Goal: Obtain resource: Download file/media

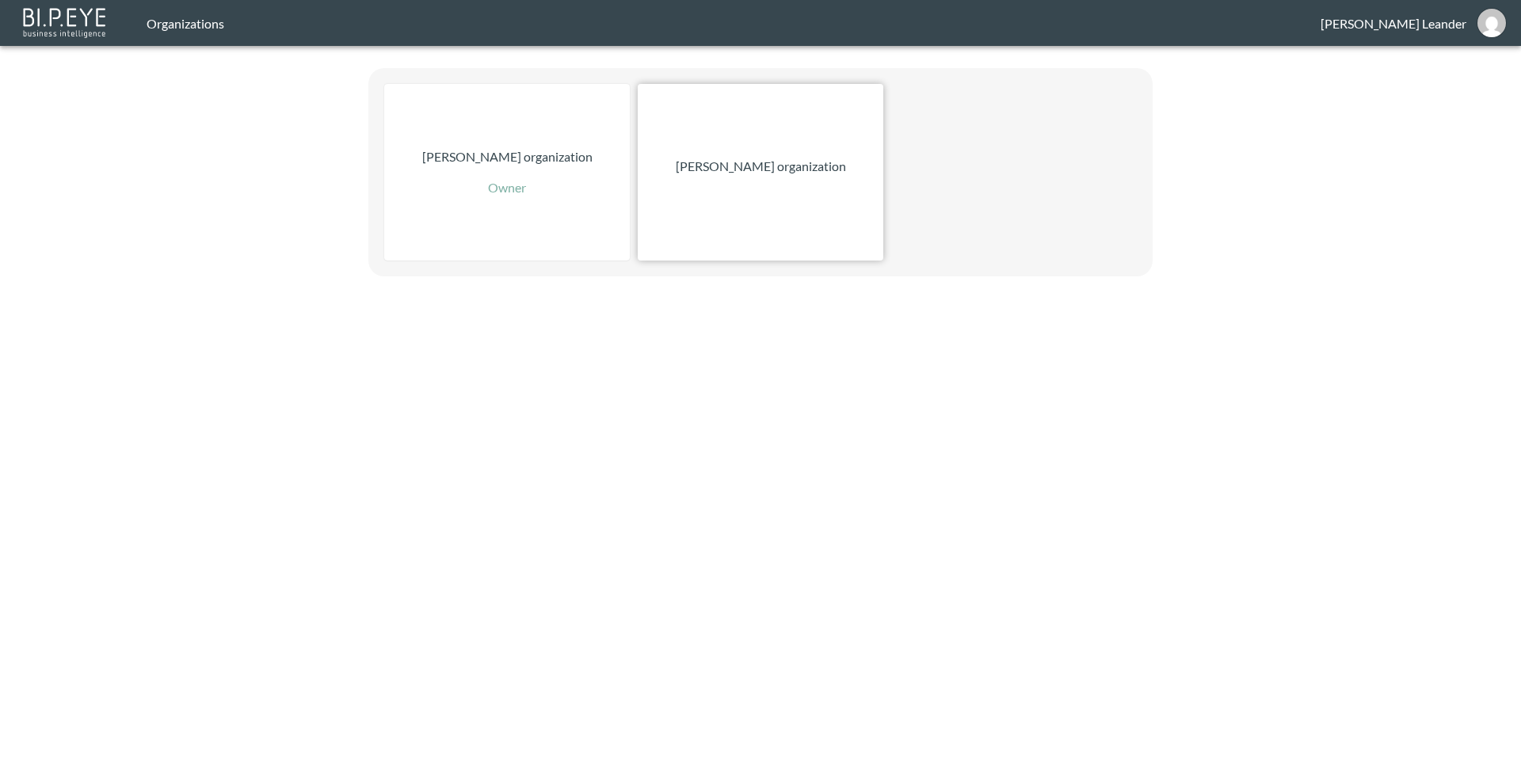
click at [776, 162] on p "[PERSON_NAME] organization" at bounding box center [761, 166] width 171 height 19
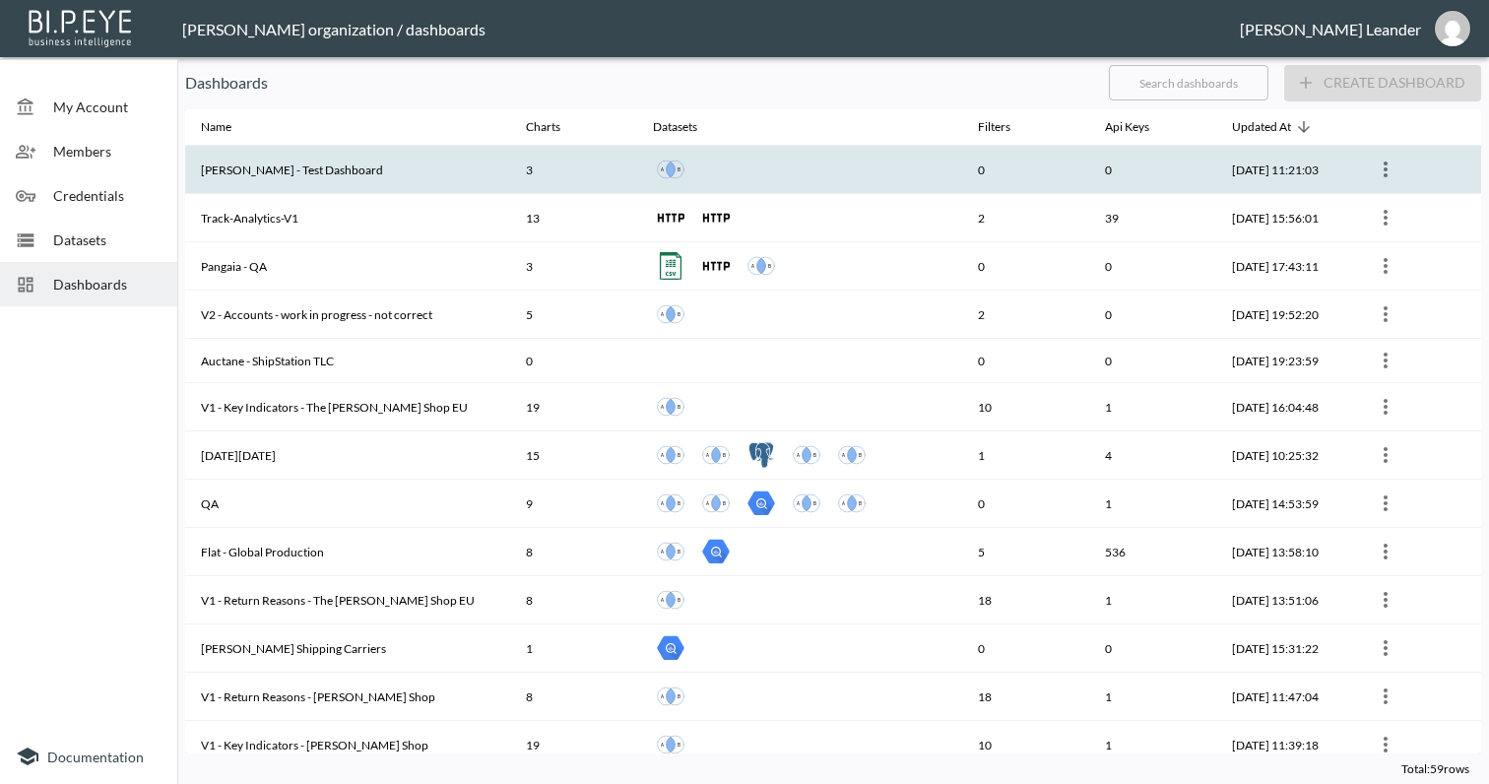
click at [310, 166] on th "[PERSON_NAME] - Test Dashboard" at bounding box center [347, 170] width 325 height 48
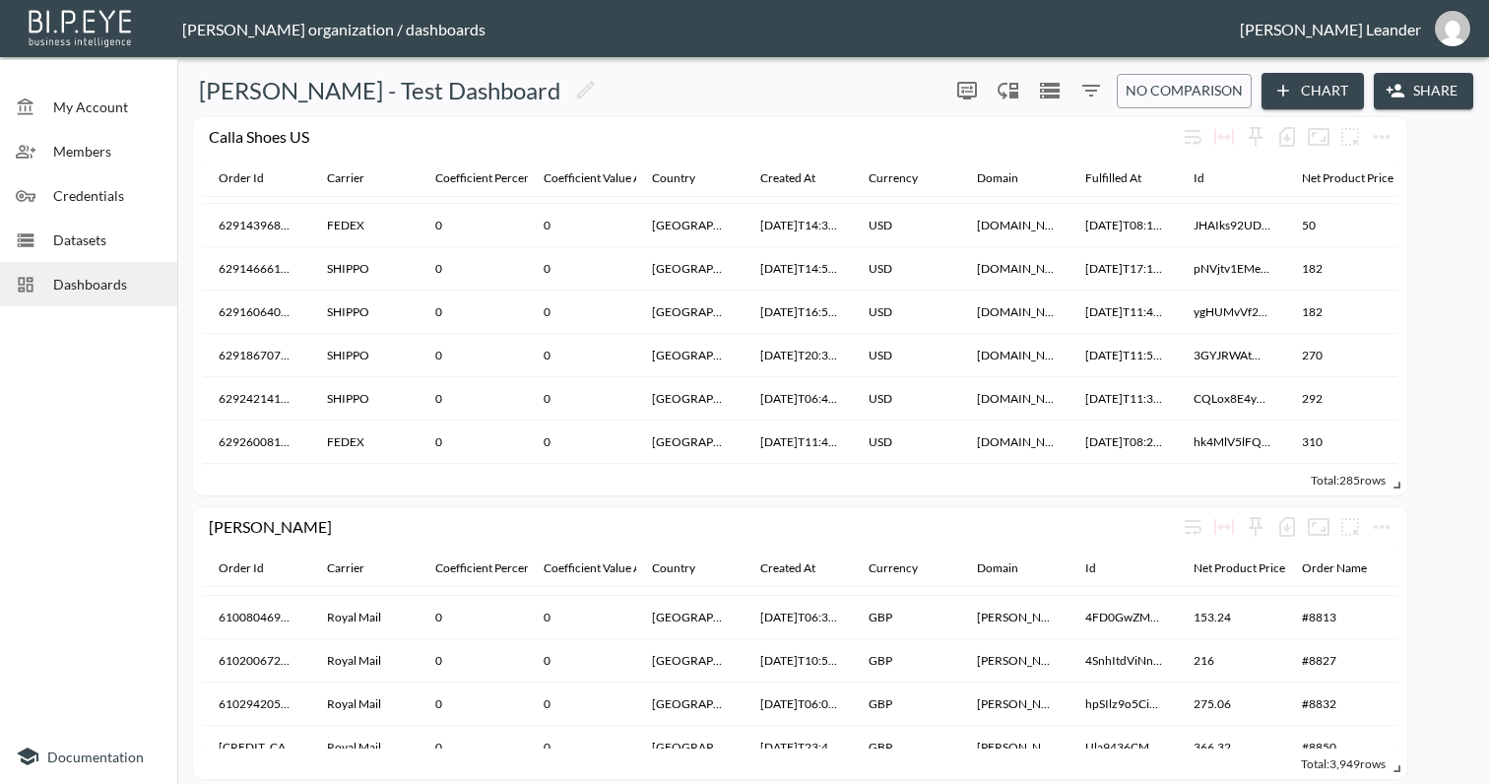
click at [1298, 95] on button "Chart" at bounding box center [1312, 91] width 102 height 36
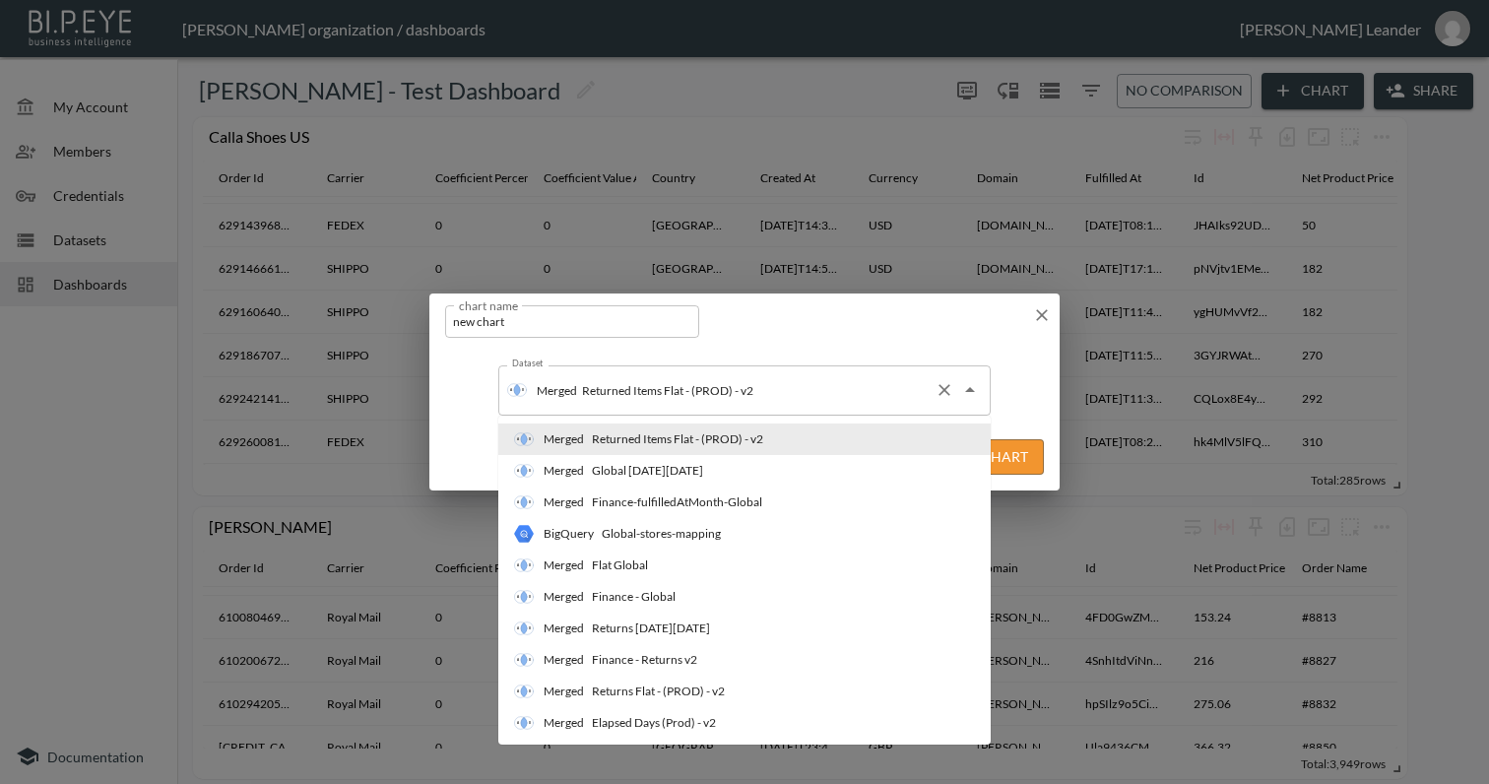
click at [768, 410] on div "Merged Returned Items Flat - (PROD) - v2 Dataset" at bounding box center [744, 389] width 492 height 49
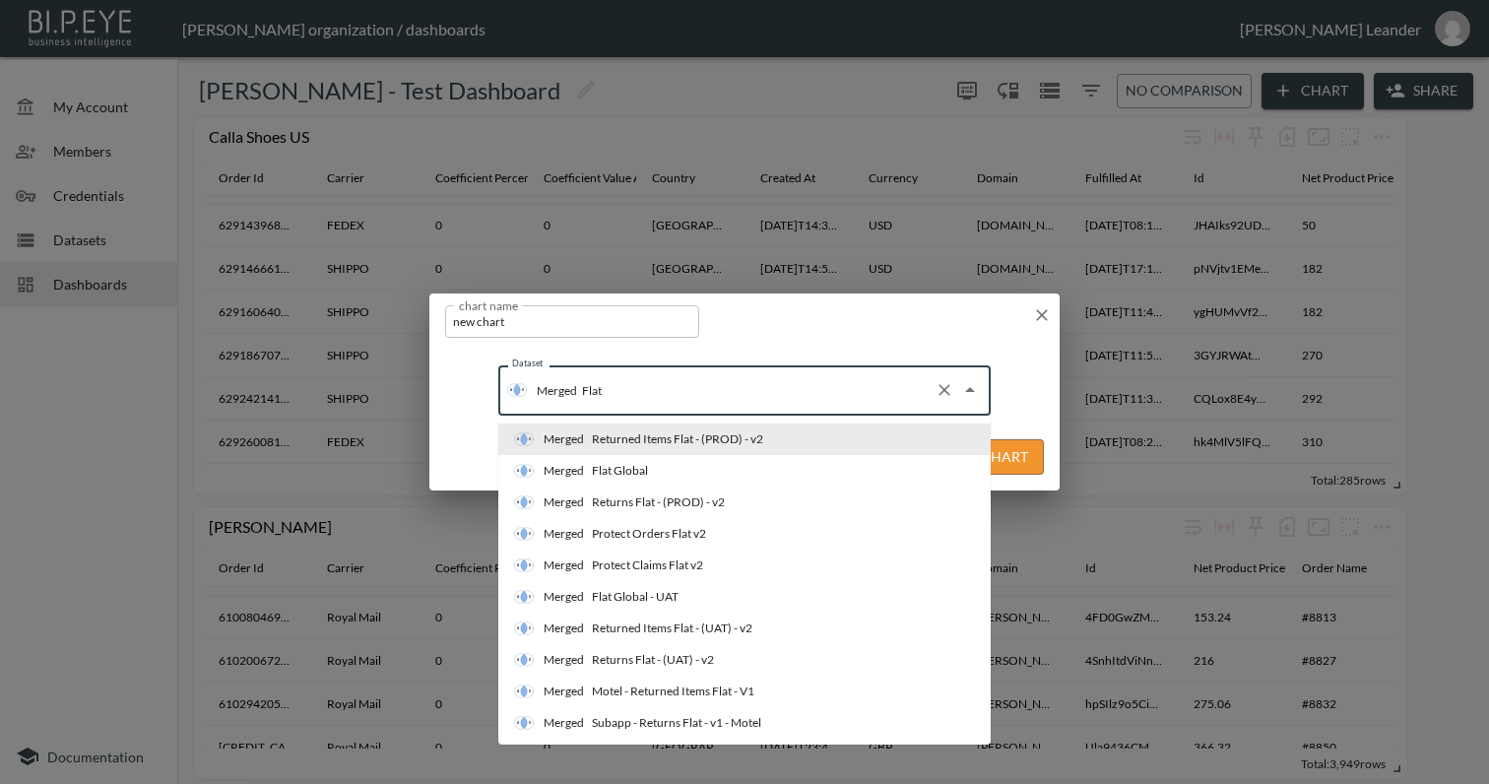
type input "Flat G"
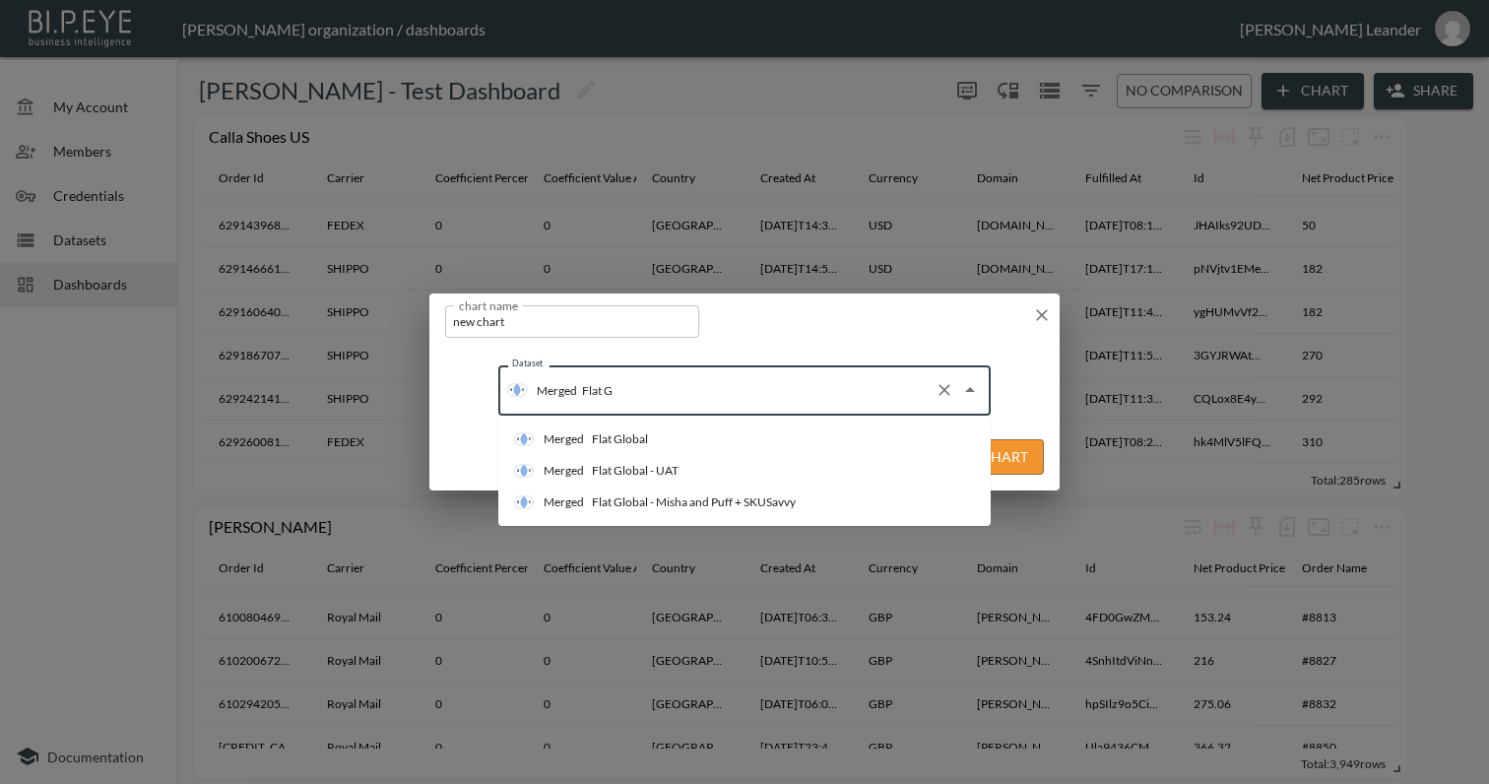
click at [664, 441] on li "Merged Flat Global" at bounding box center [744, 439] width 492 height 32
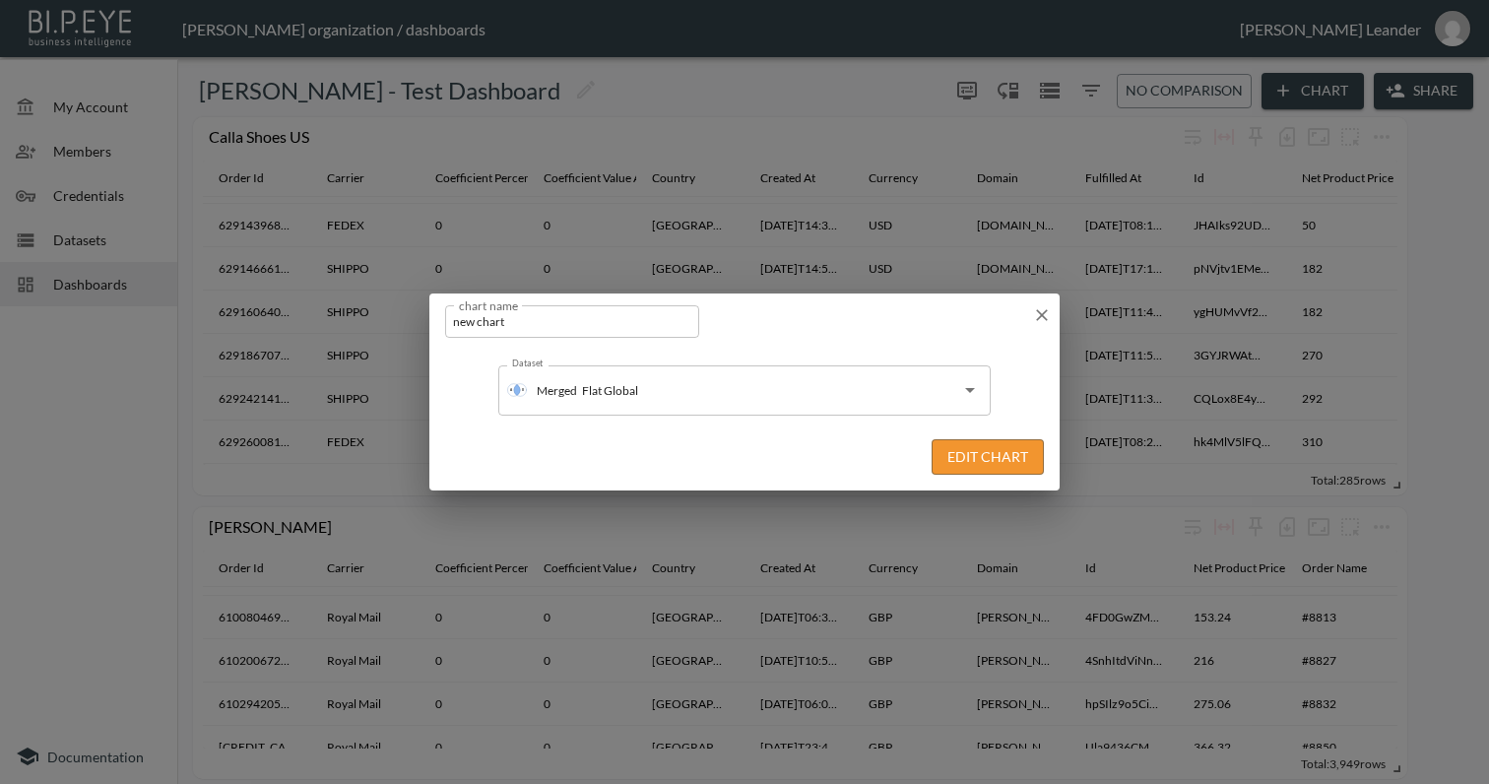
click at [1006, 450] on button "Edit Chart" at bounding box center [987, 457] width 112 height 36
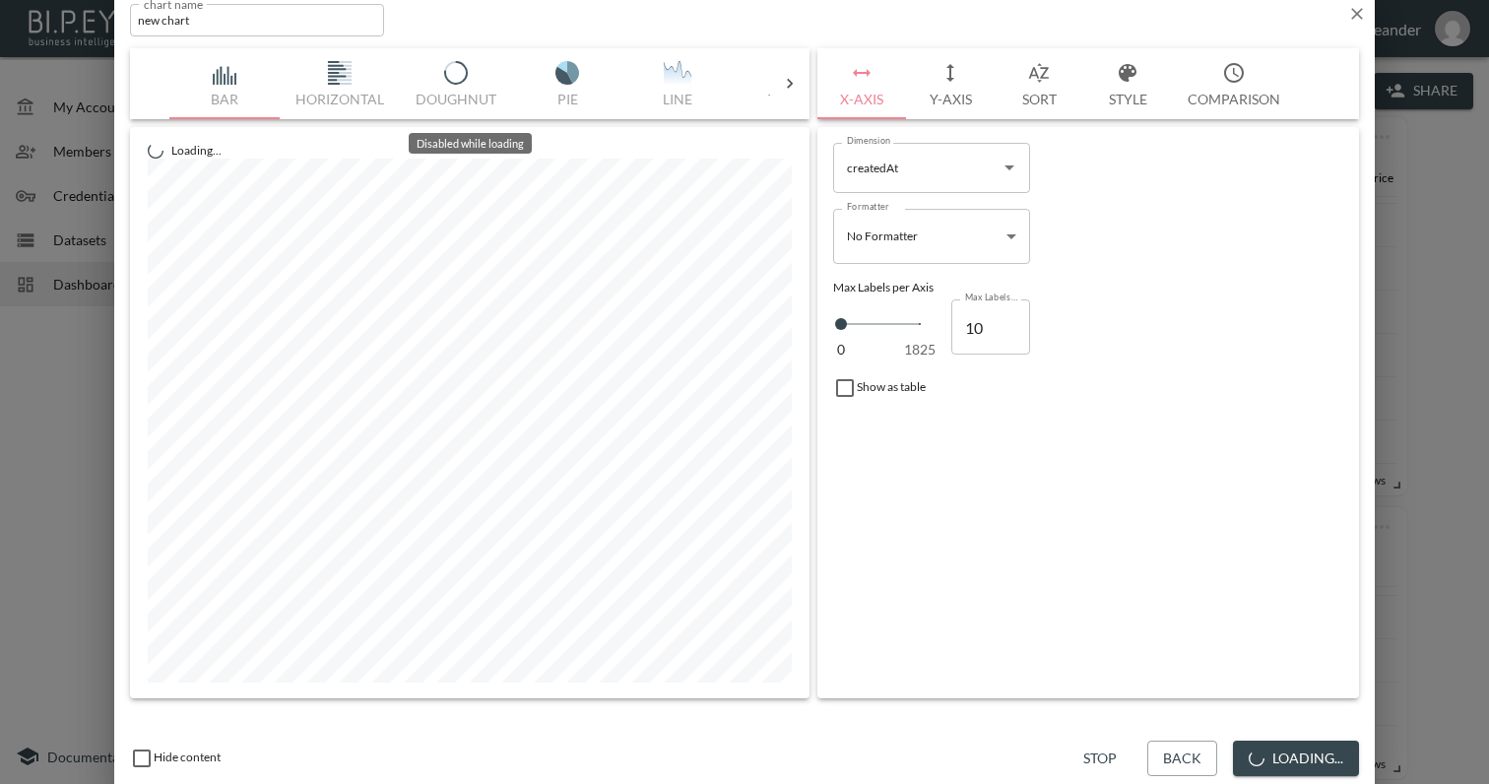
click at [794, 89] on icon at bounding box center [790, 84] width 20 height 20
click at [219, 82] on div "Bar Horizontal Doughnut Pie Line Table Single Map World Top Google Stacked Cale…" at bounding box center [469, 83] width 601 height 71
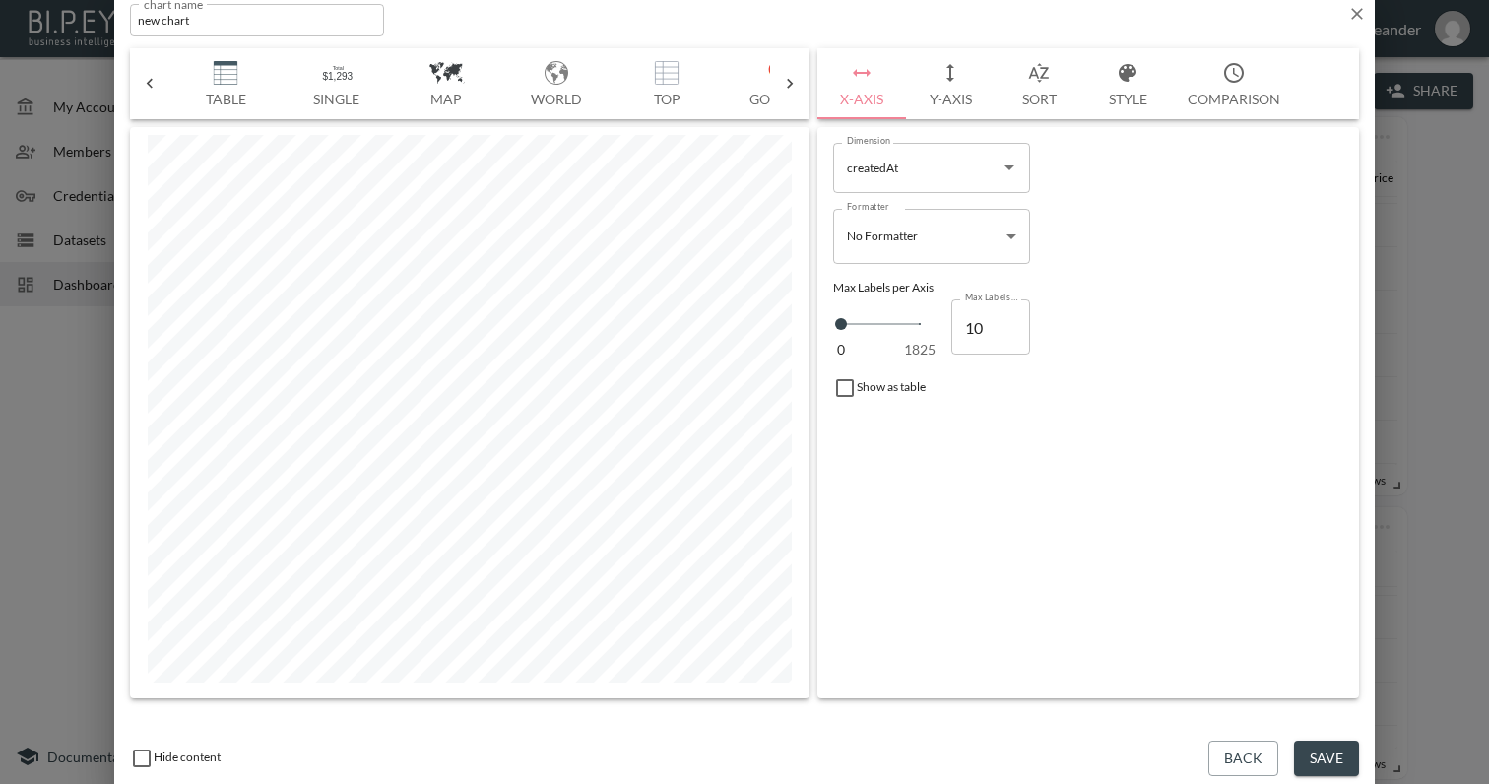
click at [228, 85] on button "Table" at bounding box center [225, 83] width 110 height 71
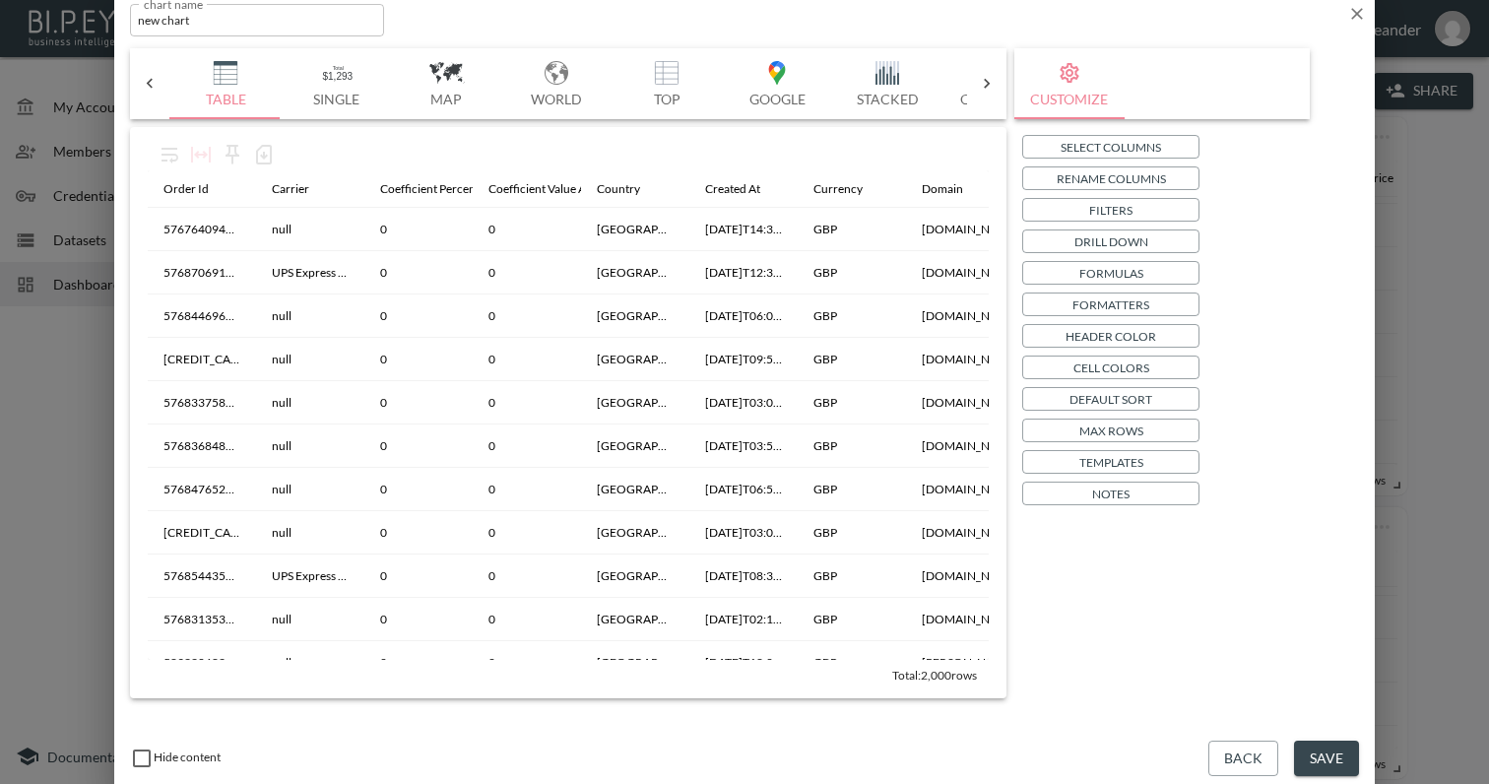
click at [1124, 426] on p "Max Rows" at bounding box center [1111, 430] width 64 height 21
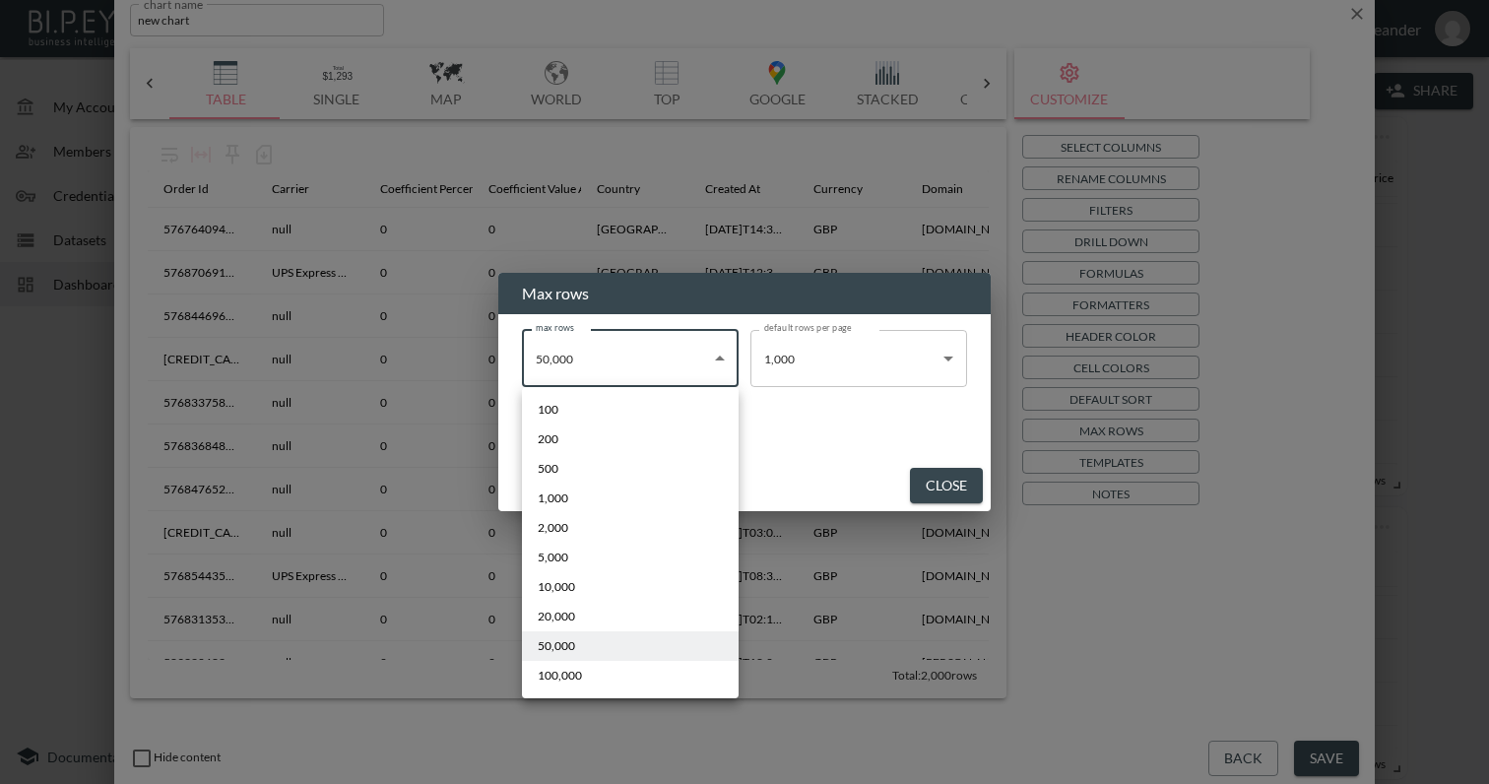
click at [630, 371] on body "BI.P.EYE, Interactive Analytics Dashboards - app Zach Bailet organization / das…" at bounding box center [744, 392] width 1489 height 784
click at [630, 371] on div at bounding box center [744, 392] width 1489 height 784
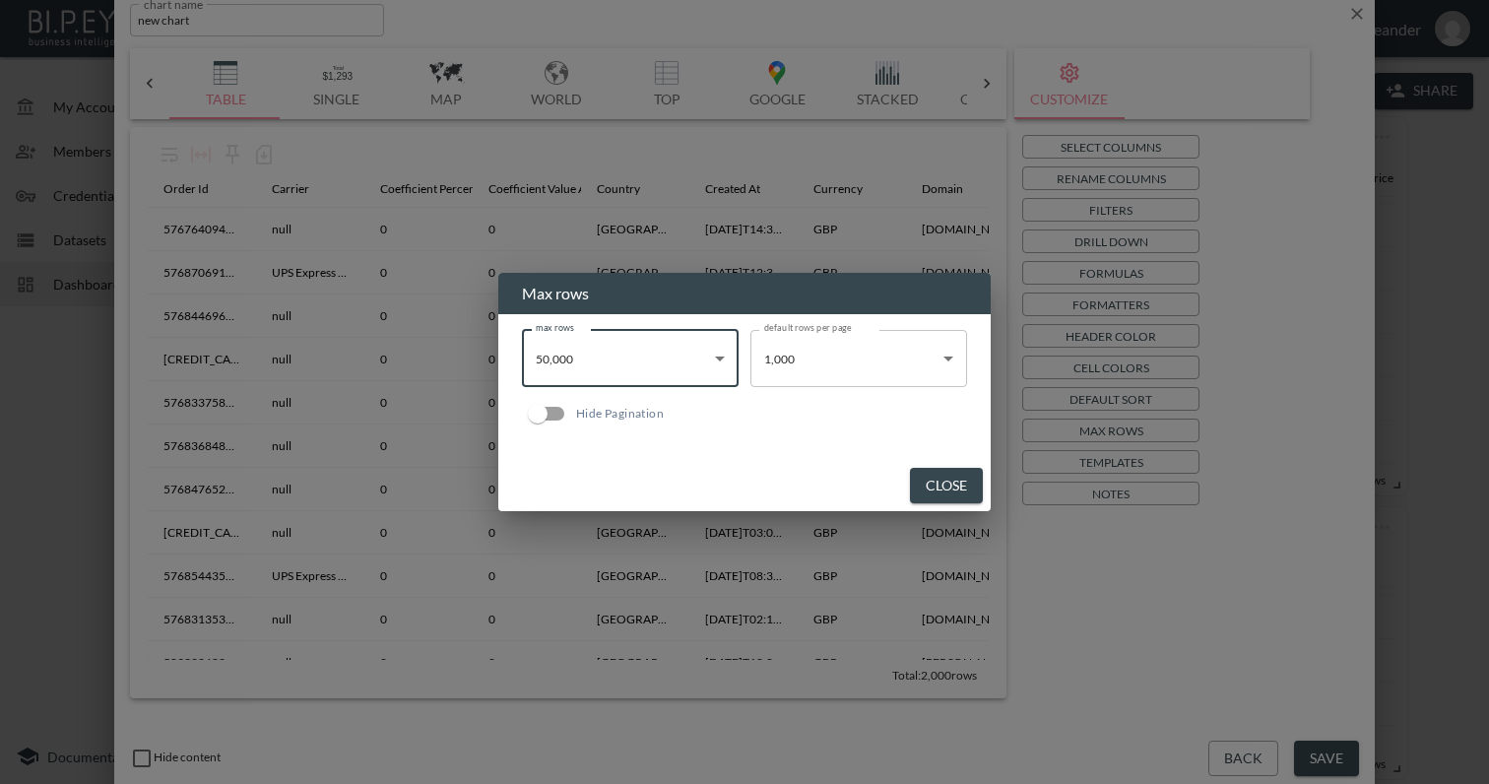
click at [641, 367] on body "BI.P.EYE, Interactive Analytics Dashboards - app Zach Bailet organization / das…" at bounding box center [744, 392] width 1489 height 784
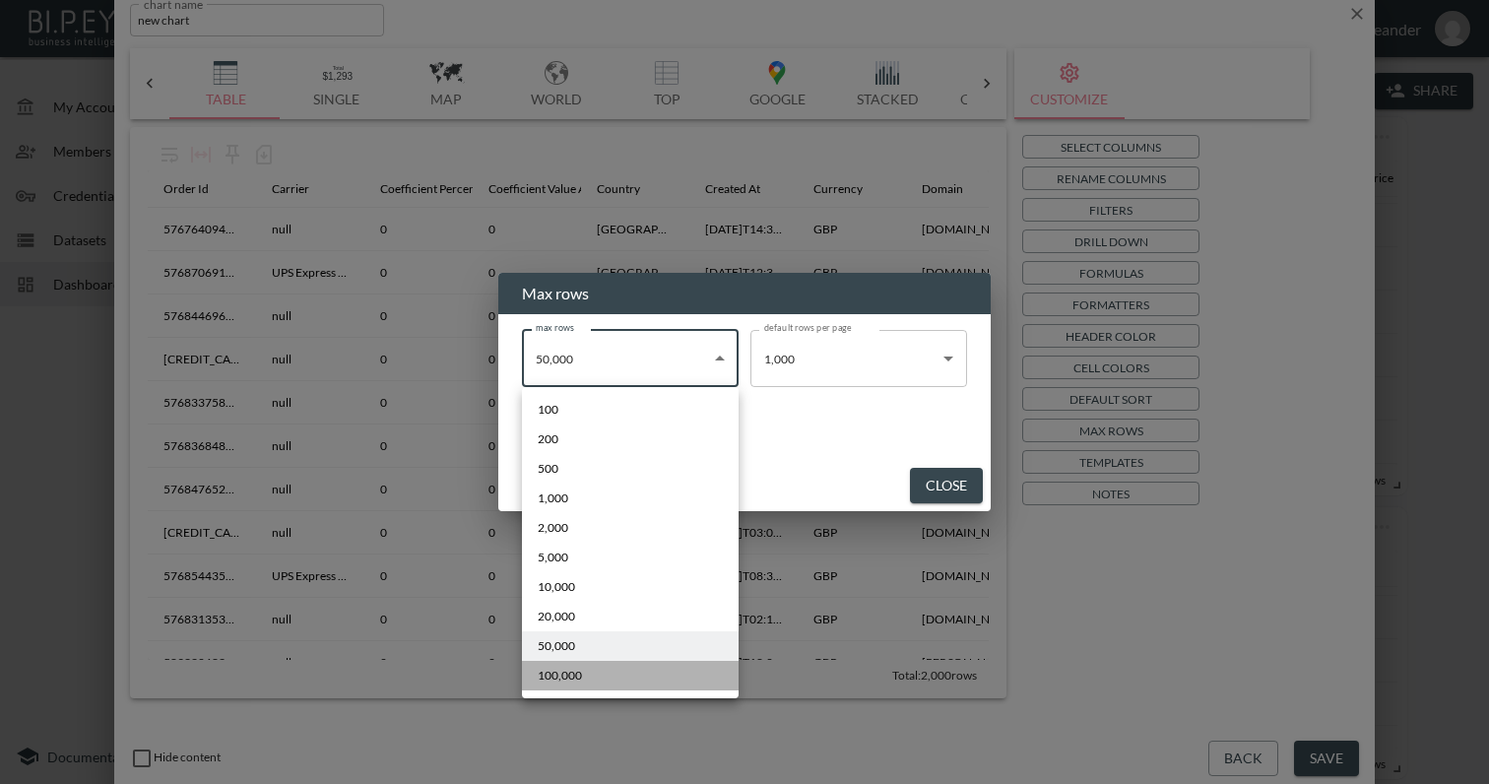
click at [606, 673] on li "100,000" at bounding box center [630, 676] width 217 height 30
type input "100000"
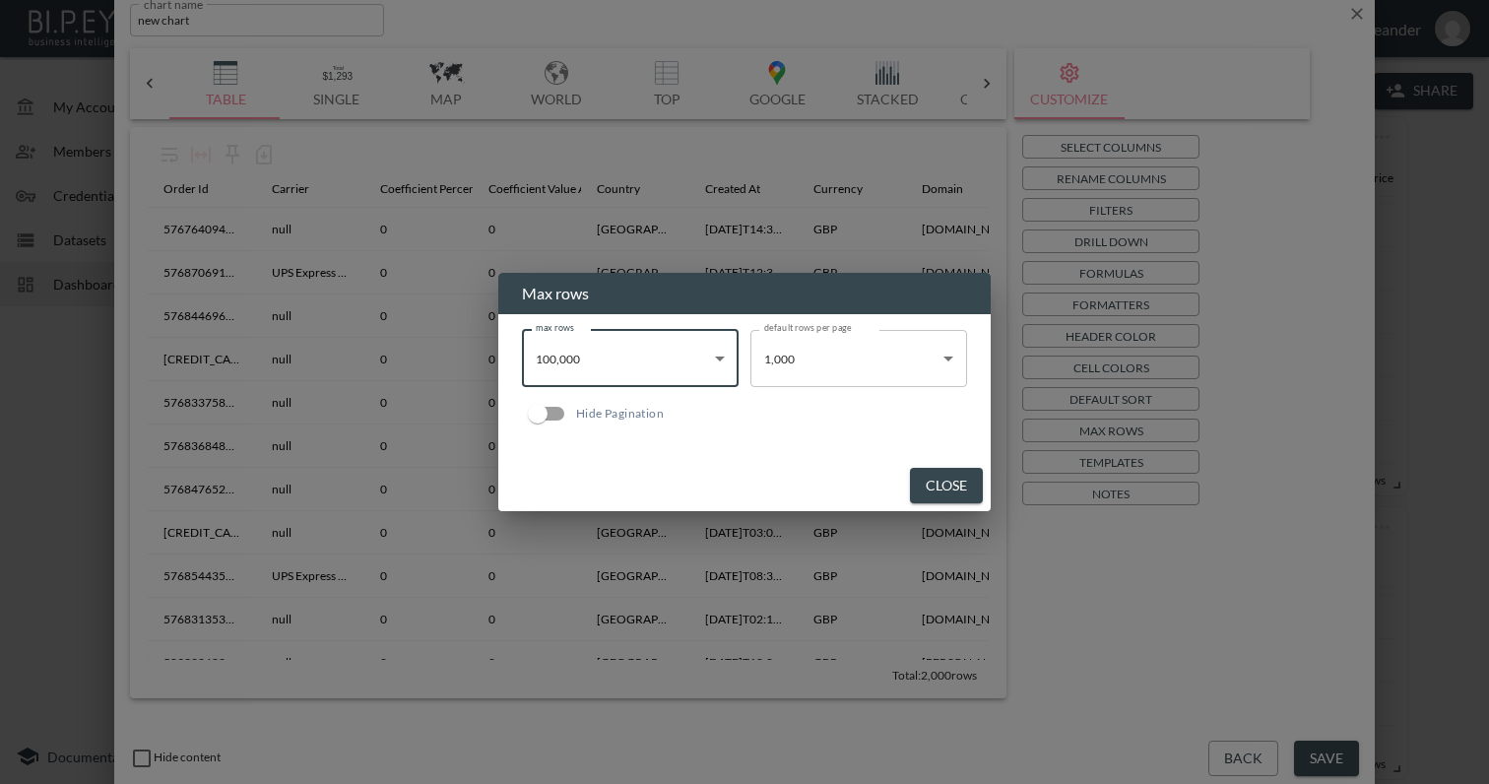
click at [626, 352] on body "BI.P.EYE, Interactive Analytics Dashboards - app Zach Bailet organization / das…" at bounding box center [744, 392] width 1489 height 784
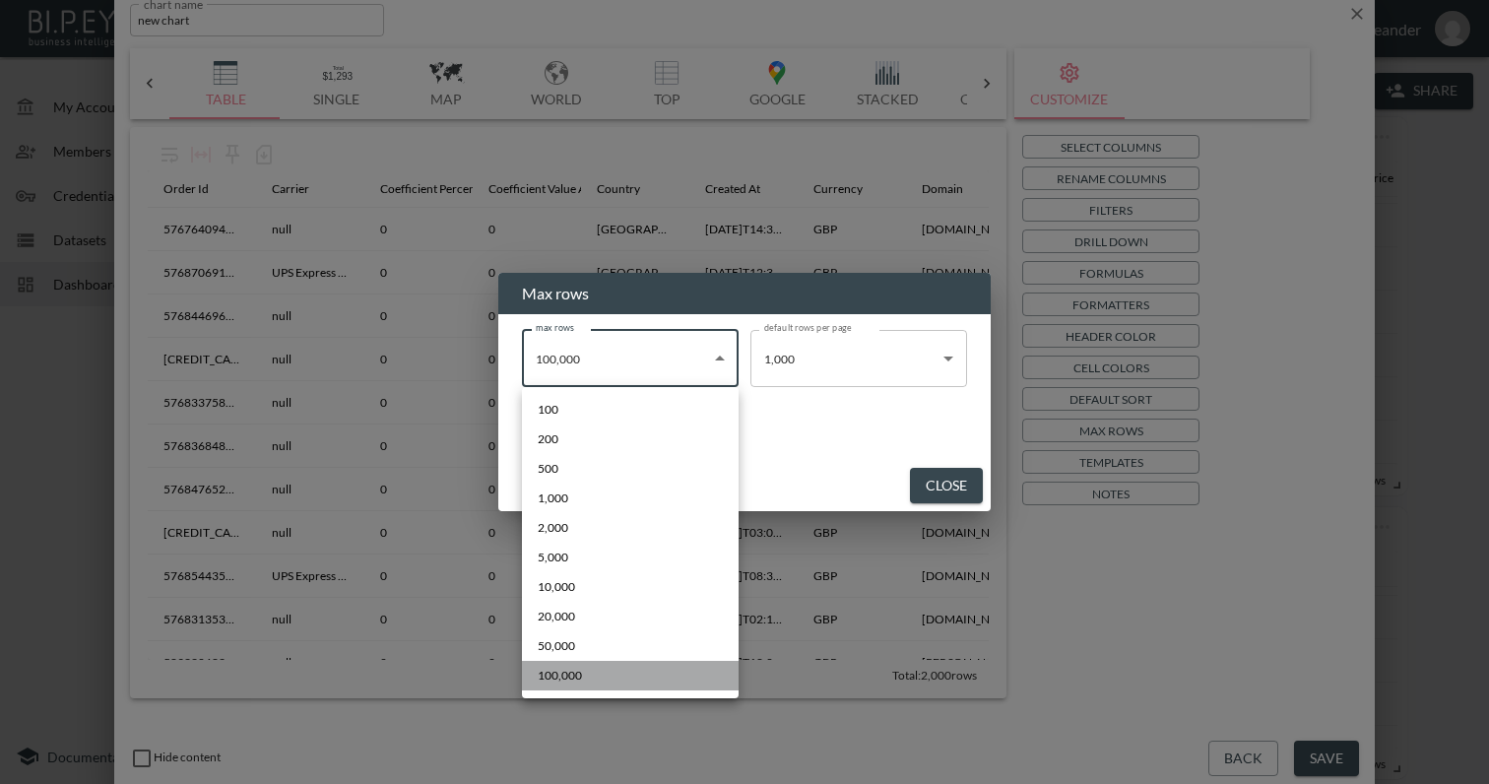
click at [613, 679] on li "100,000" at bounding box center [630, 676] width 217 height 30
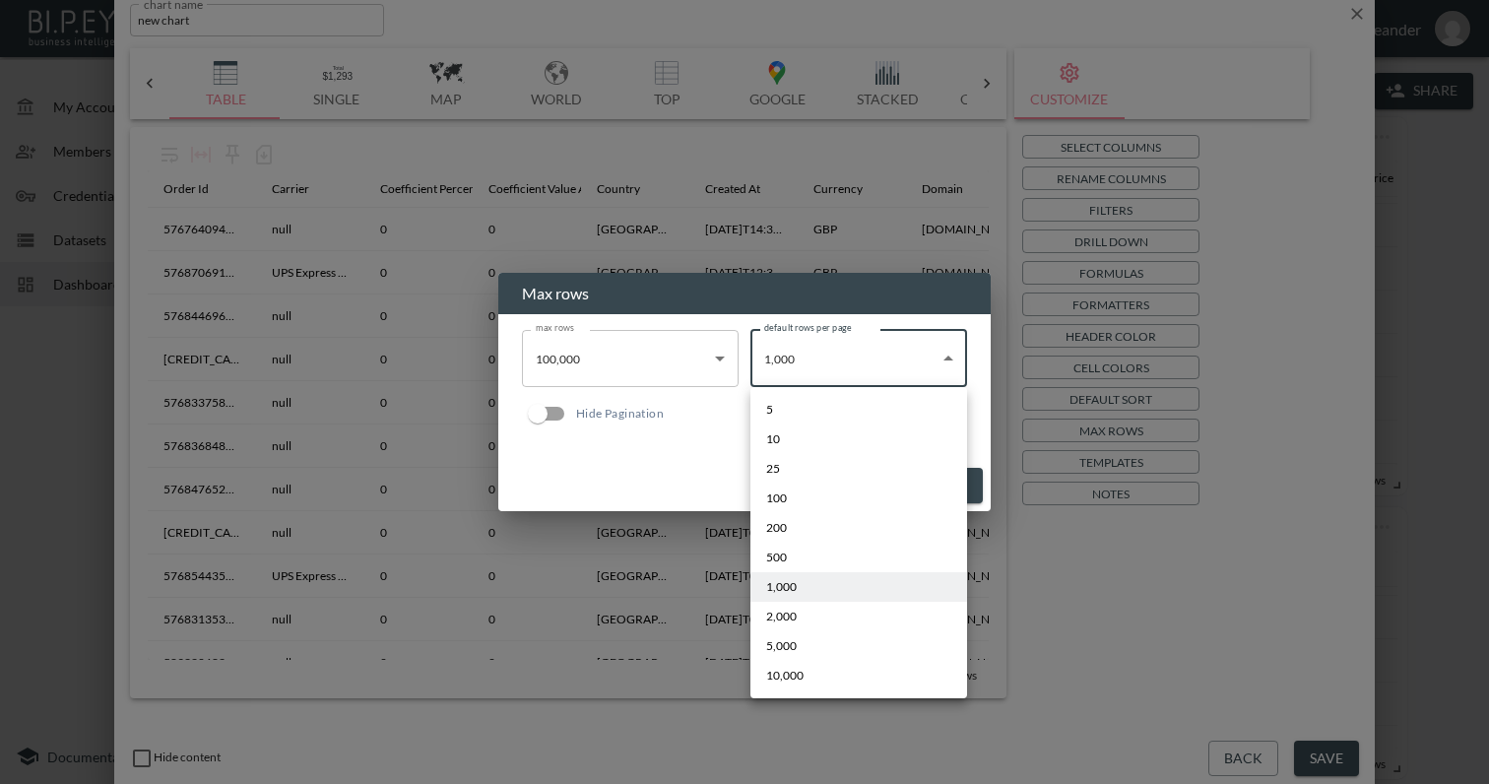
click at [857, 377] on body "BI.P.EYE, Interactive Analytics Dashboards - app Zach Bailet organization / das…" at bounding box center [744, 392] width 1489 height 784
click at [667, 501] on div at bounding box center [744, 392] width 1489 height 784
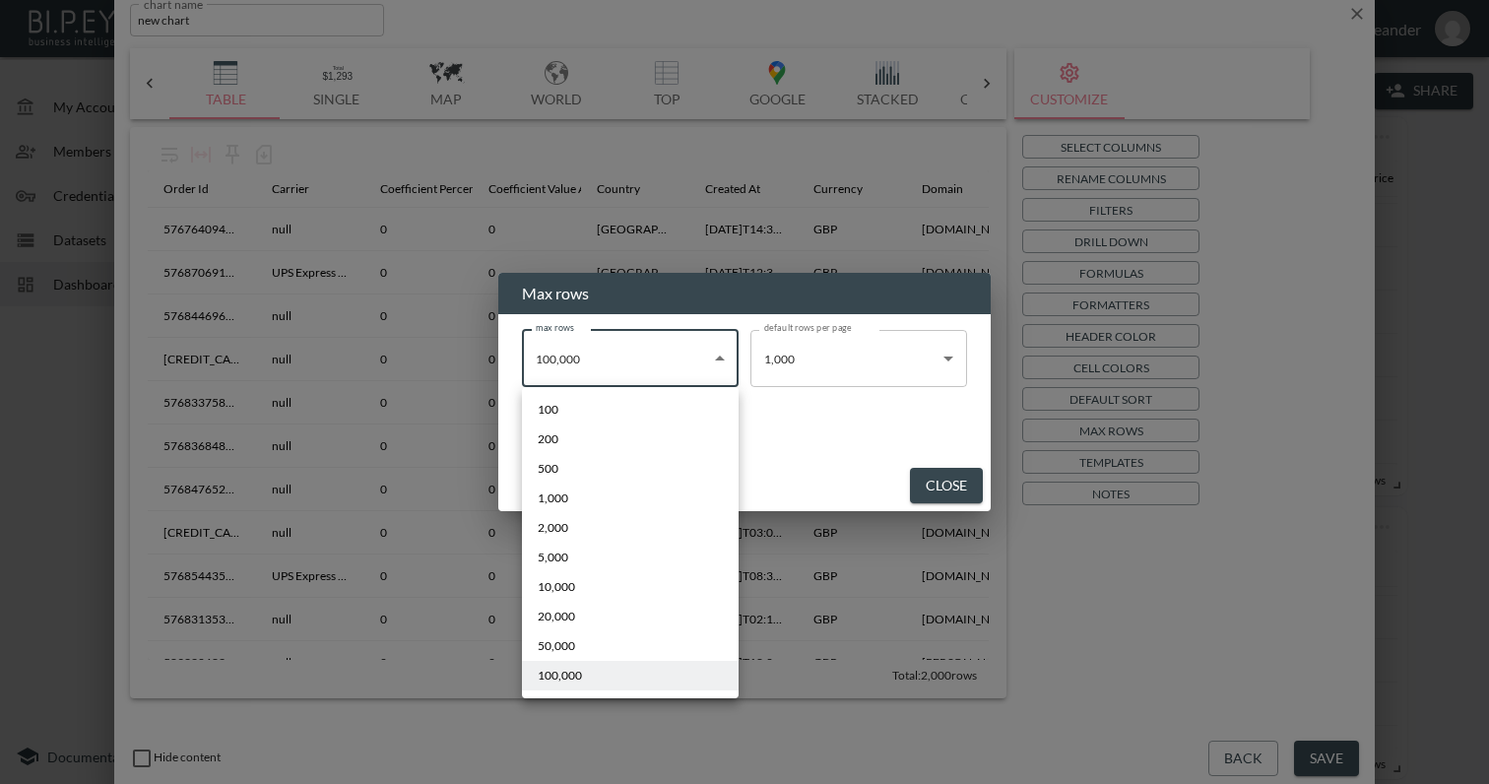
click at [709, 352] on body "BI.P.EYE, Interactive Analytics Dashboards - app Zach Bailet organization / das…" at bounding box center [744, 392] width 1489 height 784
click at [849, 438] on div at bounding box center [744, 392] width 1489 height 784
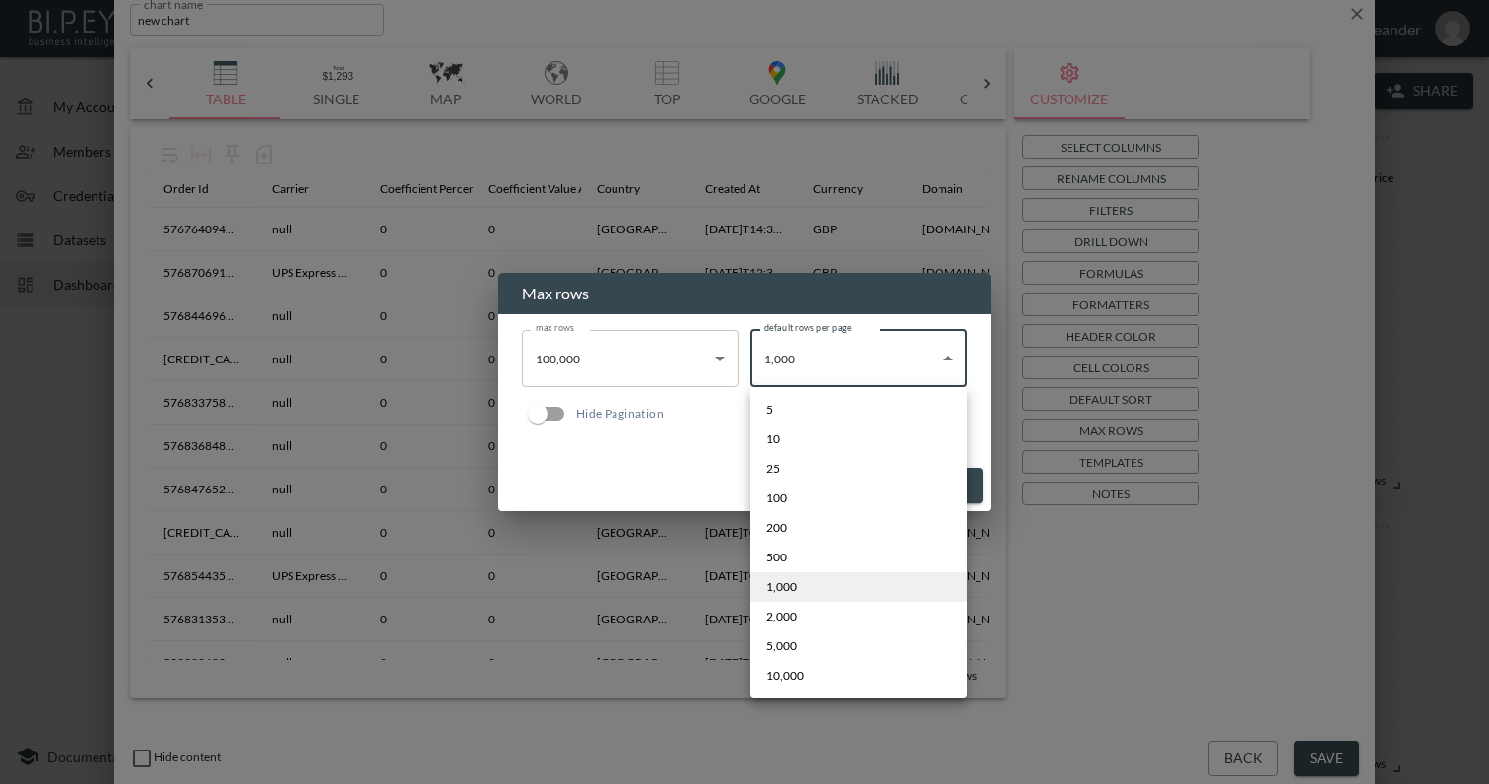
click at [879, 355] on body "BI.P.EYE, Interactive Analytics Dashboards - app Zach Bailet organization / das…" at bounding box center [744, 392] width 1489 height 784
click at [842, 677] on li "10,000" at bounding box center [858, 676] width 217 height 30
type input "10000"
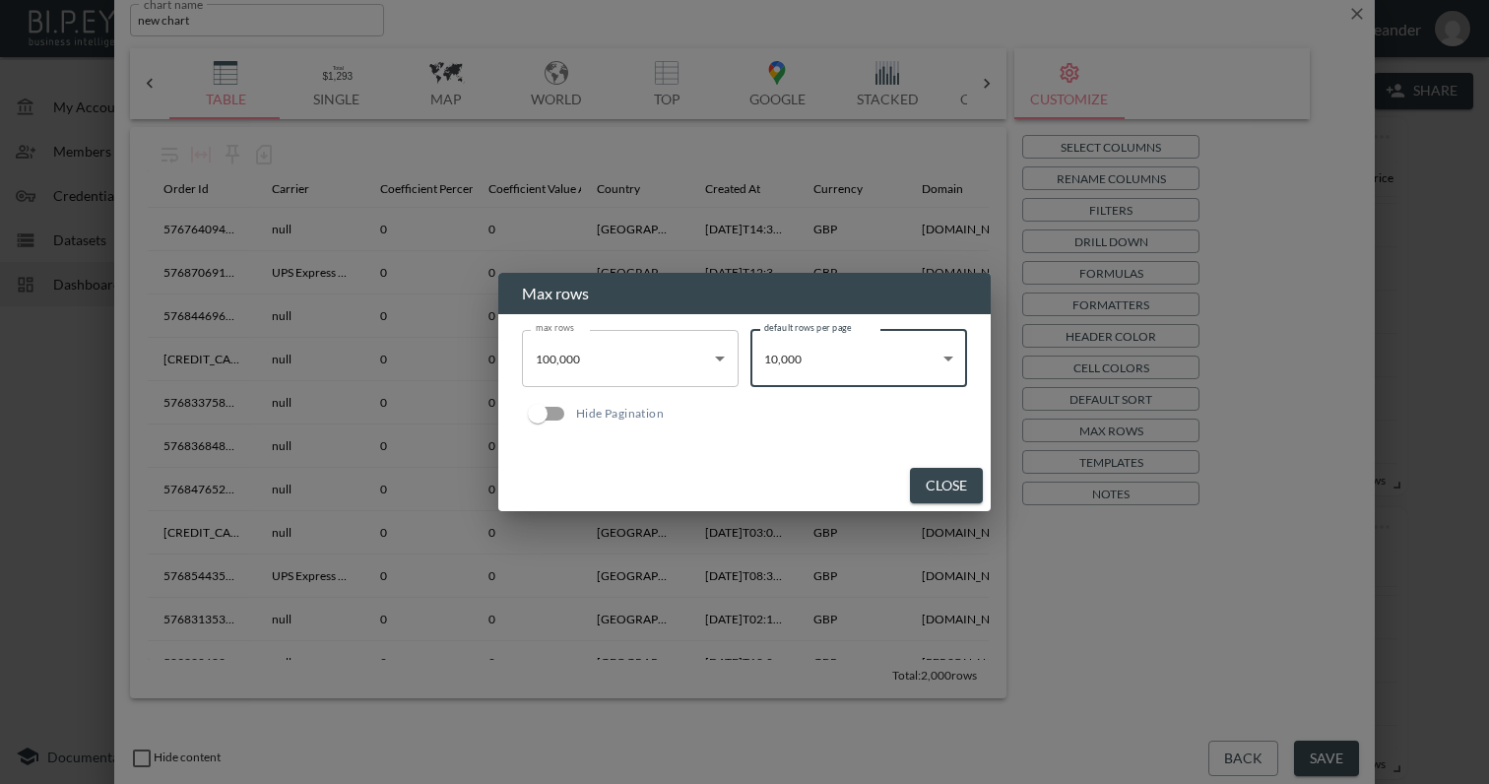
click at [649, 230] on div "Max rows max rows 100,000 100000 max rows default rows per page 10,000 10000 de…" at bounding box center [744, 392] width 1489 height 784
click at [716, 235] on div "Max rows max rows 100,000 100000 max rows default rows per page 10,000 10000 de…" at bounding box center [744, 392] width 1489 height 784
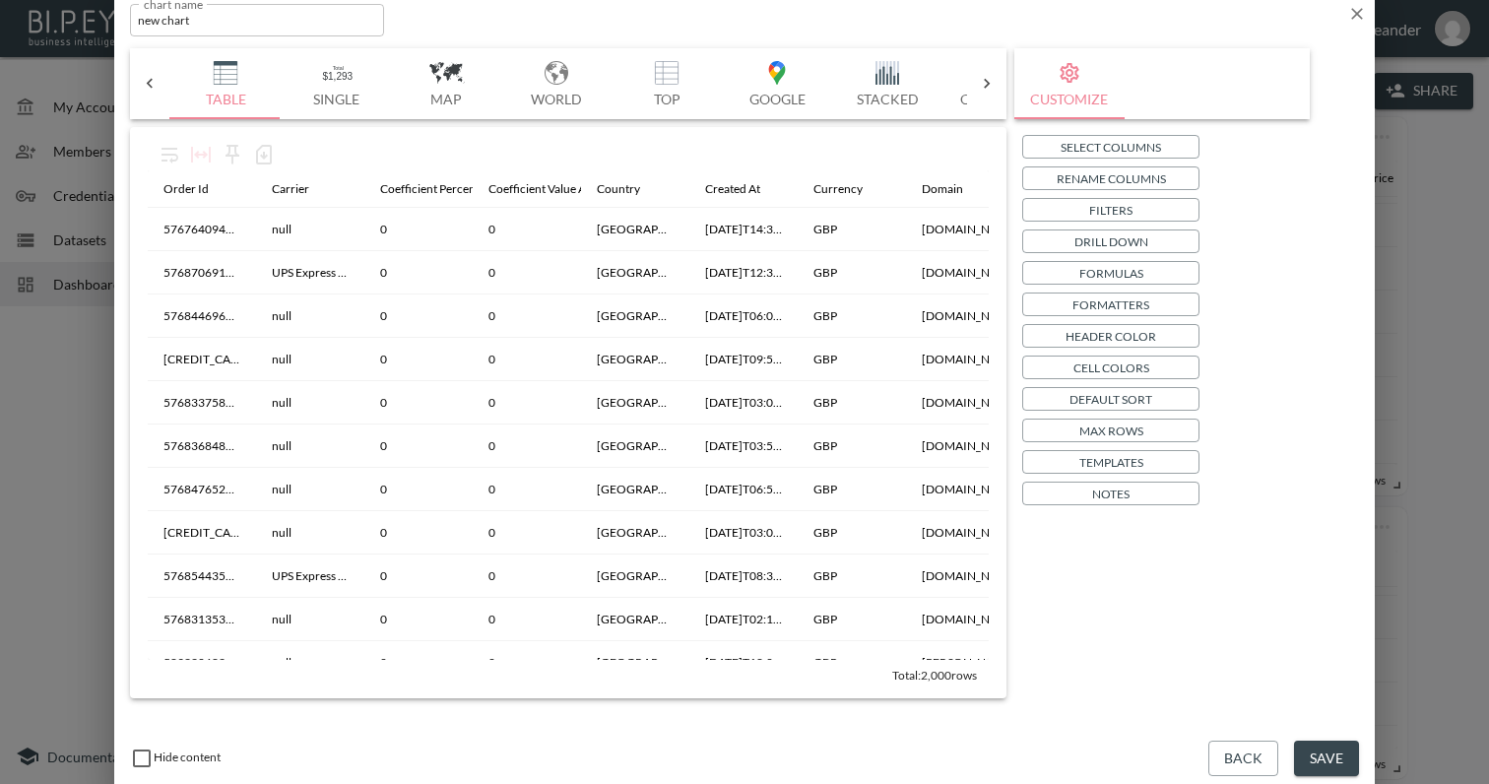
click at [1354, 11] on icon "button" at bounding box center [1357, 14] width 12 height 12
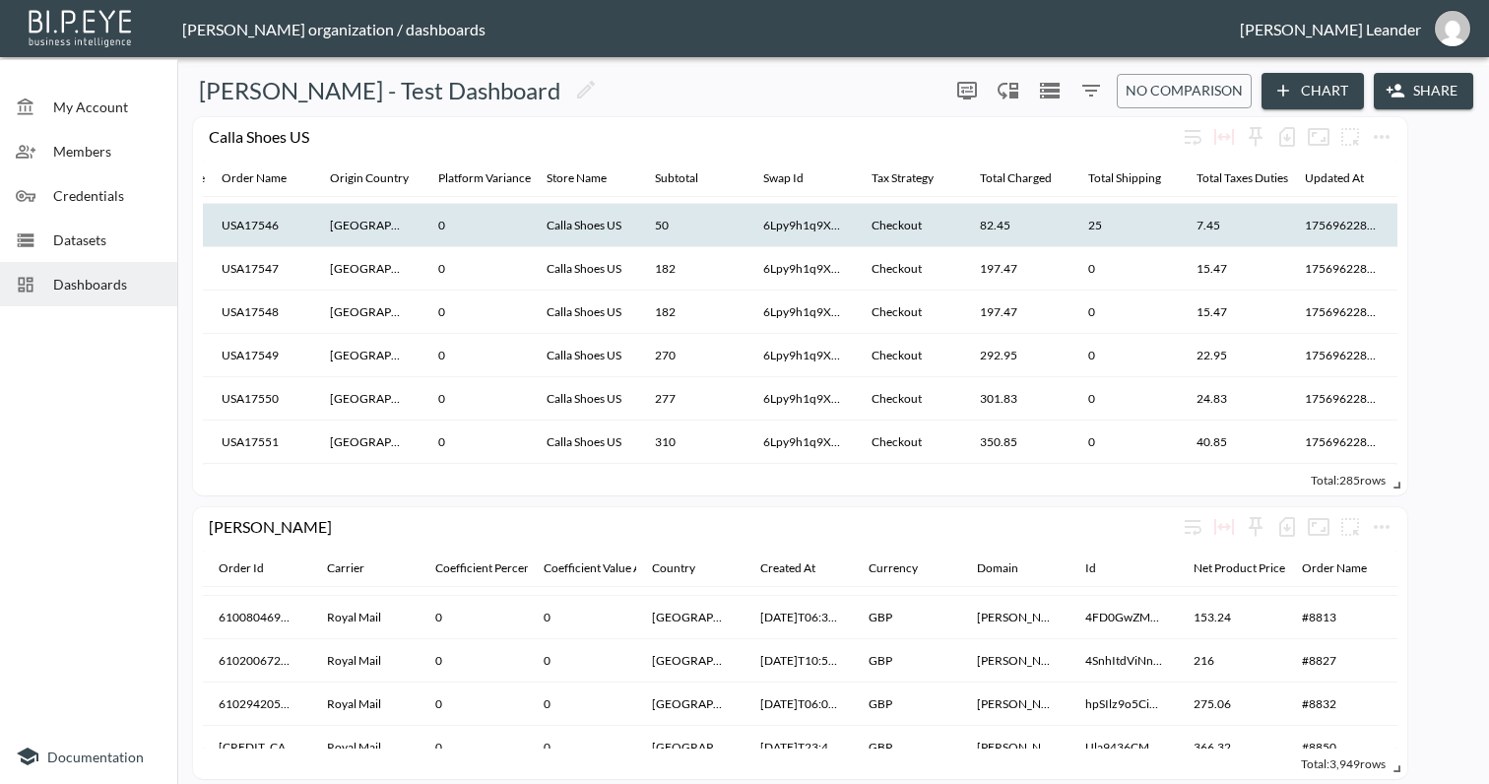
scroll to position [813, 1193]
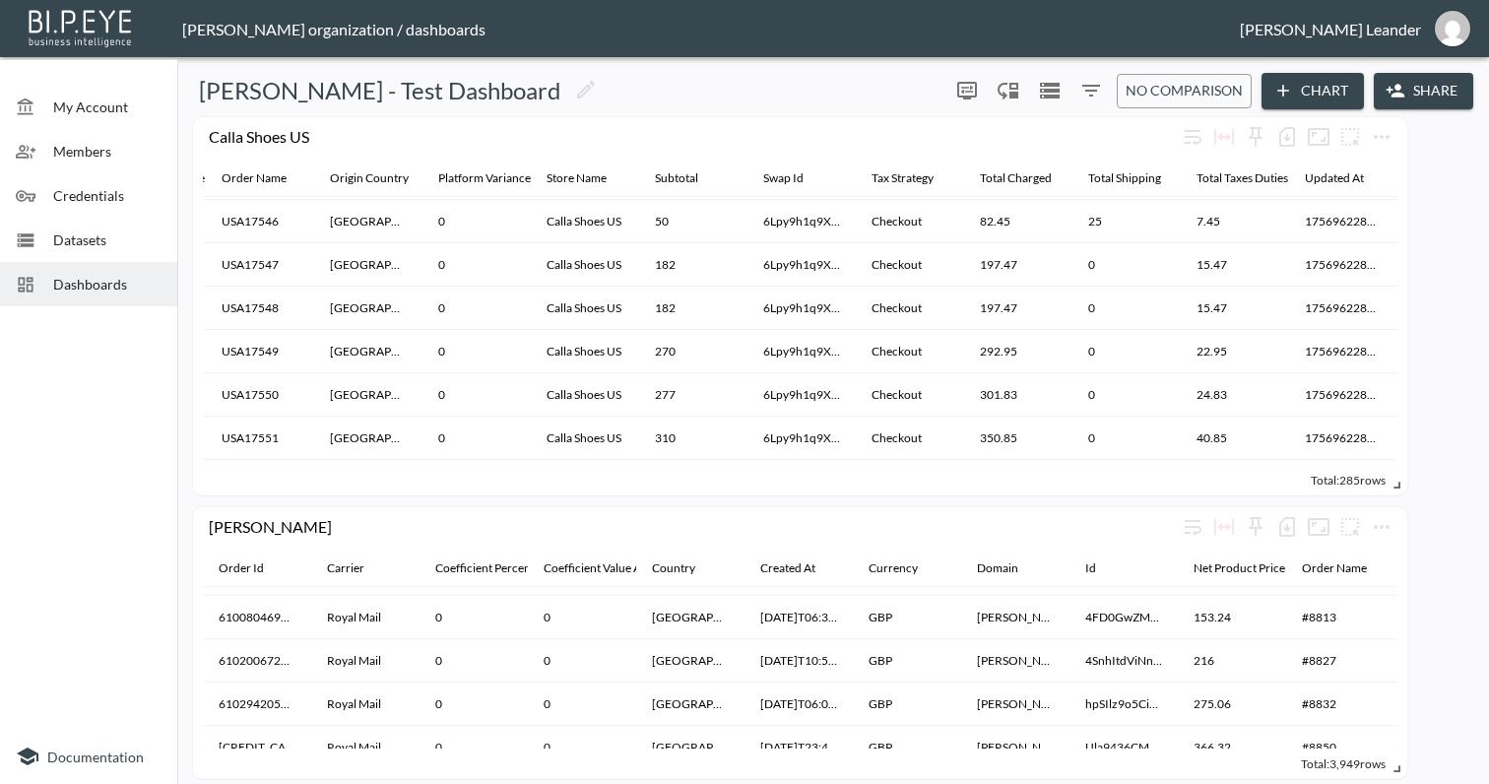
click at [98, 287] on span "Dashboards" at bounding box center [107, 284] width 108 height 21
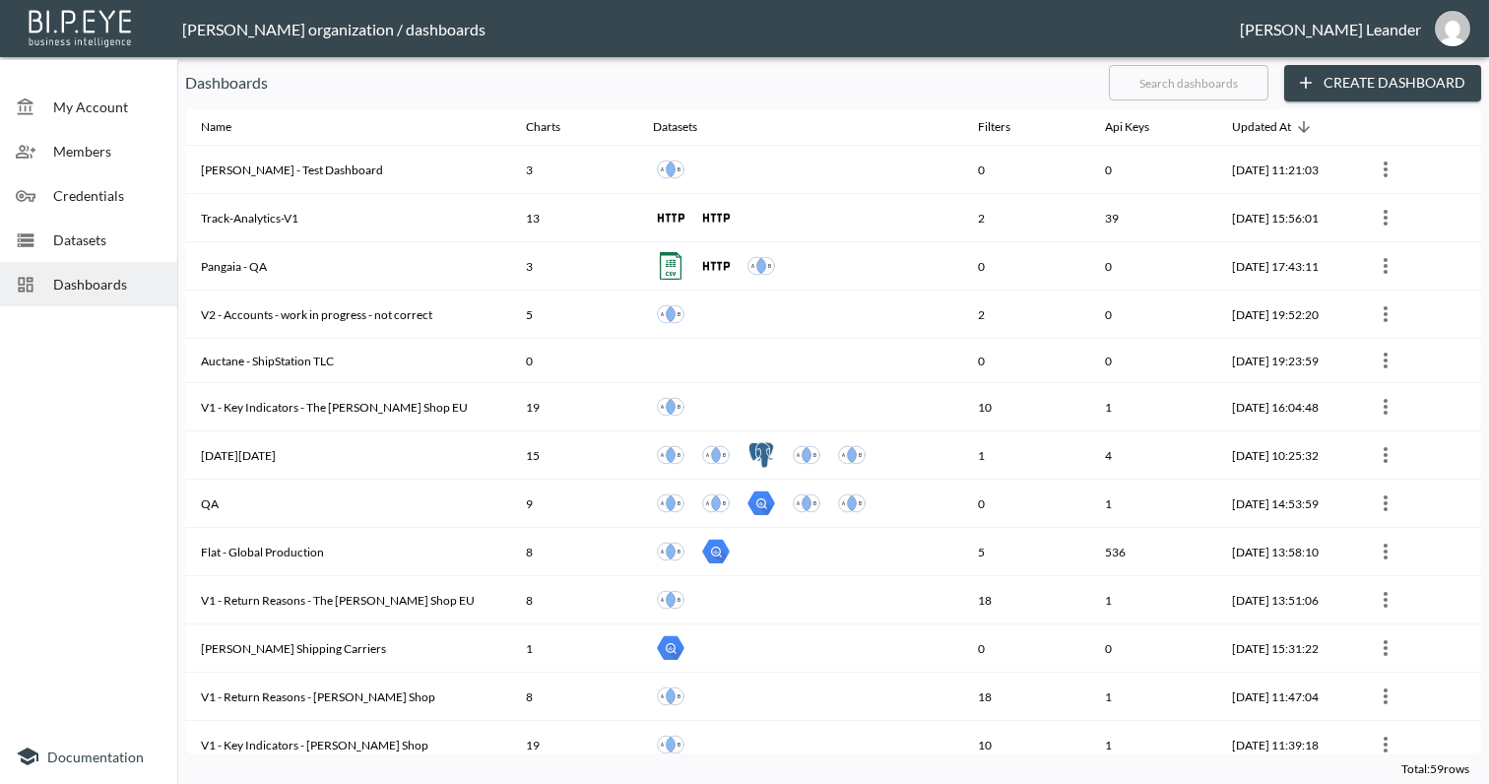
click at [1200, 74] on input "text" at bounding box center [1189, 82] width 160 height 49
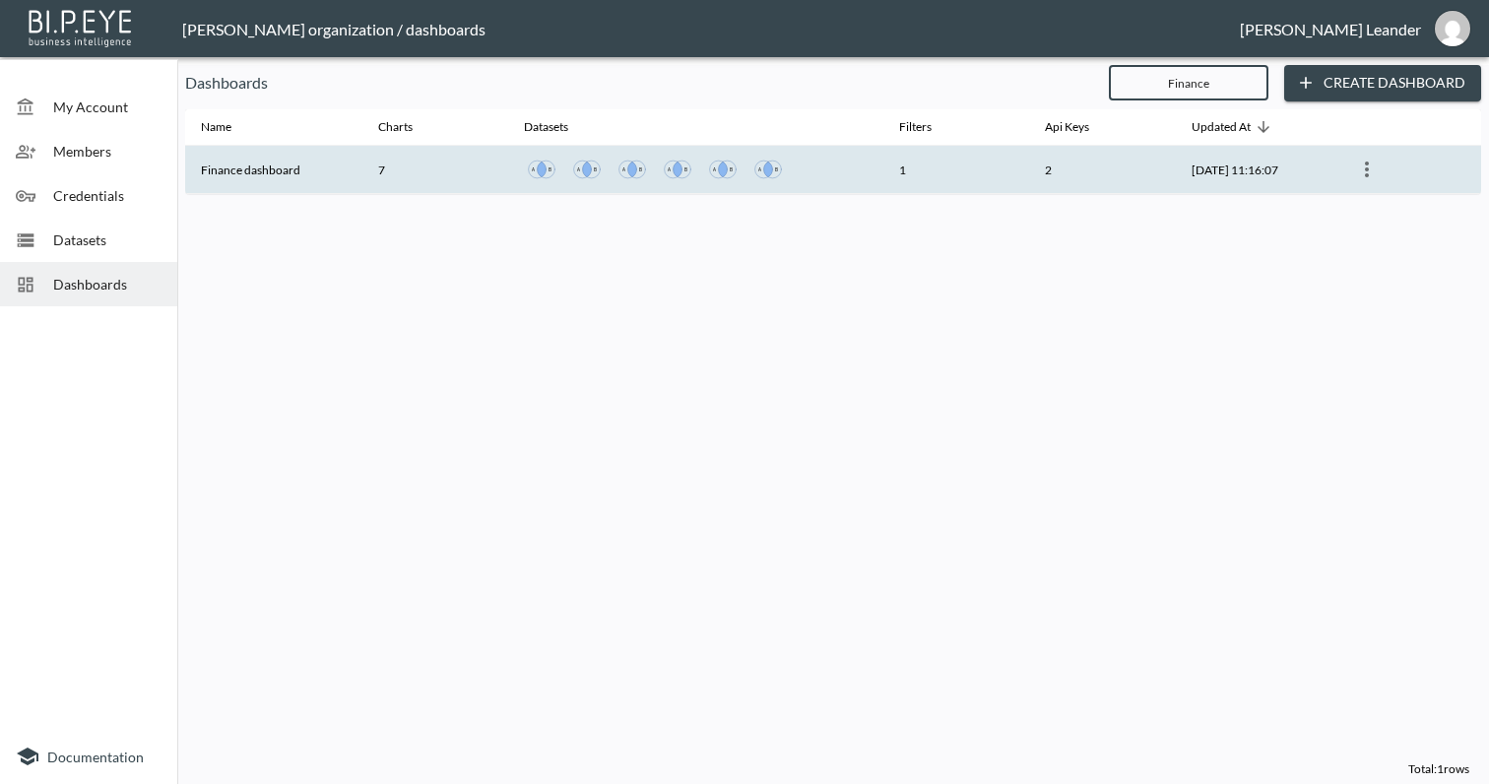
type input "Finance"
click at [321, 165] on th "Finance dashboard" at bounding box center [273, 170] width 177 height 48
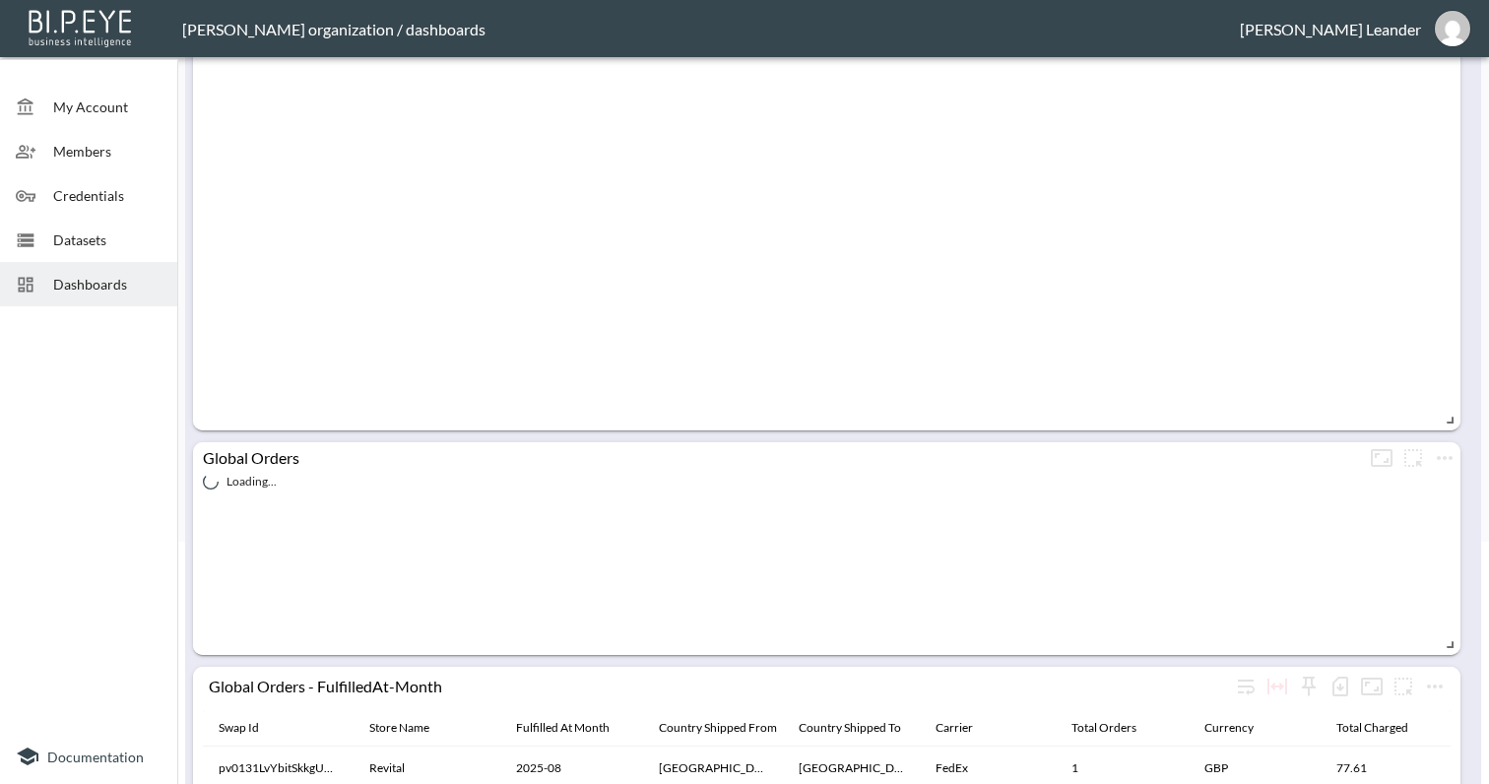
scroll to position [607, 0]
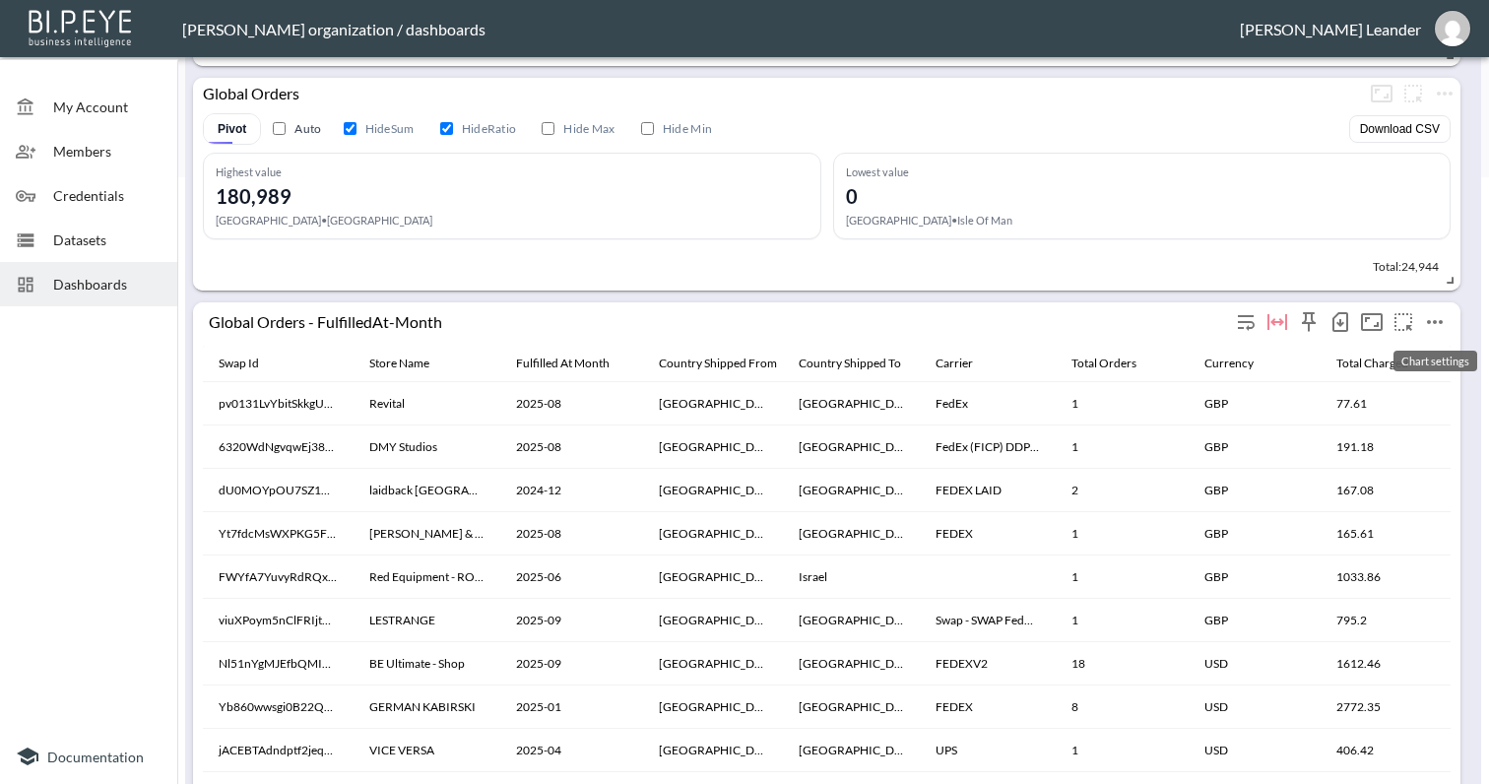
click at [1437, 319] on icon "more" at bounding box center [1435, 322] width 24 height 24
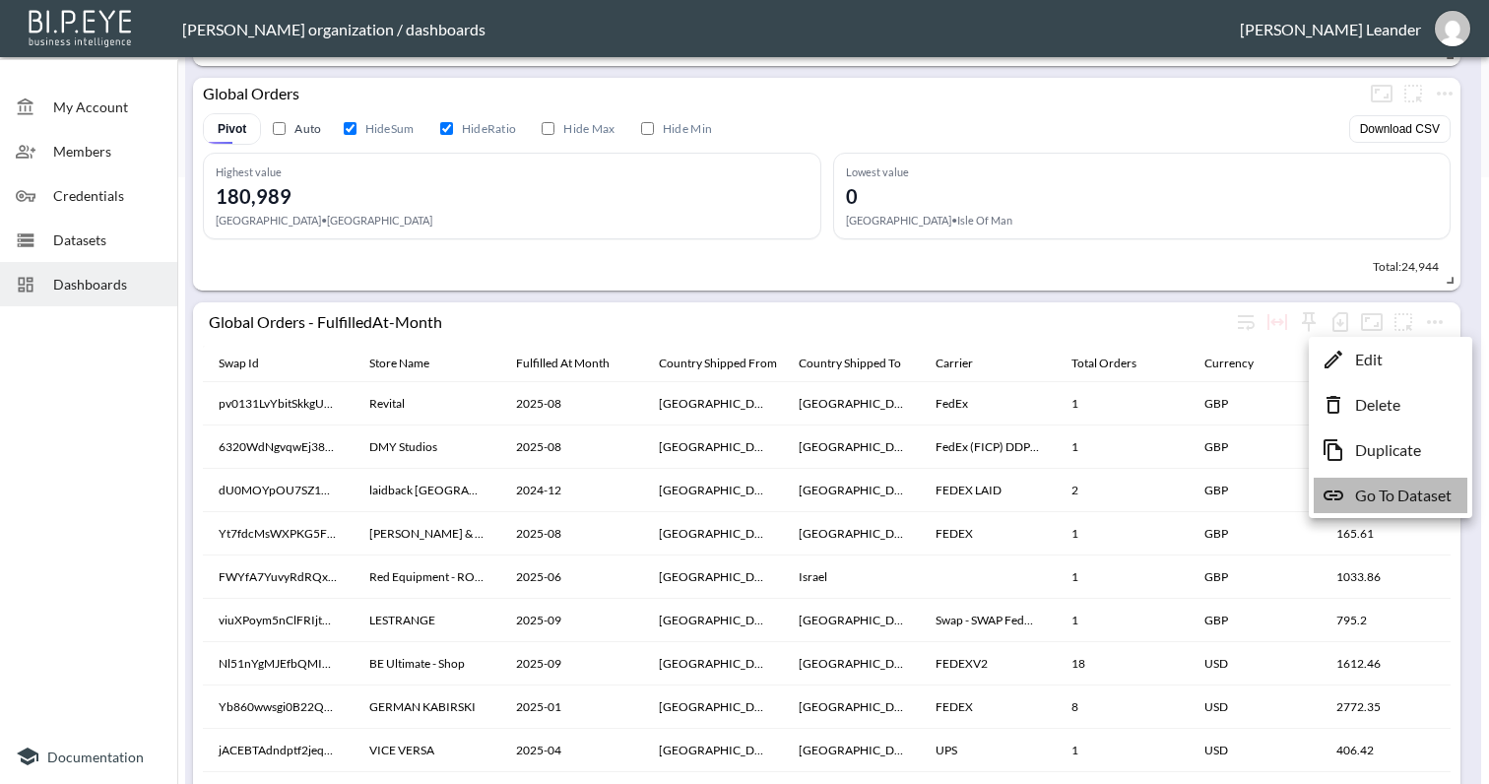
click at [1380, 506] on li "Go To Dataset" at bounding box center [1391, 495] width 154 height 35
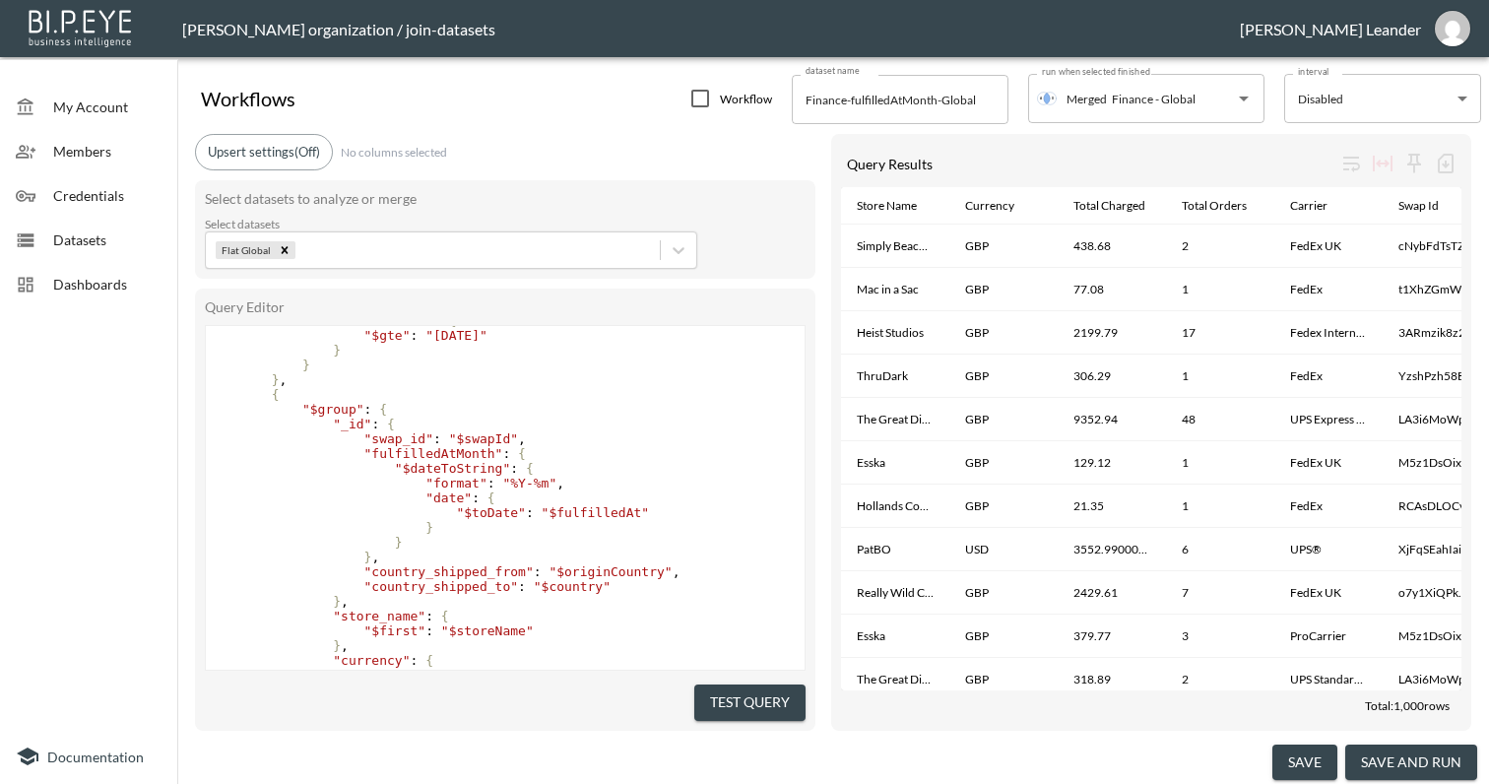
scroll to position [603, 0]
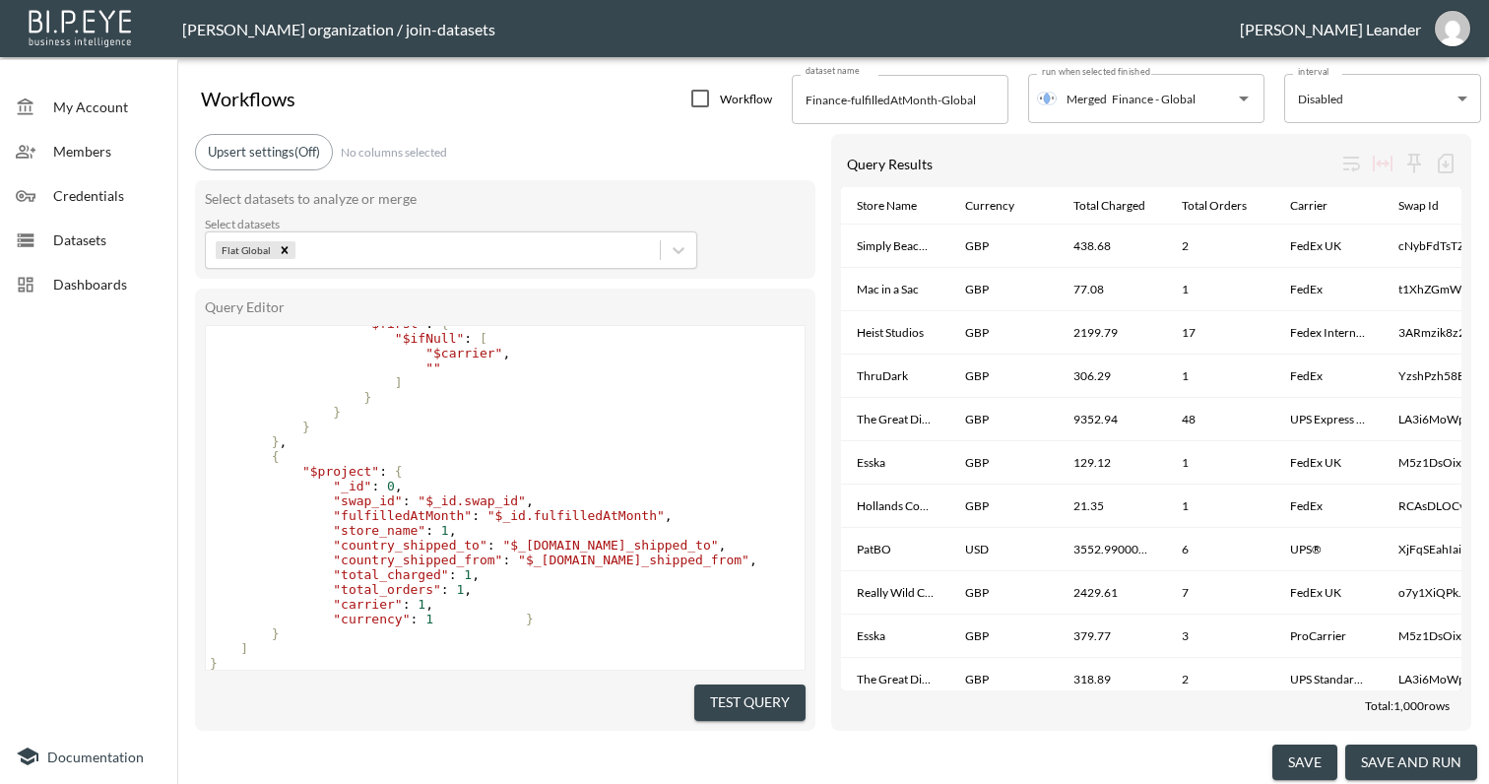
click at [102, 248] on span "Datasets" at bounding box center [107, 239] width 108 height 21
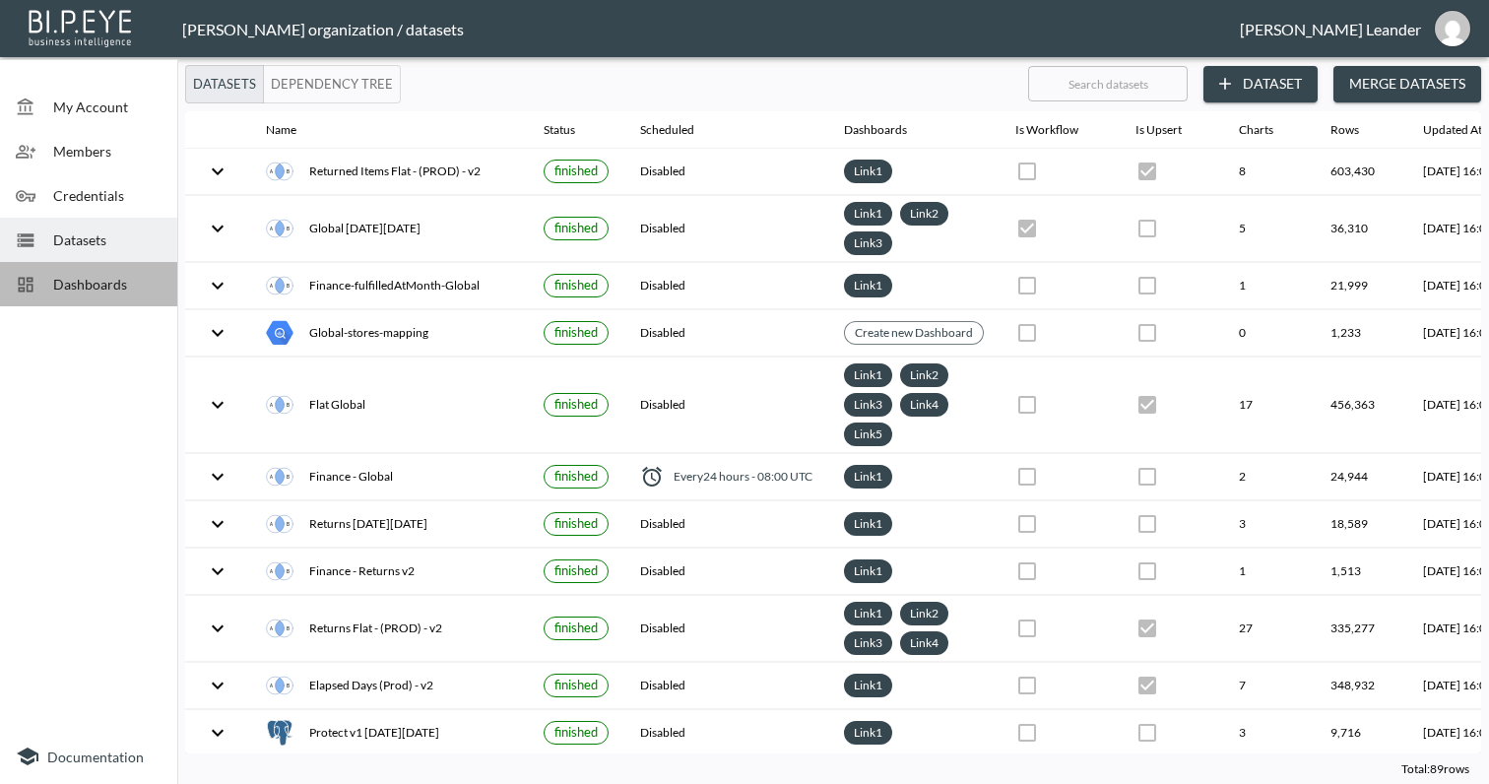
click at [75, 300] on div "Dashboards" at bounding box center [88, 284] width 177 height 44
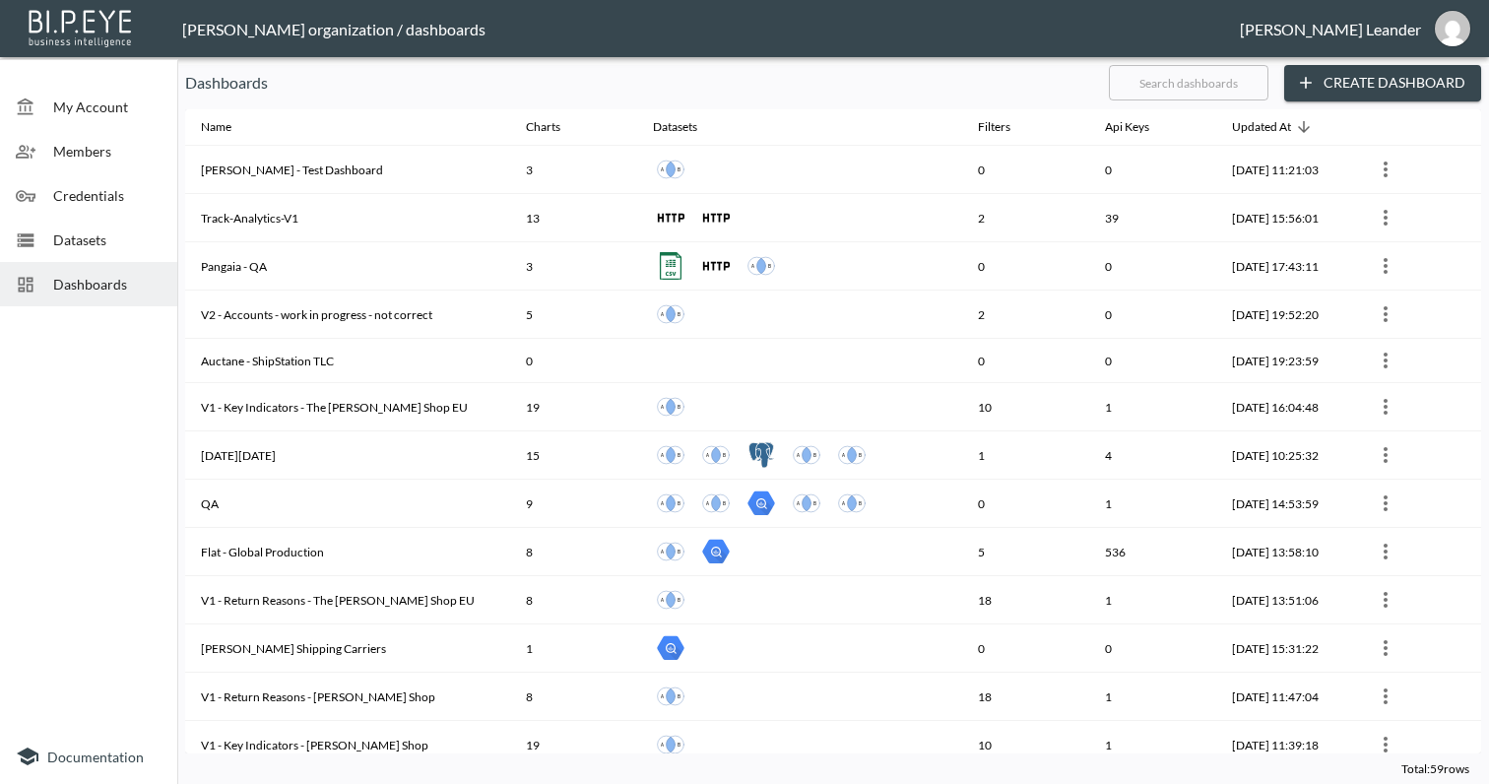
click at [83, 256] on div "Datasets" at bounding box center [88, 240] width 177 height 44
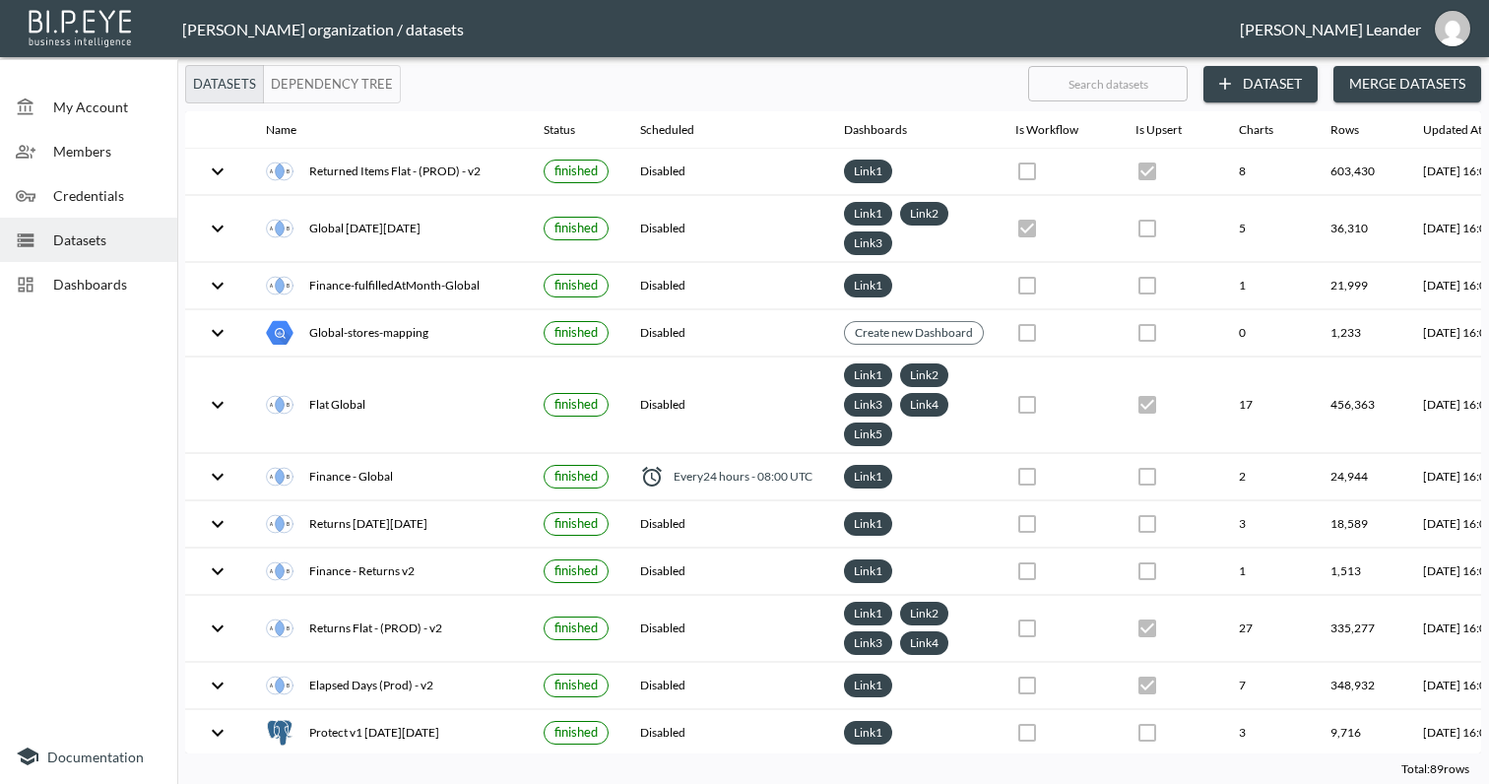
click at [91, 243] on span "Datasets" at bounding box center [107, 239] width 108 height 21
click at [93, 274] on span "Dashboards" at bounding box center [107, 284] width 108 height 21
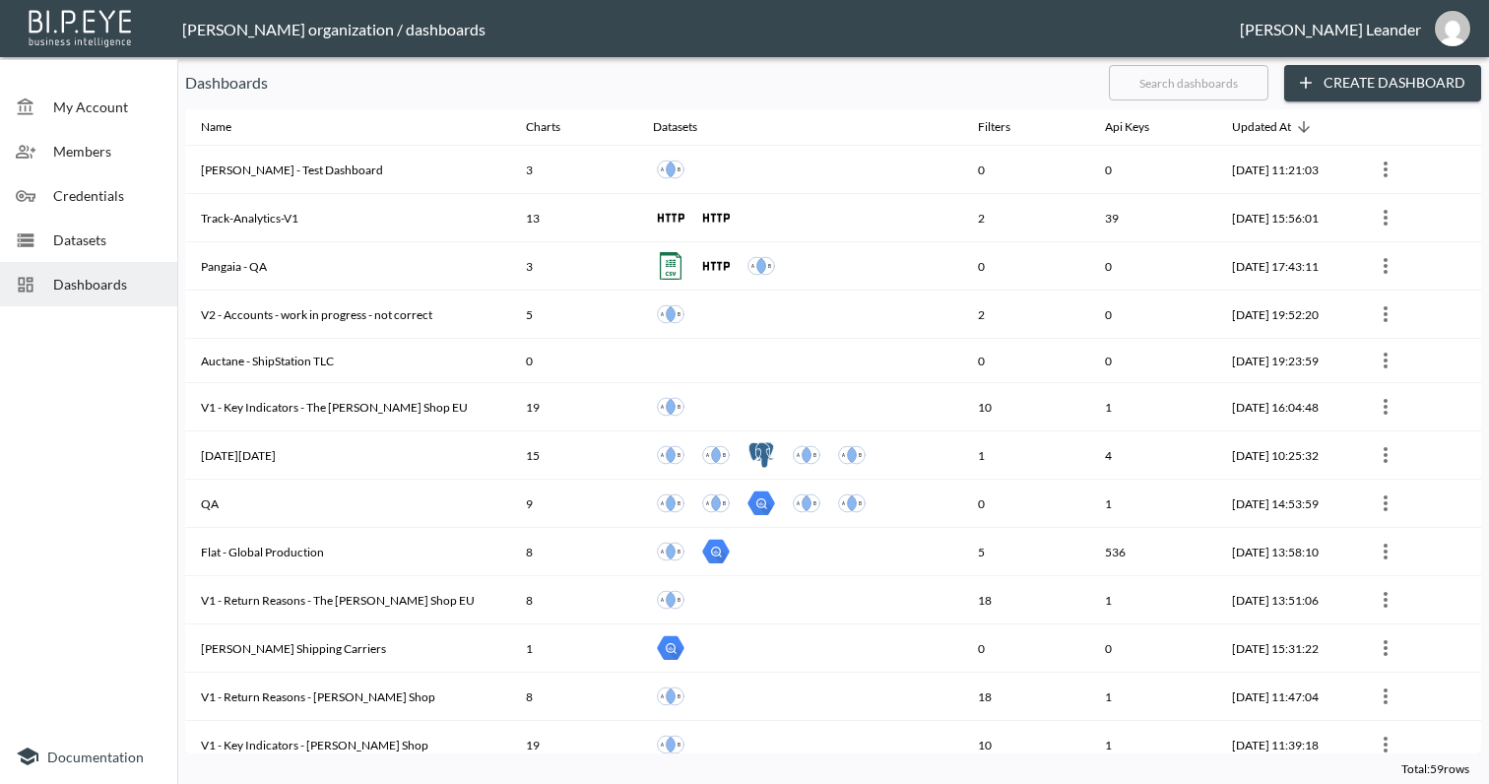
click at [121, 156] on span "Members" at bounding box center [107, 151] width 108 height 21
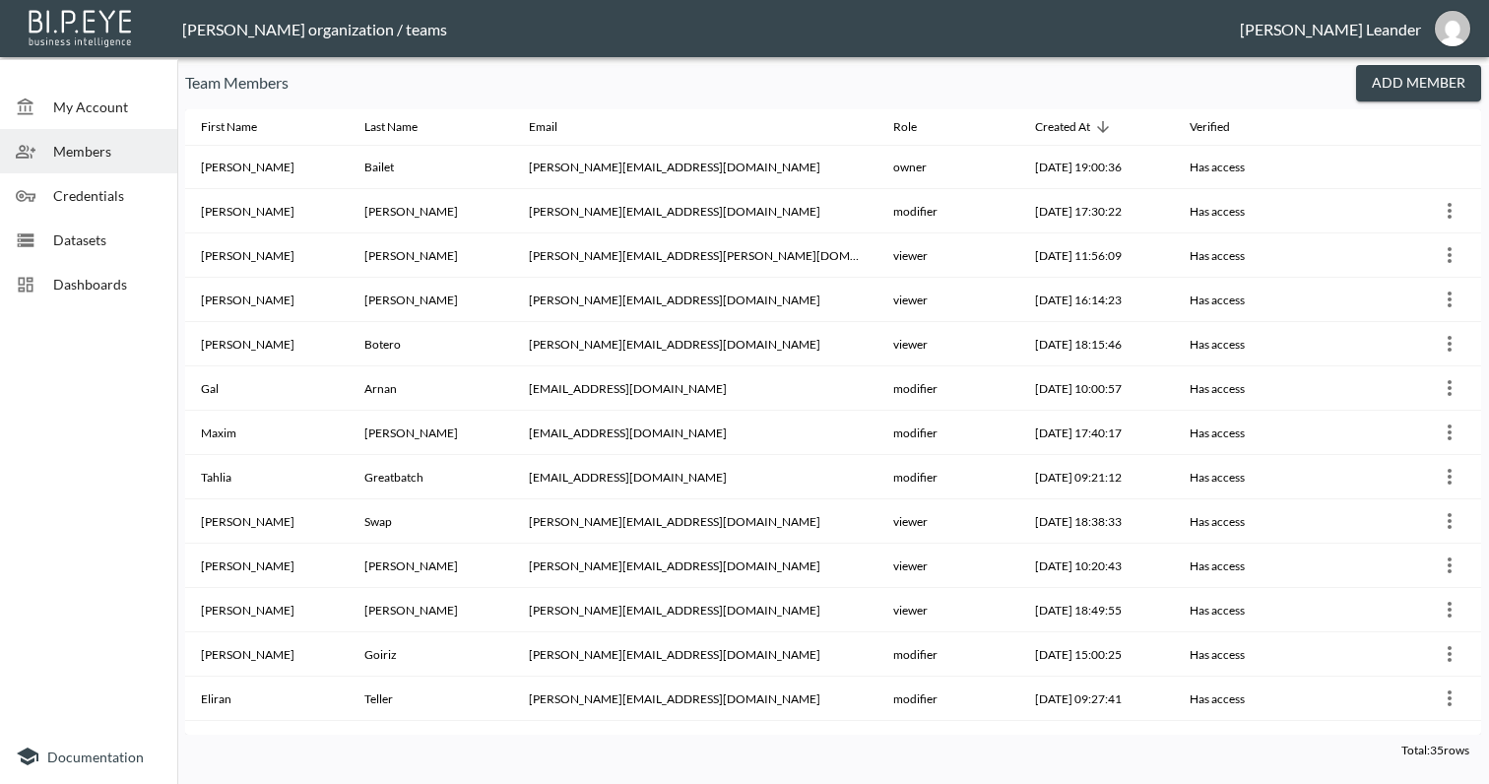
click at [113, 261] on div "Datasets" at bounding box center [88, 240] width 177 height 44
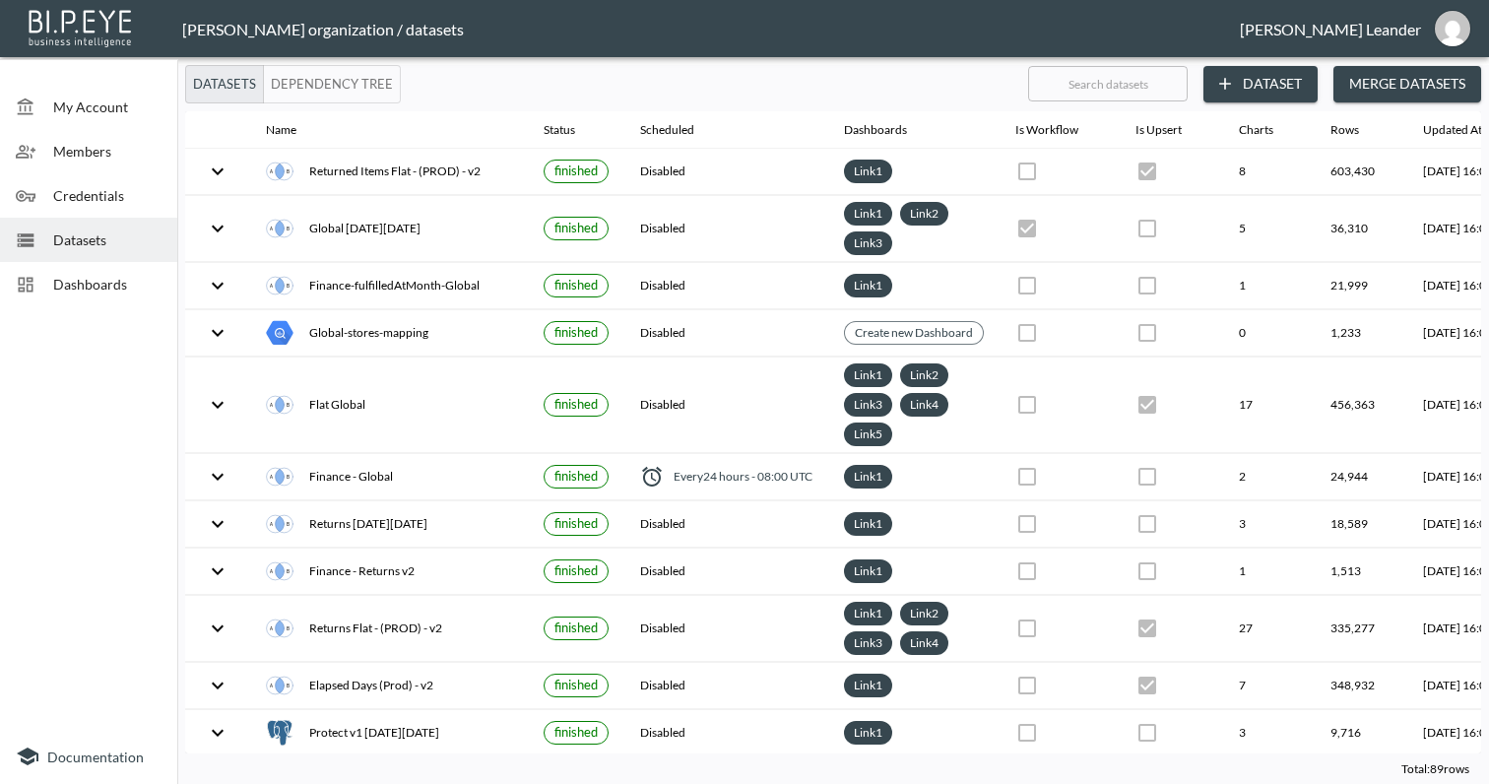
click at [122, 286] on span "Dashboards" at bounding box center [107, 284] width 108 height 21
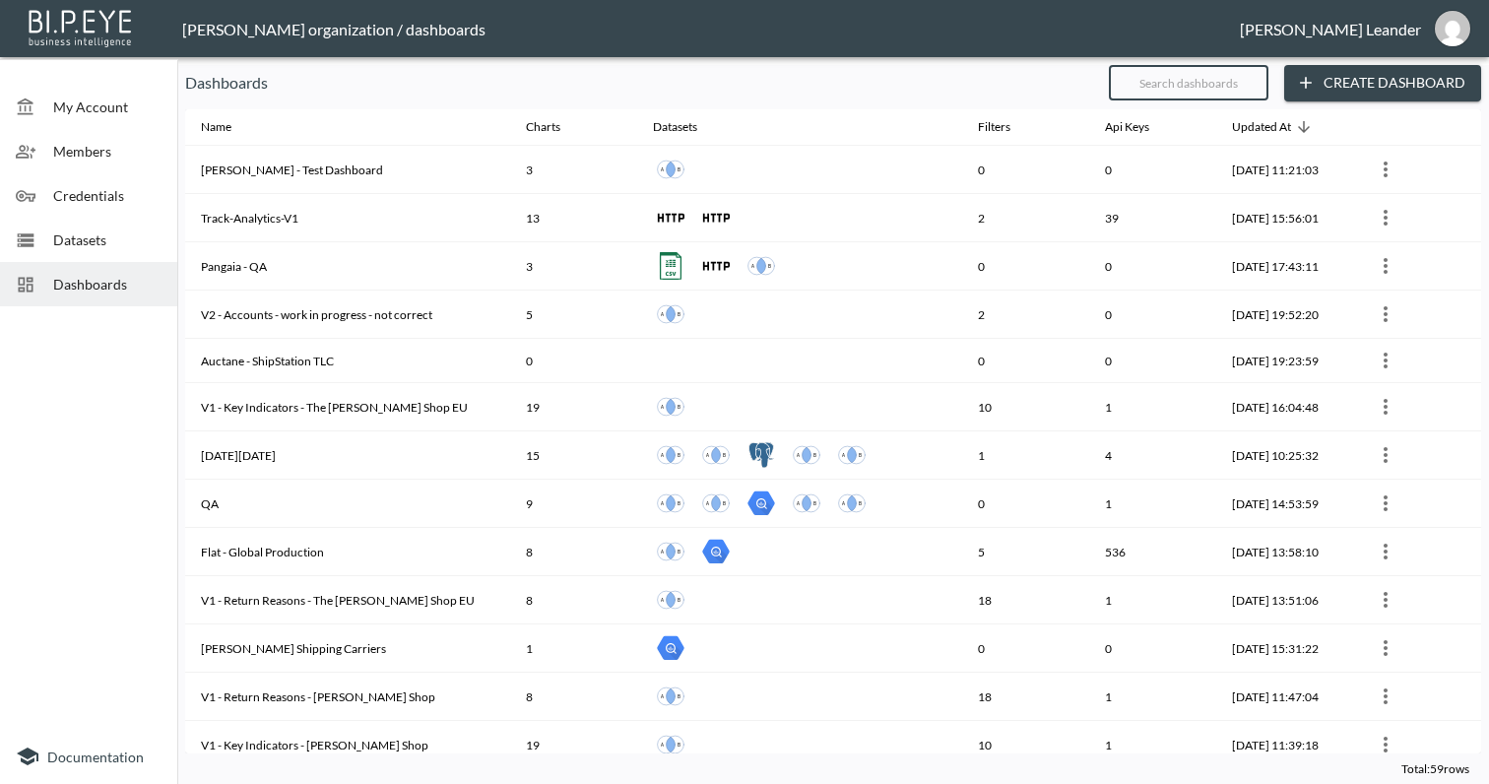
click at [1163, 83] on input "text" at bounding box center [1189, 82] width 160 height 49
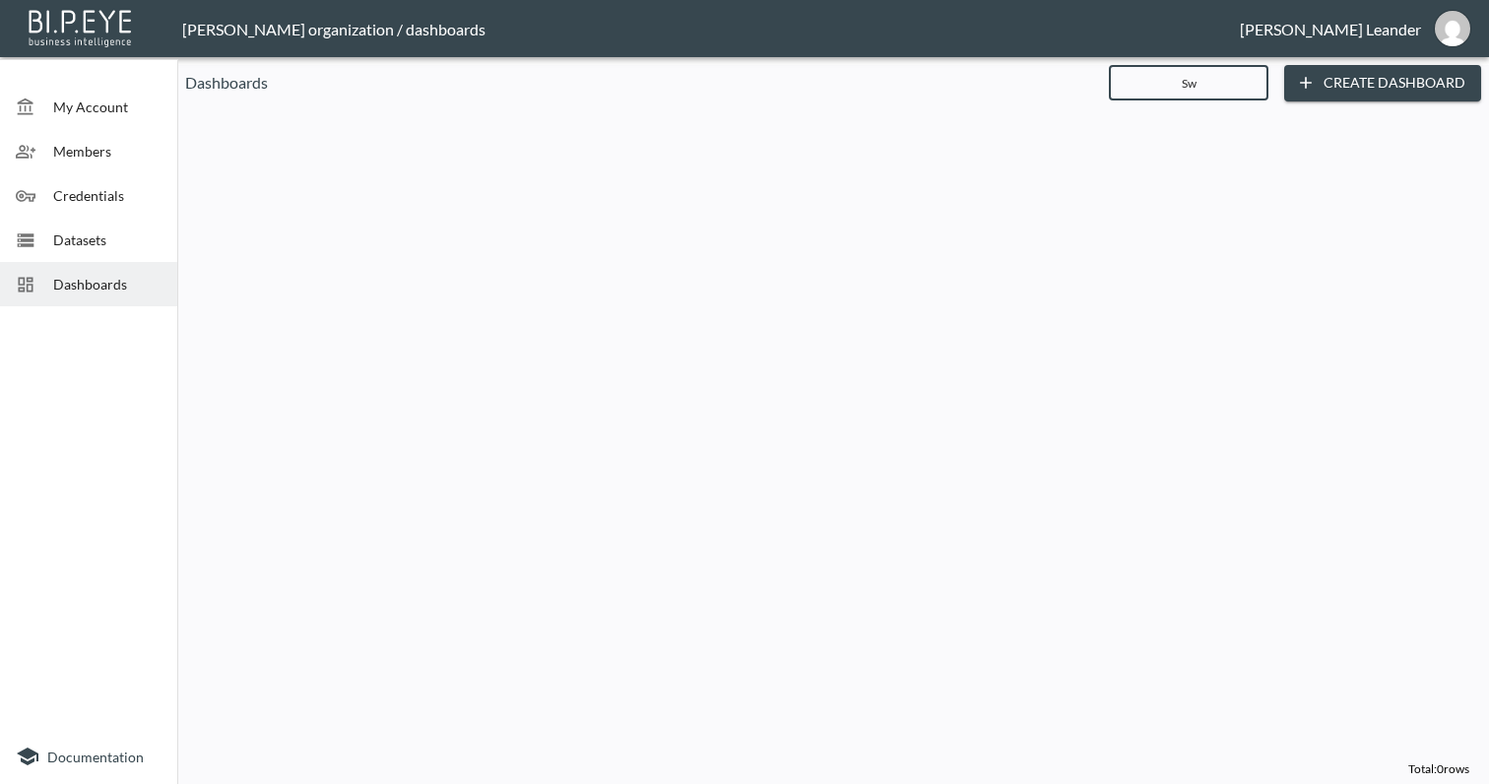
type input "S"
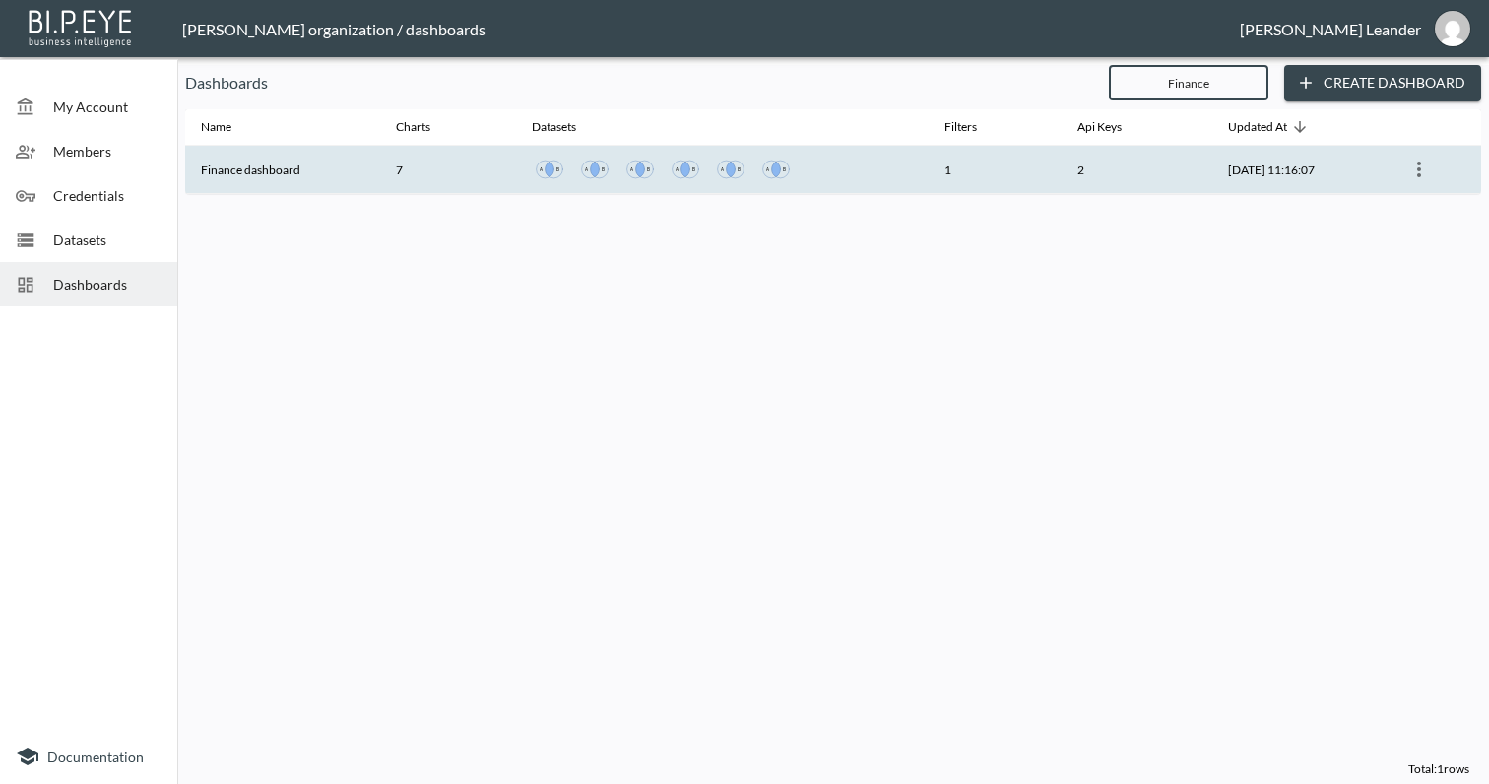
type input "Finance"
click at [344, 165] on th "Finance dashboard" at bounding box center [282, 170] width 195 height 48
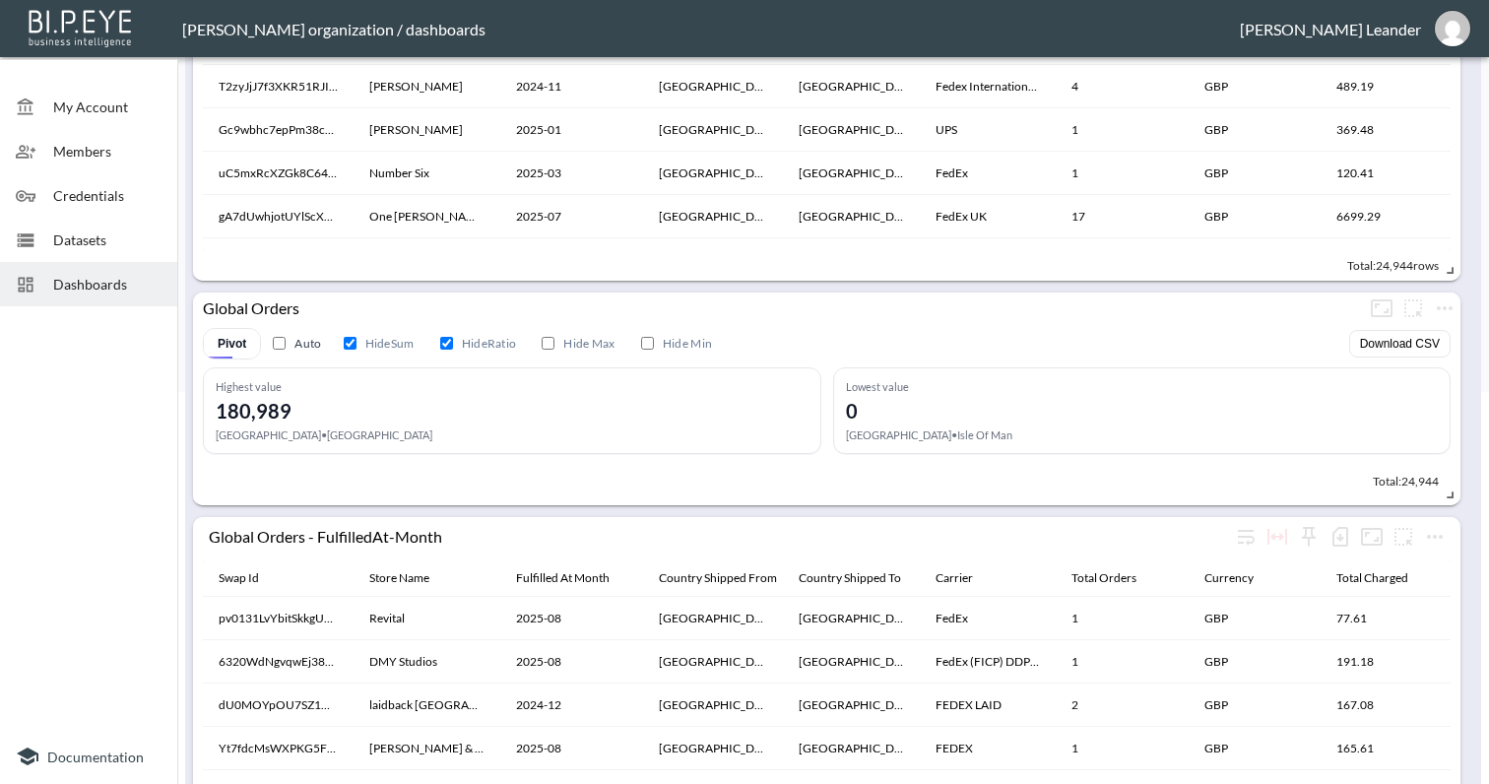
scroll to position [612, 0]
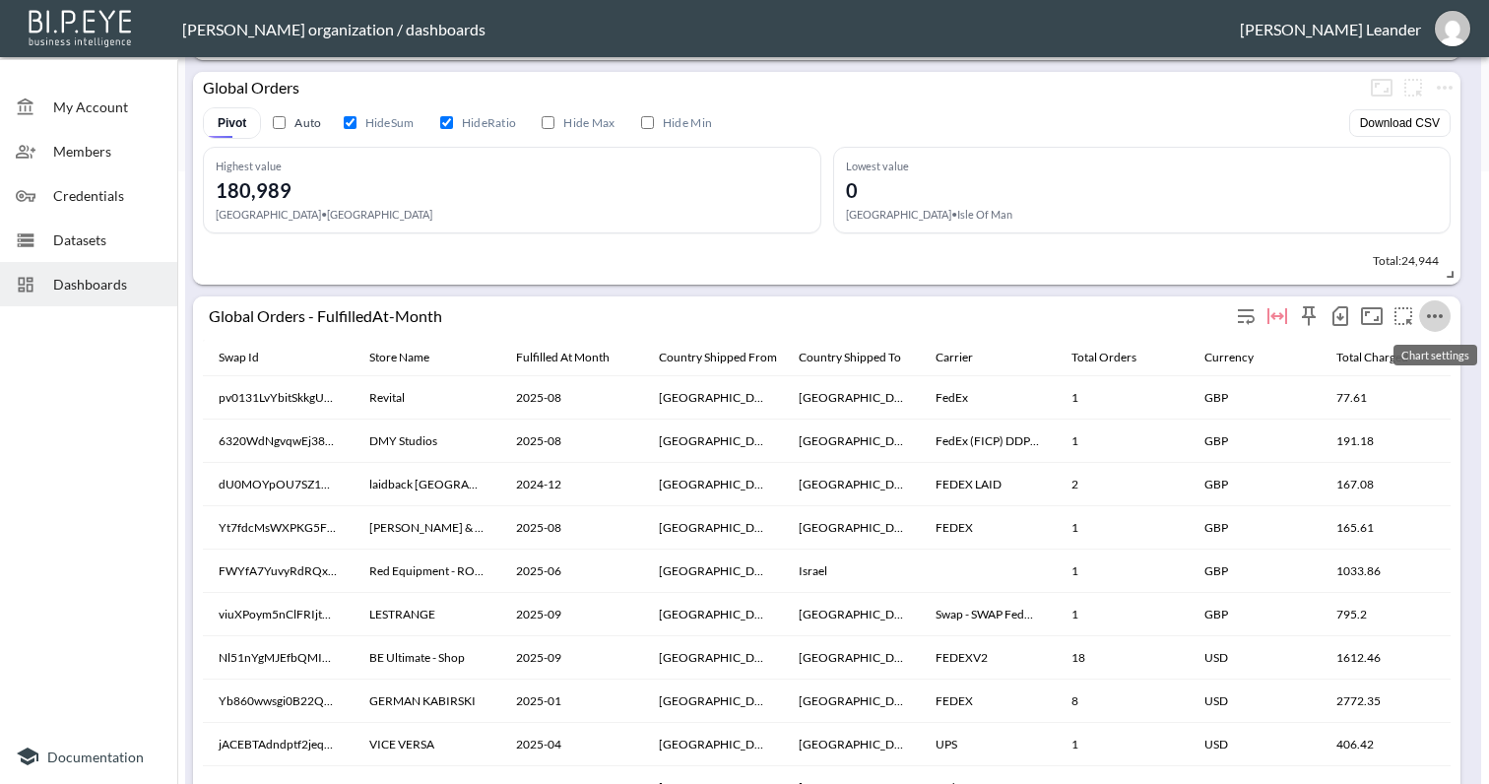
click at [1433, 305] on icon "more" at bounding box center [1435, 316] width 24 height 24
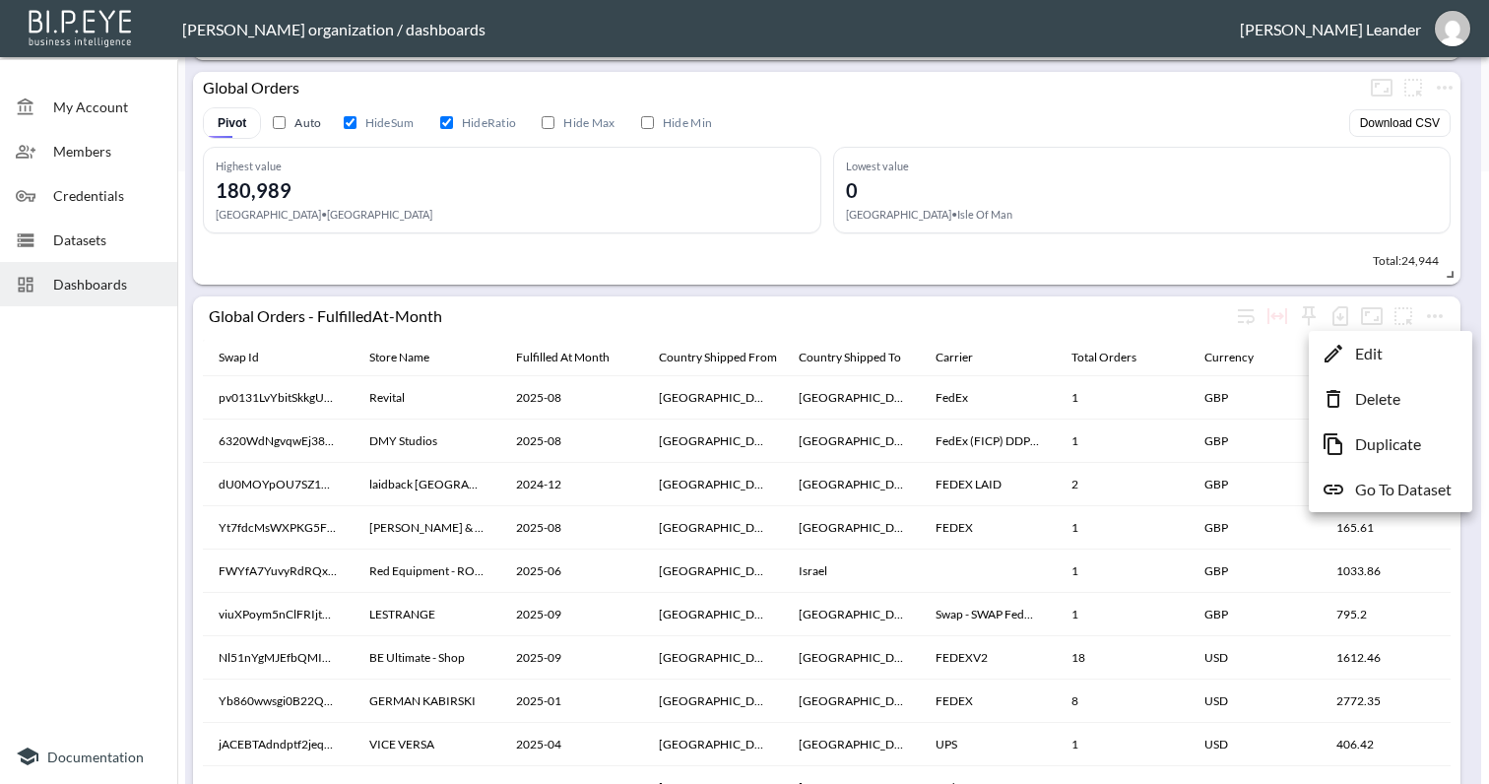
click at [1450, 494] on p "Go To Dataset" at bounding box center [1403, 490] width 96 height 24
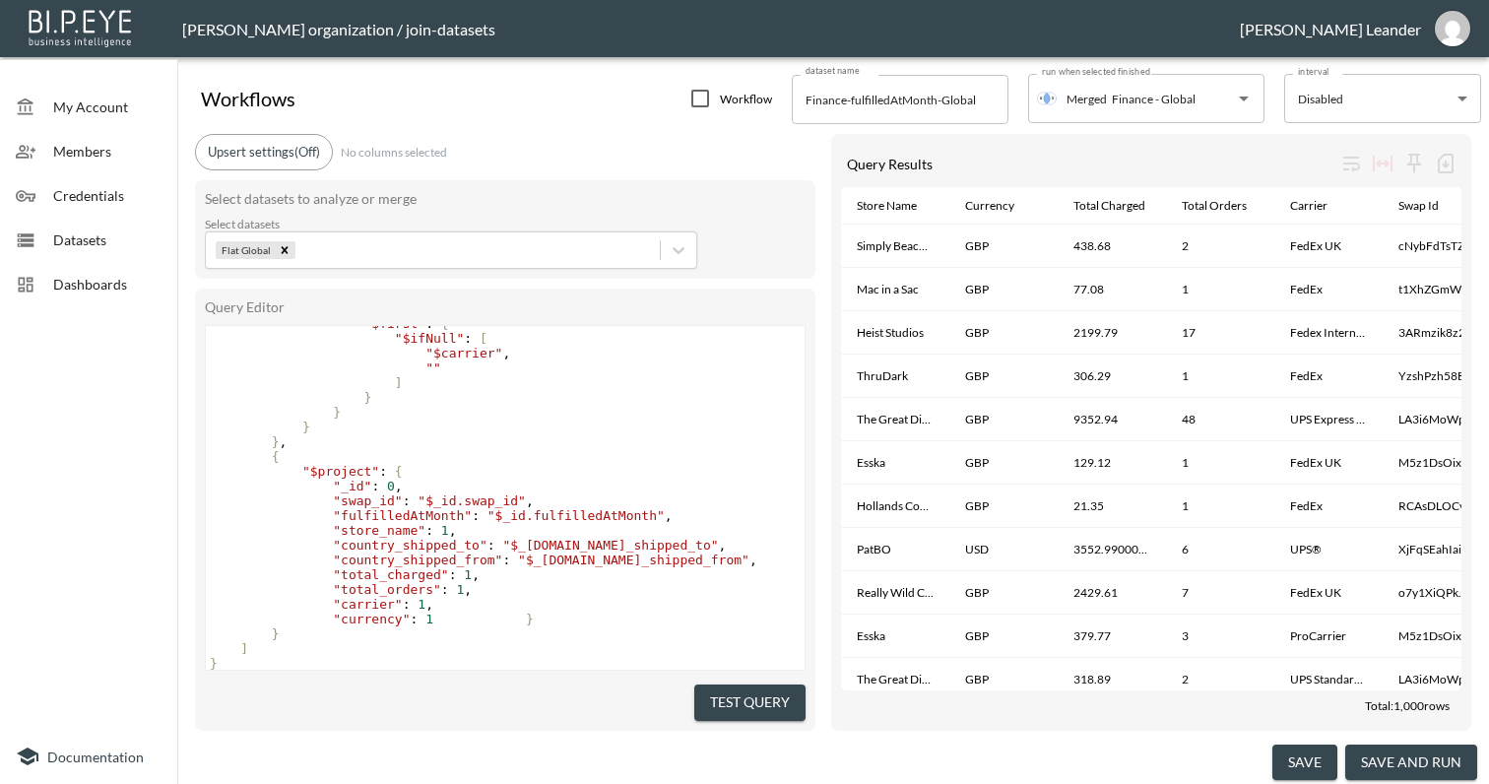
click at [85, 298] on div "Dashboards" at bounding box center [88, 284] width 177 height 44
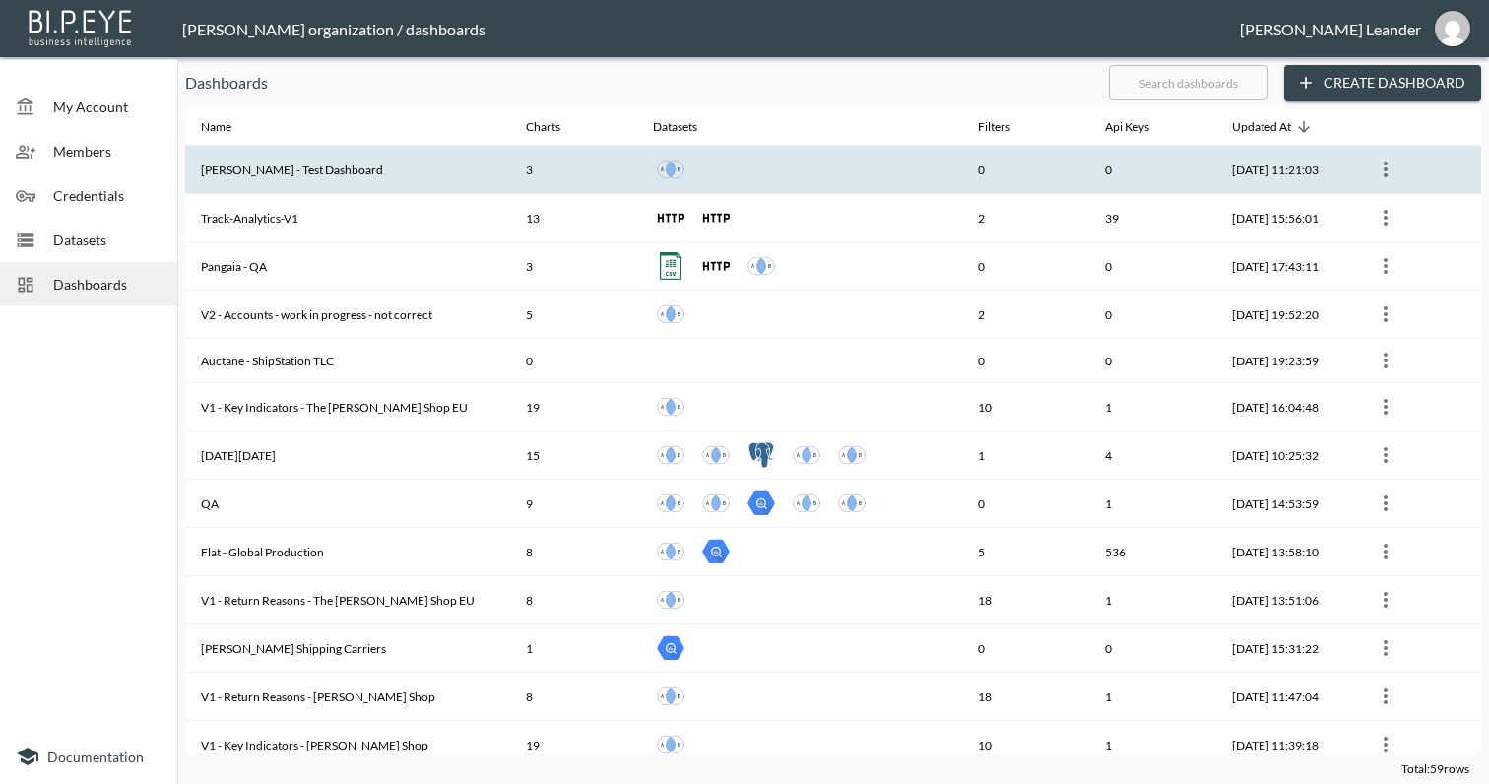
click at [312, 162] on th "[PERSON_NAME] - Test Dashboard" at bounding box center [347, 170] width 325 height 48
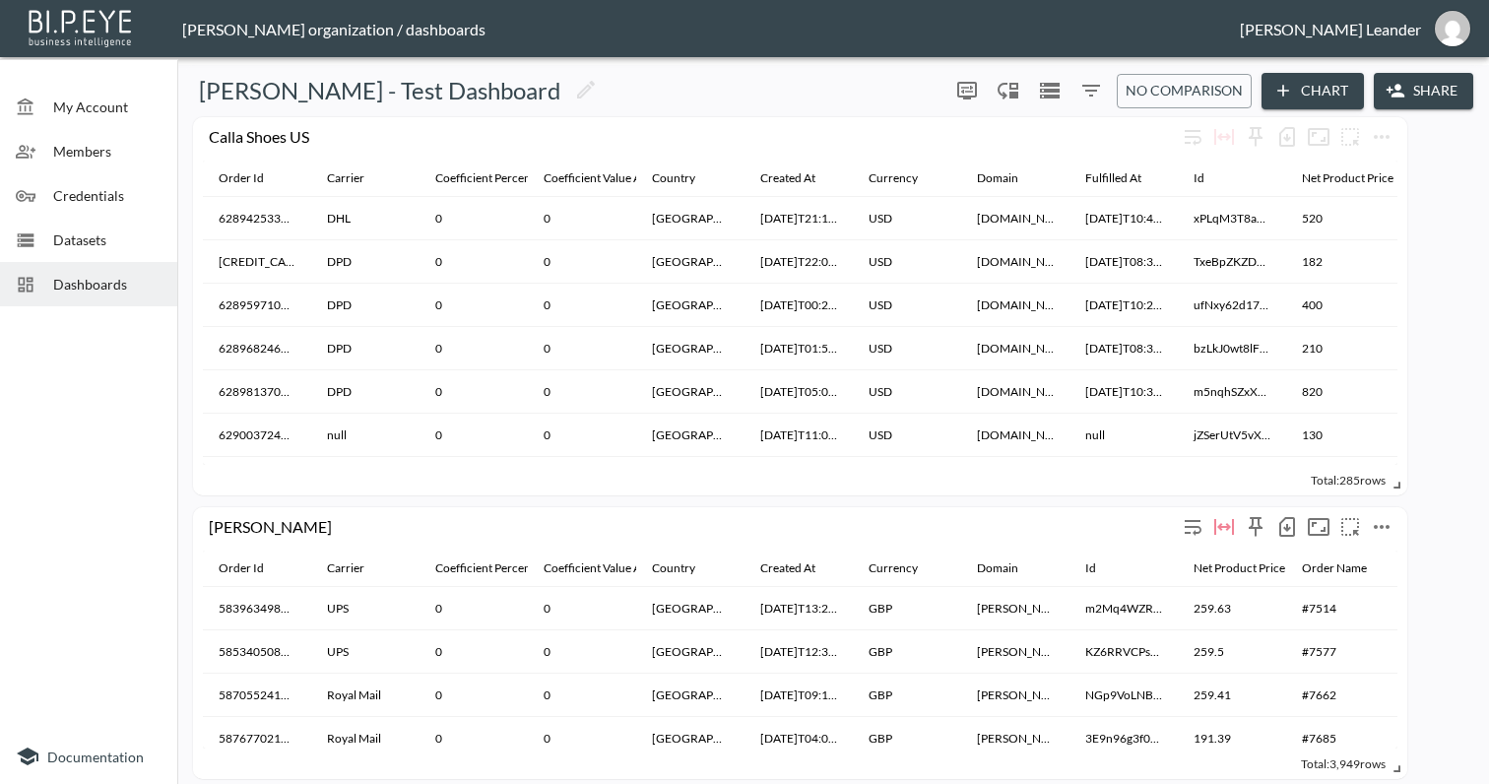
click at [1382, 515] on icon "more" at bounding box center [1382, 527] width 24 height 24
click at [1379, 511] on div at bounding box center [744, 392] width 1489 height 784
click at [1289, 529] on icon "button" at bounding box center [1287, 528] width 8 height 8
click at [1243, 554] on li "Download CSV ( 3,949 Rows )" at bounding box center [1175, 566] width 252 height 35
click at [67, 282] on span "Dashboards" at bounding box center [107, 284] width 108 height 21
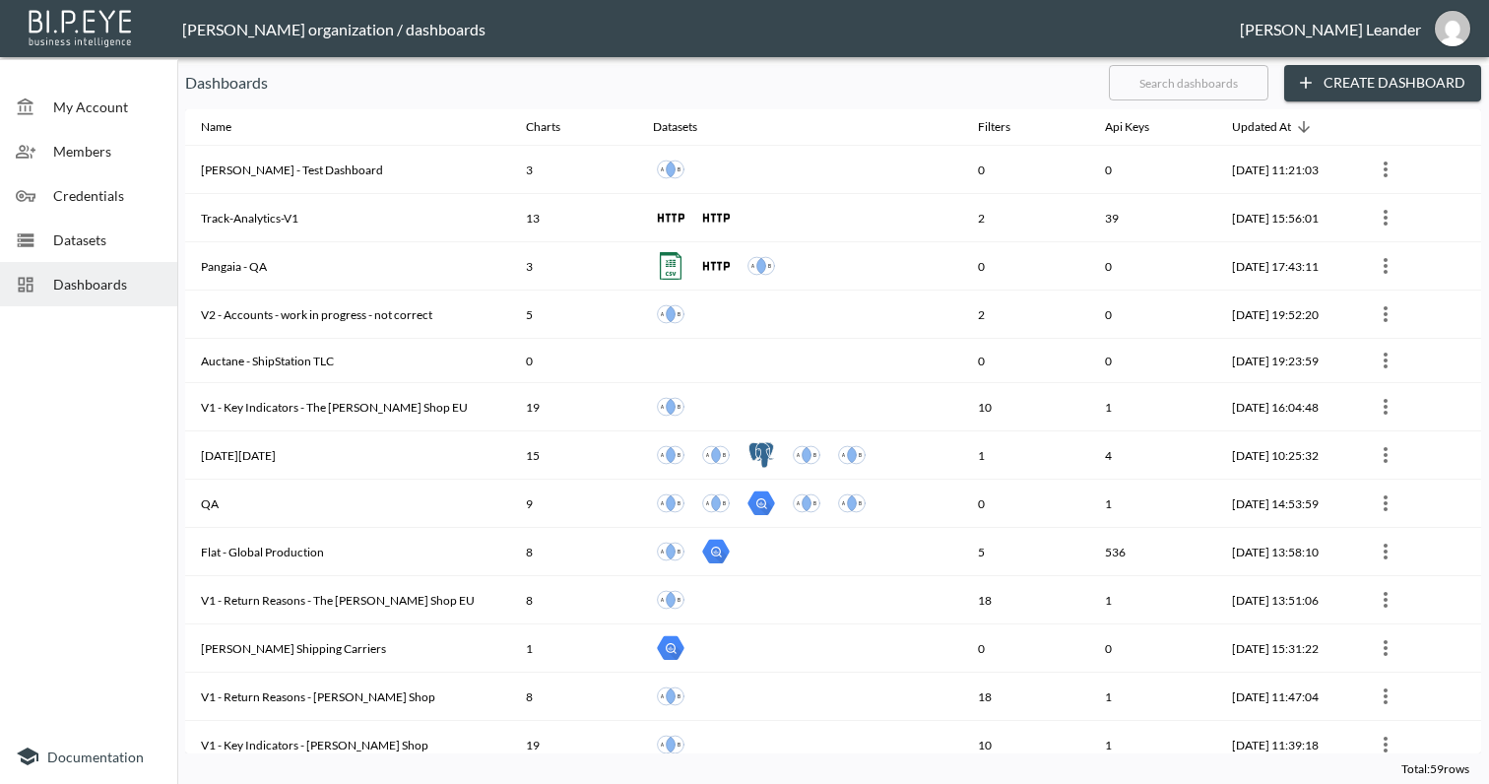
click at [1160, 76] on input "text" at bounding box center [1189, 82] width 160 height 49
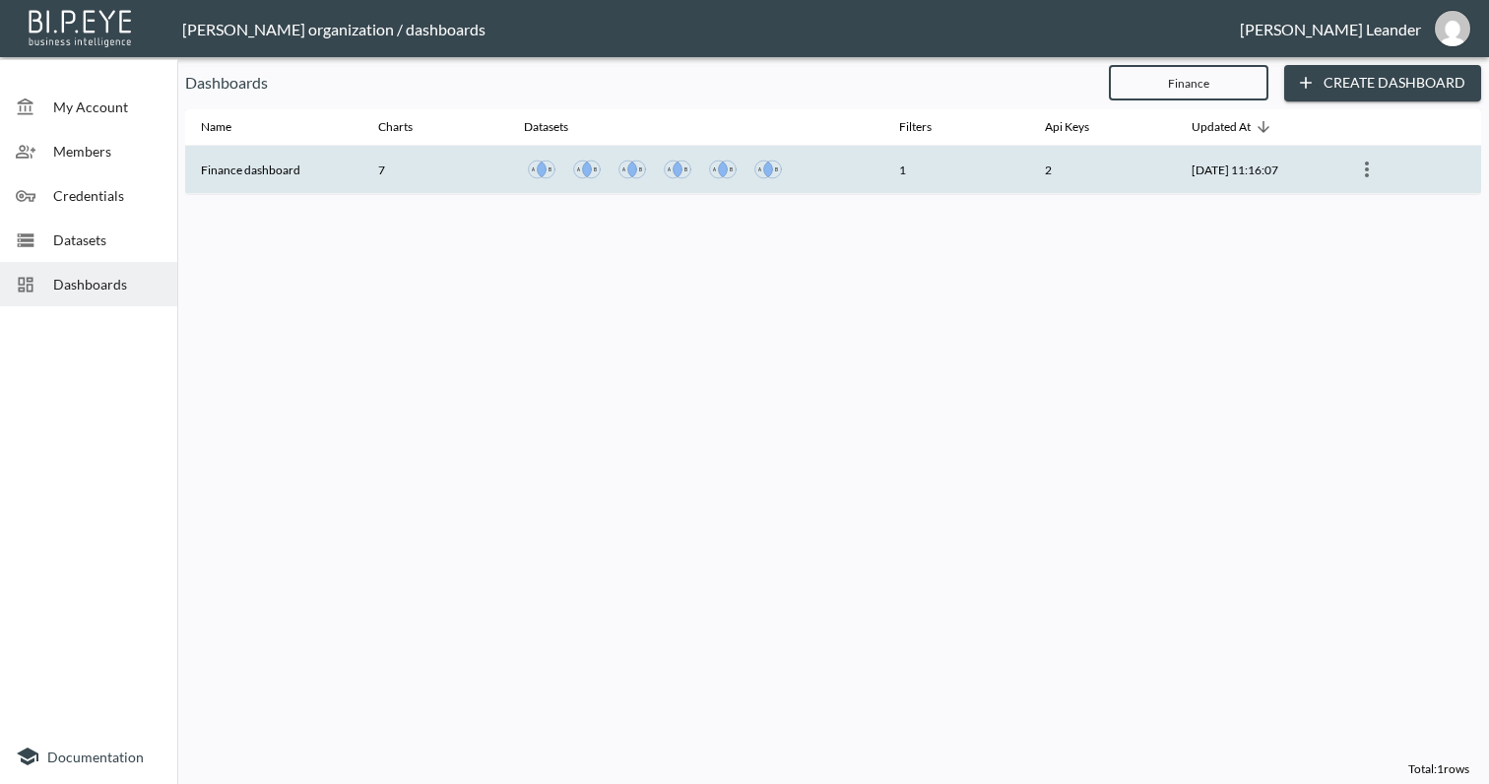
type input "Finance"
click at [271, 167] on th "Finance dashboard" at bounding box center [273, 170] width 177 height 48
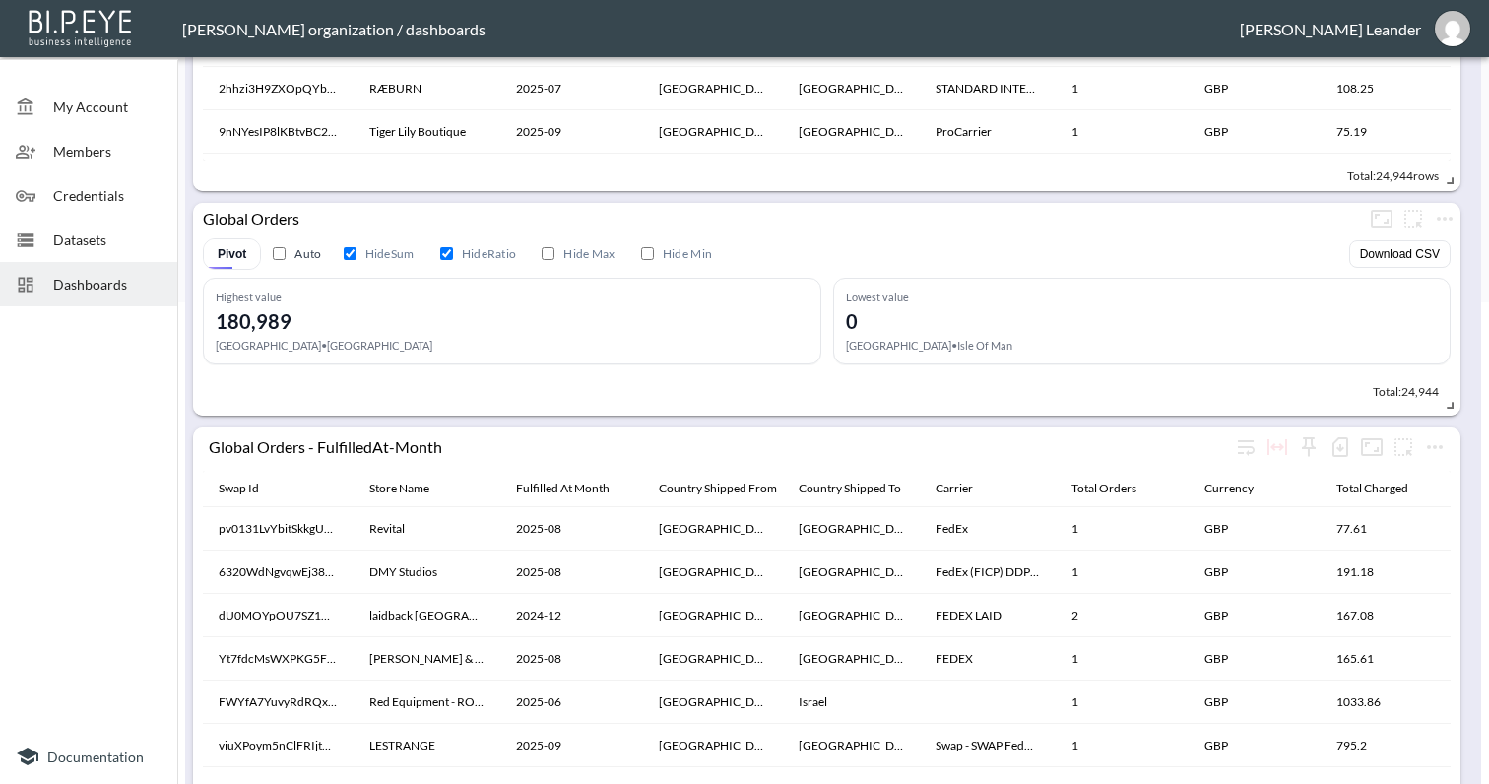
scroll to position [625, 0]
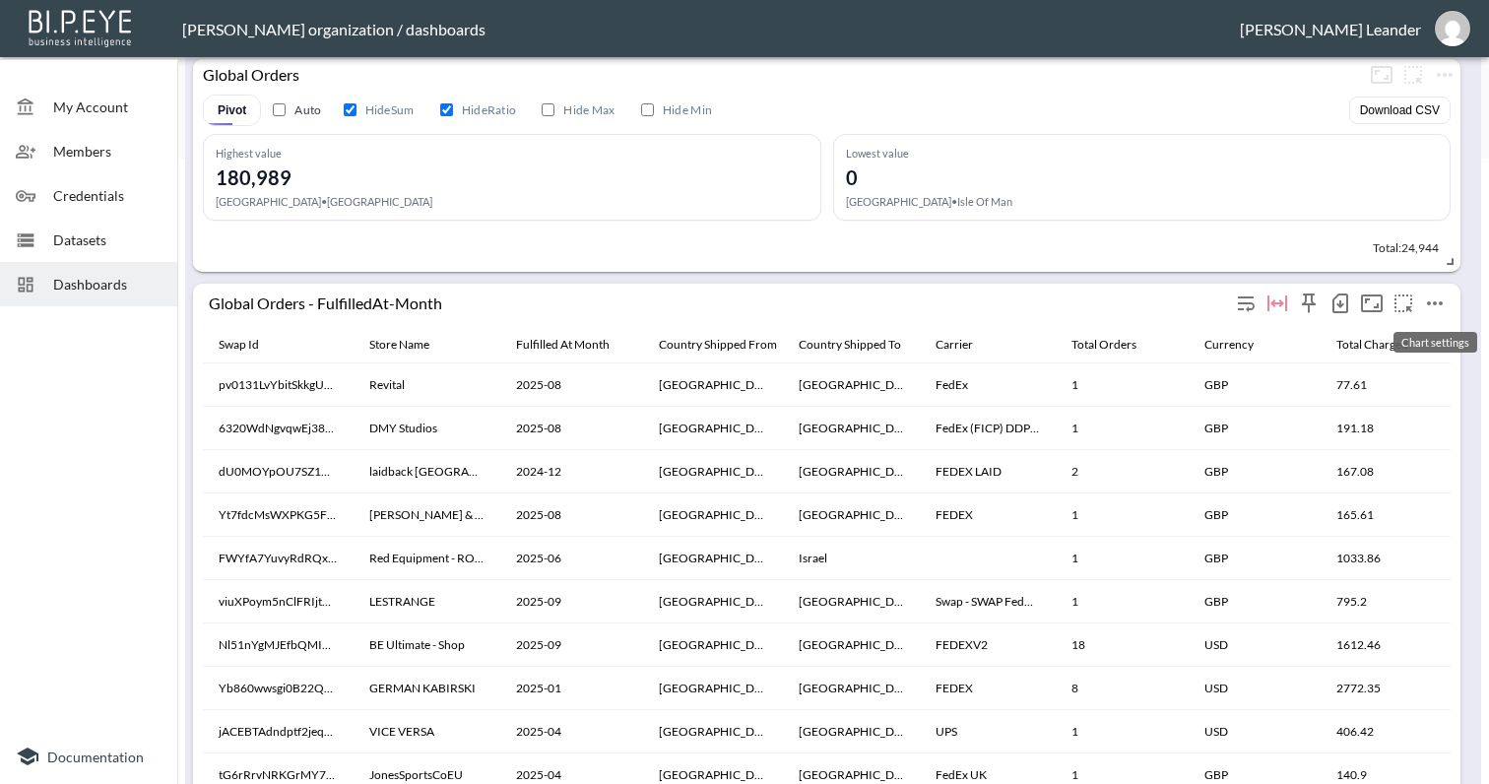
click at [1432, 304] on icon "more" at bounding box center [1435, 303] width 24 height 24
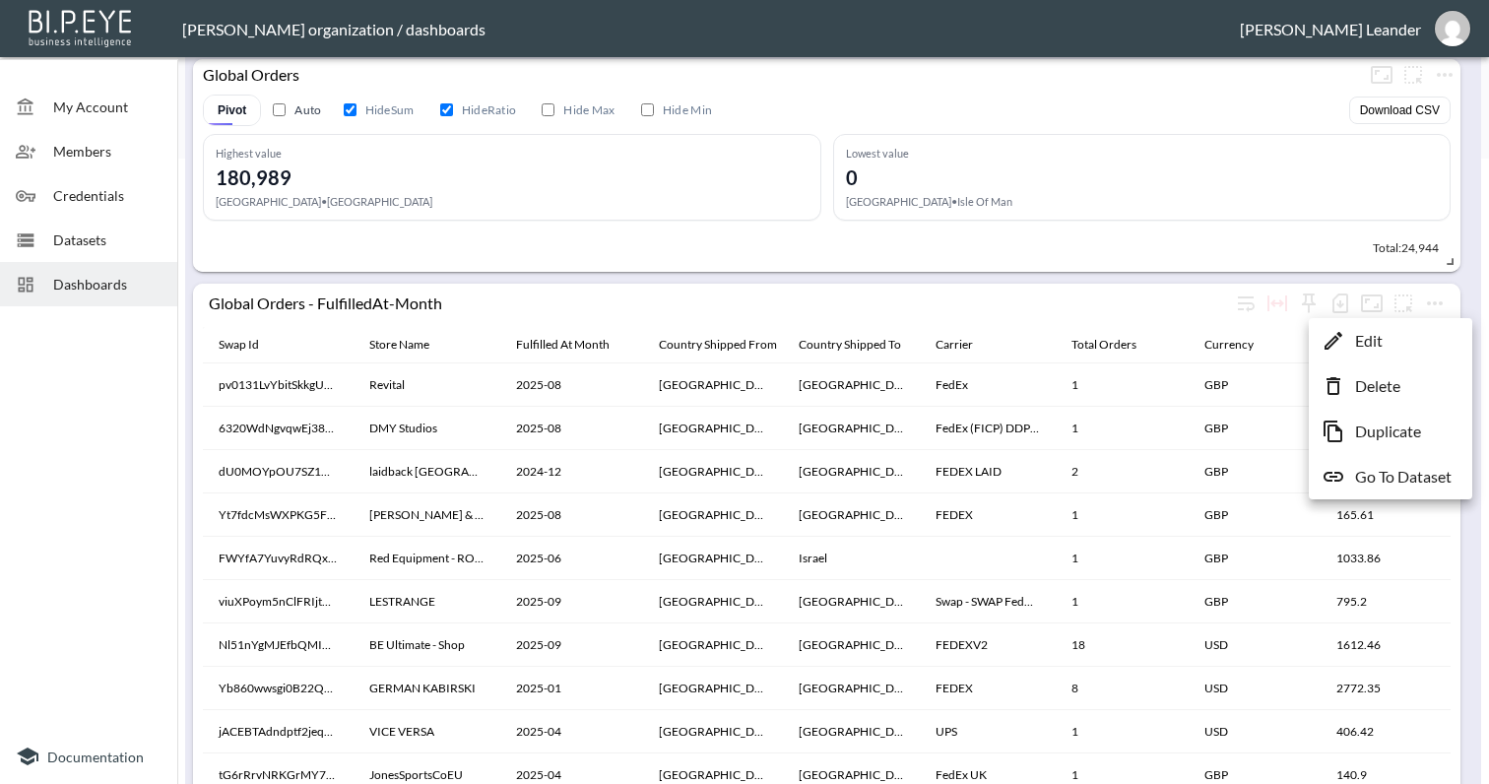
click at [1414, 482] on p "Go To Dataset" at bounding box center [1403, 477] width 96 height 24
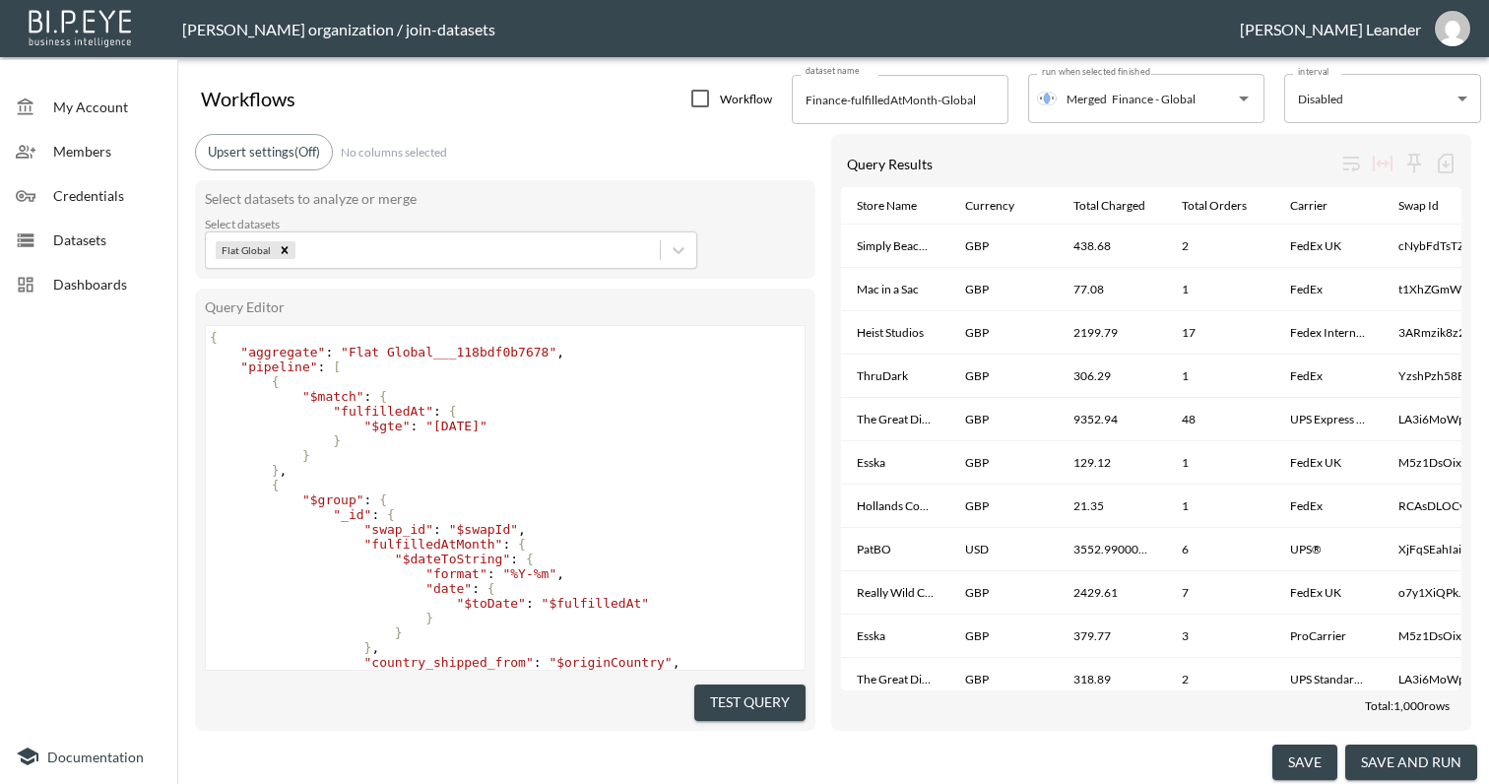
click at [92, 290] on span "Dashboards" at bounding box center [107, 284] width 108 height 21
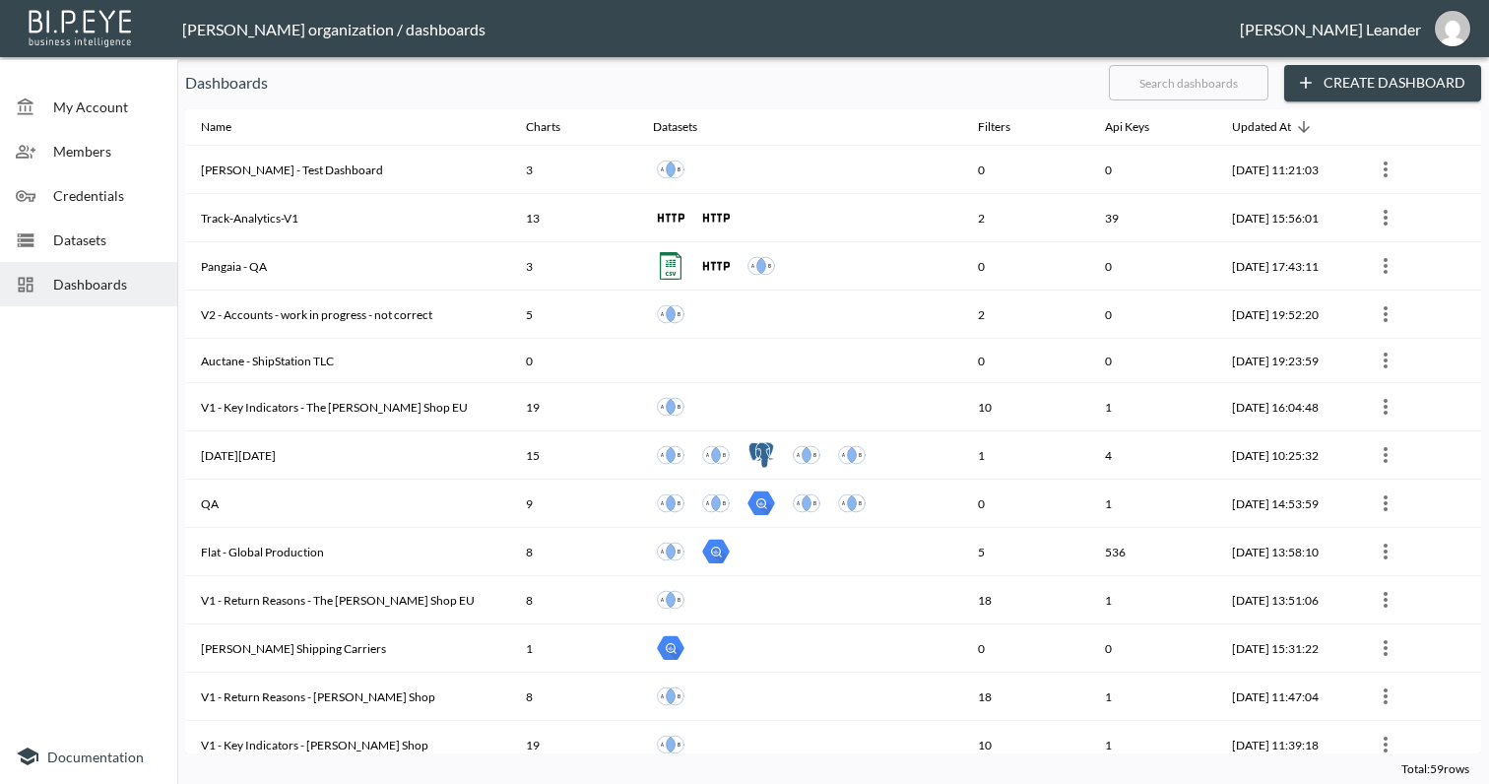
click at [85, 280] on span "Dashboards" at bounding box center [107, 284] width 108 height 21
click at [1198, 83] on input "text" at bounding box center [1189, 82] width 160 height 49
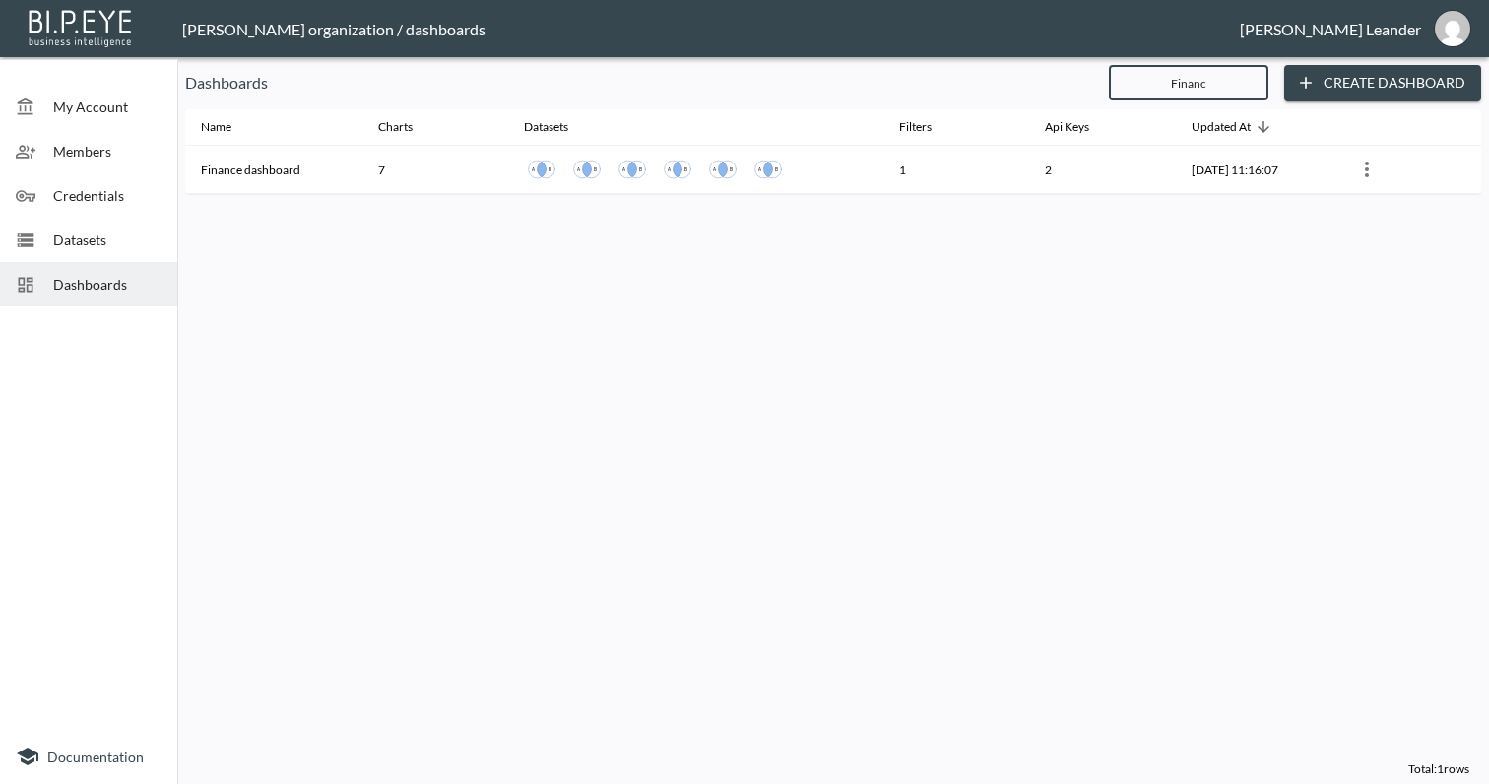
type input "Finance"
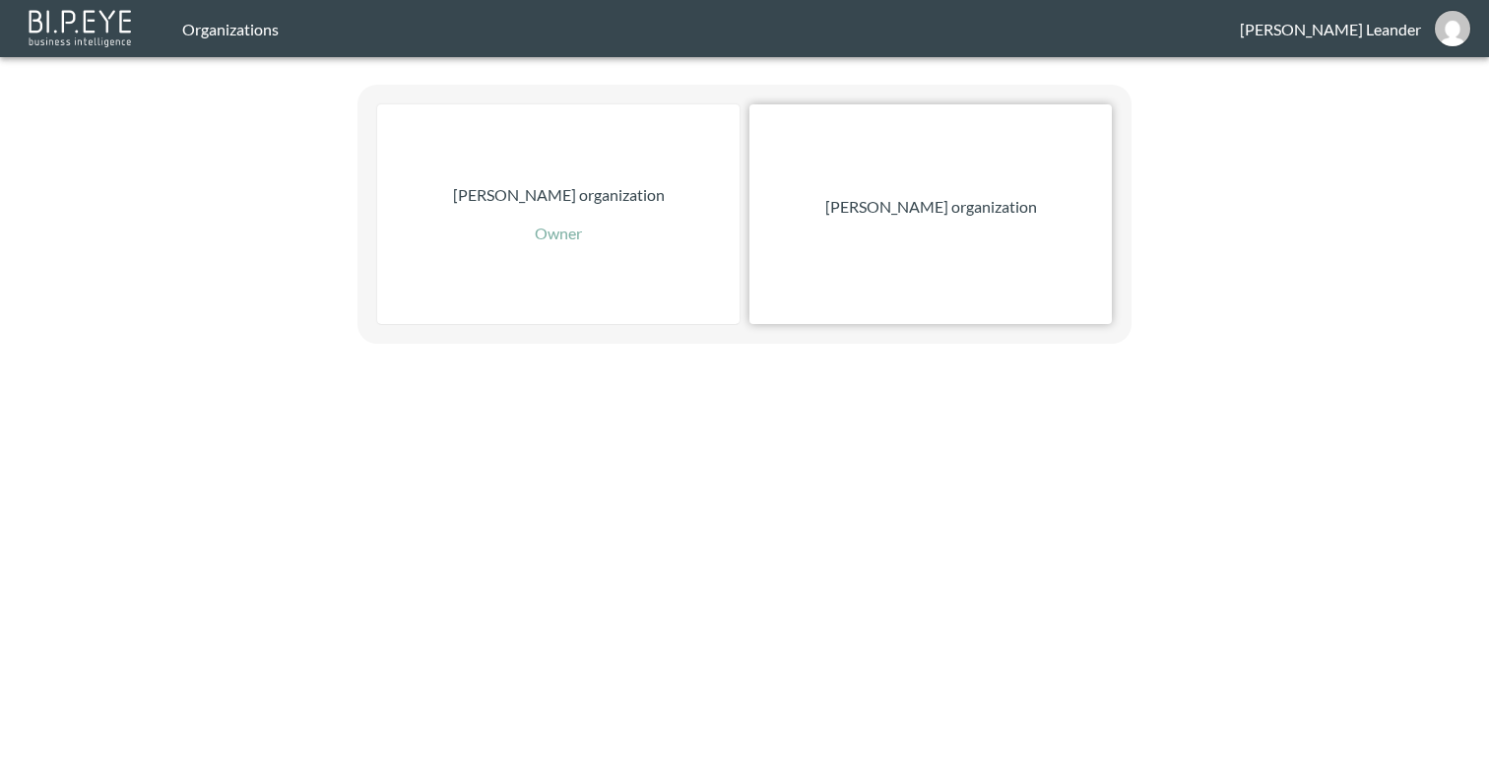
click at [993, 225] on div "[PERSON_NAME] organization" at bounding box center [930, 214] width 362 height 220
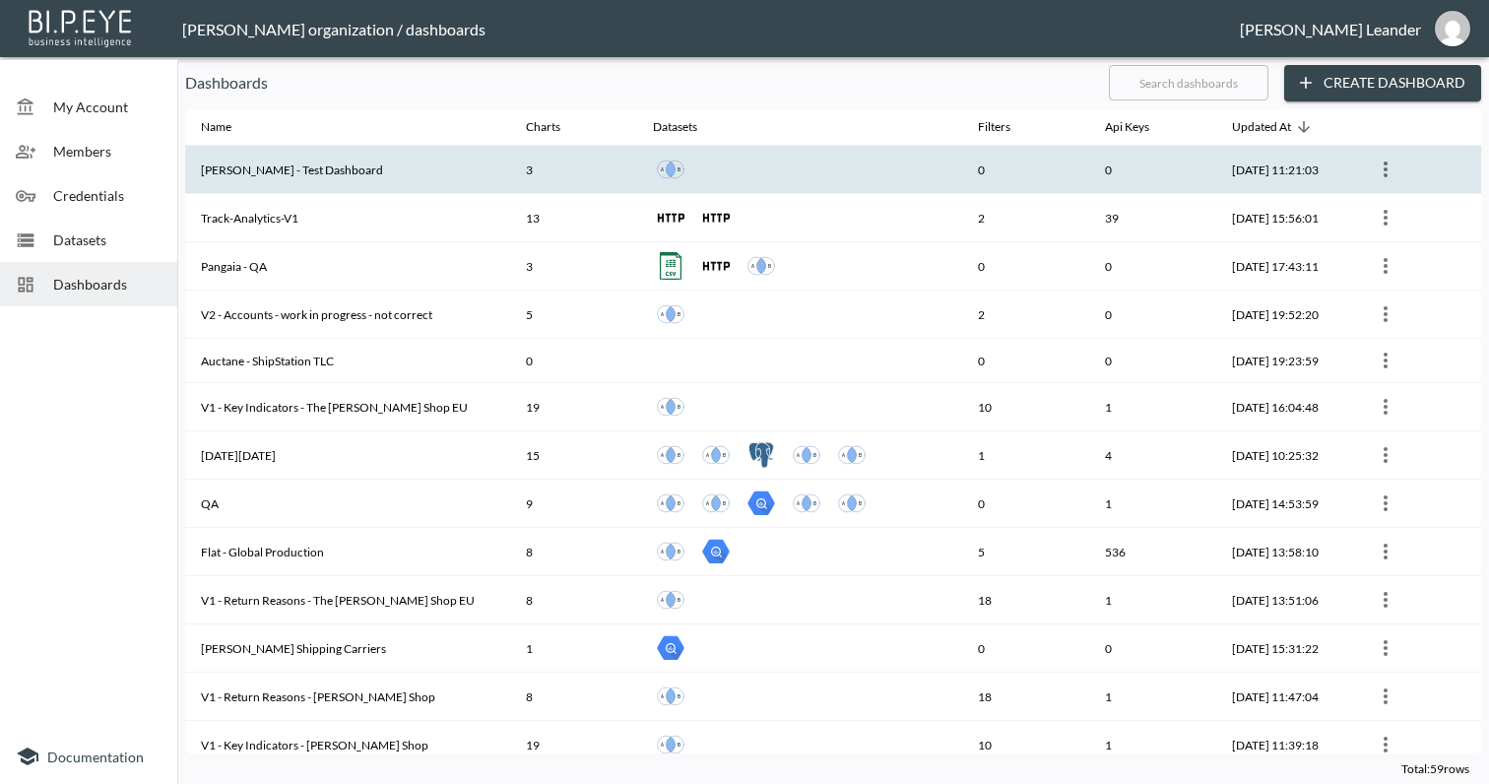
click at [393, 154] on th "[PERSON_NAME] - Test Dashboard" at bounding box center [347, 170] width 325 height 48
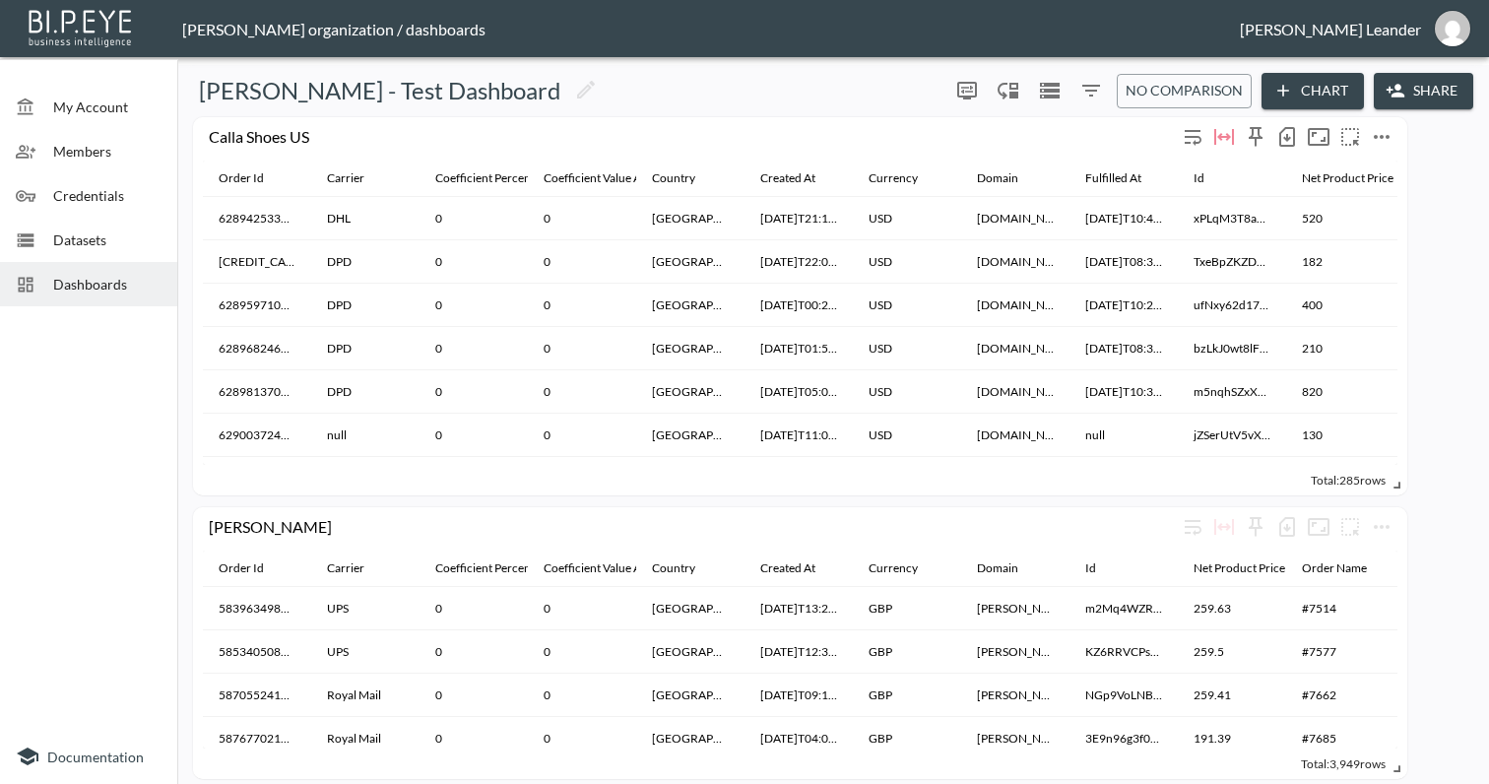
click at [1287, 141] on icon "button" at bounding box center [1287, 138] width 8 height 8
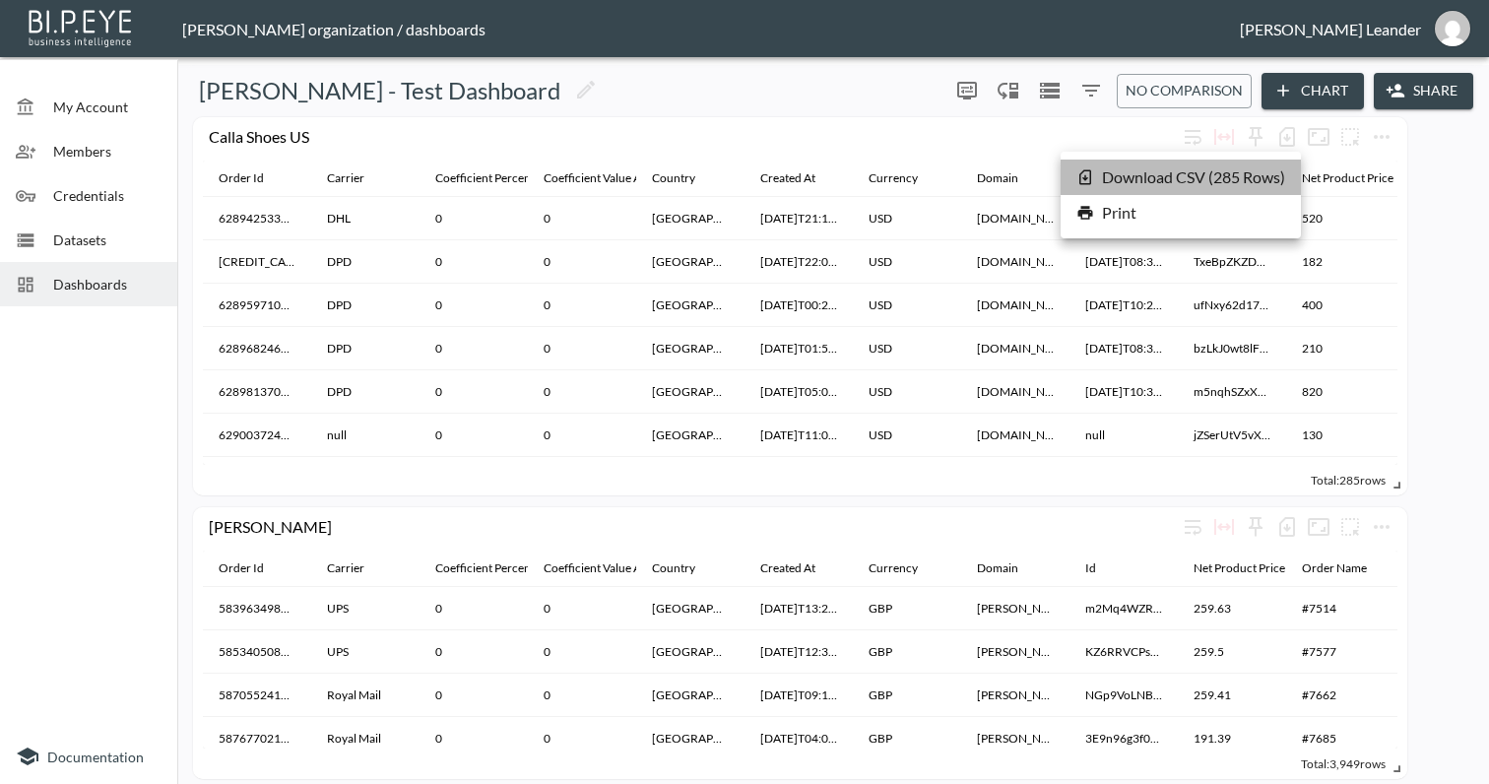
click at [1174, 180] on li "Download CSV ( 285 Rows )" at bounding box center [1180, 177] width 240 height 35
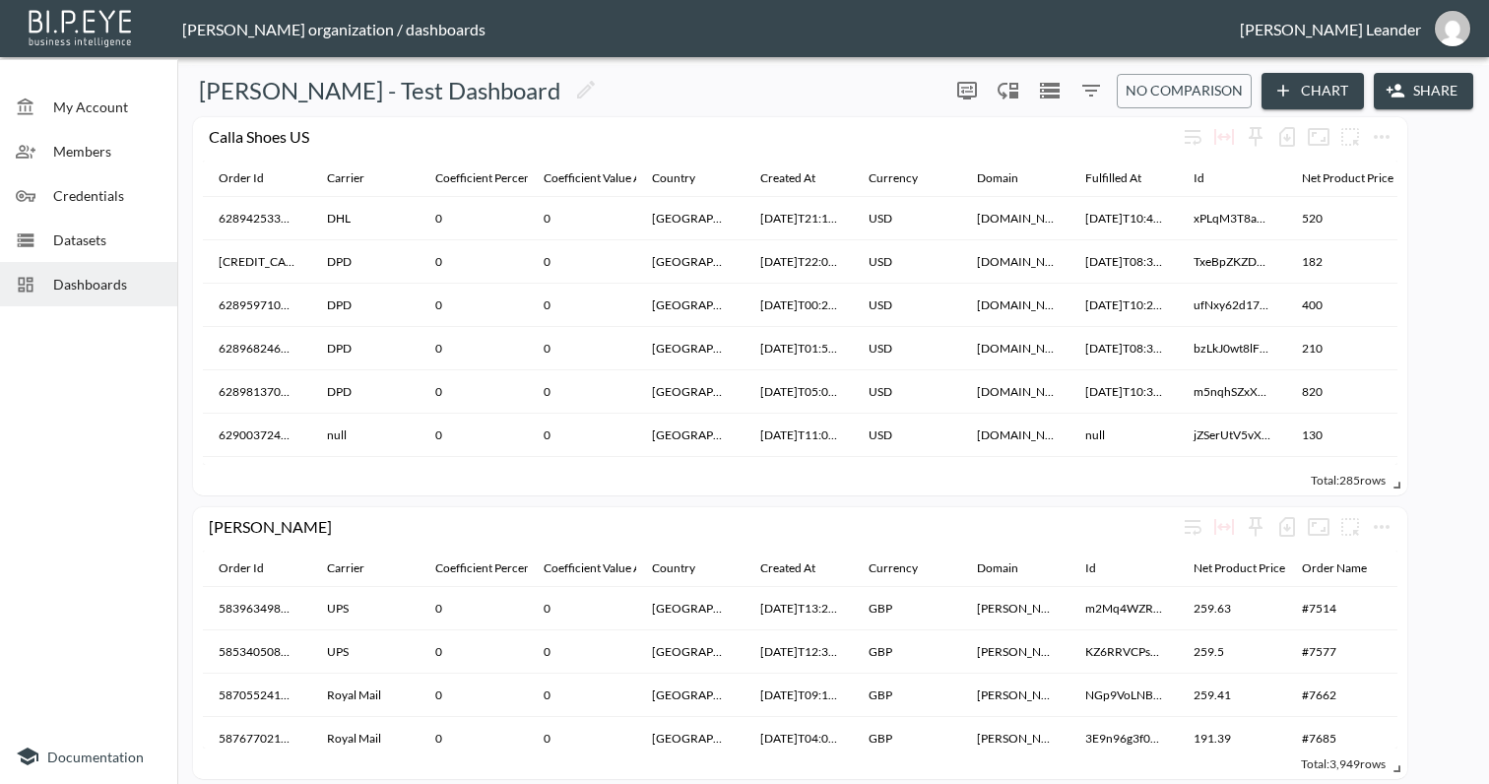
scroll to position [211, 0]
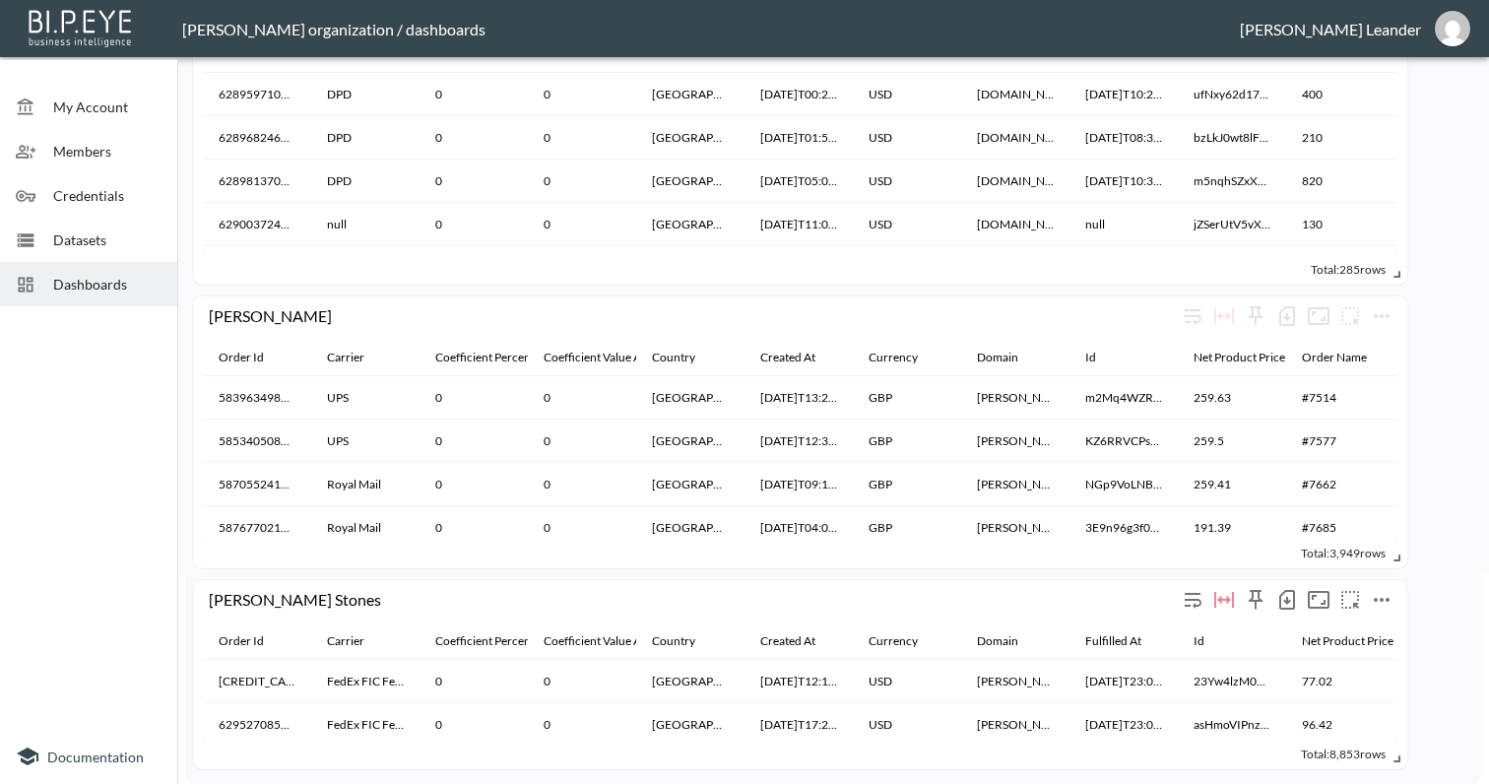
click at [1290, 600] on icon "button" at bounding box center [1287, 601] width 8 height 8
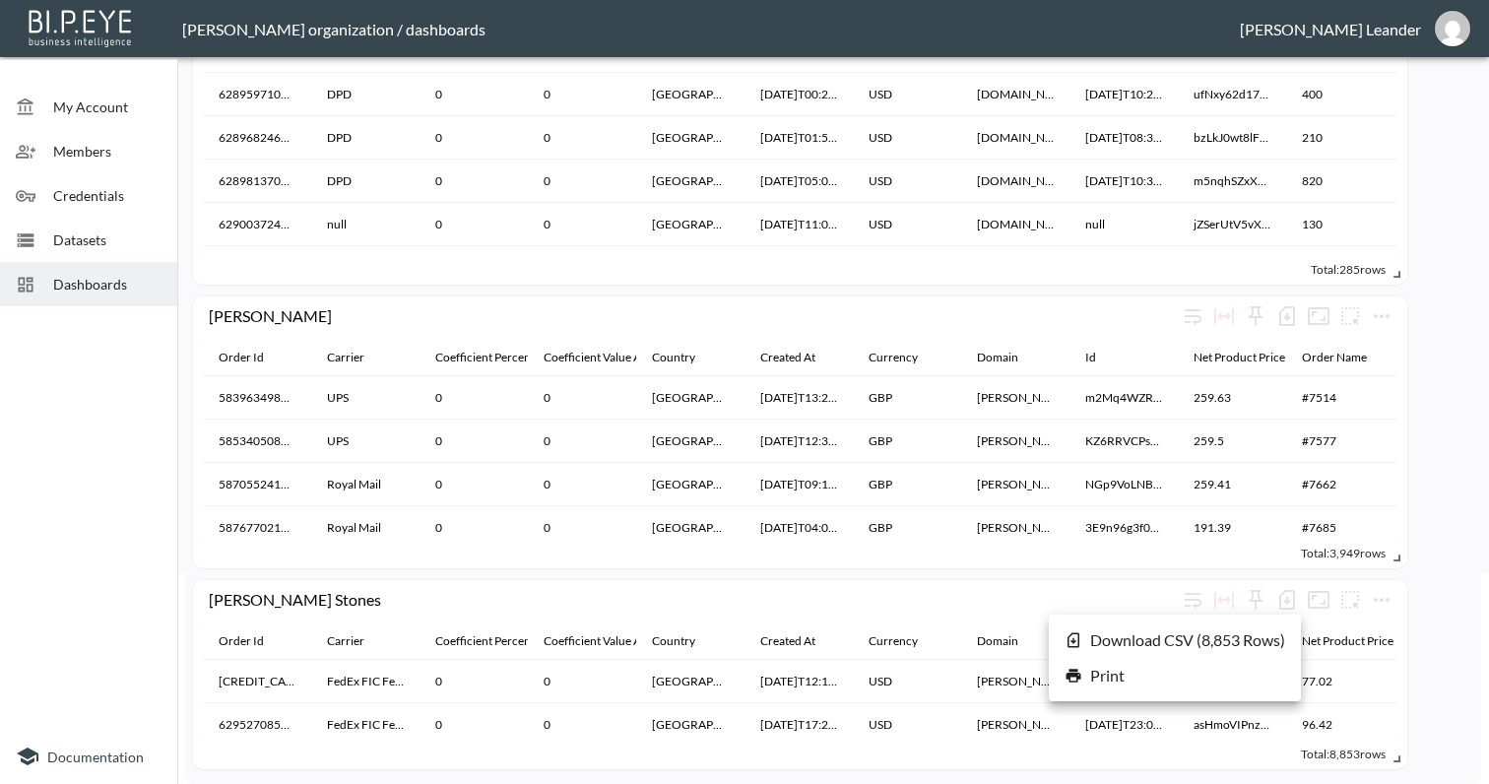
click at [1219, 635] on li "Download CSV ( 8,853 Rows )" at bounding box center [1175, 639] width 252 height 35
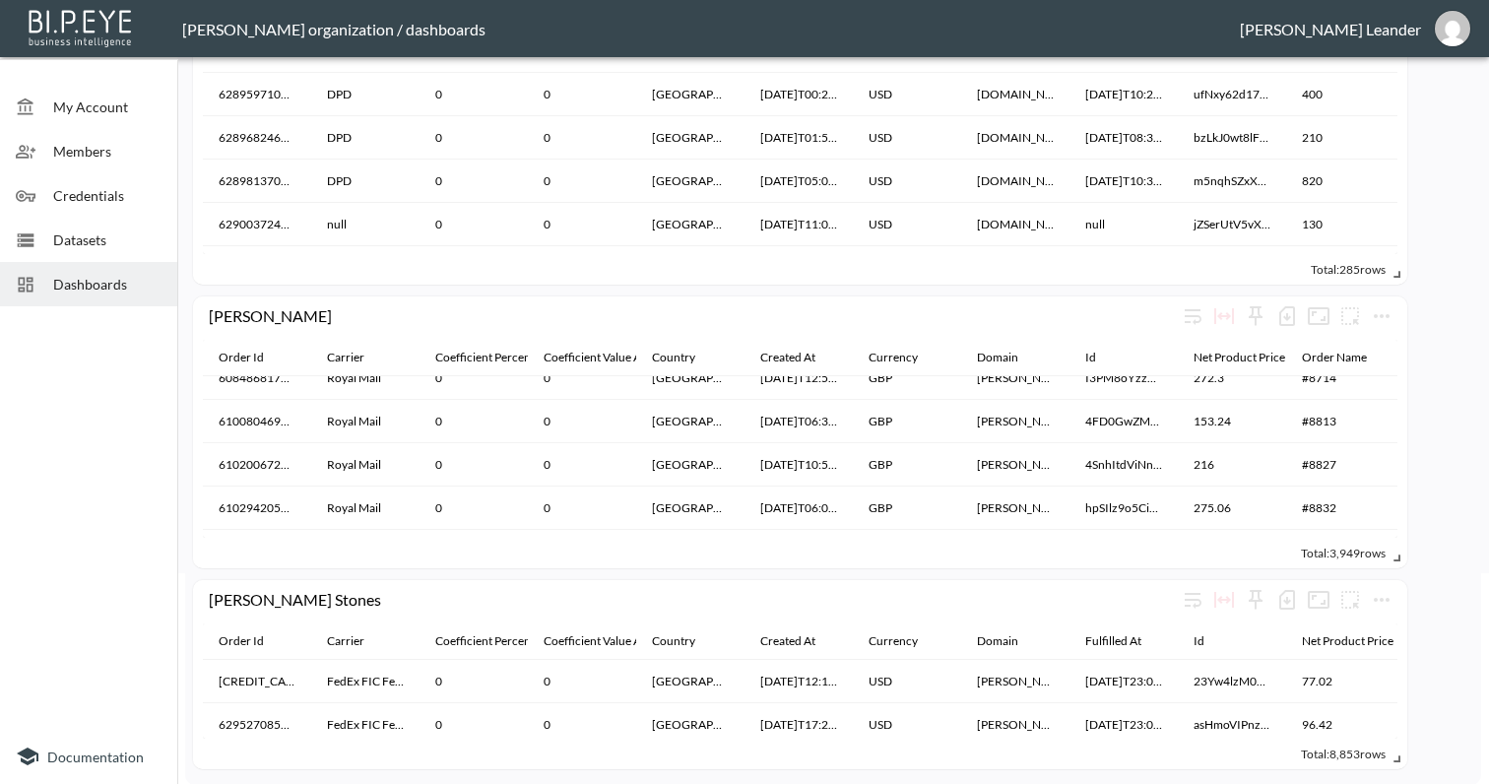
scroll to position [854, 0]
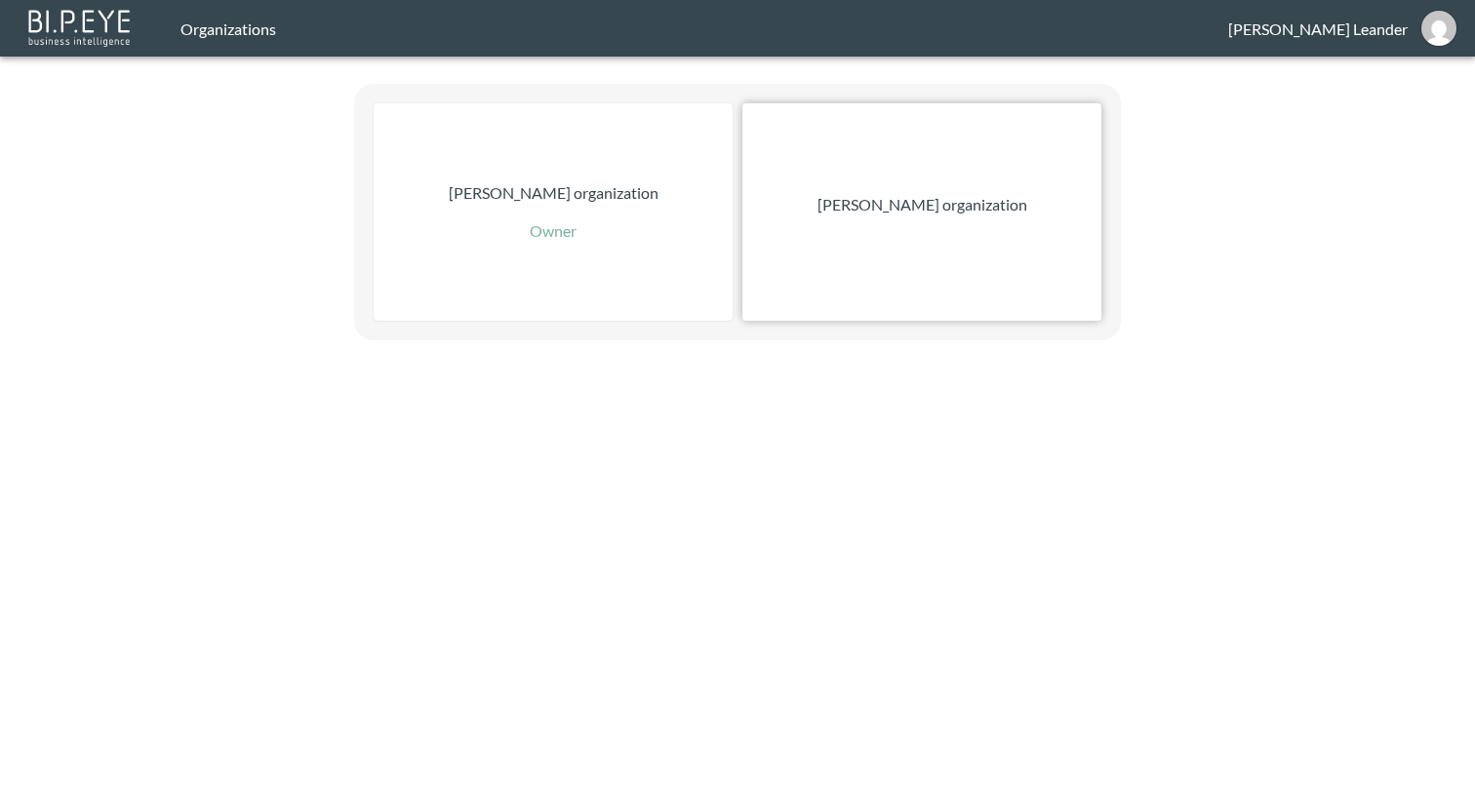
click at [892, 241] on div "[PERSON_NAME] organization" at bounding box center [921, 212] width 359 height 218
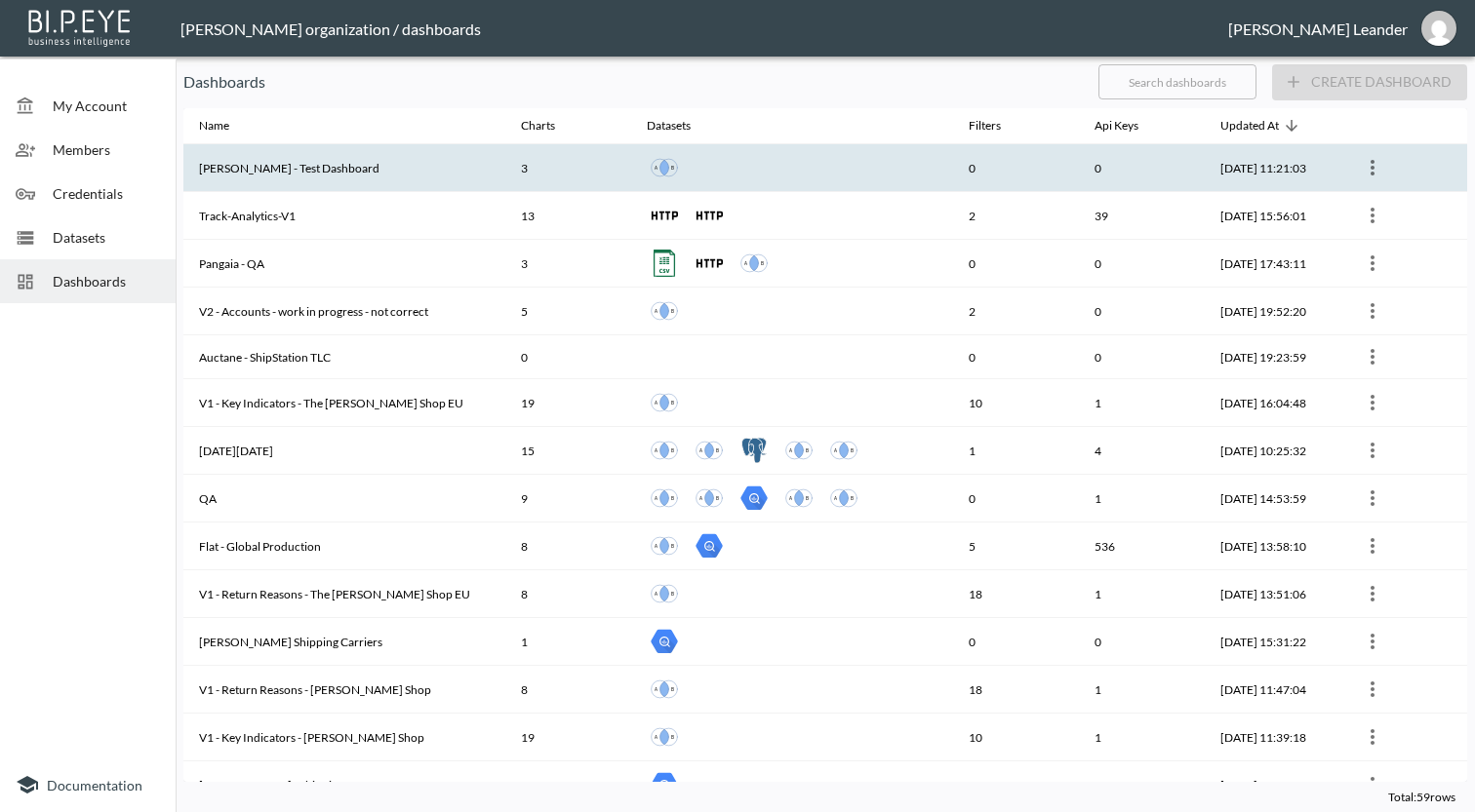
click at [363, 171] on th "[PERSON_NAME] - Test Dashboard" at bounding box center [344, 168] width 322 height 48
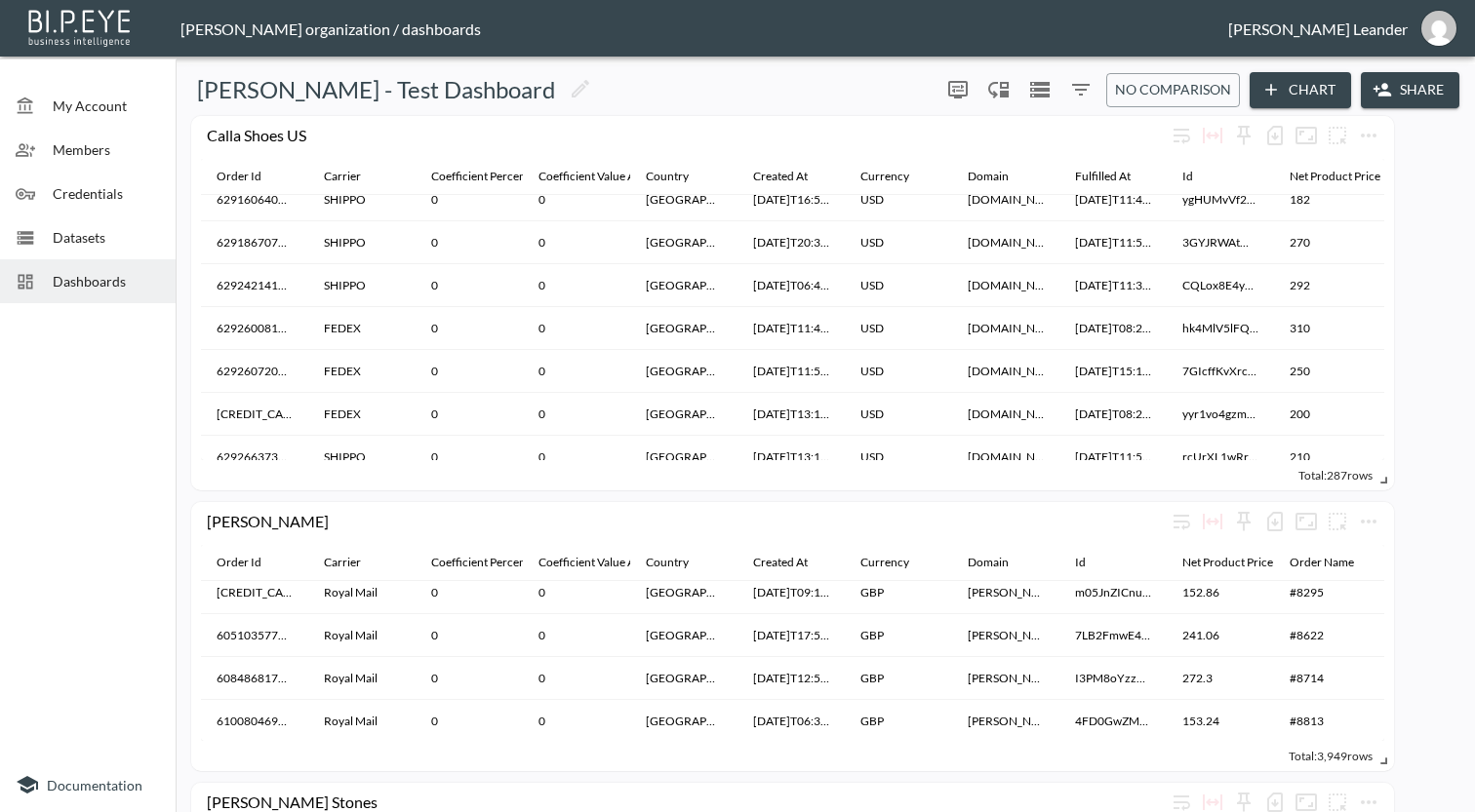
click at [1273, 97] on icon "button" at bounding box center [1271, 90] width 20 height 20
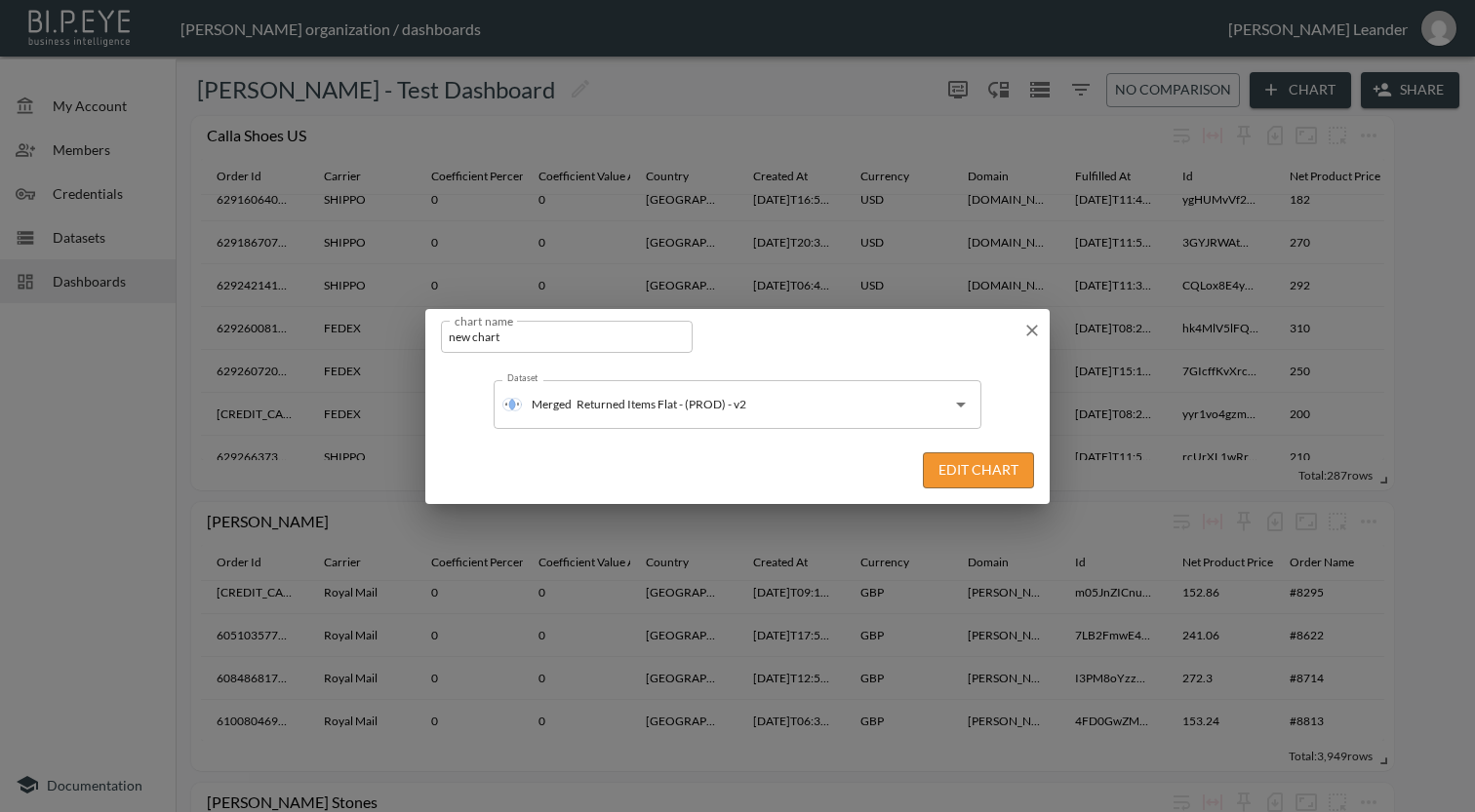
click at [624, 343] on input "new chart" at bounding box center [567, 337] width 252 height 32
click at [673, 431] on div "Dataset Merged Returned Items Flat - (PROD) - v2 Dataset" at bounding box center [737, 396] width 624 height 80
click at [684, 415] on input "Returned Items Flat - (PROD) - v2" at bounding box center [745, 405] width 347 height 32
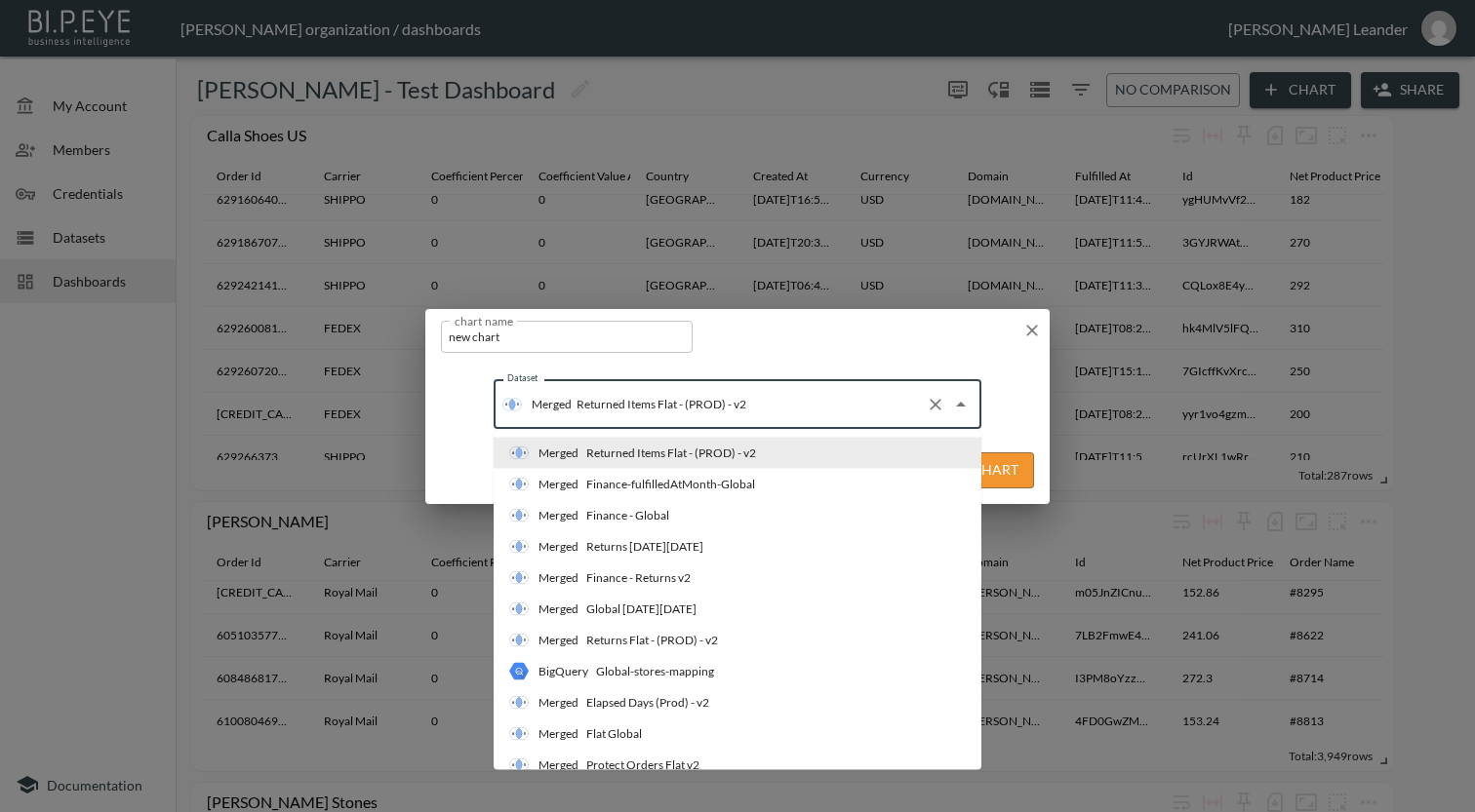
type input "D"
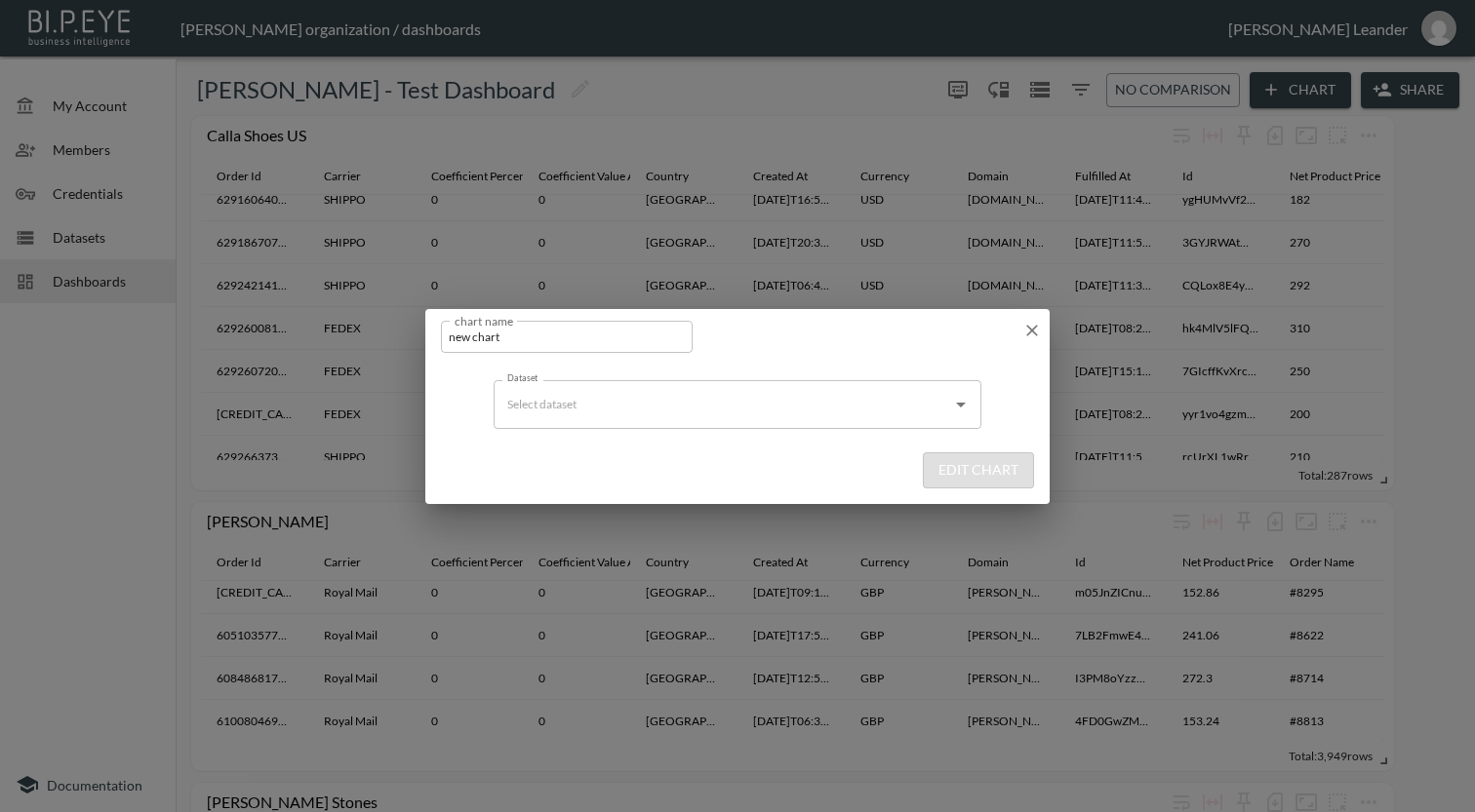
click at [646, 387] on div "Dataset" at bounding box center [737, 404] width 487 height 49
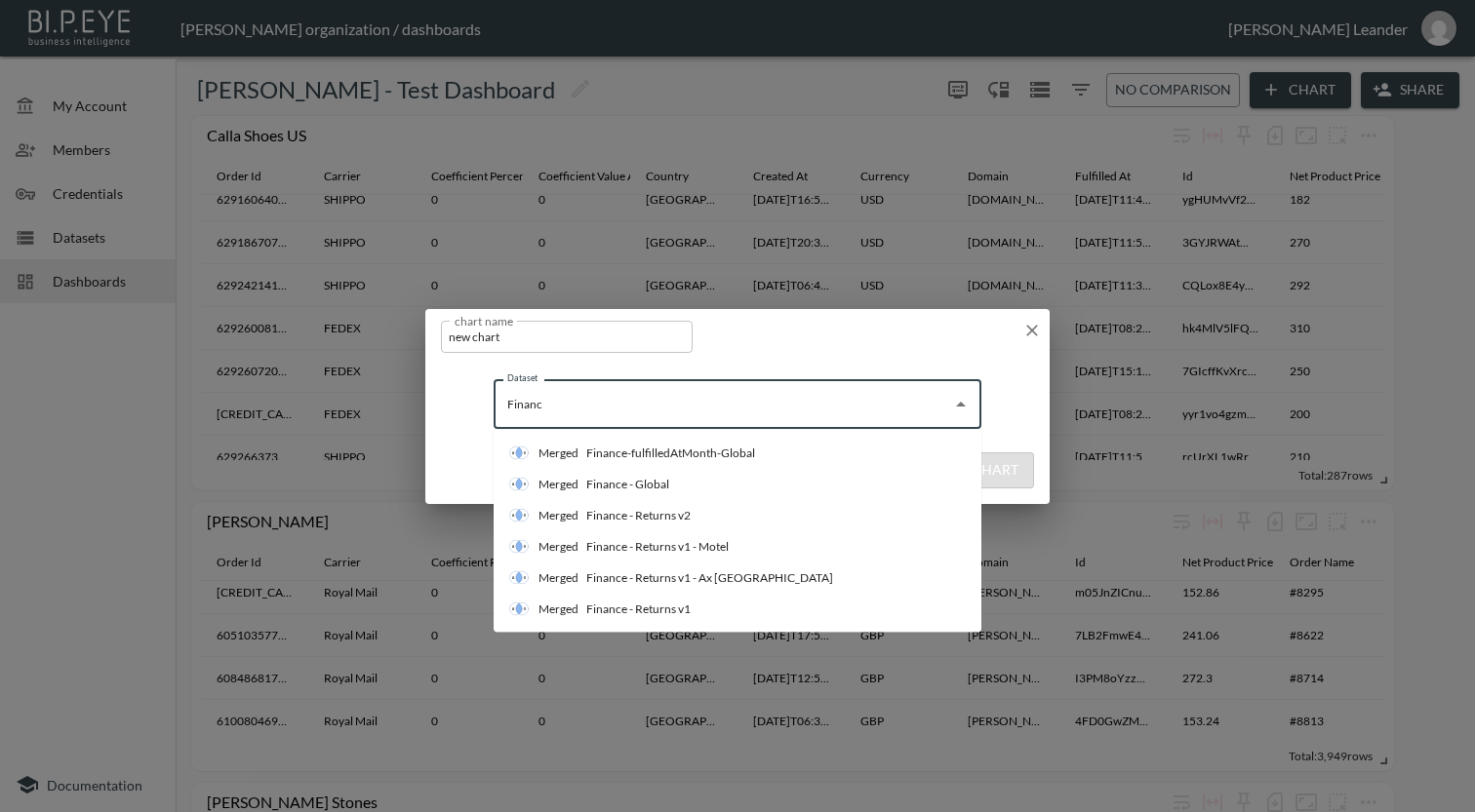
click at [577, 390] on input "Financ" at bounding box center [722, 405] width 441 height 32
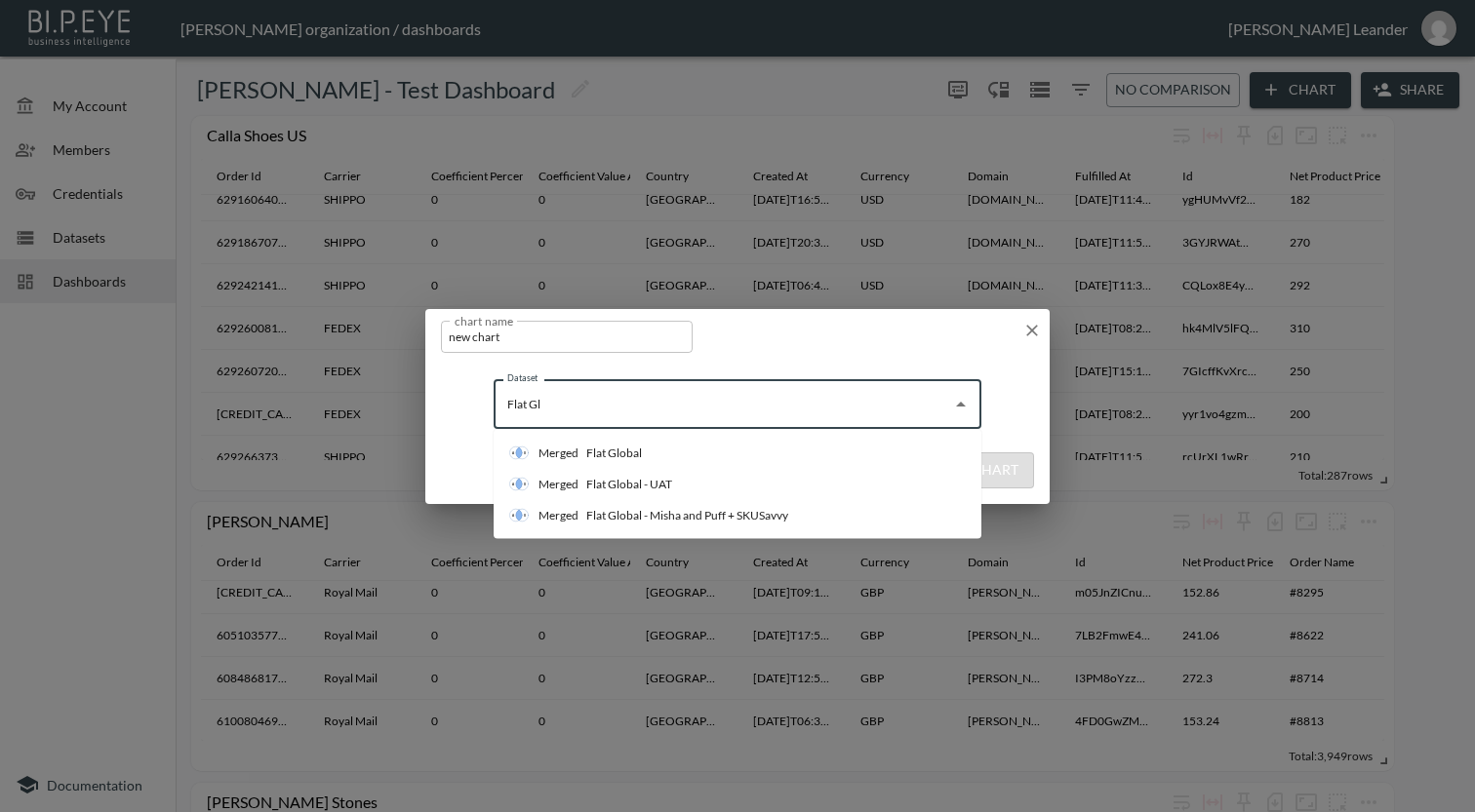
type input "Flat Glo"
click at [678, 450] on li "Merged Flat Global" at bounding box center [737, 454] width 487 height 32
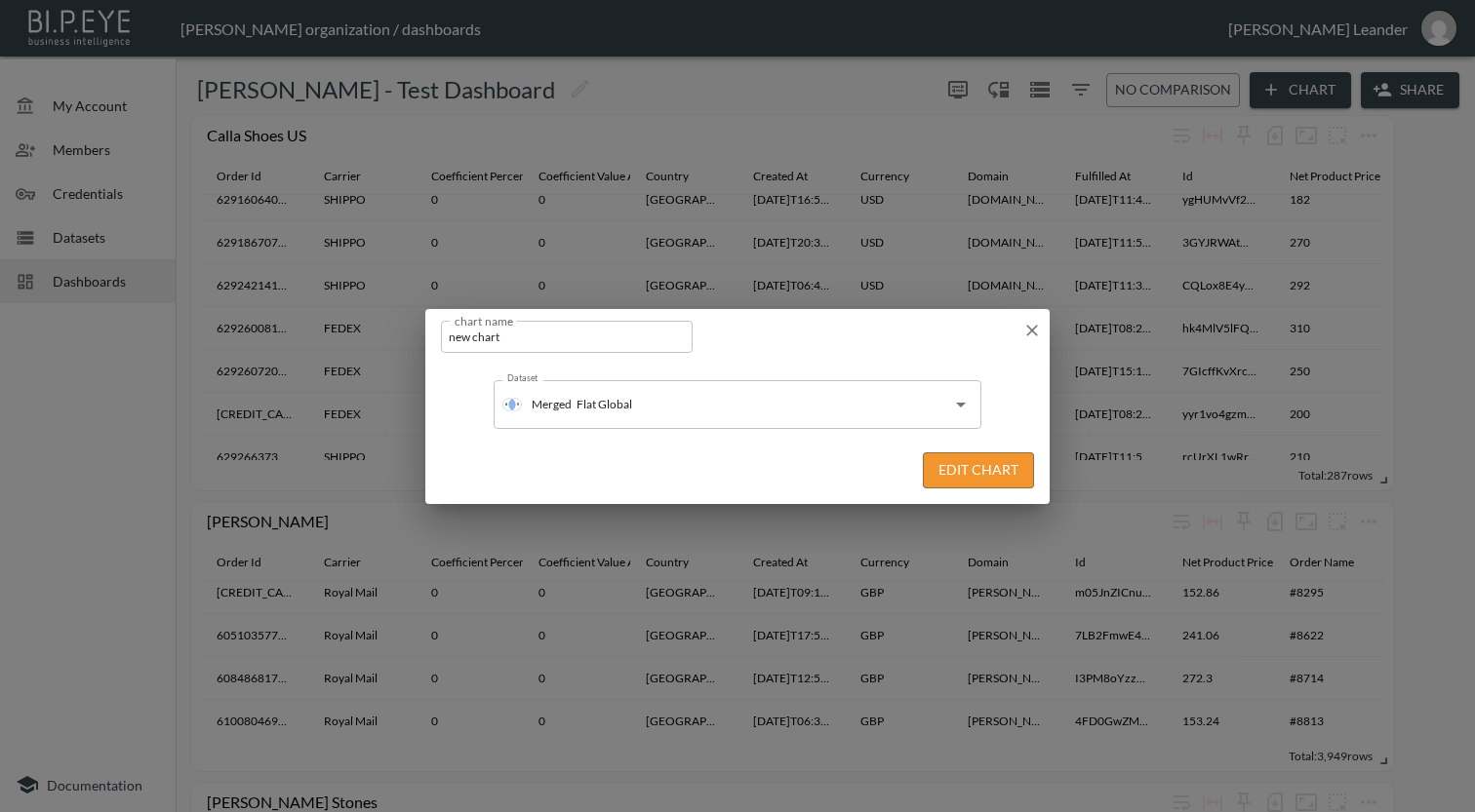
click at [990, 466] on button "Edit Chart" at bounding box center [978, 470] width 111 height 36
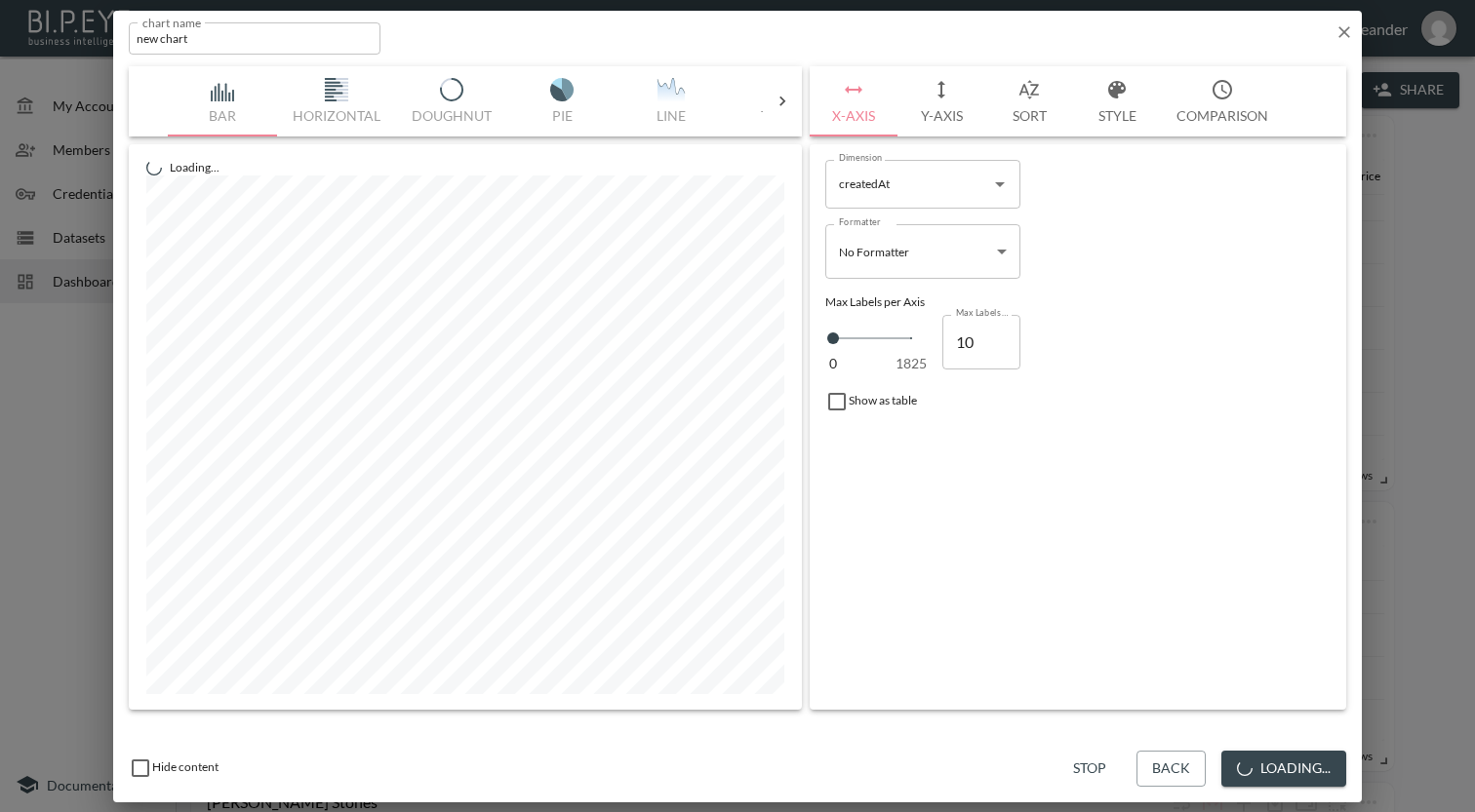
click at [778, 99] on icon at bounding box center [783, 102] width 20 height 20
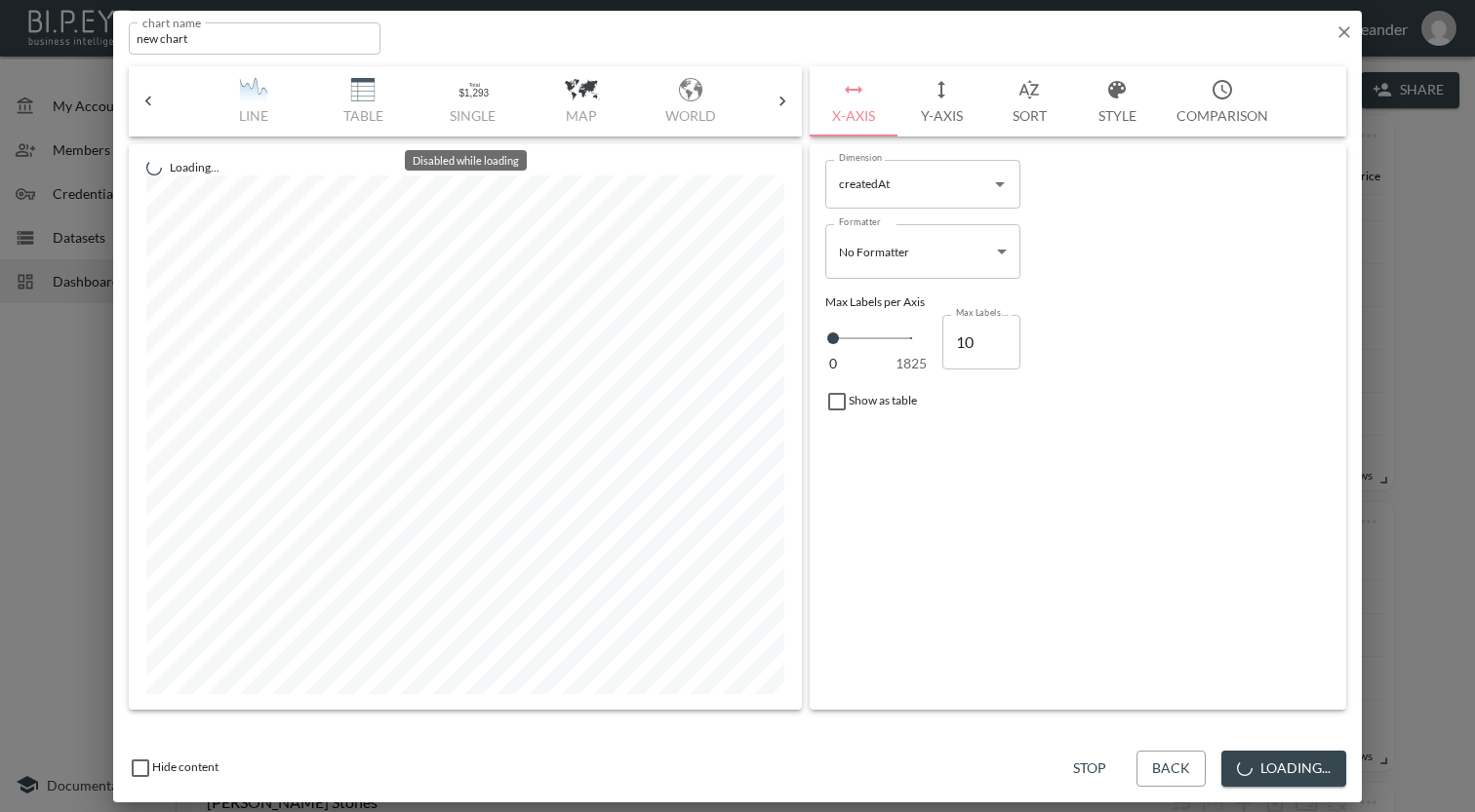
scroll to position [0, 557]
click at [237, 107] on div "Bar Horizontal Doughnut Pie Line Table Single Map World Top Google Stacked Cale…" at bounding box center [465, 101] width 595 height 70
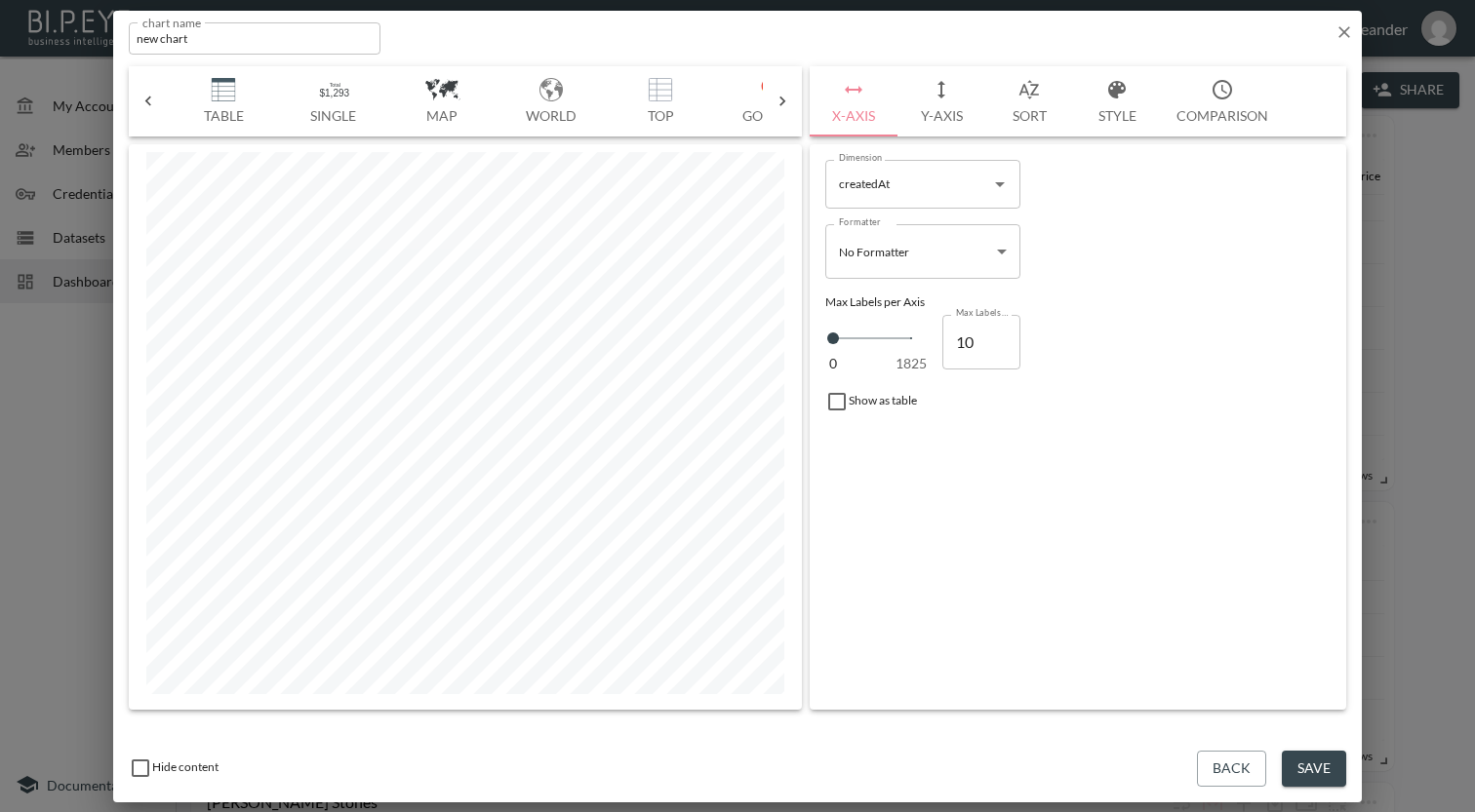
click at [227, 95] on img "button" at bounding box center [223, 90] width 78 height 24
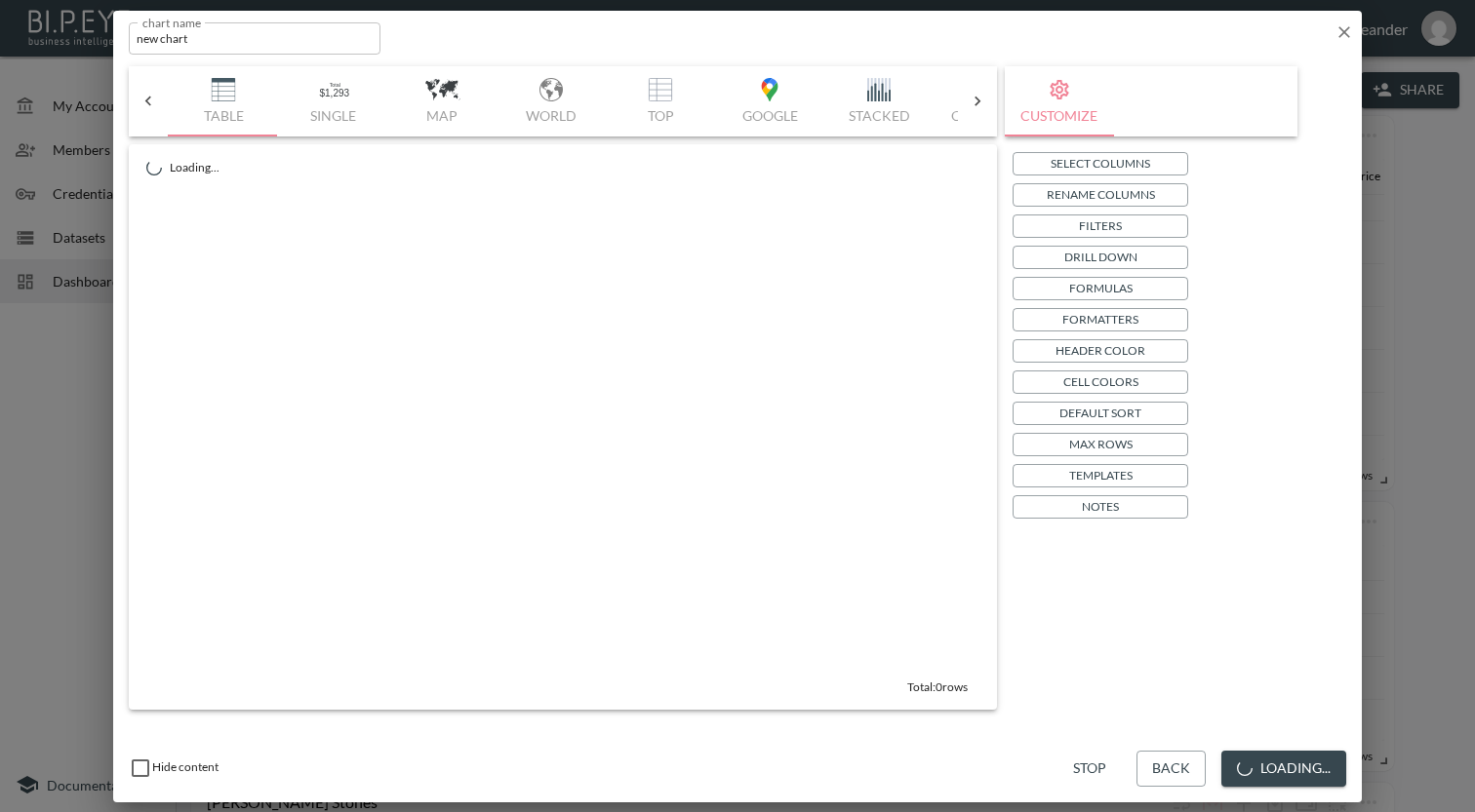
click at [1137, 231] on button "Filters" at bounding box center [1100, 227] width 175 height 24
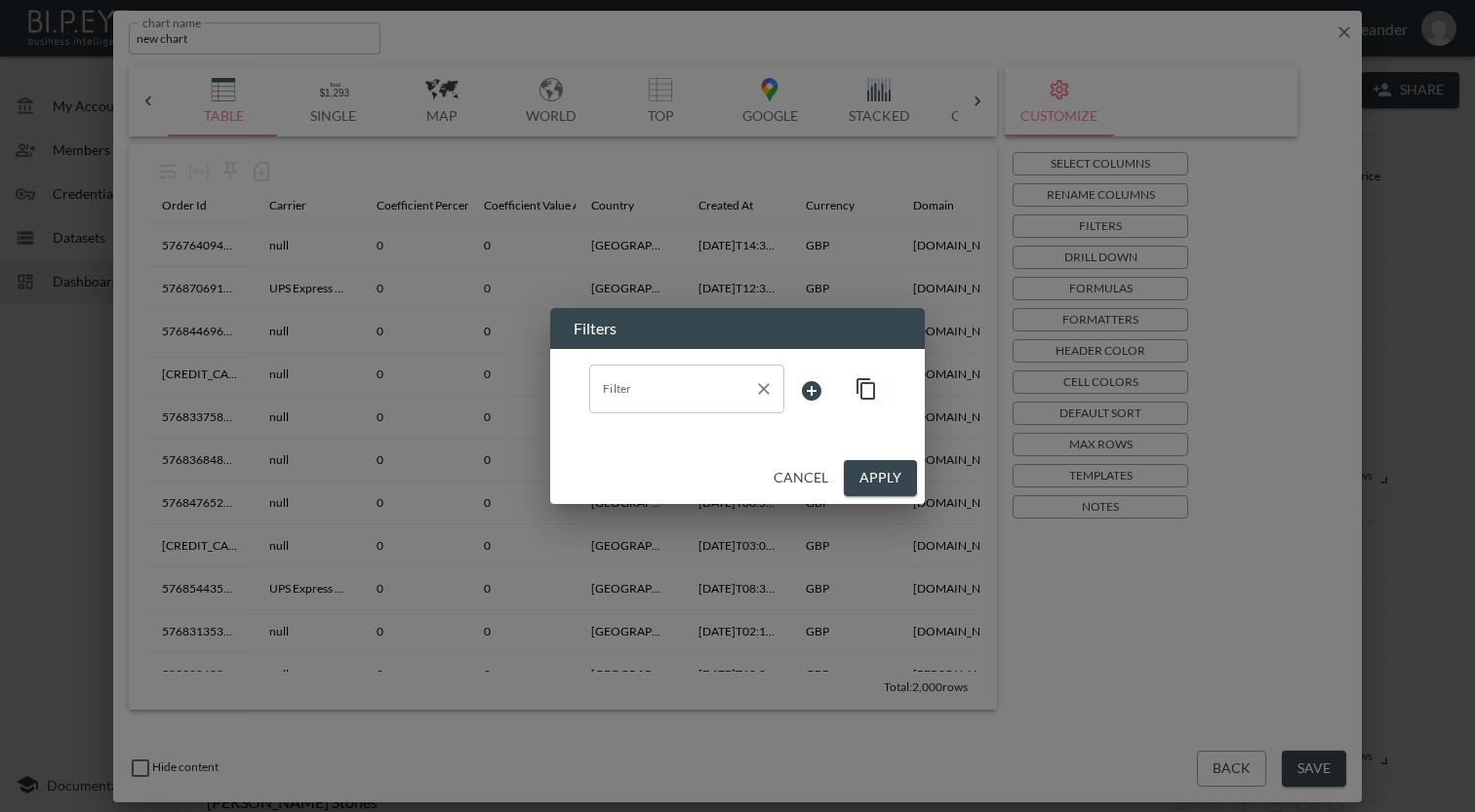
click at [736, 408] on div "Filter" at bounding box center [686, 388] width 195 height 49
click at [652, 441] on span "swapId" at bounding box center [685, 436] width 163 height 18
type input "swapId"
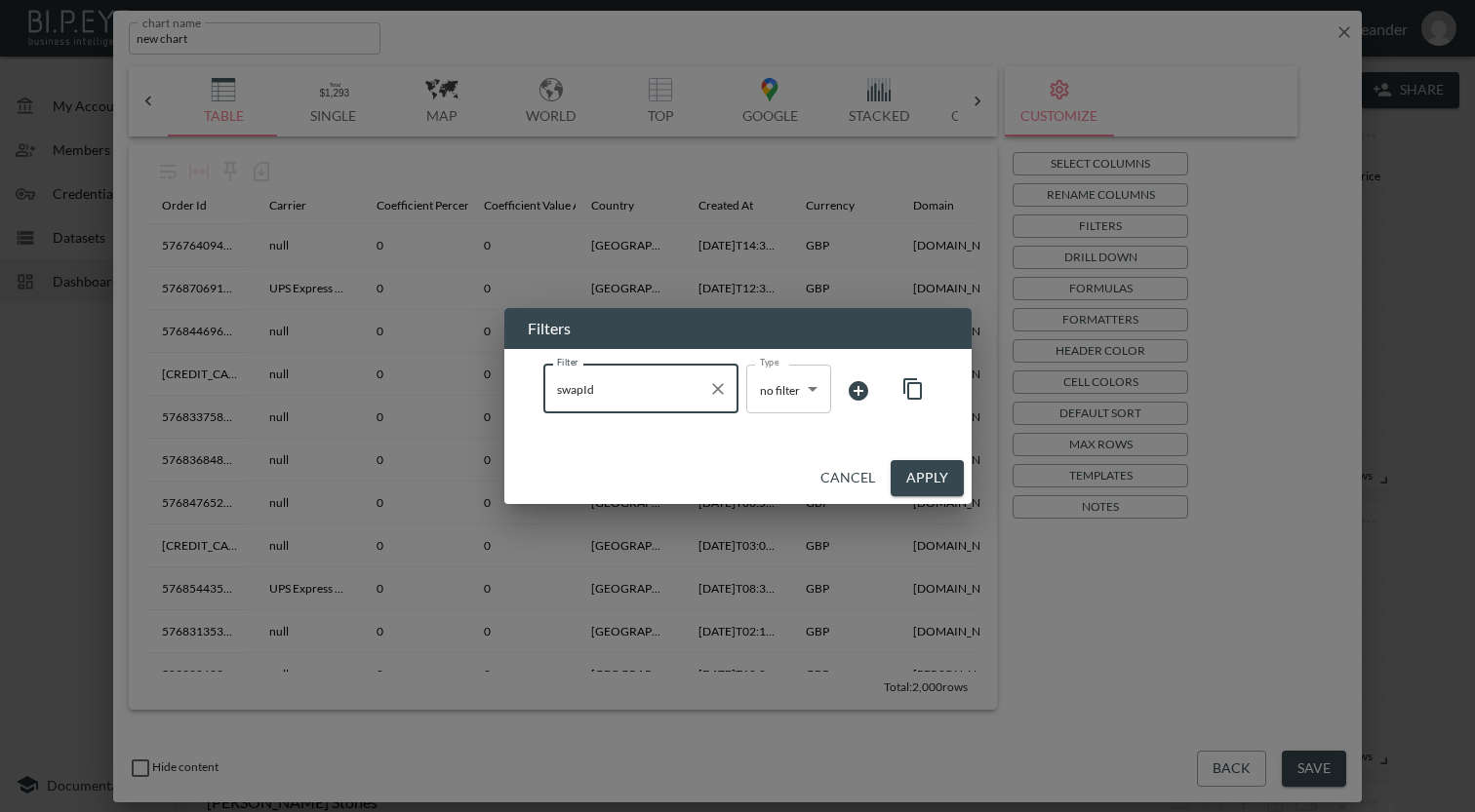
click at [744, 387] on div "Filter swapId Filter Type no filter no filter Type" at bounding box center [737, 390] width 389 height 52
click at [763, 384] on body "BI.P.EYE, Interactive Analytics Dashboards - app Zach Bailet organization / das…" at bounding box center [737, 406] width 1475 height 812
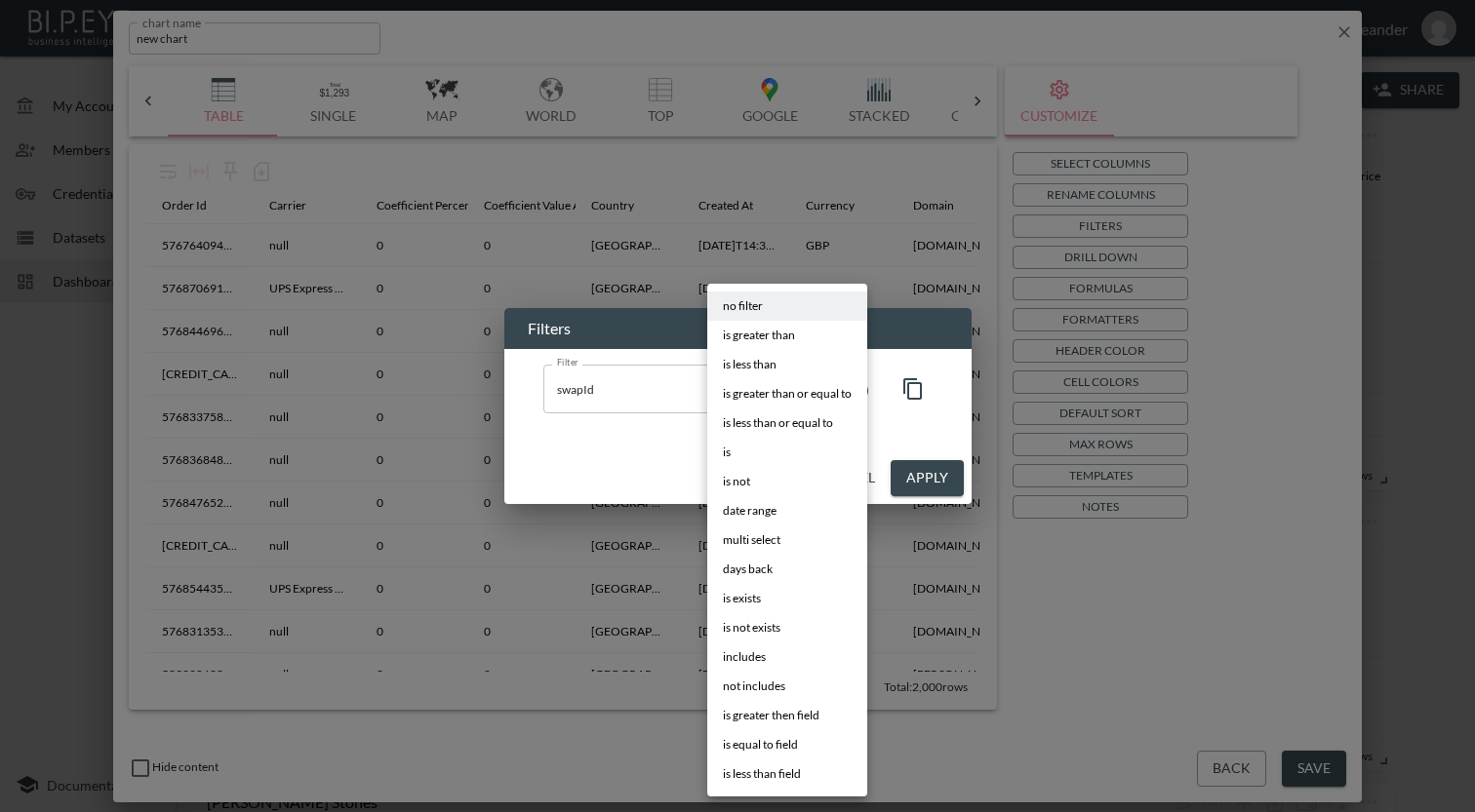
click at [800, 536] on li "multi select" at bounding box center [787, 541] width 159 height 30
type input "multi select"
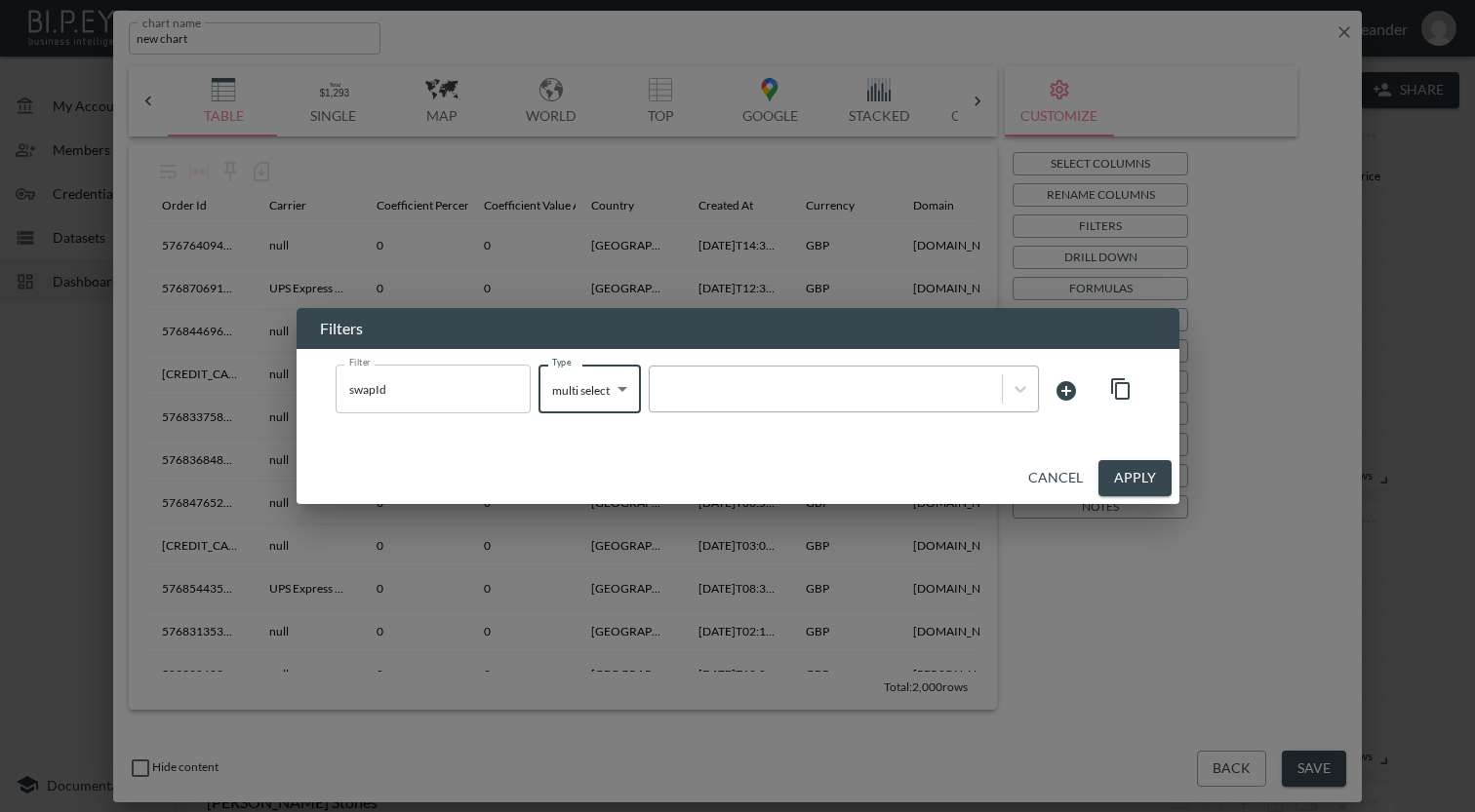
click at [797, 401] on div at bounding box center [825, 389] width 352 height 27
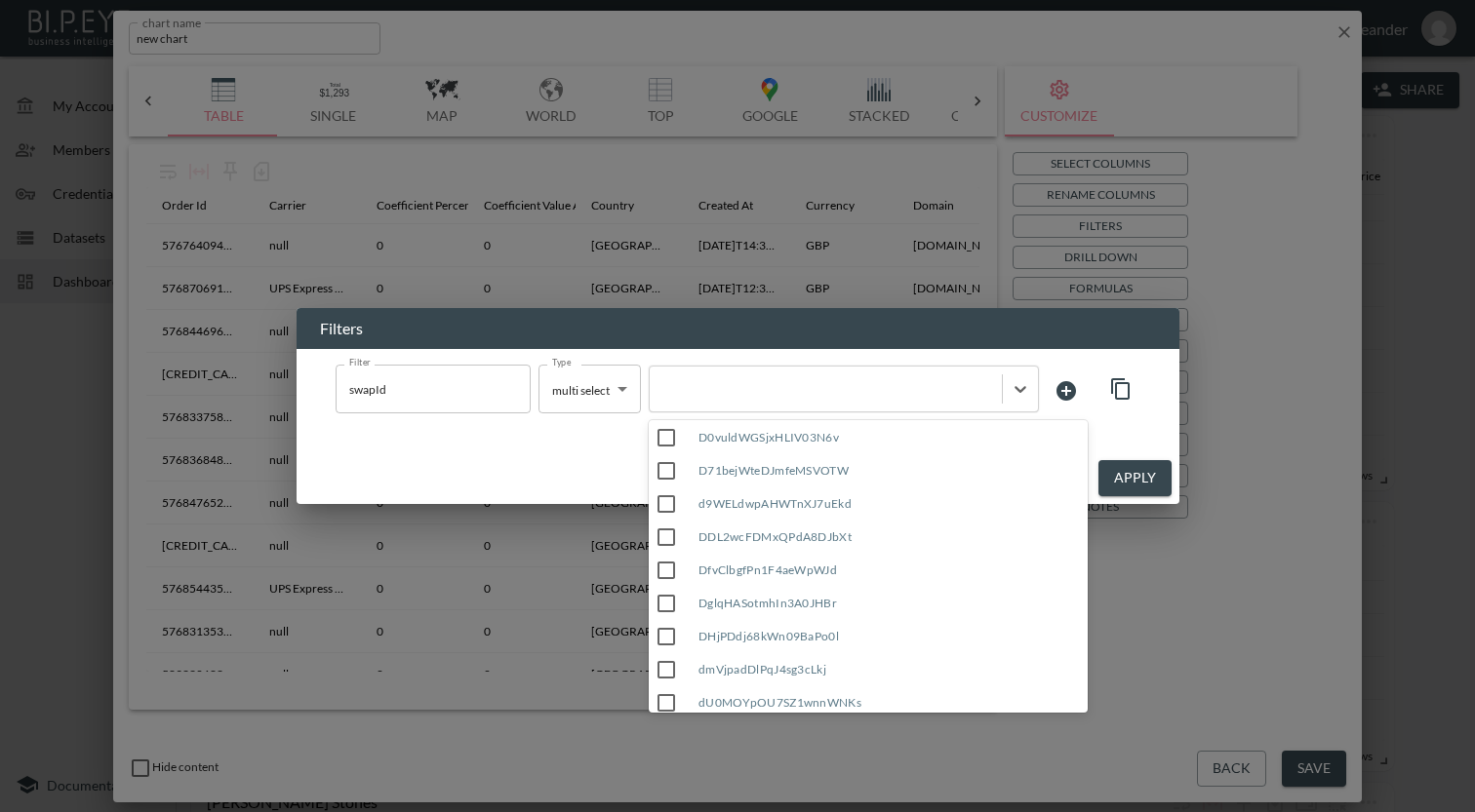
scroll to position [0, 0]
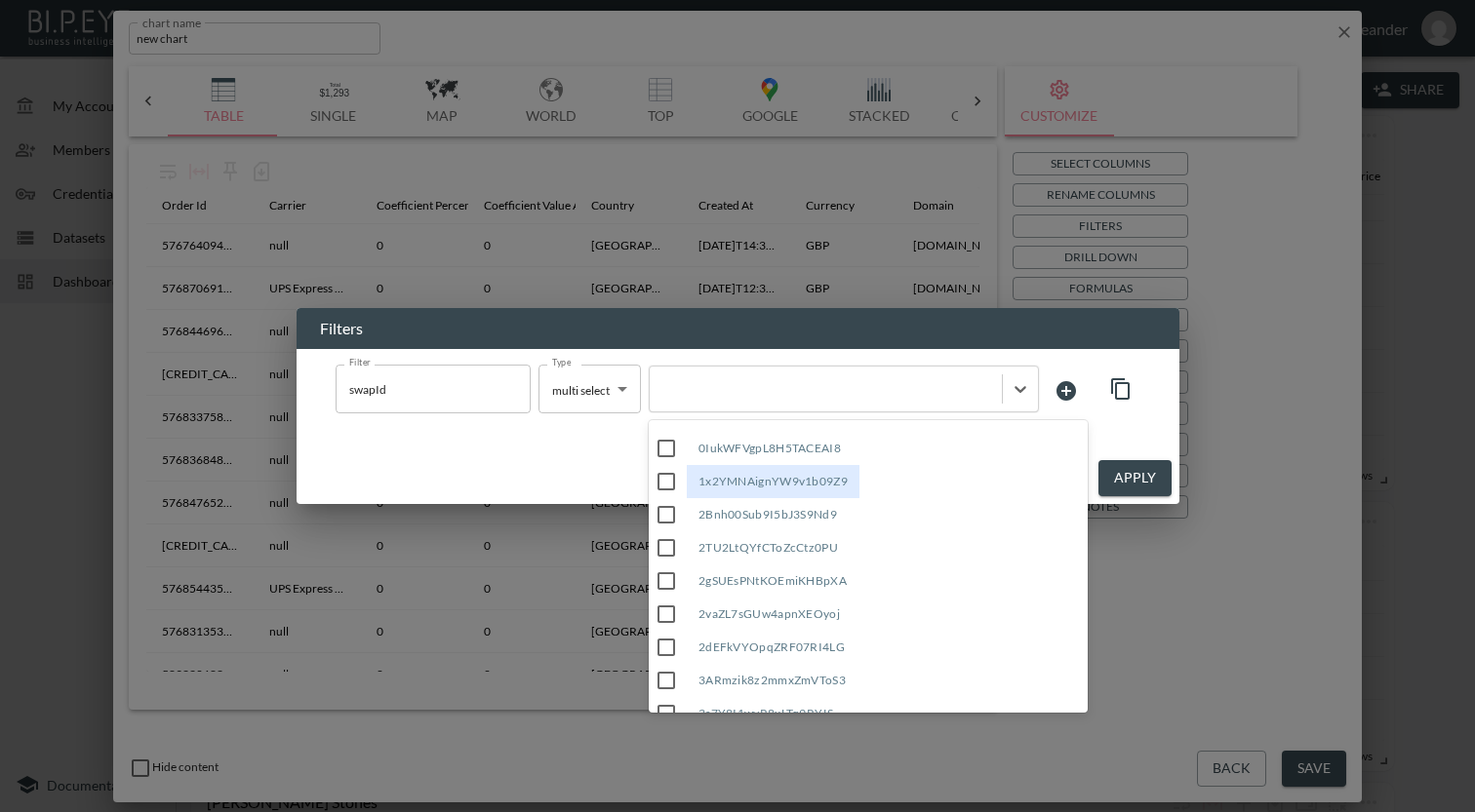
click at [673, 453] on input "0IukWFVgpL8H5TACEAI8" at bounding box center [666, 448] width 41 height 41
click at [673, 484] on input "1x2YMNAignYW9v1b09Z9" at bounding box center [666, 481] width 41 height 41
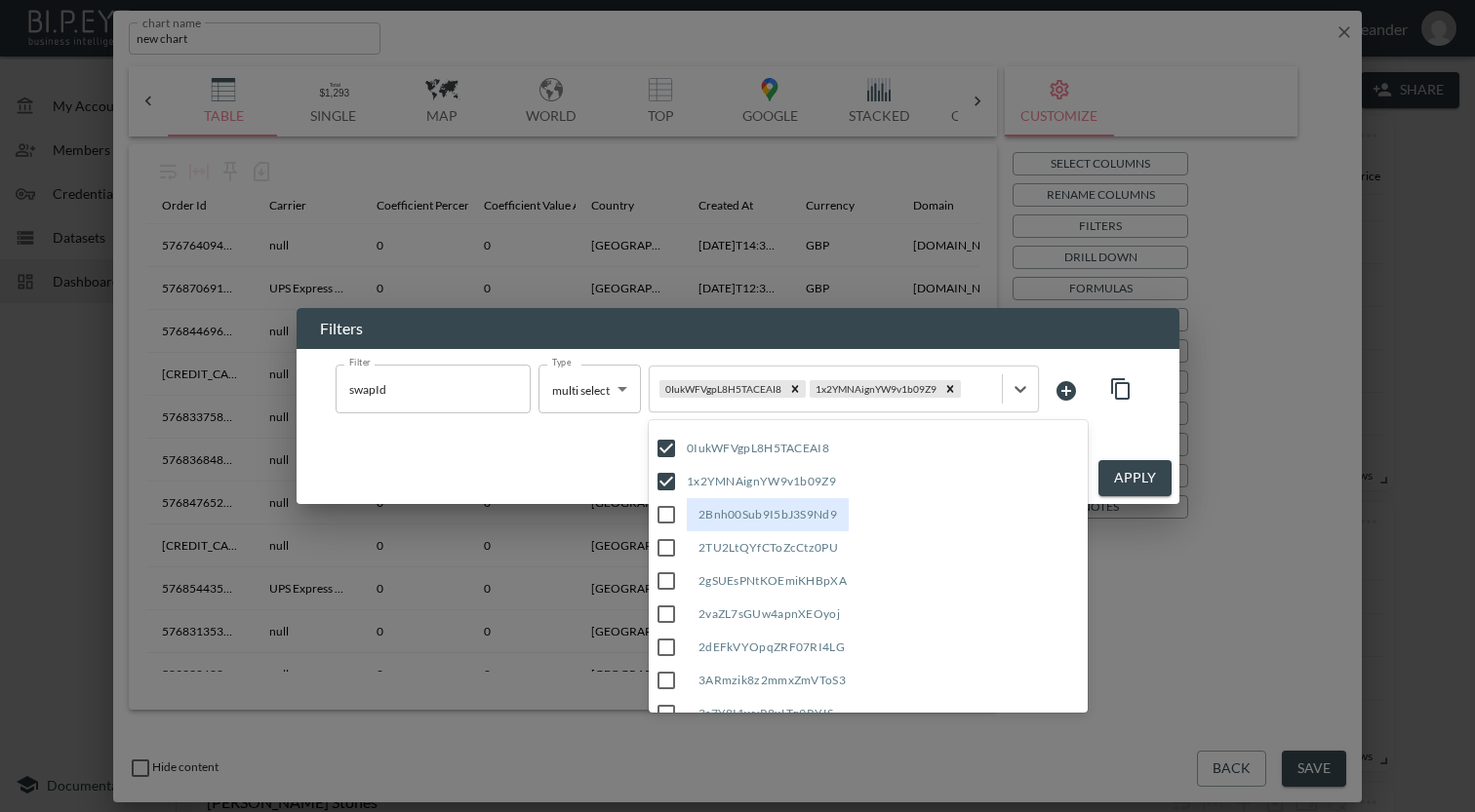
click at [668, 518] on input "2Bnh00Sub9I5bJ3S9Nd9" at bounding box center [666, 514] width 41 height 41
click at [664, 545] on input "2TU2LtQYfCToZcCtz0PU" at bounding box center [666, 550] width 41 height 41
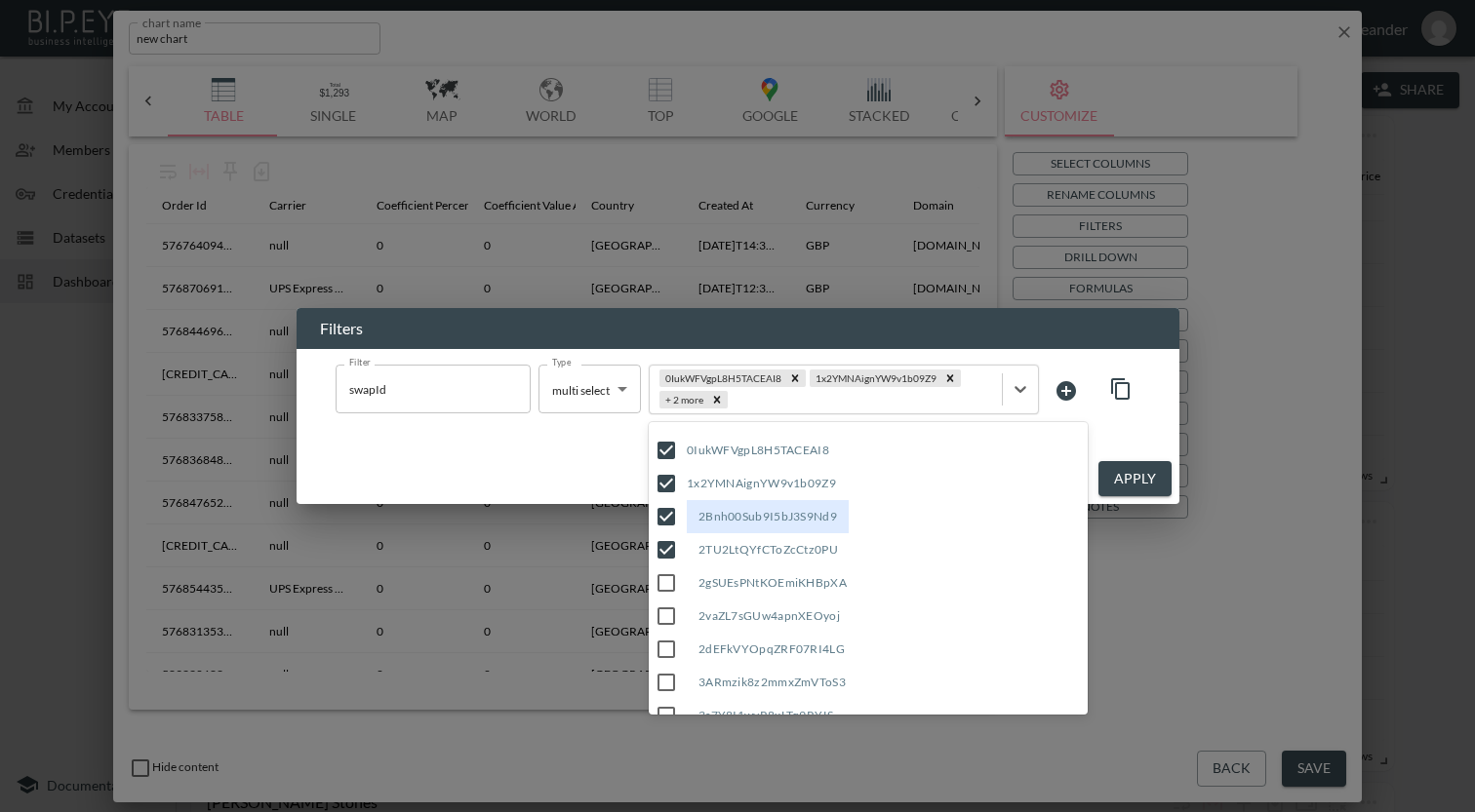
click at [665, 570] on input "2gSUEsPNtKOEmiKHBpXA" at bounding box center [666, 582] width 41 height 41
click at [668, 613] on input "2vaZL7sGUw4apnXEOyoj" at bounding box center [666, 616] width 41 height 41
click at [664, 655] on input "2dEFkVYOpqZRF07RI4LG" at bounding box center [666, 649] width 41 height 41
click at [664, 667] on input "3ARmzik8z2mmxZmVToS3" at bounding box center [666, 682] width 41 height 41
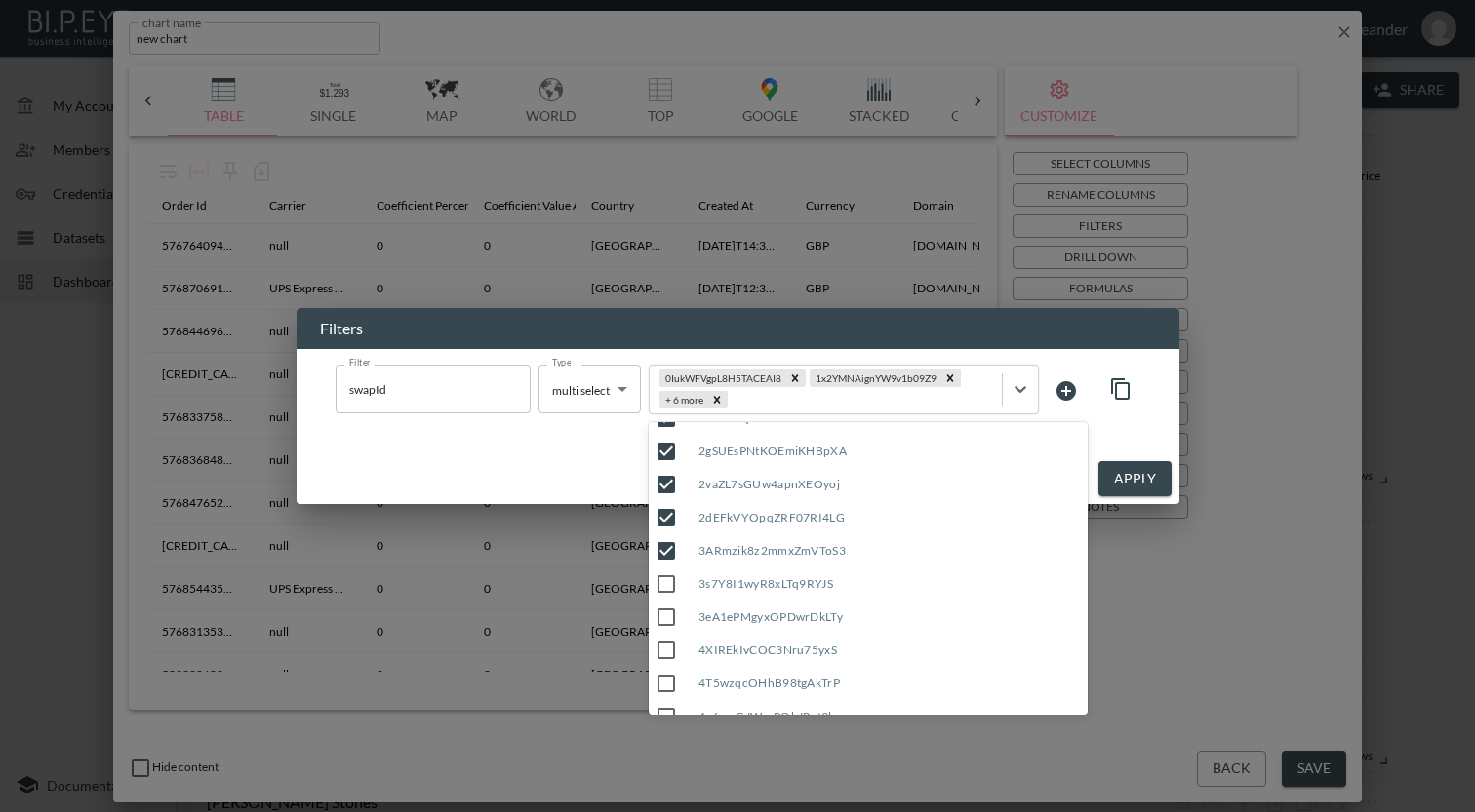
click at [669, 589] on input "3s7Y8I1wyR8xLTq9RYJS" at bounding box center [666, 583] width 41 height 41
click at [667, 639] on input "4XIREkIvCOC3Nru75yxS" at bounding box center [666, 650] width 41 height 41
click at [667, 626] on input "3eA1ePMgyxOPDwrDkLTy" at bounding box center [666, 617] width 41 height 41
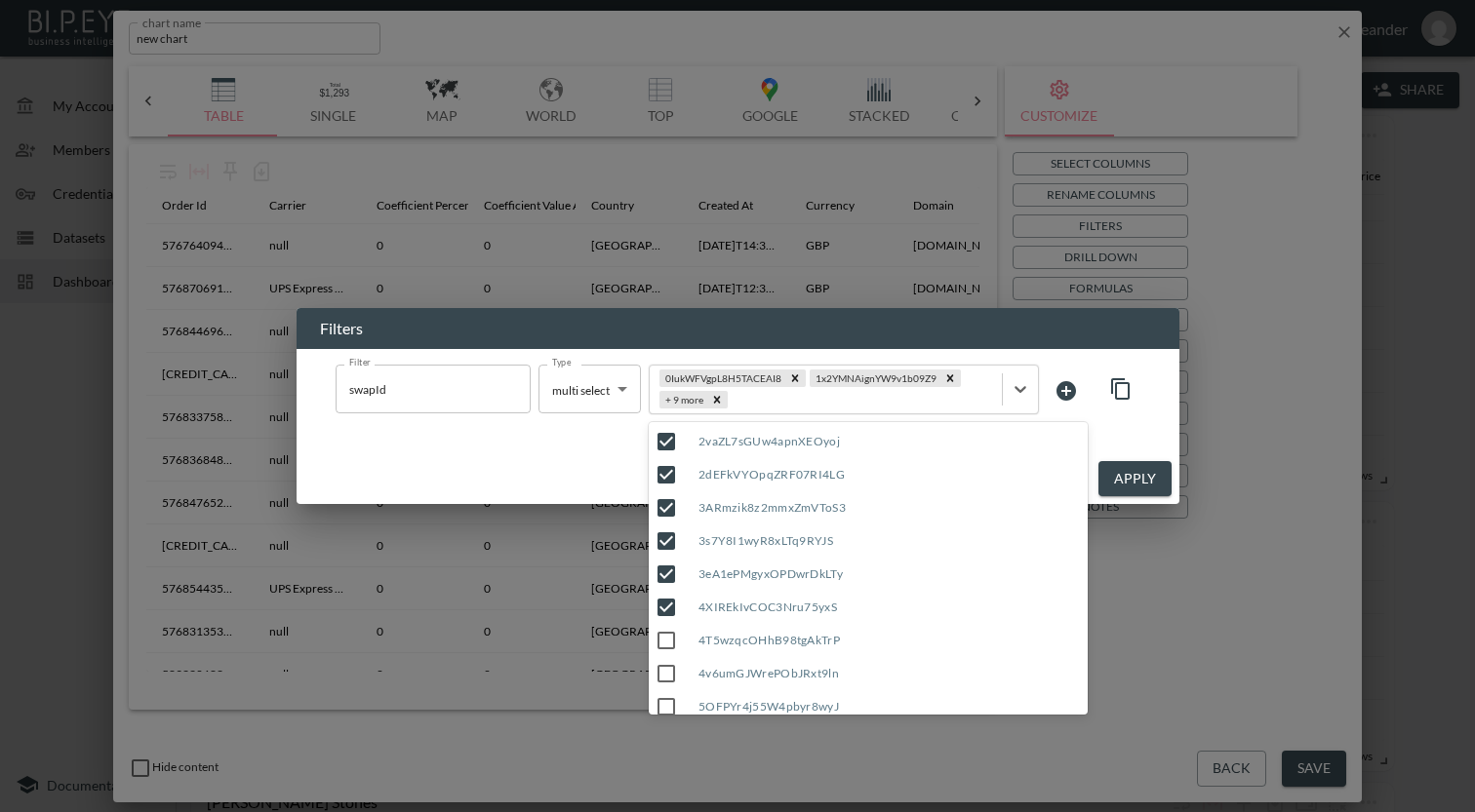
scroll to position [195, 0]
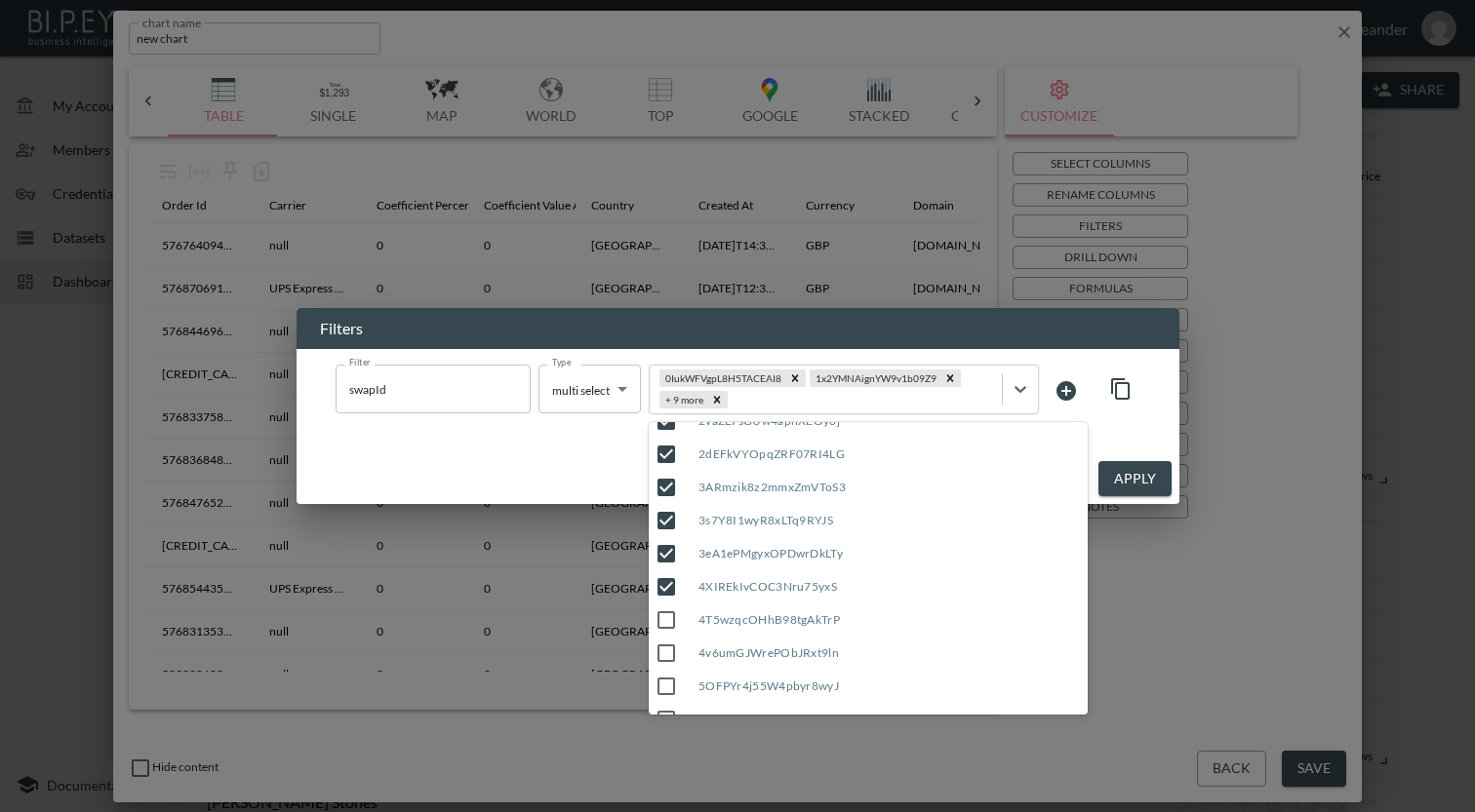
click at [668, 620] on input "4T5wzqcOHhB98tgAkTrP" at bounding box center [666, 620] width 41 height 41
click at [669, 653] on input "4v6umGJWrePObJRxt9ln" at bounding box center [666, 653] width 41 height 41
click at [668, 675] on input "5OFPYr4j55W4pbyr8wyJ" at bounding box center [666, 686] width 41 height 41
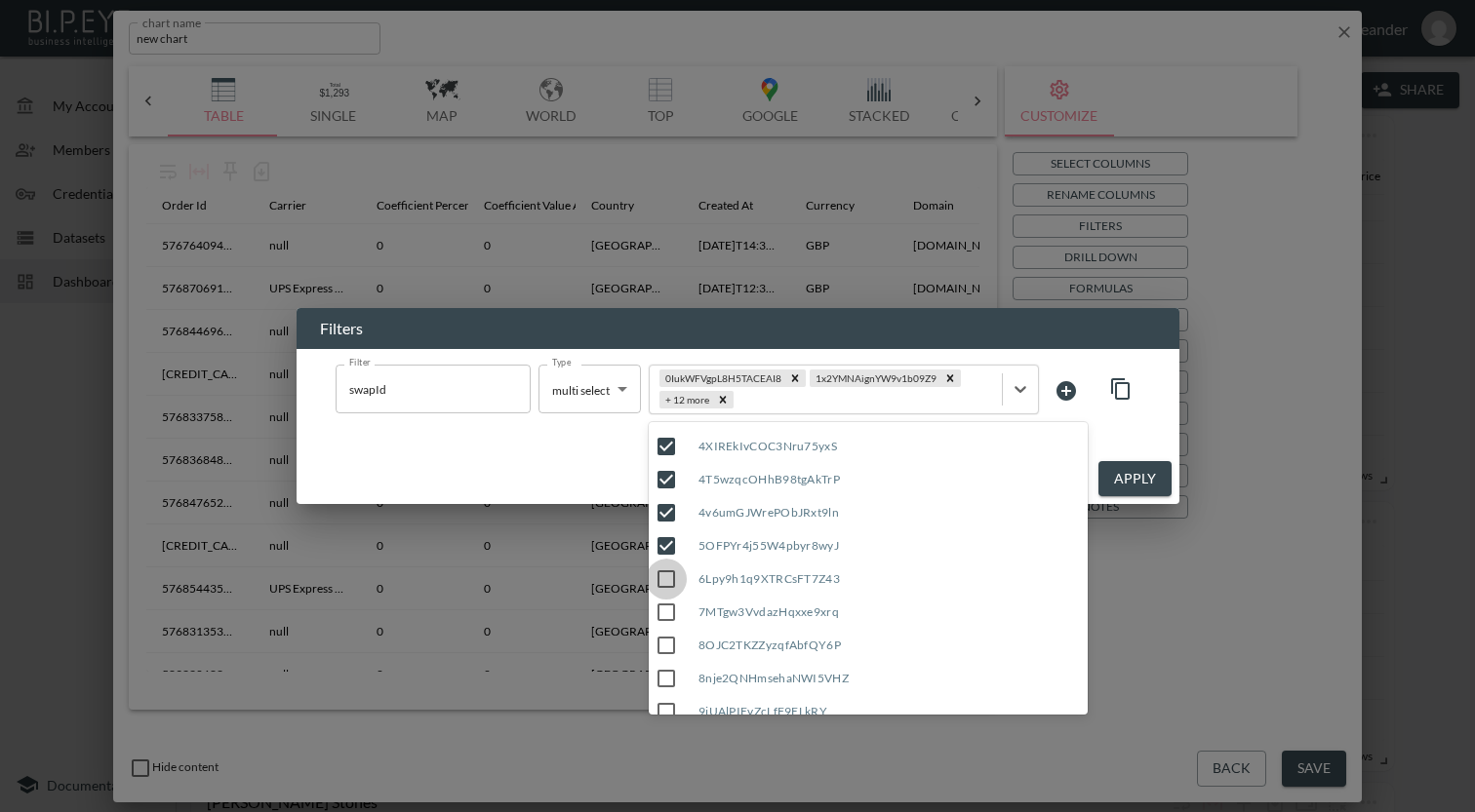
click at [660, 581] on input "6Lpy9h1q9XTRCsFT7Z43" at bounding box center [666, 578] width 41 height 41
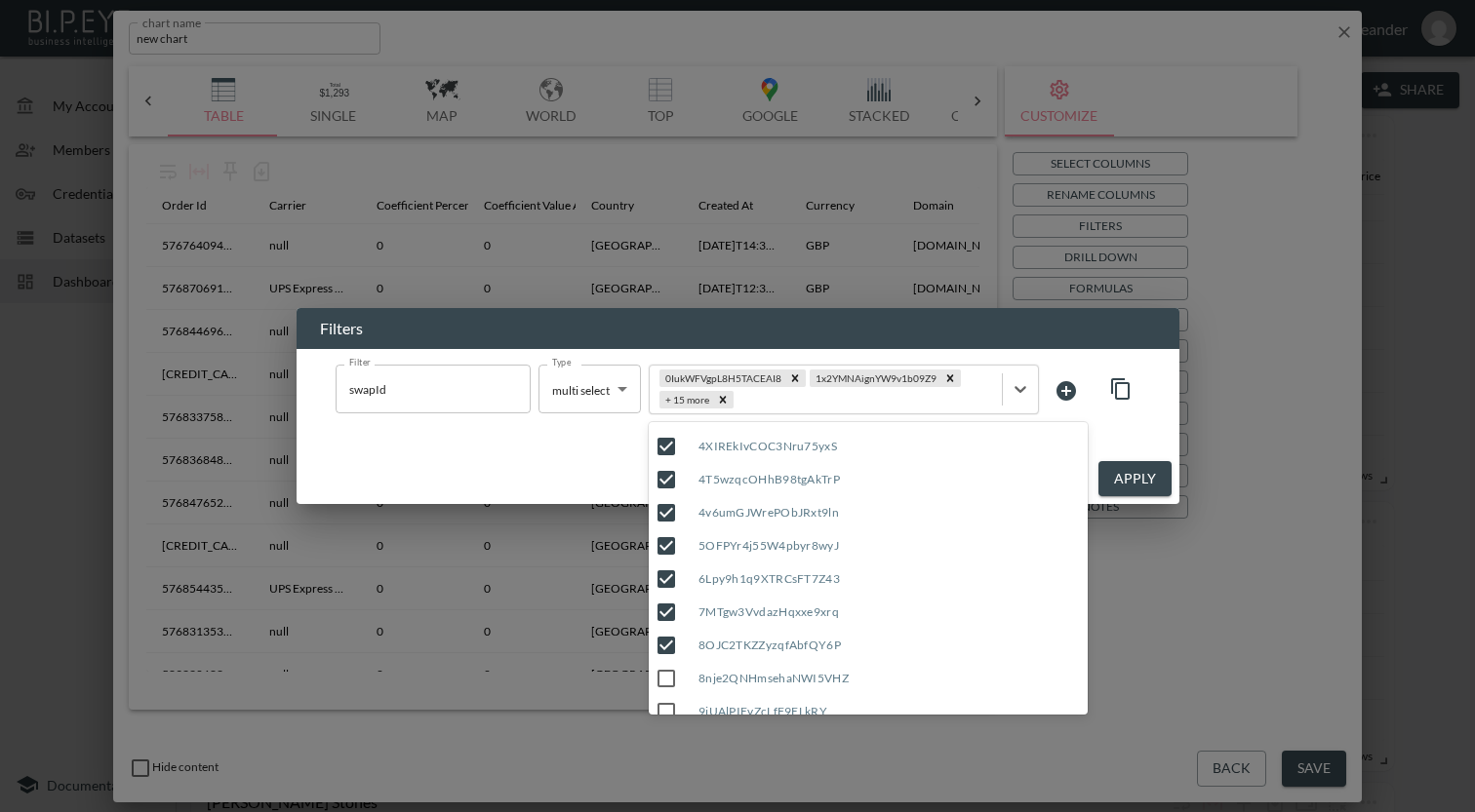
click at [666, 671] on input "8nje2QNHmsehaNWI5VHZ" at bounding box center [666, 678] width 41 height 41
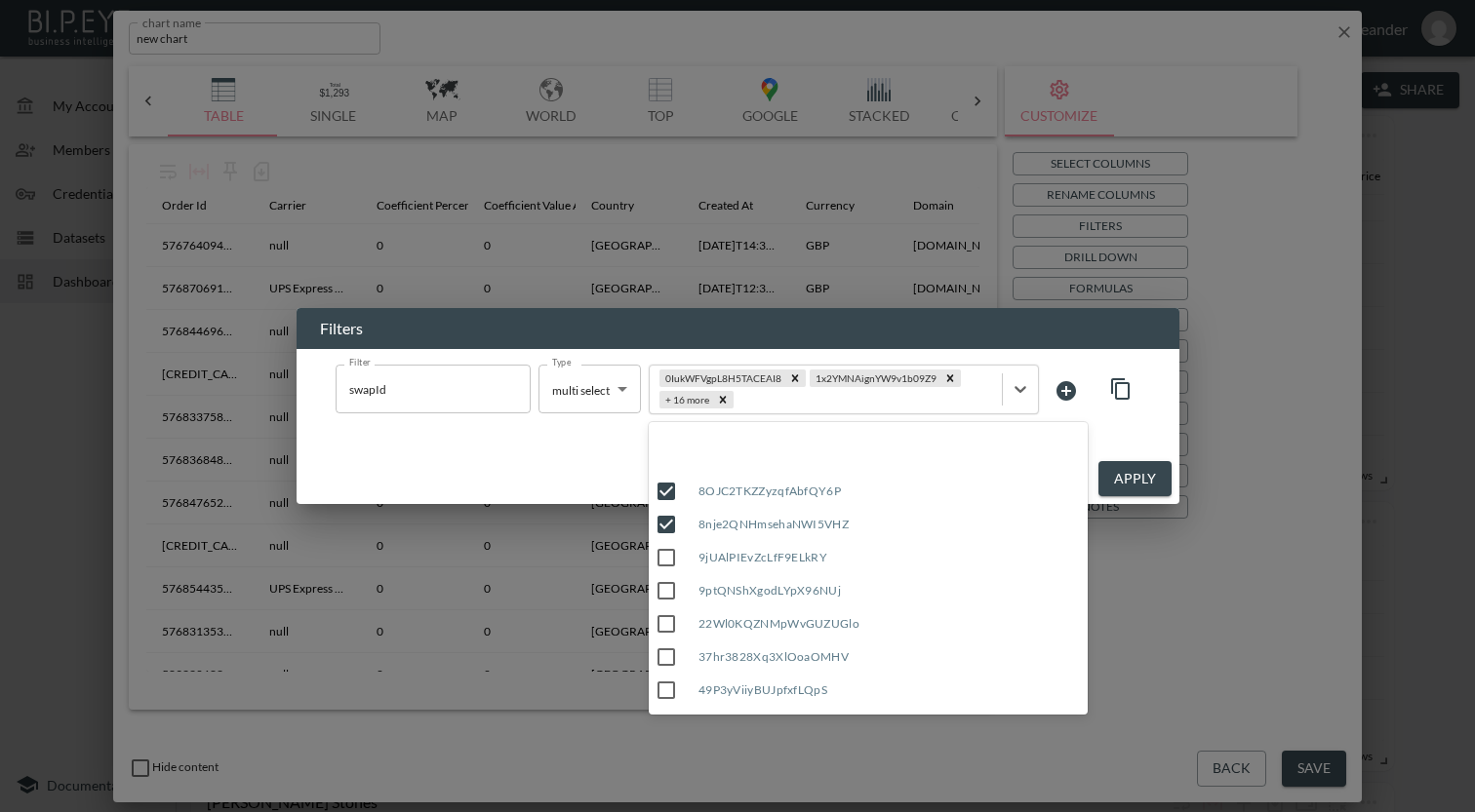
scroll to position [584, 0]
click at [665, 469] on input "9jUAlPIEvZcLfF9ELkRY" at bounding box center [666, 462] width 41 height 41
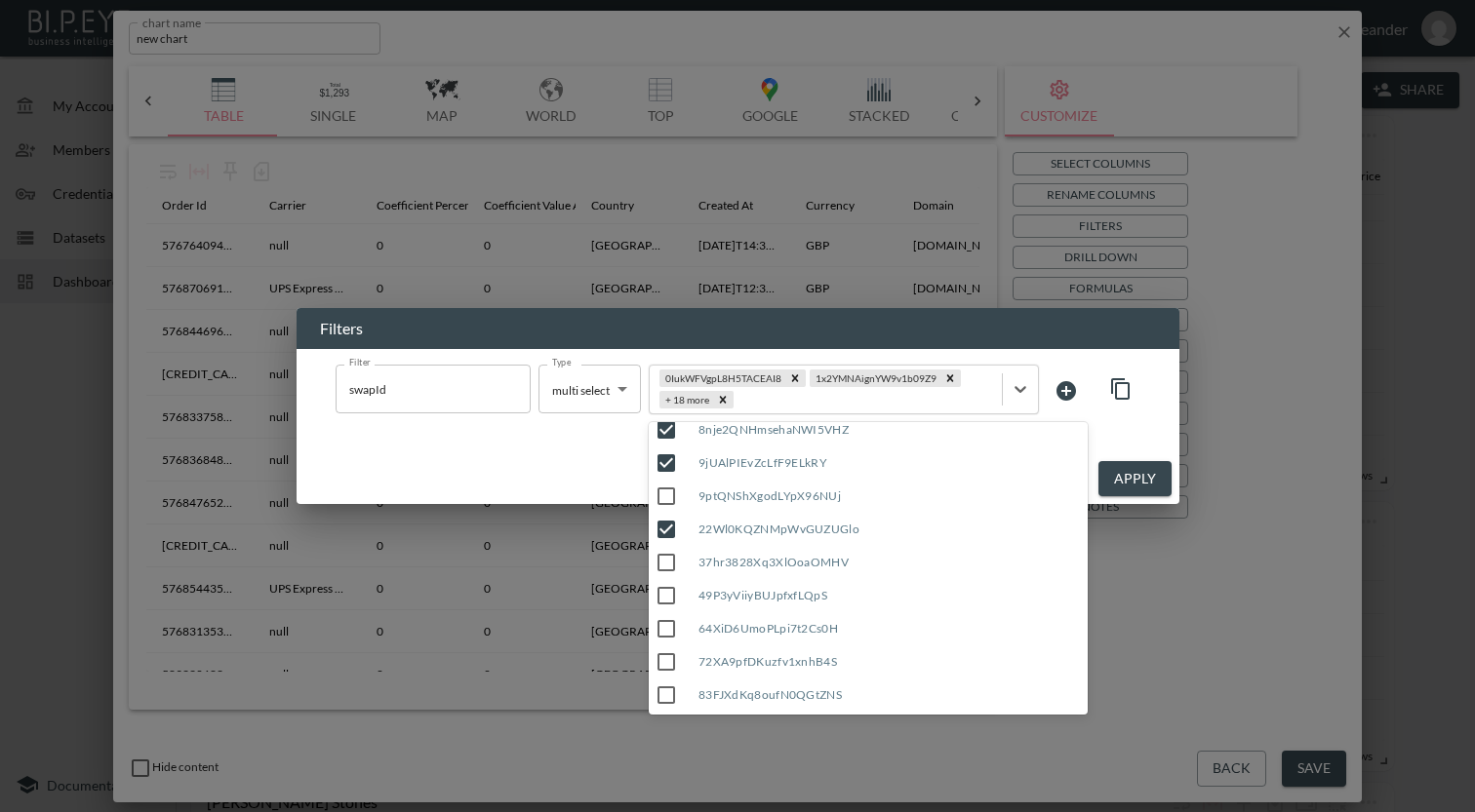
click at [669, 495] on input "9ptQNShXgodLYpX96NUj" at bounding box center [666, 496] width 41 height 41
click at [670, 547] on input "37hr3828Xq3XlOoaOMHV" at bounding box center [666, 561] width 41 height 41
click at [1156, 476] on button "Apply" at bounding box center [1135, 479] width 73 height 36
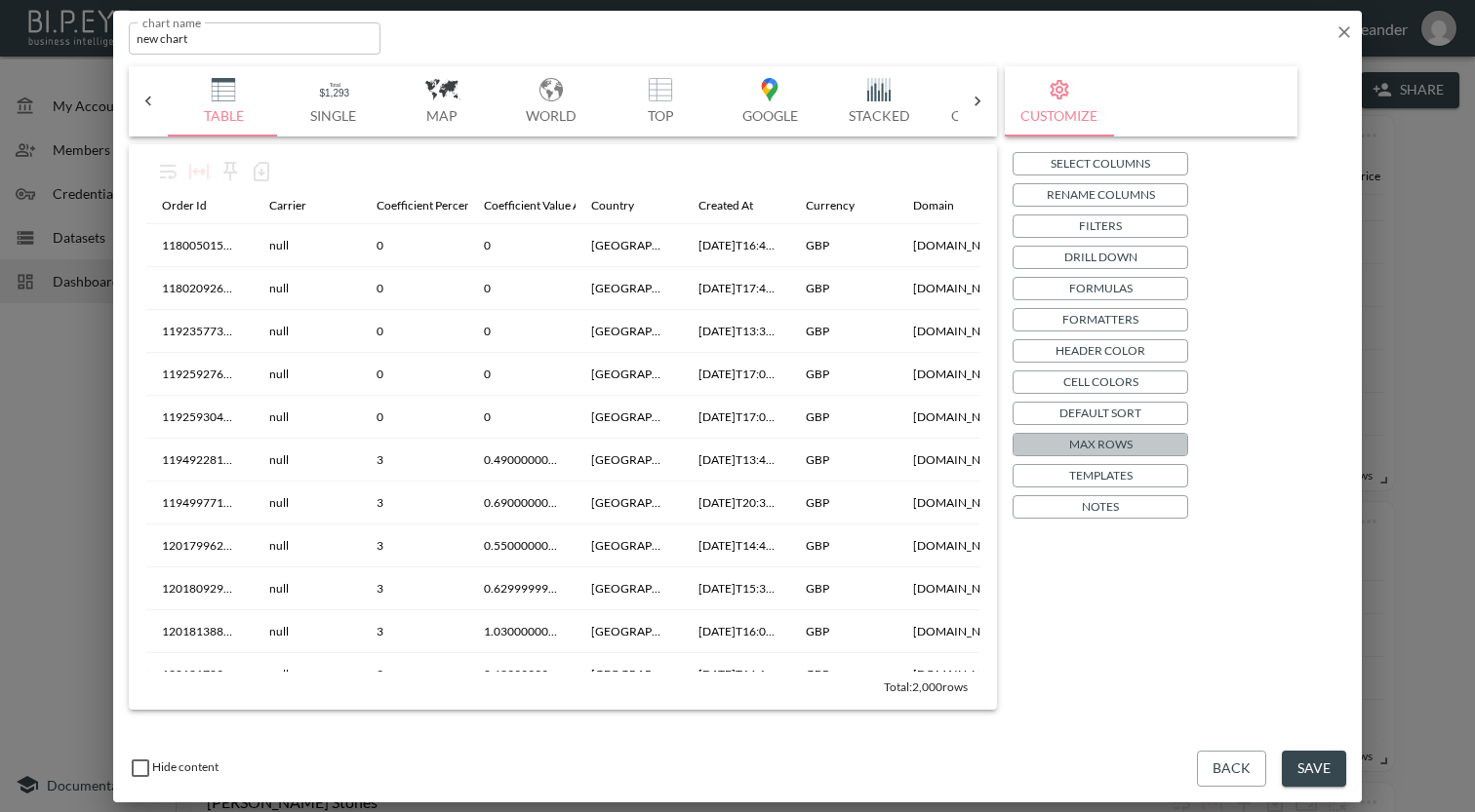
click at [1143, 444] on button "Max Rows" at bounding box center [1100, 445] width 175 height 24
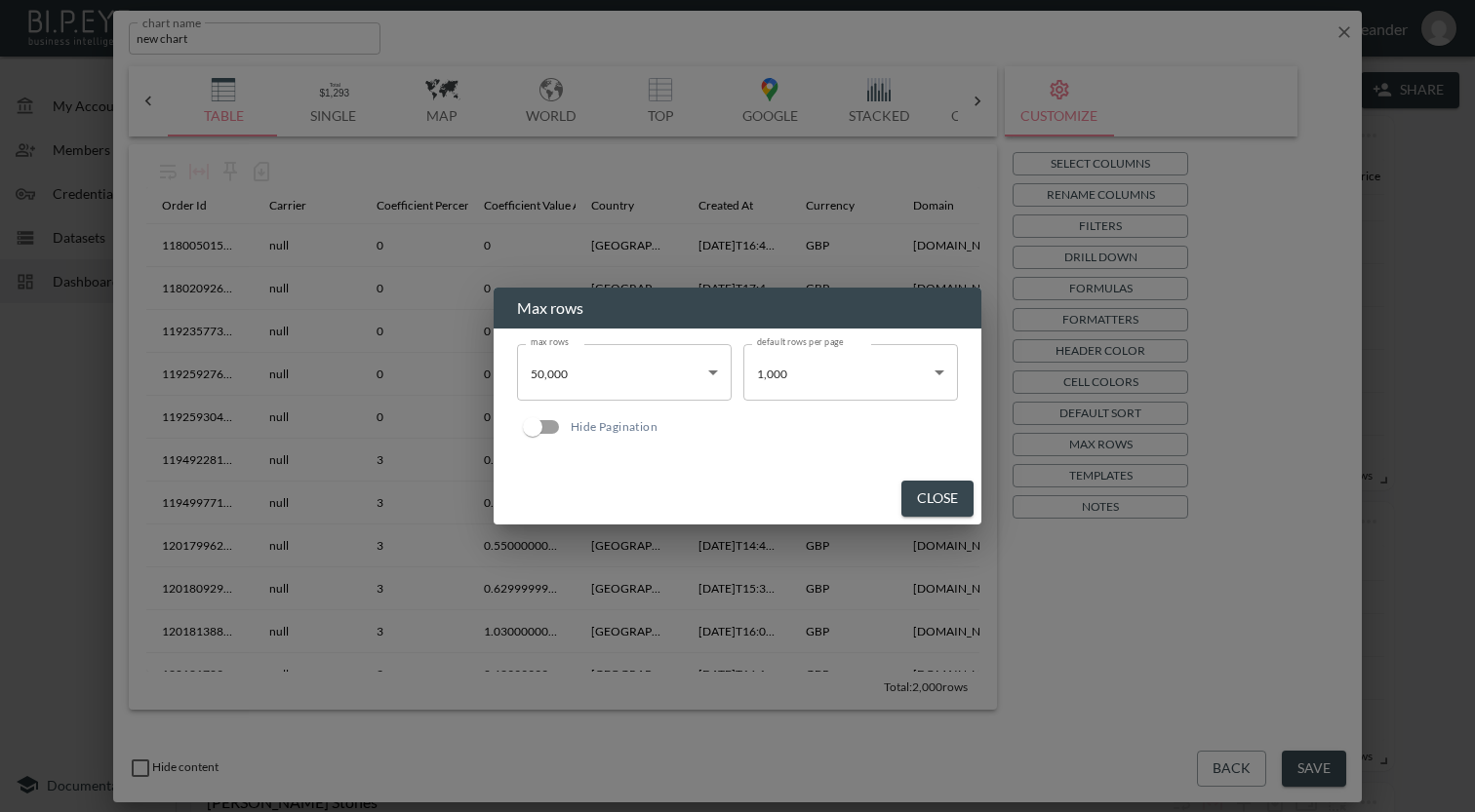
click at [587, 367] on body "BI.P.EYE, Interactive Analytics Dashboards - app Zach Bailet organization / das…" at bounding box center [737, 406] width 1475 height 812
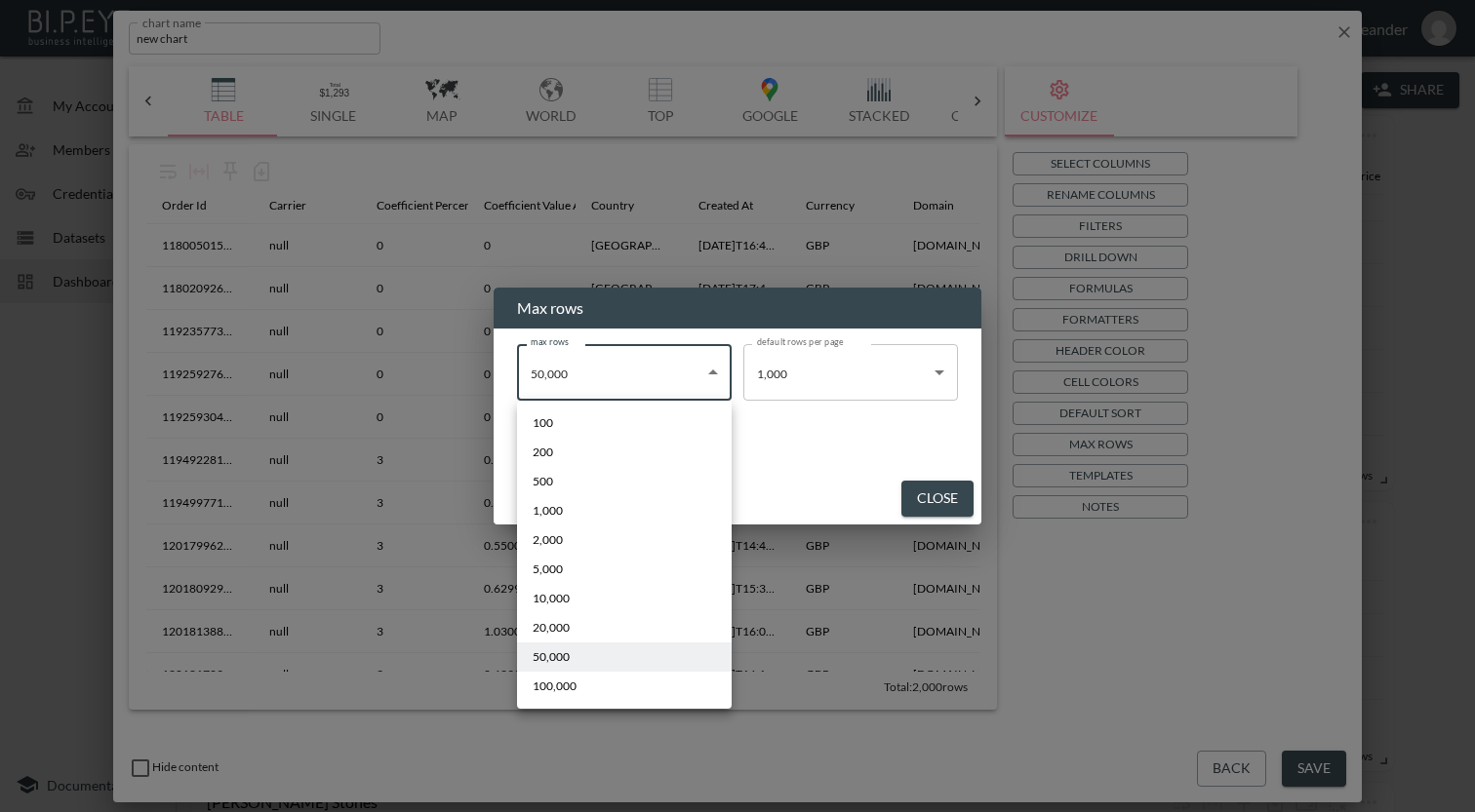
click at [587, 367] on div at bounding box center [737, 406] width 1475 height 812
click at [604, 381] on body "BI.P.EYE, Interactive Analytics Dashboards - app Zach Bailet organization / das…" at bounding box center [737, 406] width 1475 height 812
click at [583, 689] on li "100,000" at bounding box center [624, 686] width 215 height 30
type input "100000"
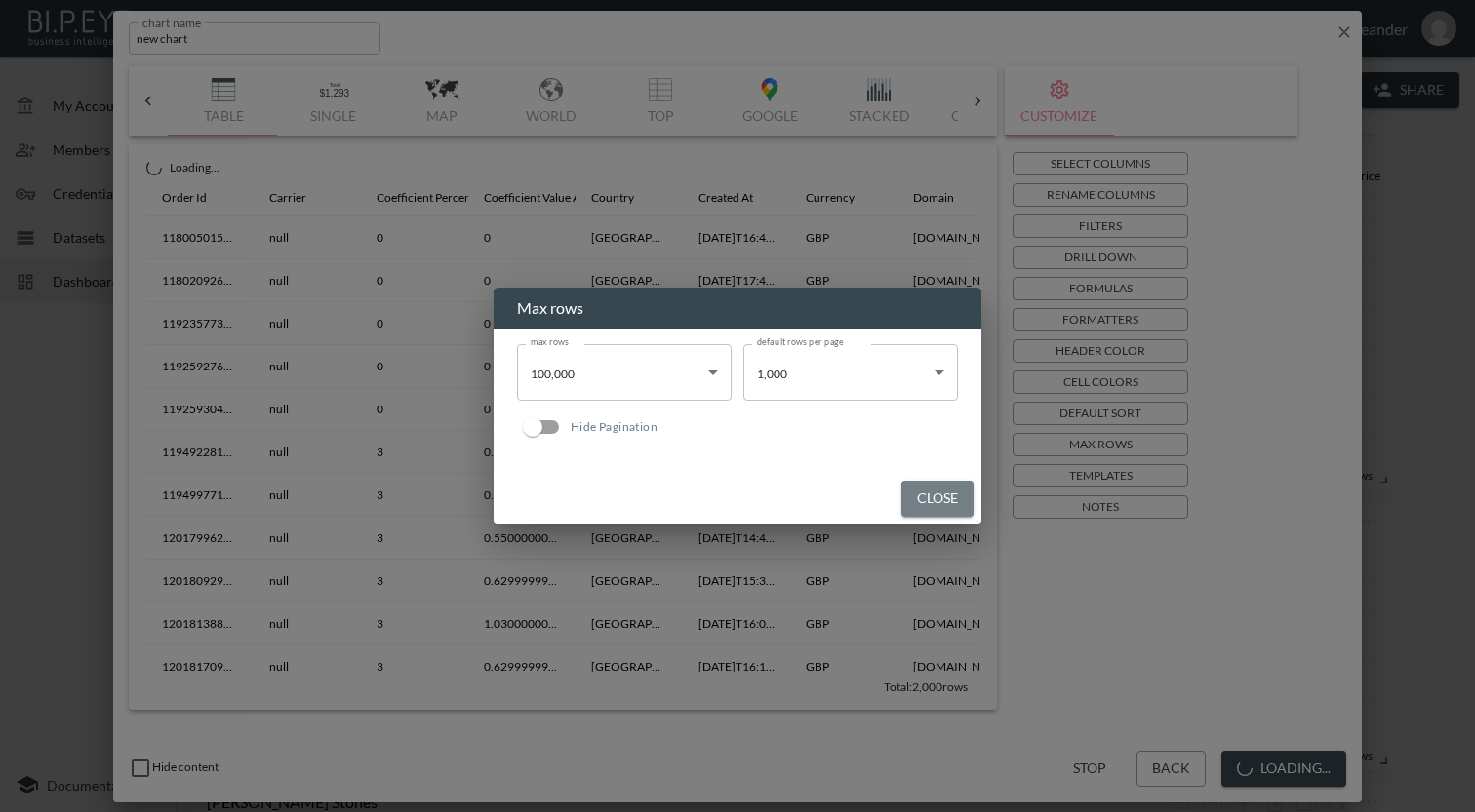
click at [926, 500] on button "Close" at bounding box center [937, 498] width 72 height 36
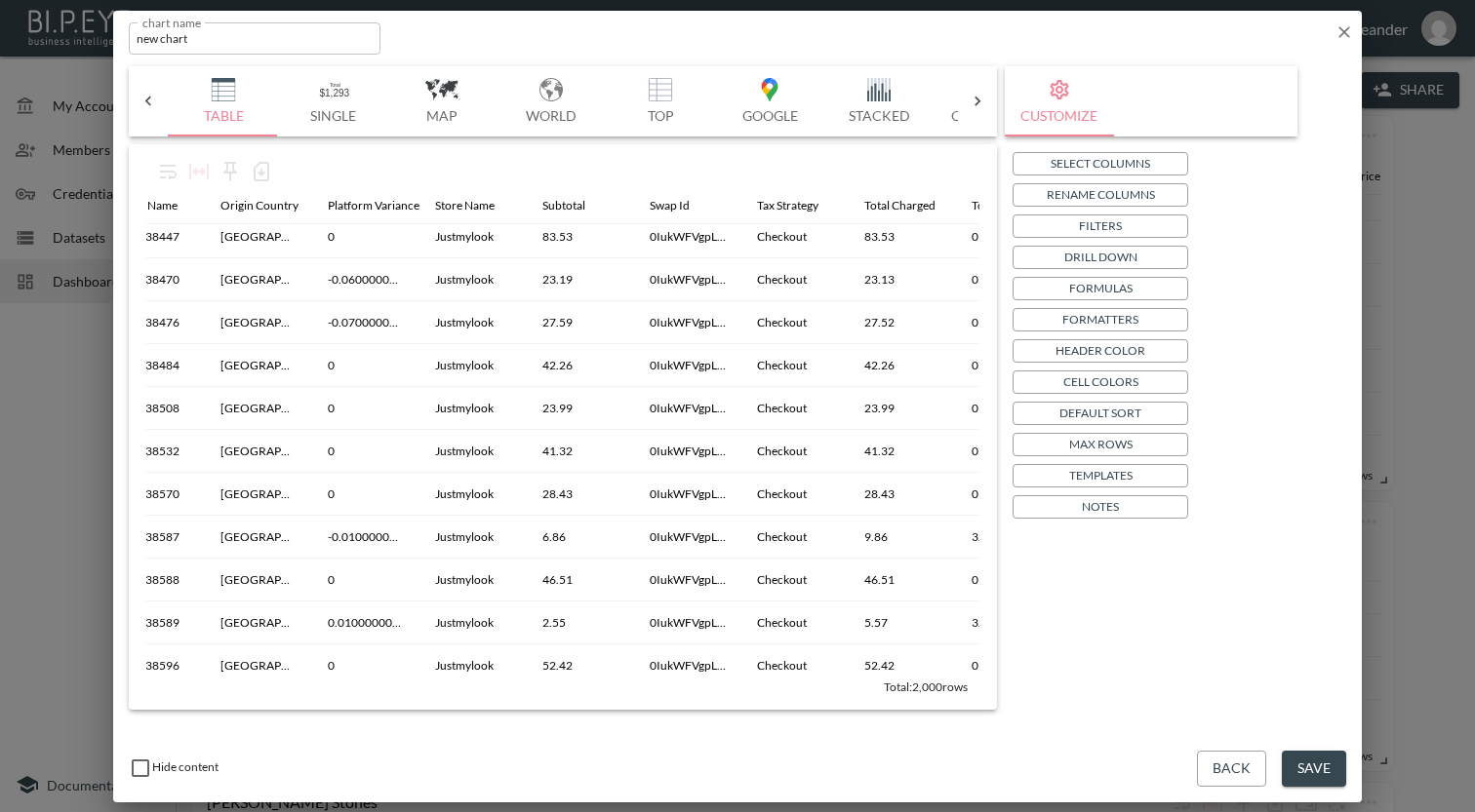
scroll to position [739, 1196]
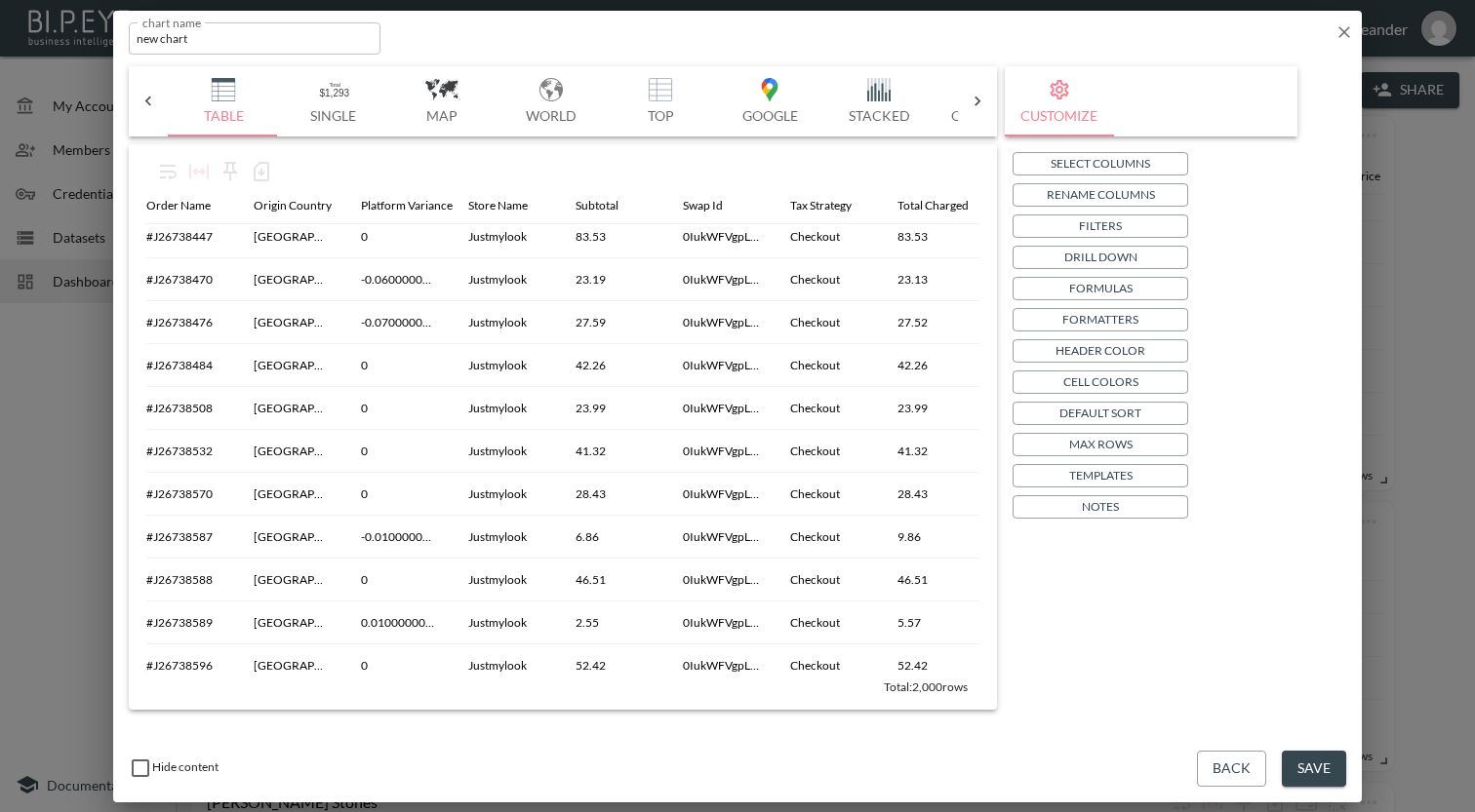
click at [1304, 762] on button "Save" at bounding box center [1314, 768] width 64 height 36
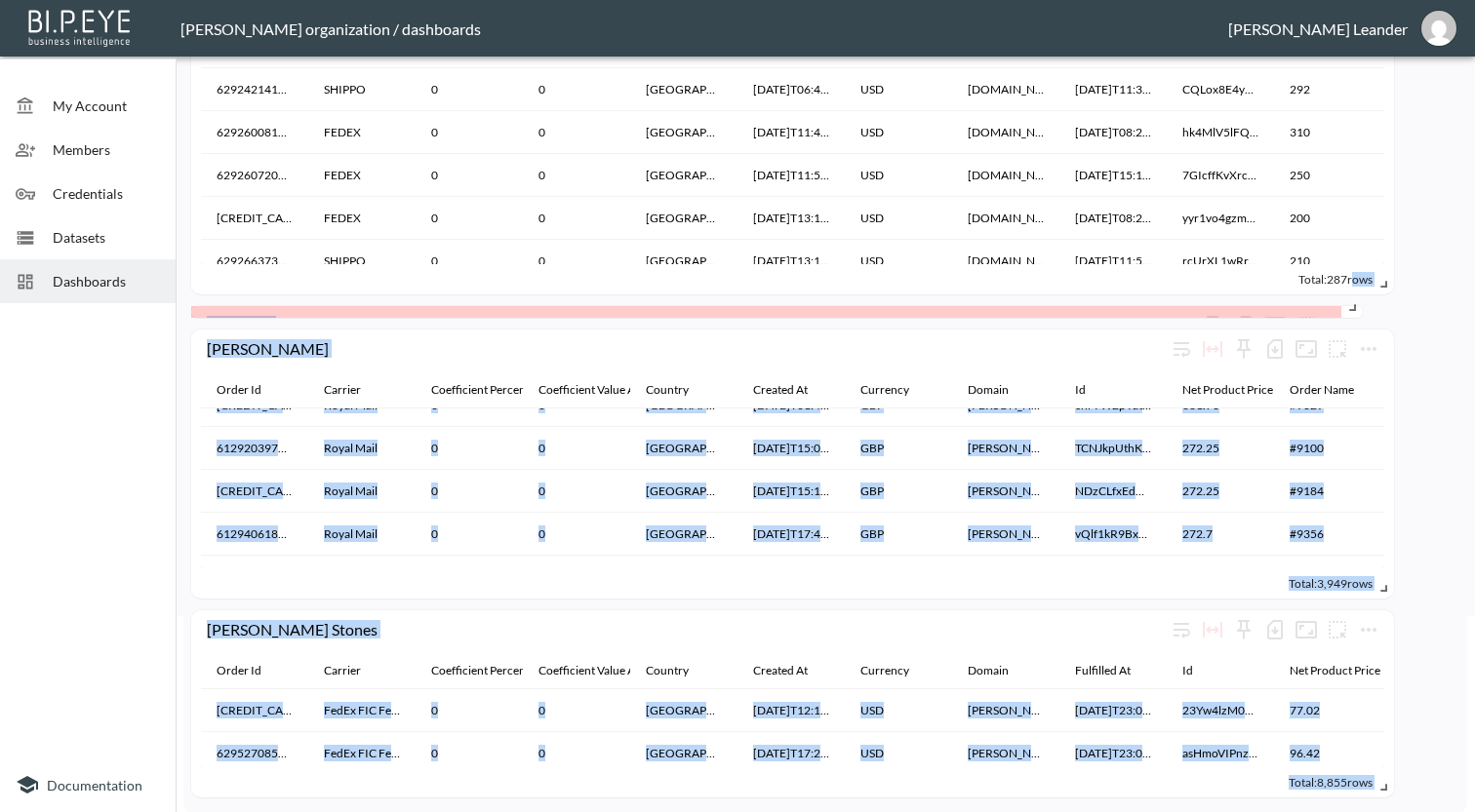
scroll to position [196, 0]
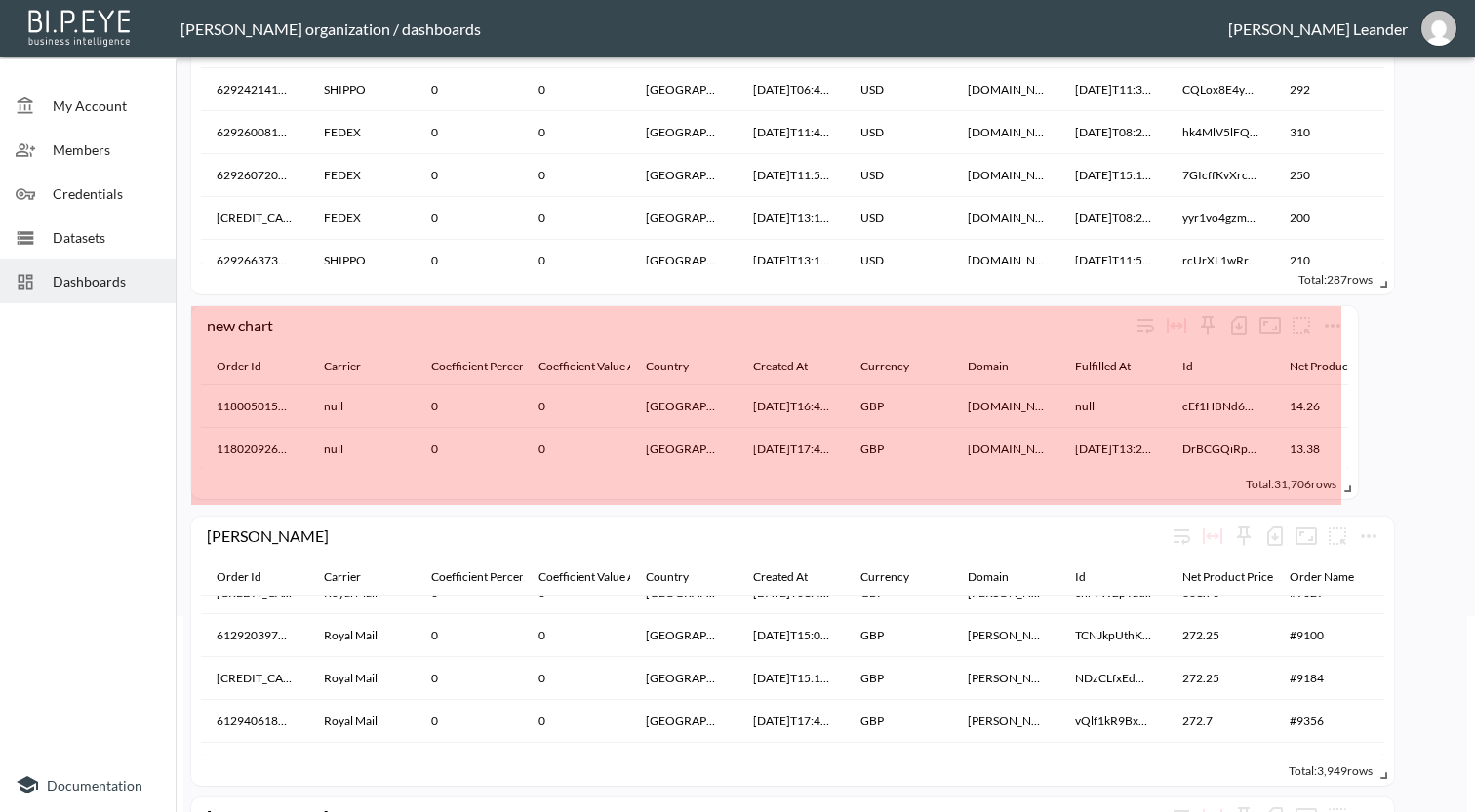
drag, startPoint x: 486, startPoint y: 314, endPoint x: 1346, endPoint y: 489, distance: 877.6
click at [1346, 489] on span at bounding box center [1344, 486] width 20 height 20
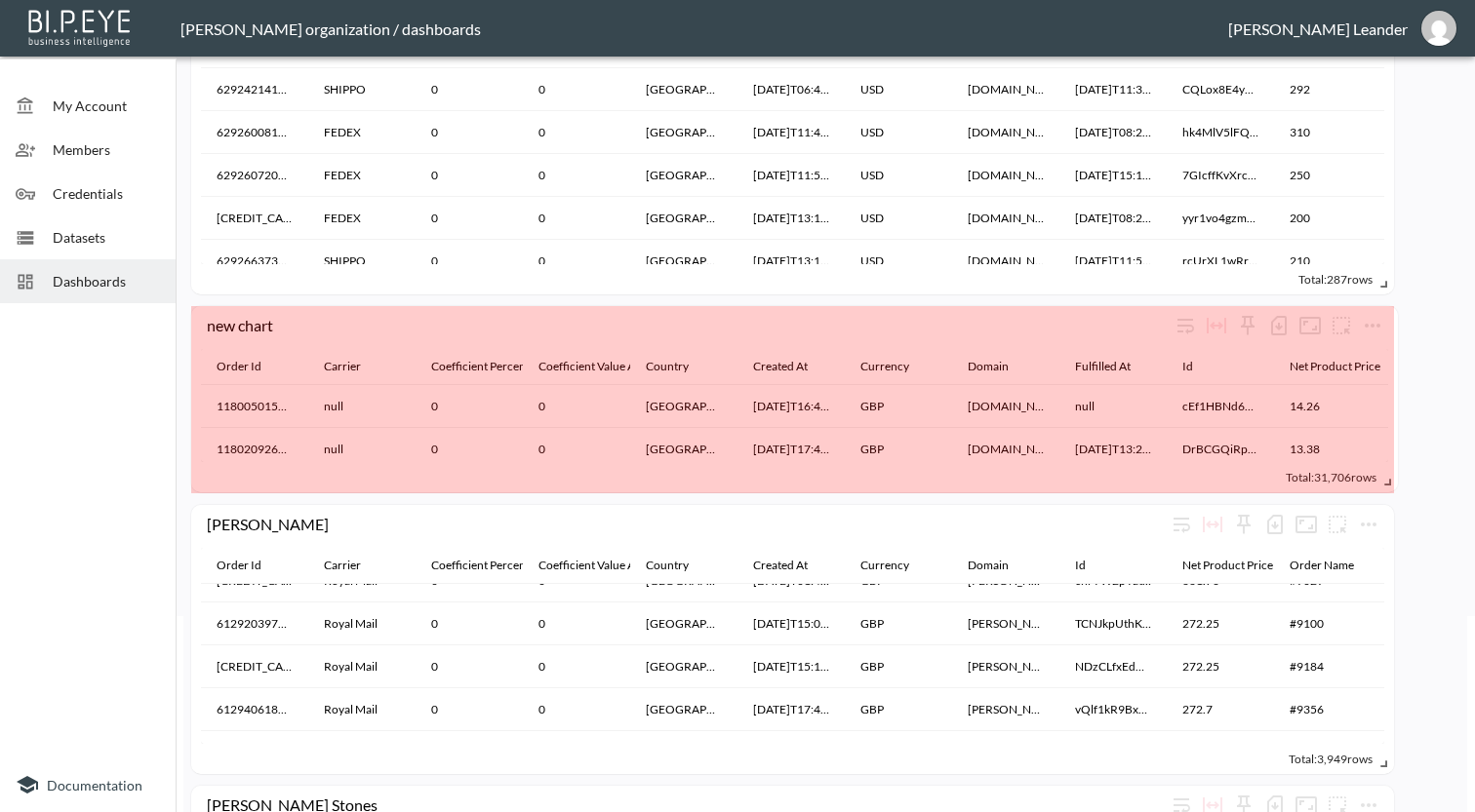
drag, startPoint x: 1330, startPoint y: 485, endPoint x: 1387, endPoint y: 484, distance: 57.0
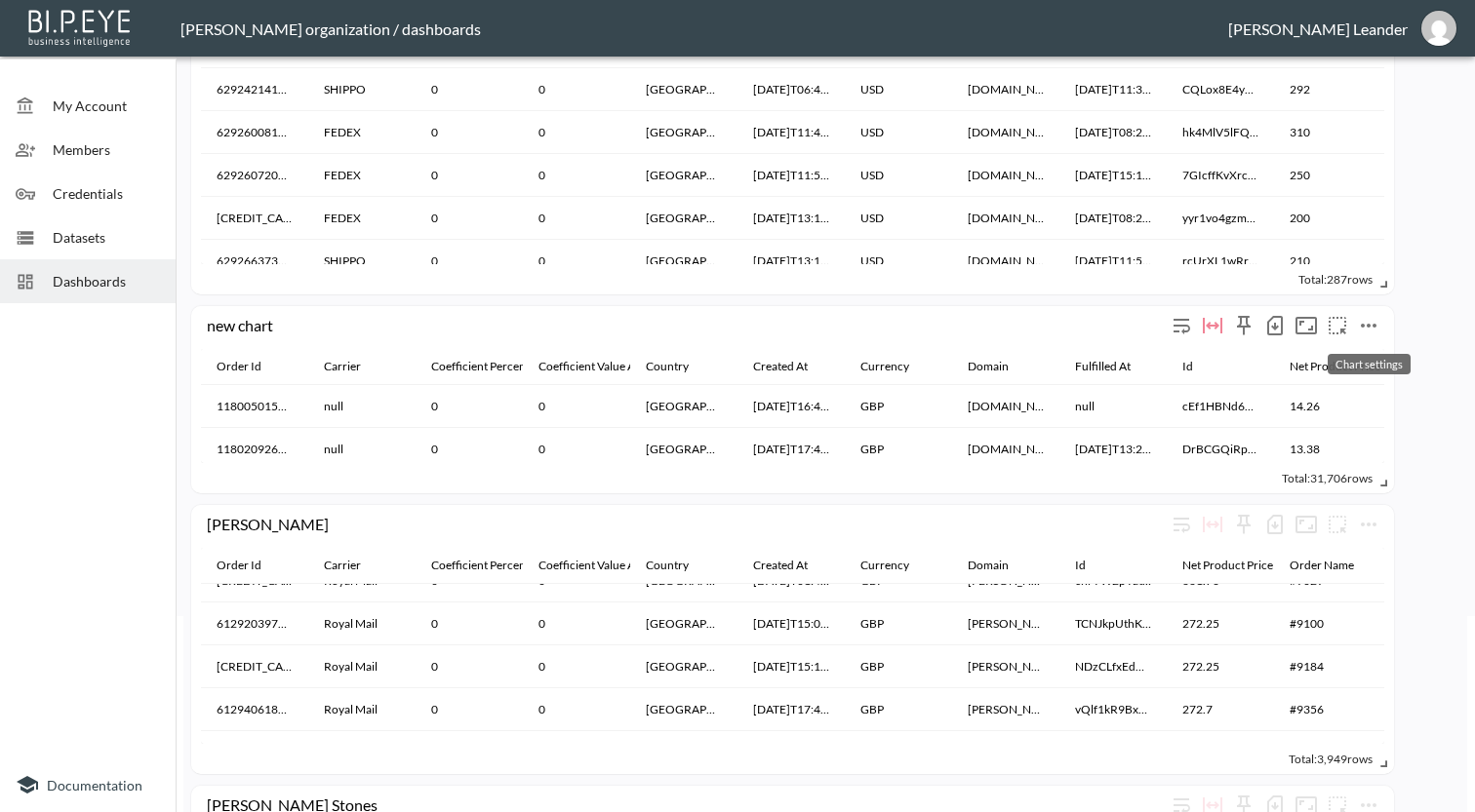
click at [1360, 324] on icon "more" at bounding box center [1369, 326] width 24 height 24
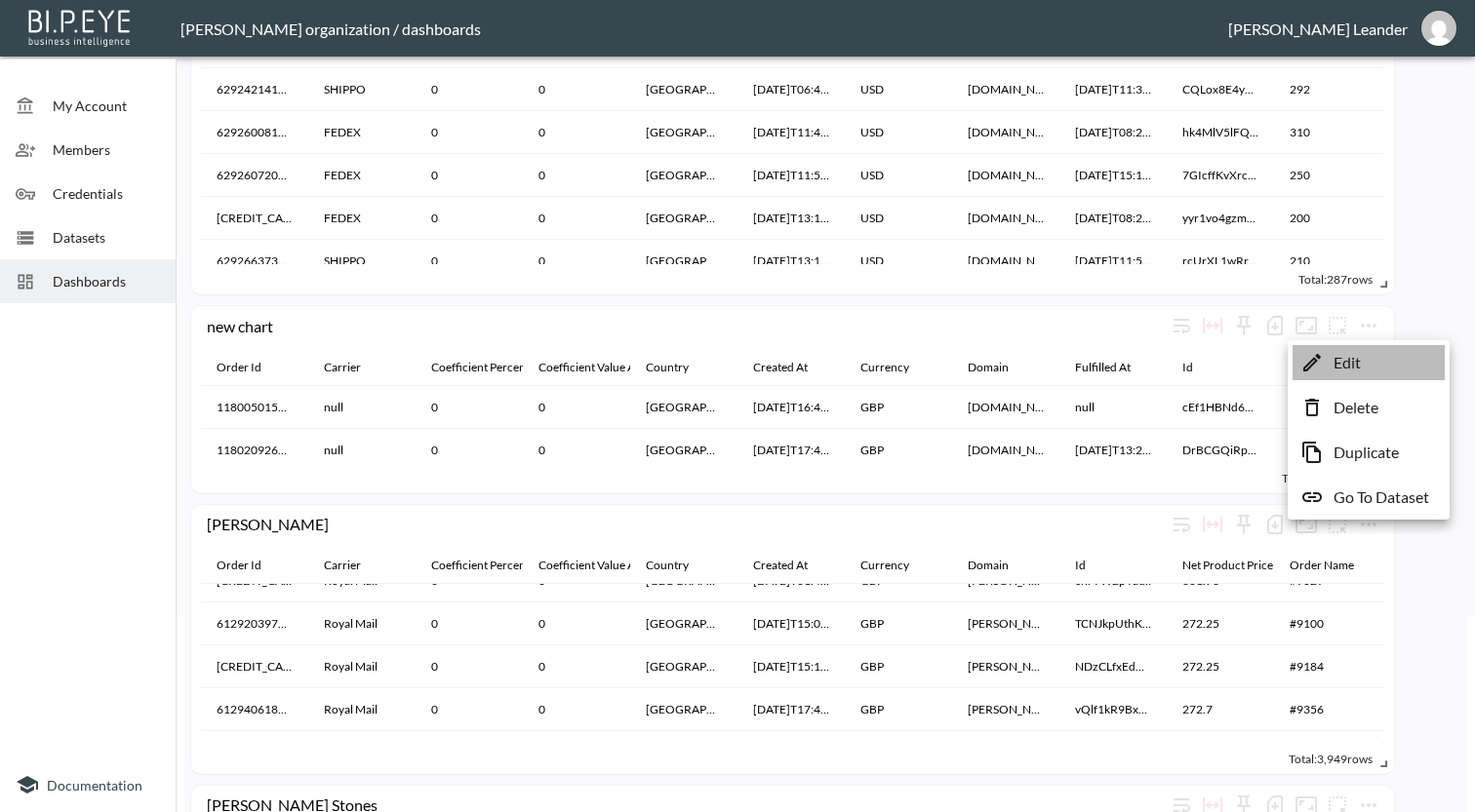
click at [1346, 366] on p "Edit" at bounding box center [1347, 362] width 28 height 24
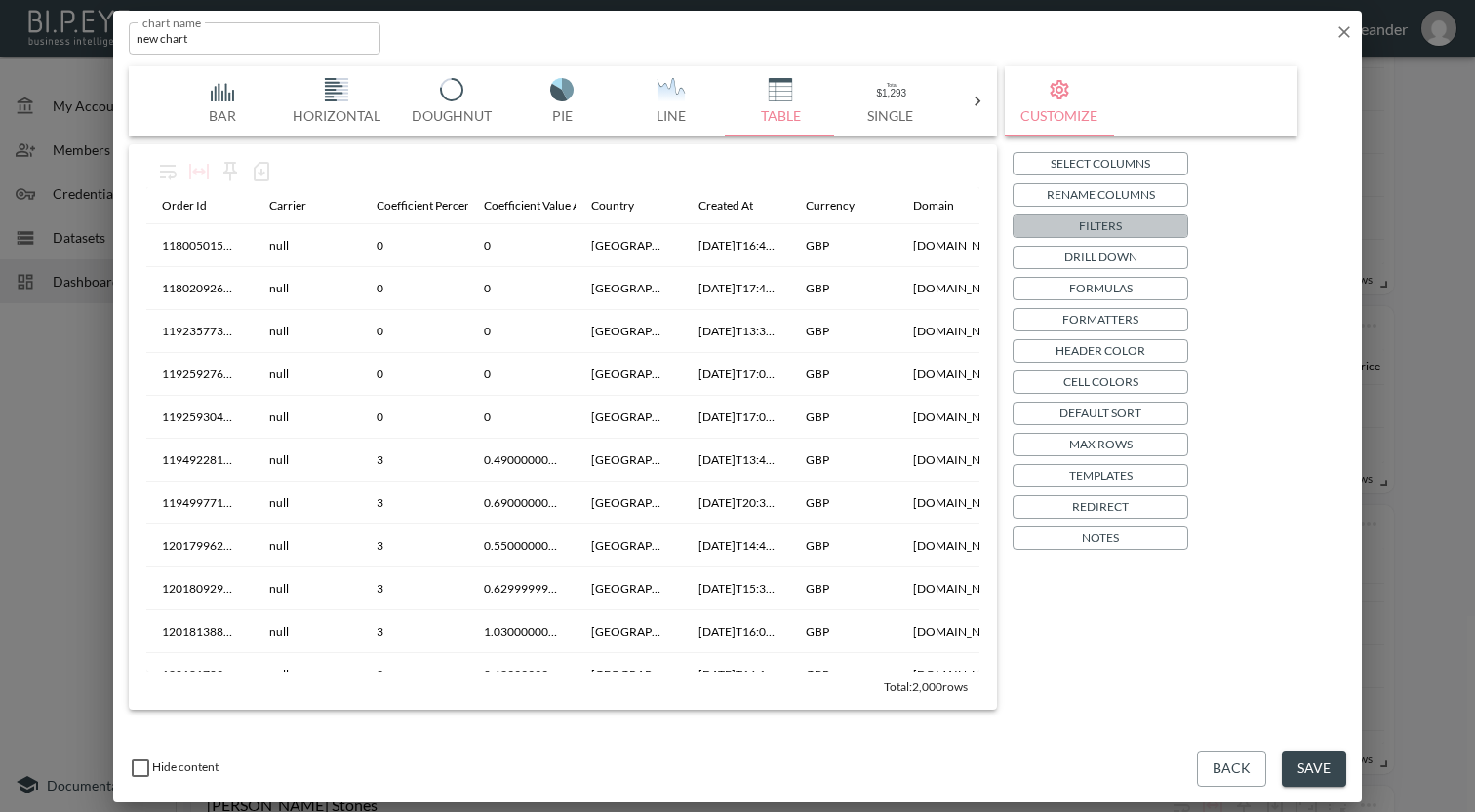
click at [1155, 222] on button "Filters" at bounding box center [1100, 227] width 175 height 24
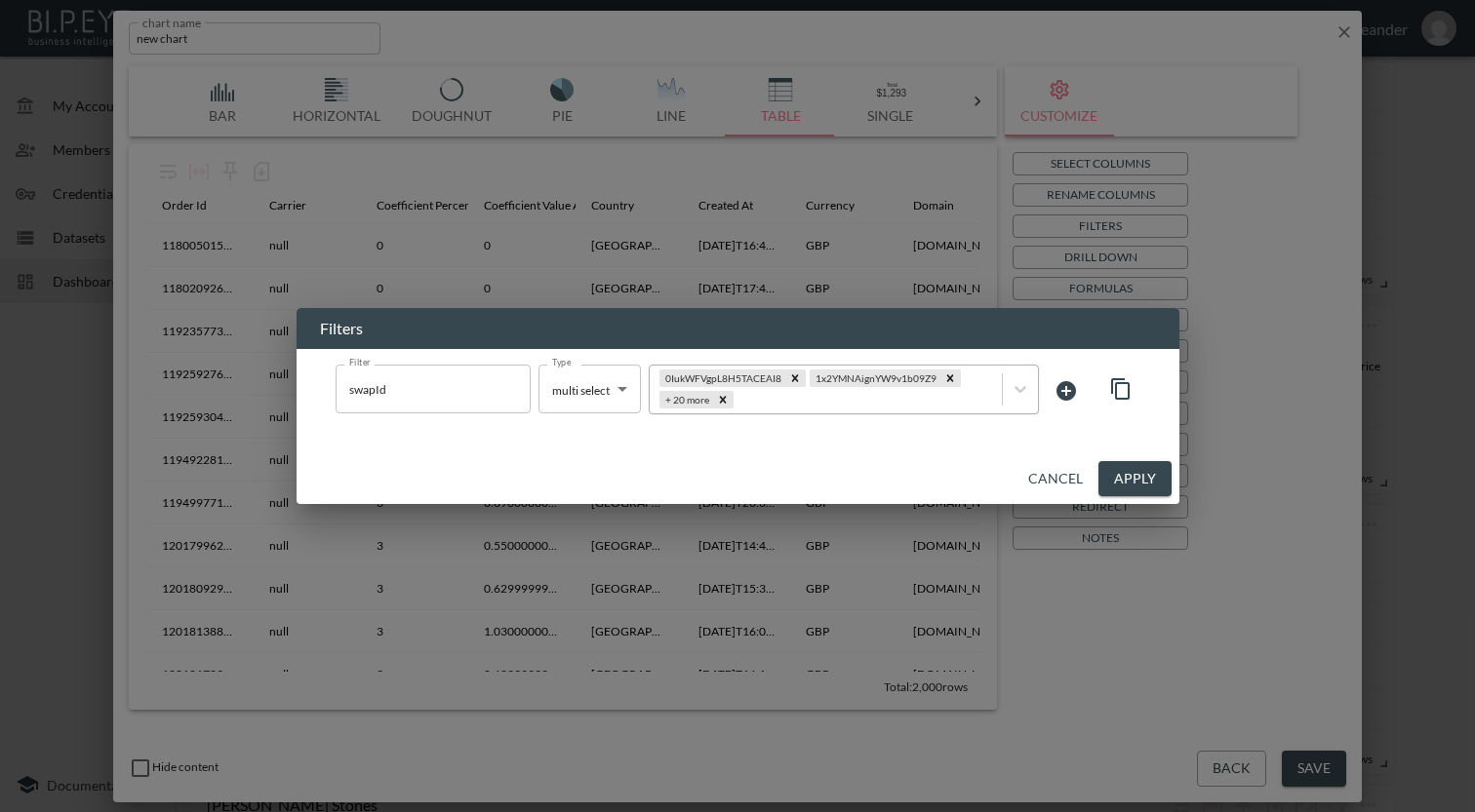
click at [840, 400] on div at bounding box center [864, 400] width 255 height 19
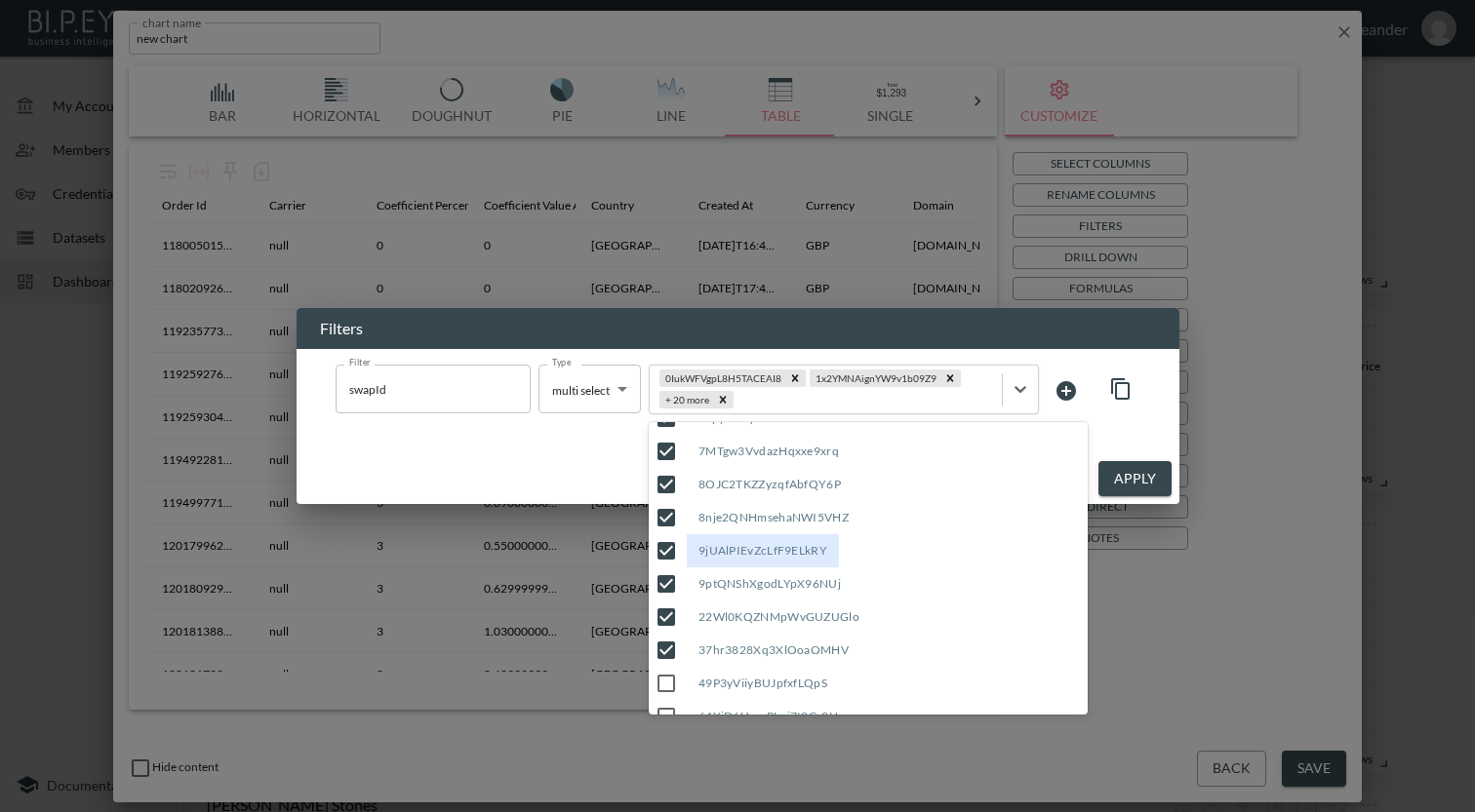
scroll to position [530, 0]
click at [668, 654] on input "49P3yViiyBUJpfxfLQpS" at bounding box center [666, 650] width 41 height 41
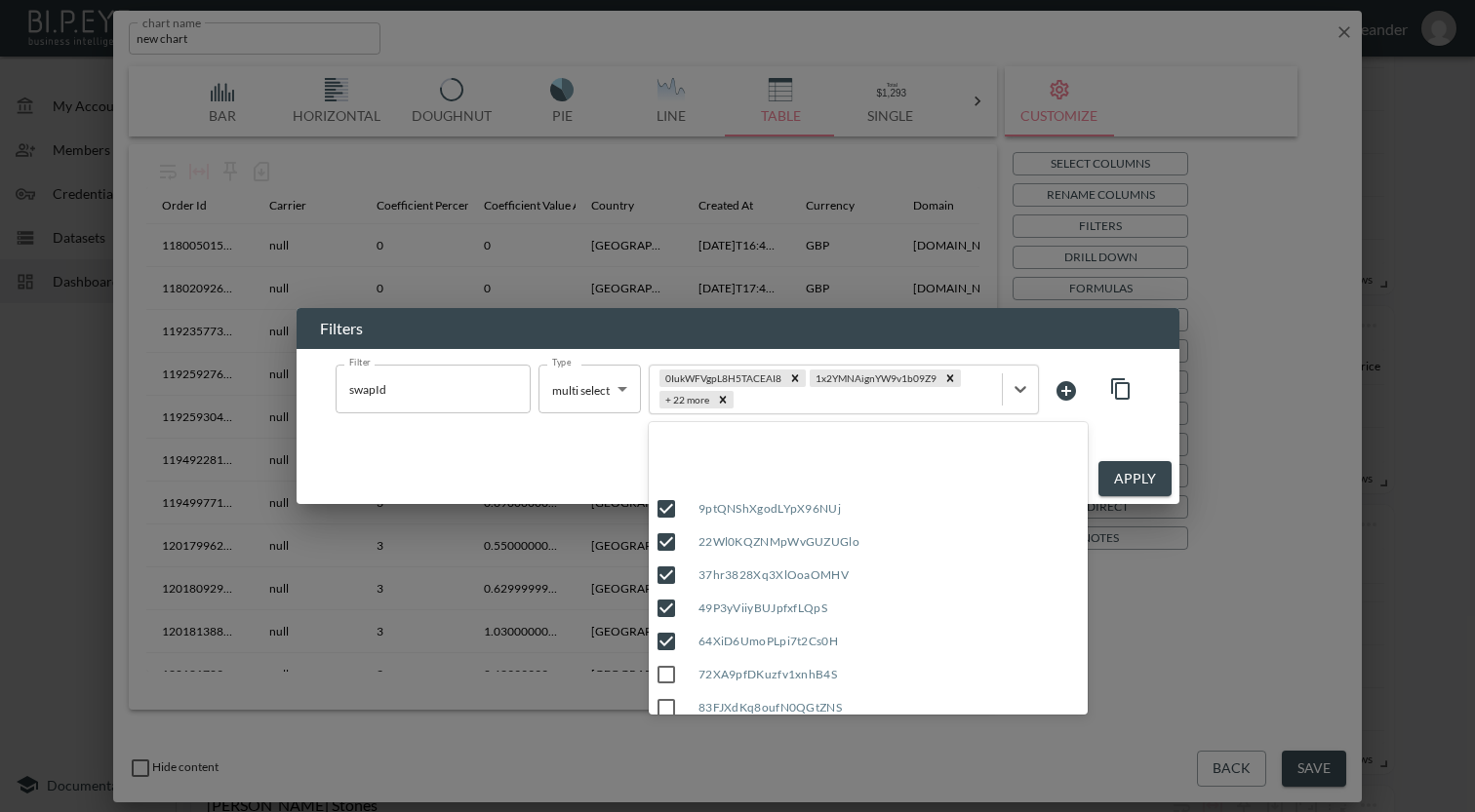
scroll to position [785, 0]
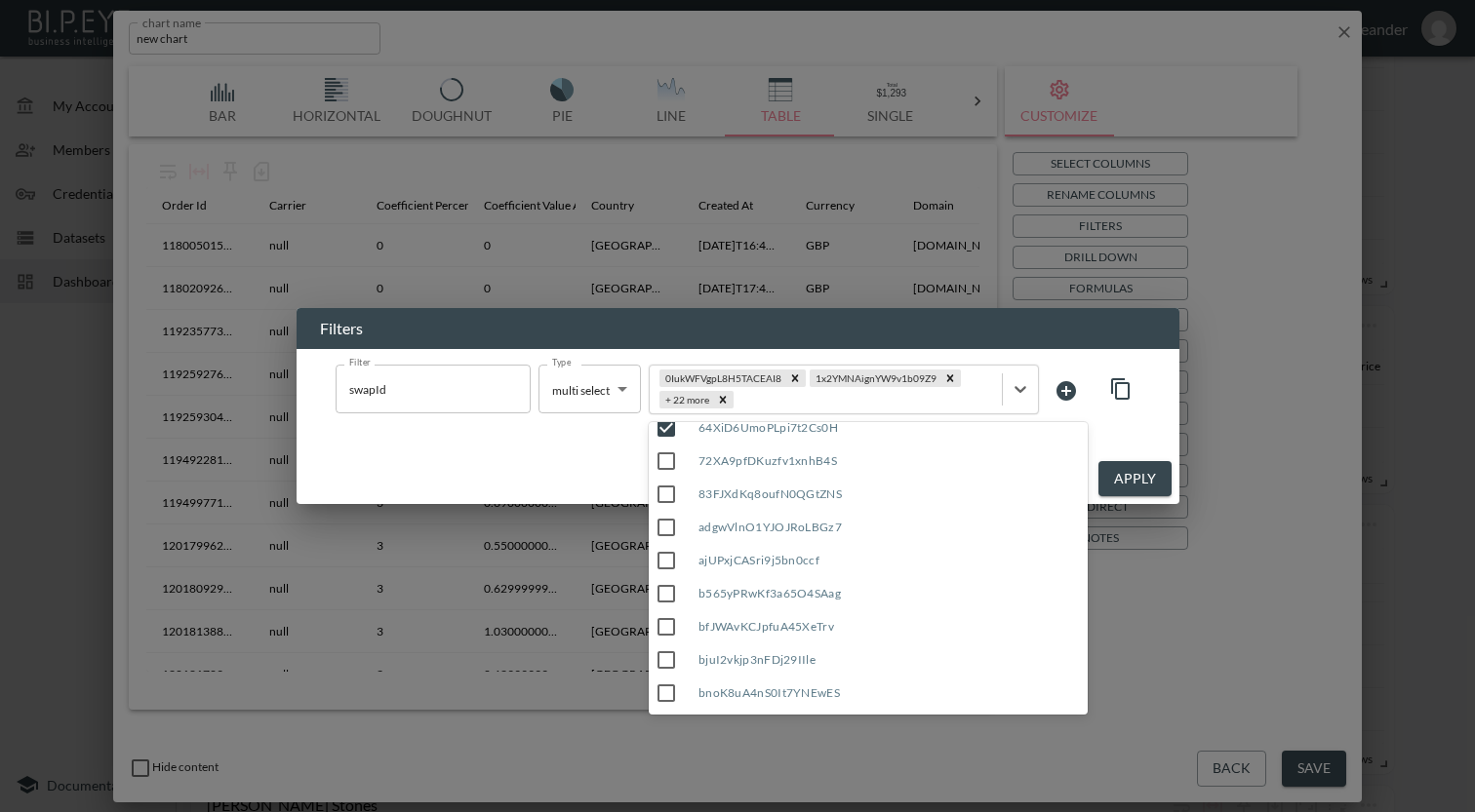
click at [668, 460] on input "72XA9pfDKuzfv1xnhB4S" at bounding box center [666, 460] width 41 height 41
click at [667, 495] on input "83FJXdKq8oufN0QGtZNS" at bounding box center [666, 494] width 41 height 41
click at [667, 534] on input "adgwVlnO1YJOJRoLBGz7" at bounding box center [666, 527] width 41 height 41
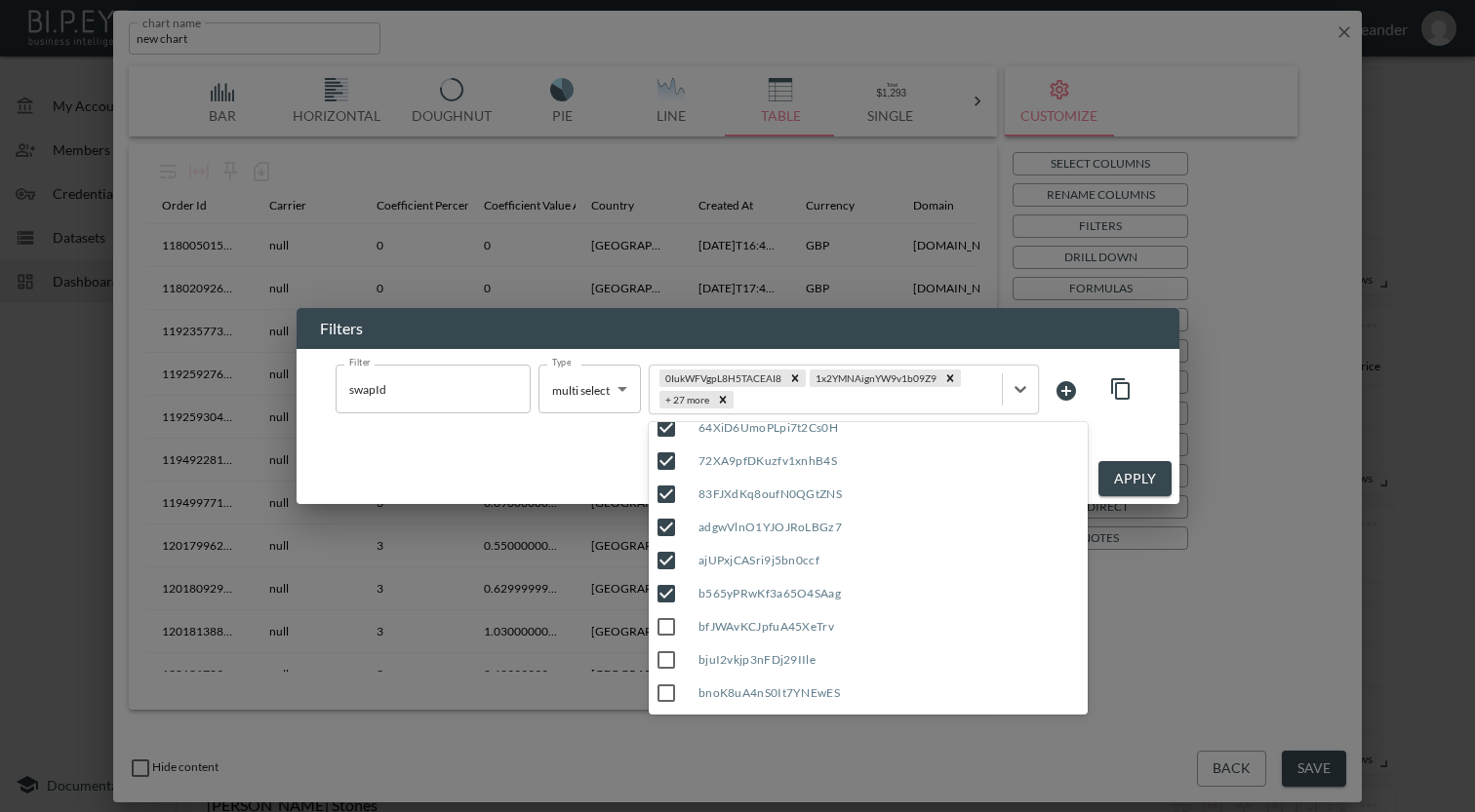
click at [668, 616] on input "bfJWAvKCJpfuA45XeTrv" at bounding box center [666, 626] width 41 height 41
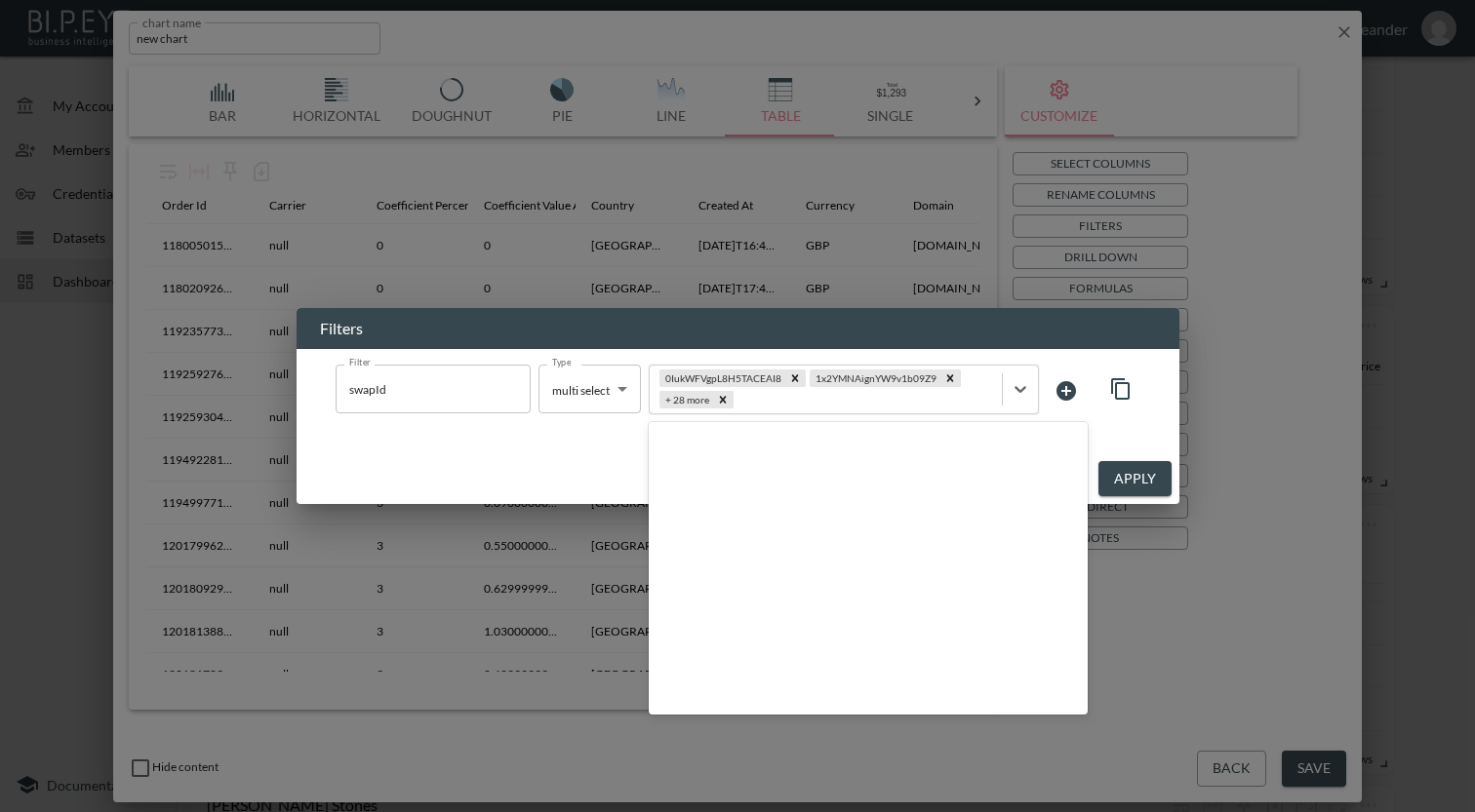
scroll to position [0, 0]
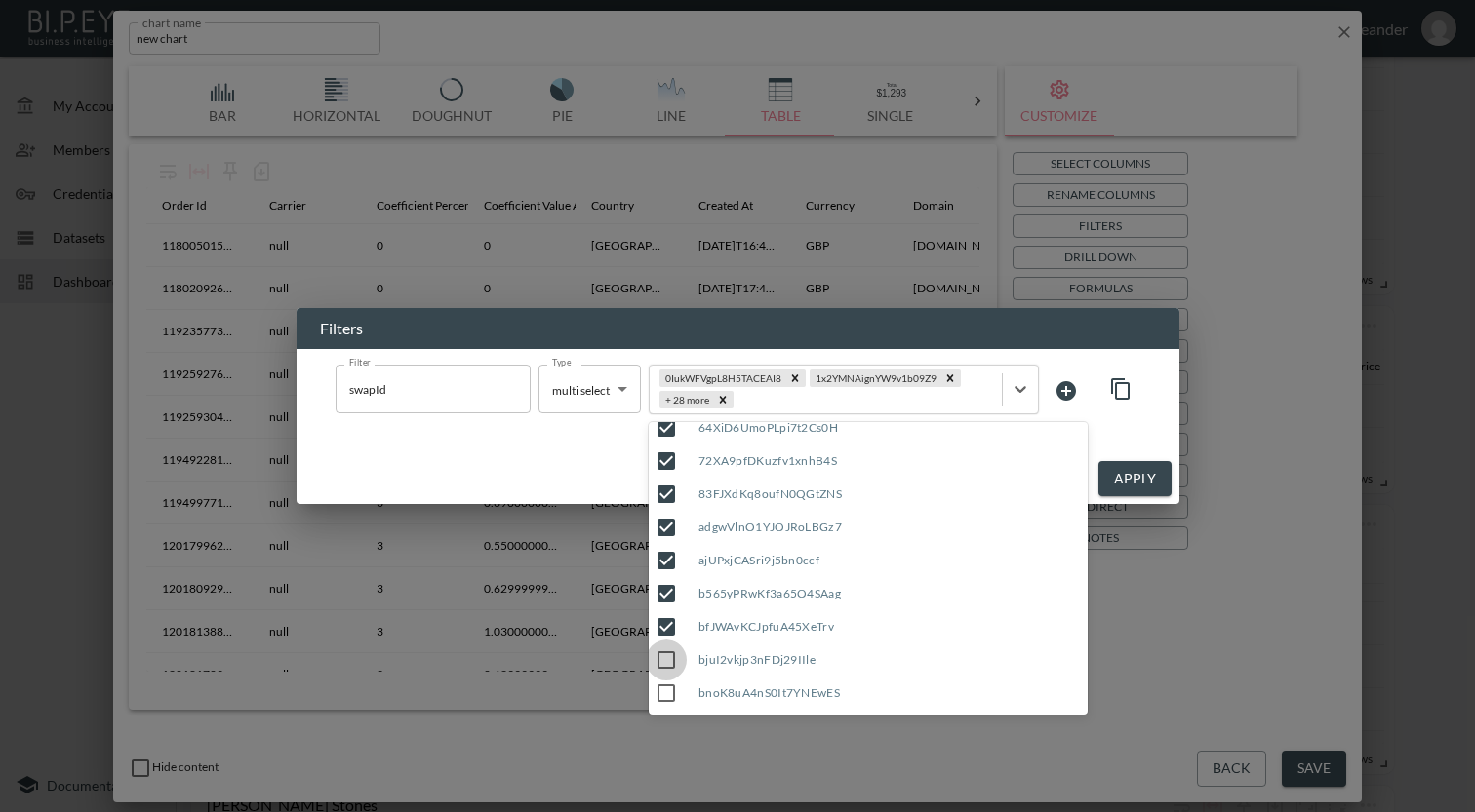
click at [664, 653] on input "bjuI2vkjp3nFDj29IIle" at bounding box center [666, 660] width 41 height 41
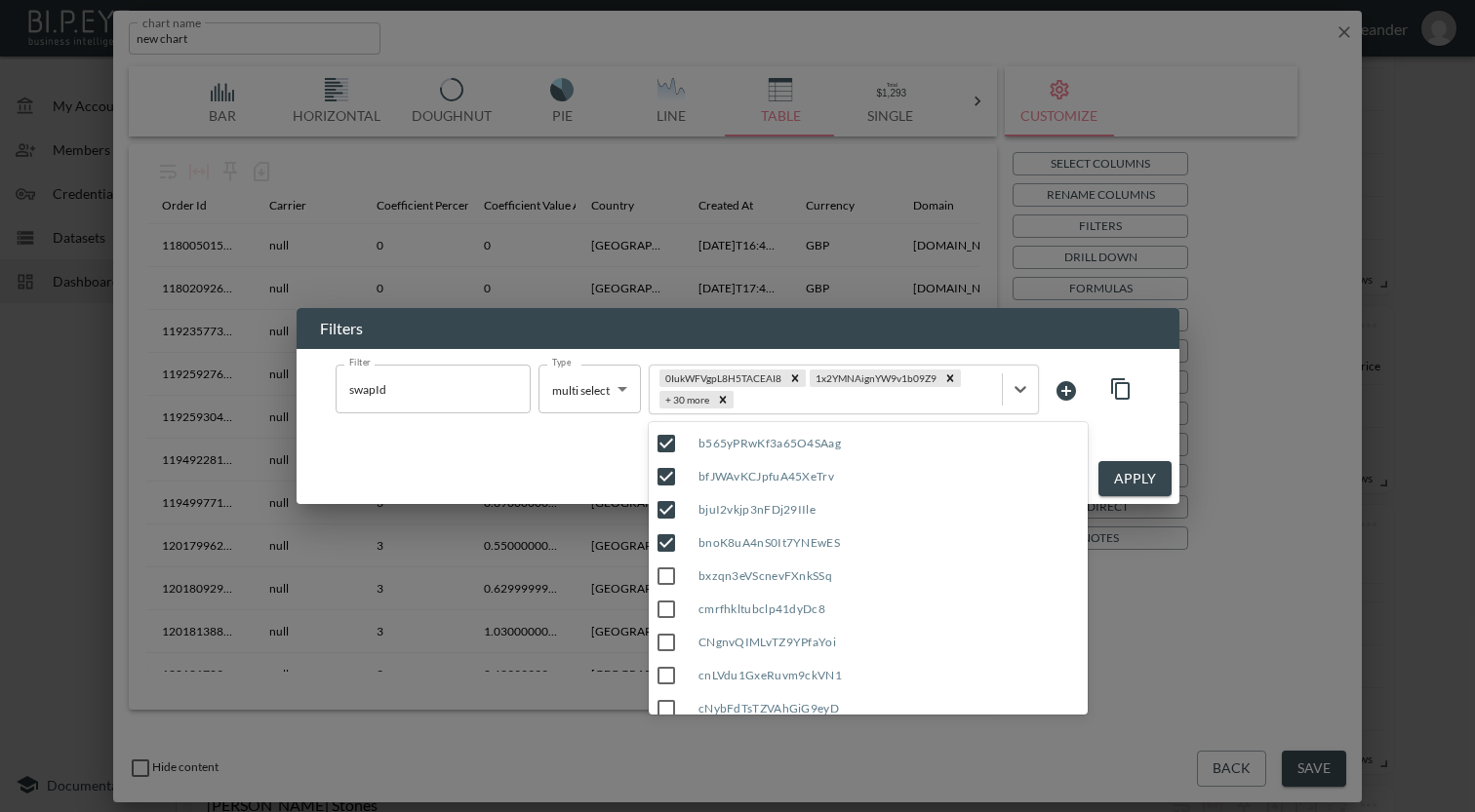
click at [668, 578] on input "bxzqn3eVScnevFXnkSSq" at bounding box center [666, 575] width 41 height 41
click at [669, 616] on input "cmrfhkltubclp41dyDc8" at bounding box center [666, 609] width 41 height 41
click at [667, 641] on input "CNgnvQIMLvTZ9YPfaYoi" at bounding box center [666, 642] width 41 height 41
click at [666, 663] on input "cnLVdu1GxeRuvm9ckVN1" at bounding box center [666, 675] width 41 height 41
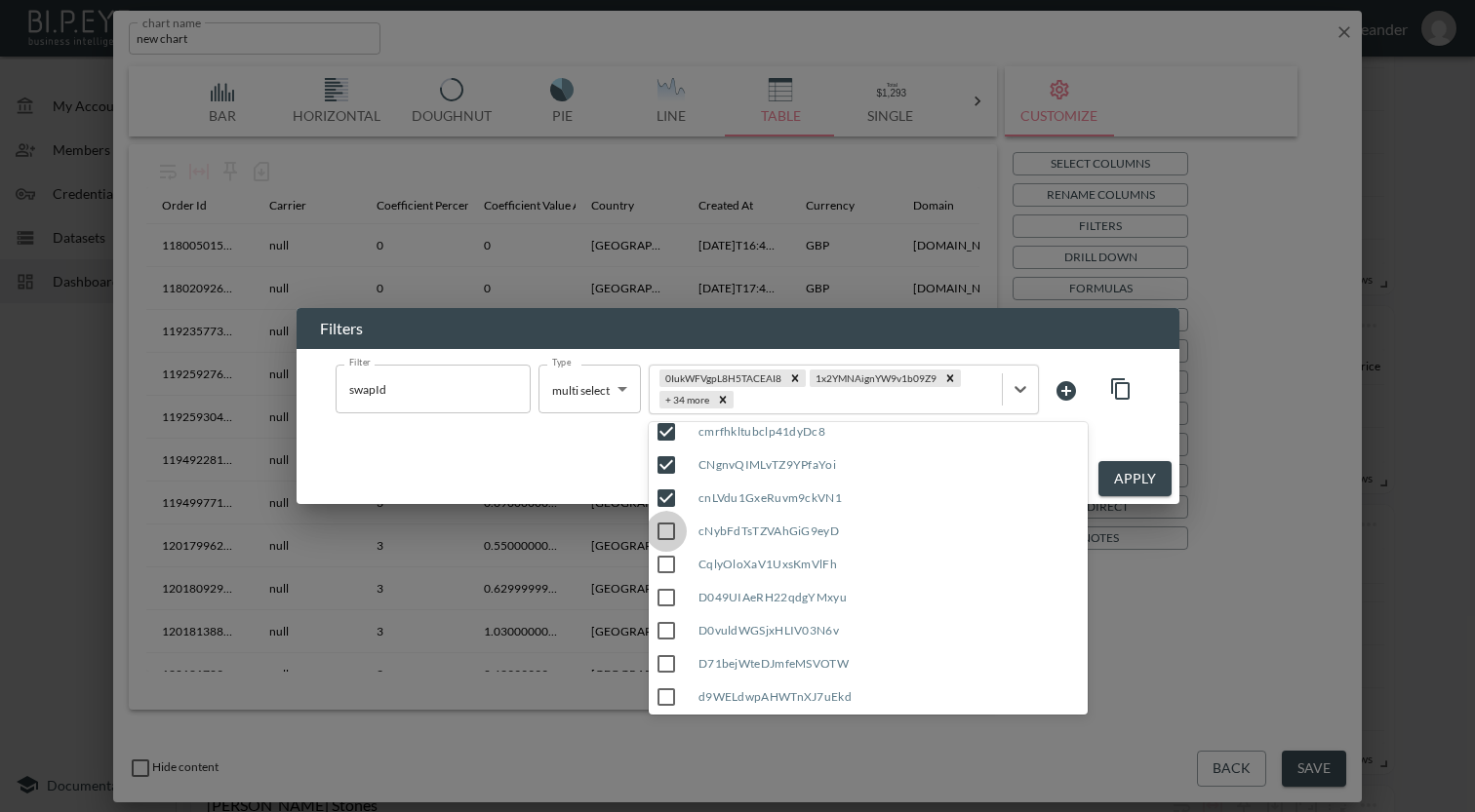
click at [668, 532] on input "cNybFdTsTZVAhGiG9eyD" at bounding box center [666, 531] width 41 height 41
click at [669, 568] on input "CqlyOloXaV1UxsKmVlFh" at bounding box center [666, 563] width 41 height 41
click at [670, 601] on input "D049UIAeRH22qdgYMxyu" at bounding box center [666, 597] width 41 height 41
click at [670, 625] on input "D0vuldWGSjxHLIV03N6v" at bounding box center [666, 630] width 41 height 41
click at [670, 644] on input "D71bejWteDJmfeMSVOTW" at bounding box center [666, 663] width 41 height 41
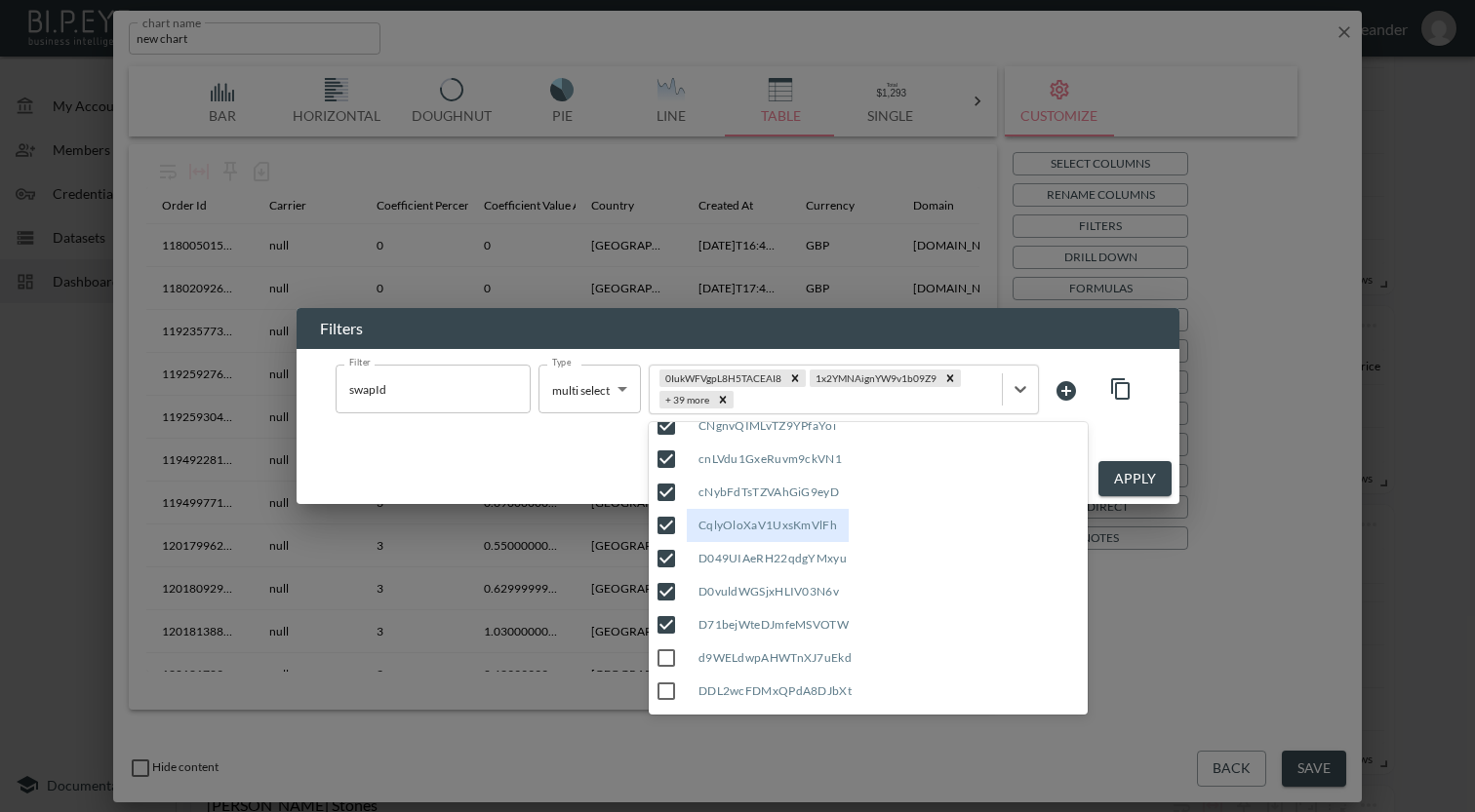
click at [667, 652] on input "d9WELdwpAHWTnXJ7uEkd" at bounding box center [666, 658] width 41 height 41
click at [1112, 471] on button "Apply" at bounding box center [1135, 479] width 73 height 36
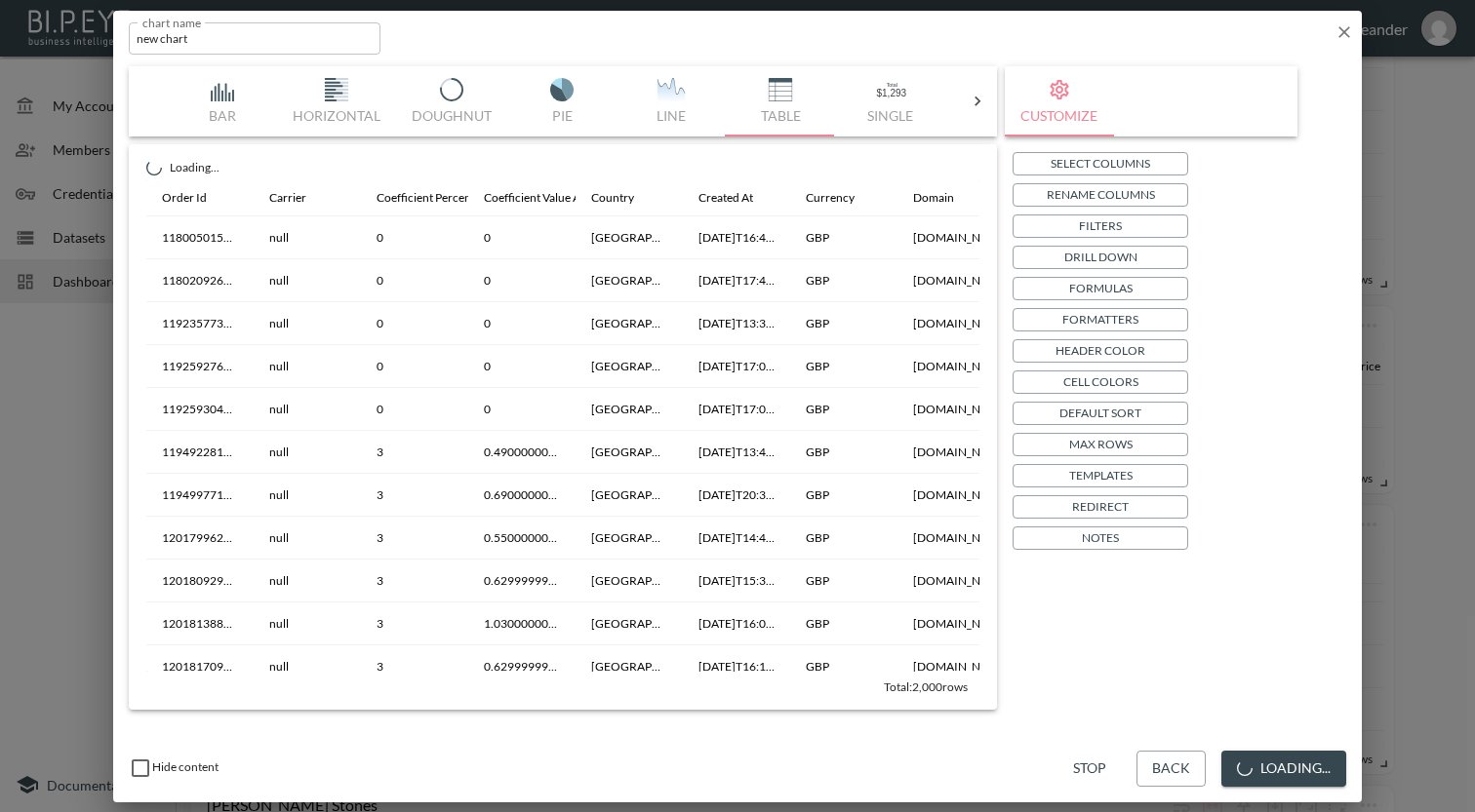
click at [1317, 761] on button "Loading..." at bounding box center [1284, 768] width 125 height 36
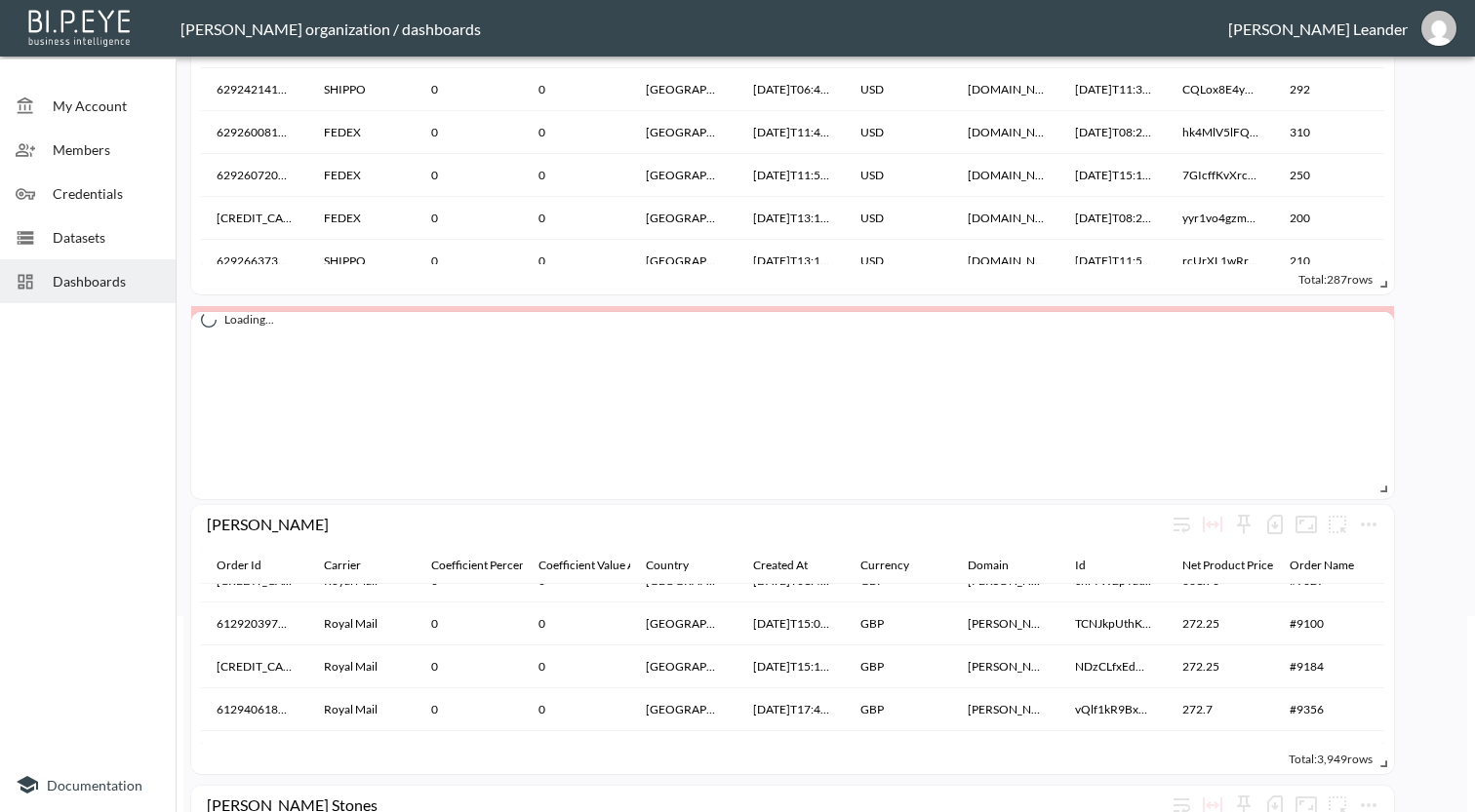
click at [1313, 320] on div "Loading..." at bounding box center [792, 320] width 1183 height 16
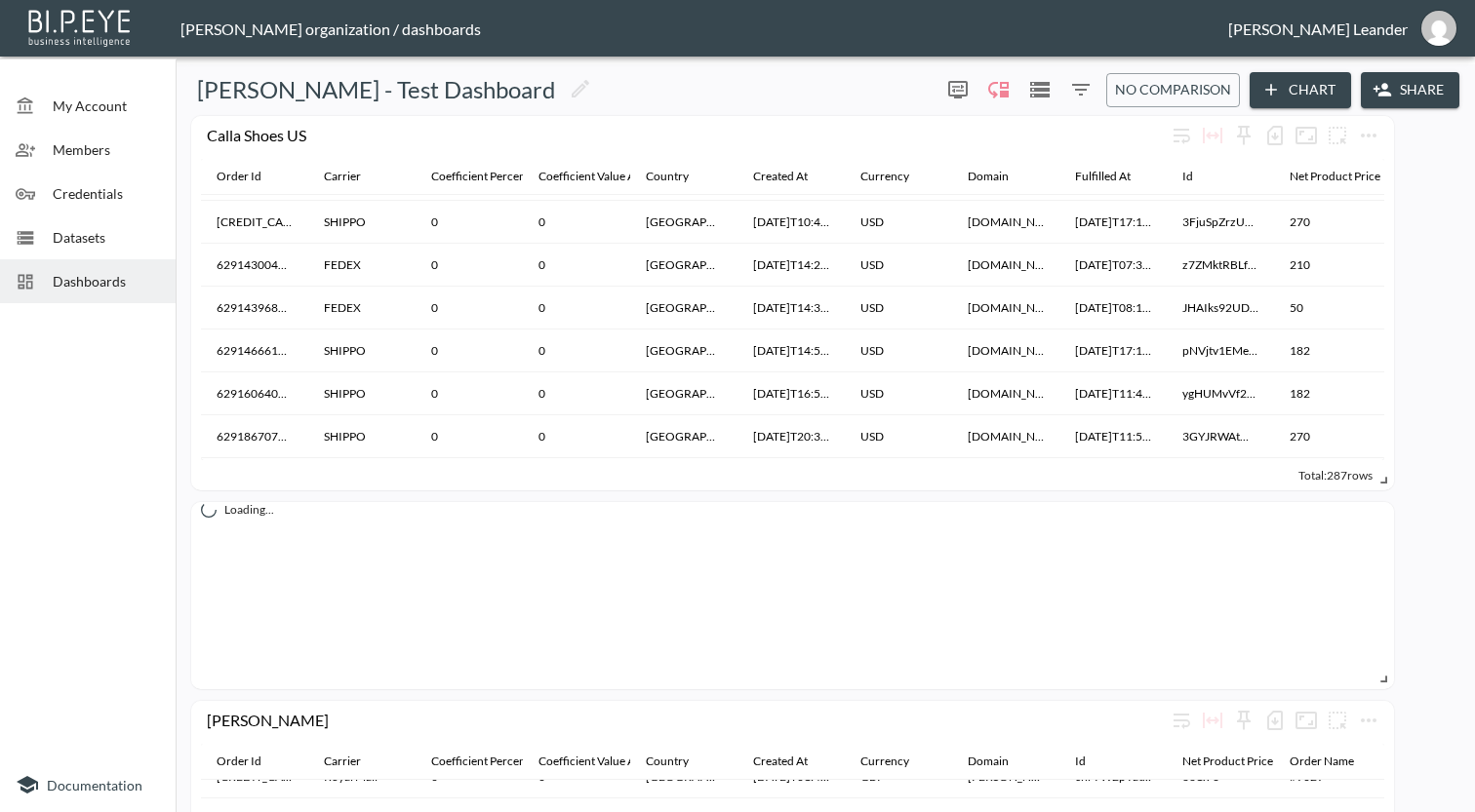
click at [1382, 680] on span at bounding box center [1380, 676] width 20 height 20
click at [90, 251] on div "Datasets" at bounding box center [87, 238] width 175 height 44
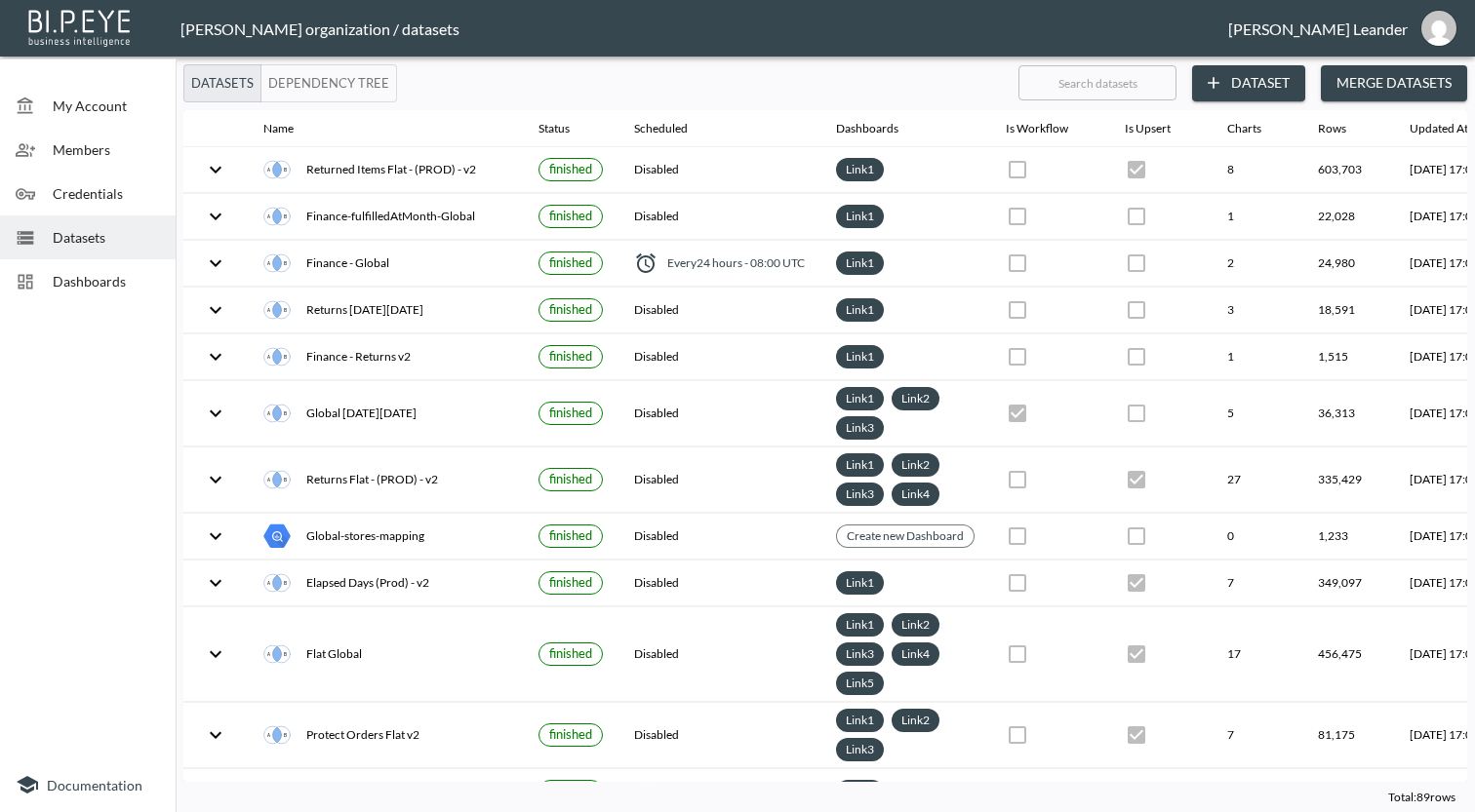
click at [108, 288] on span "Dashboards" at bounding box center [106, 281] width 107 height 21
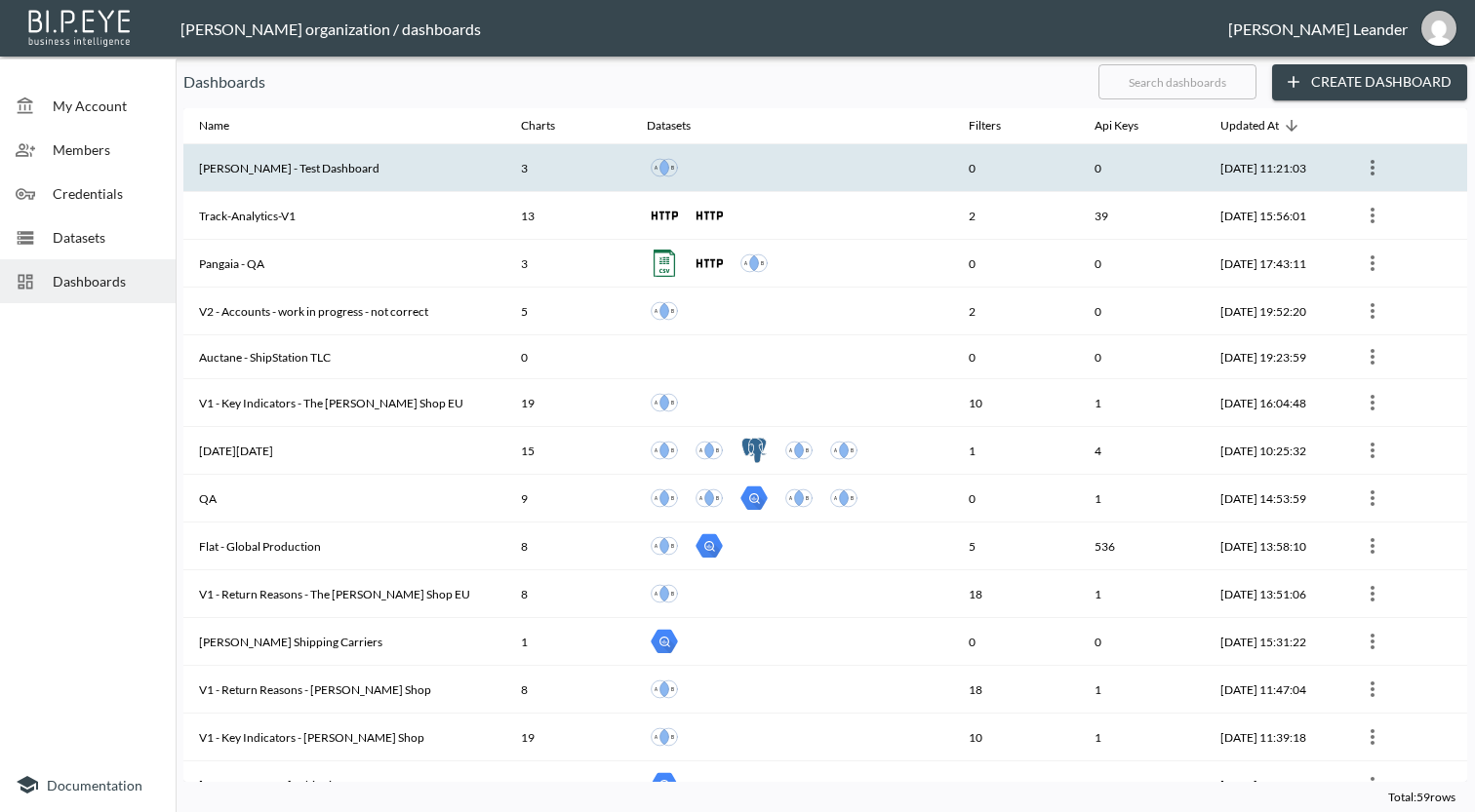
click at [297, 159] on th "[PERSON_NAME] - Test Dashboard" at bounding box center [344, 168] width 322 height 48
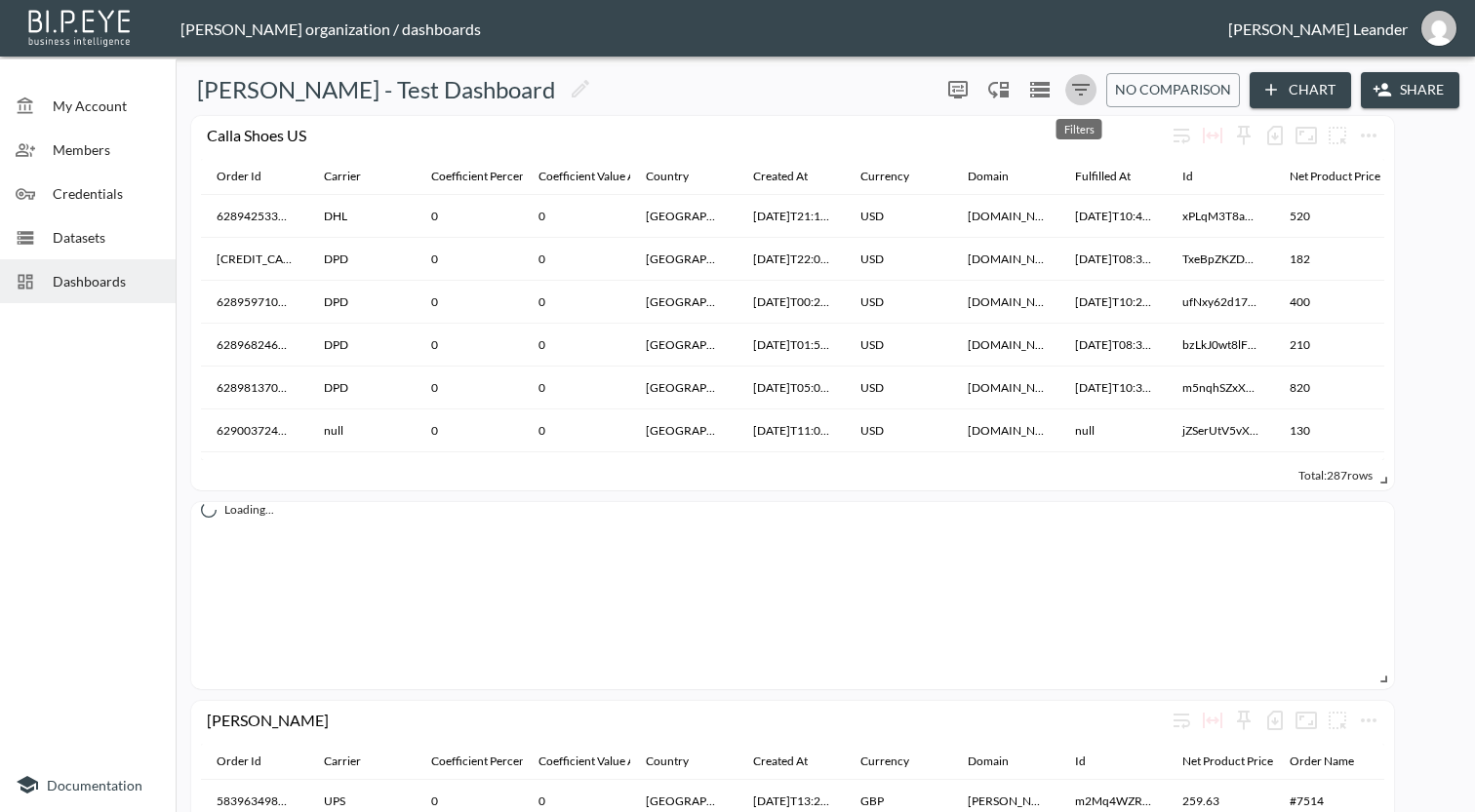
click at [1073, 94] on icon "Filters" at bounding box center [1081, 90] width 24 height 24
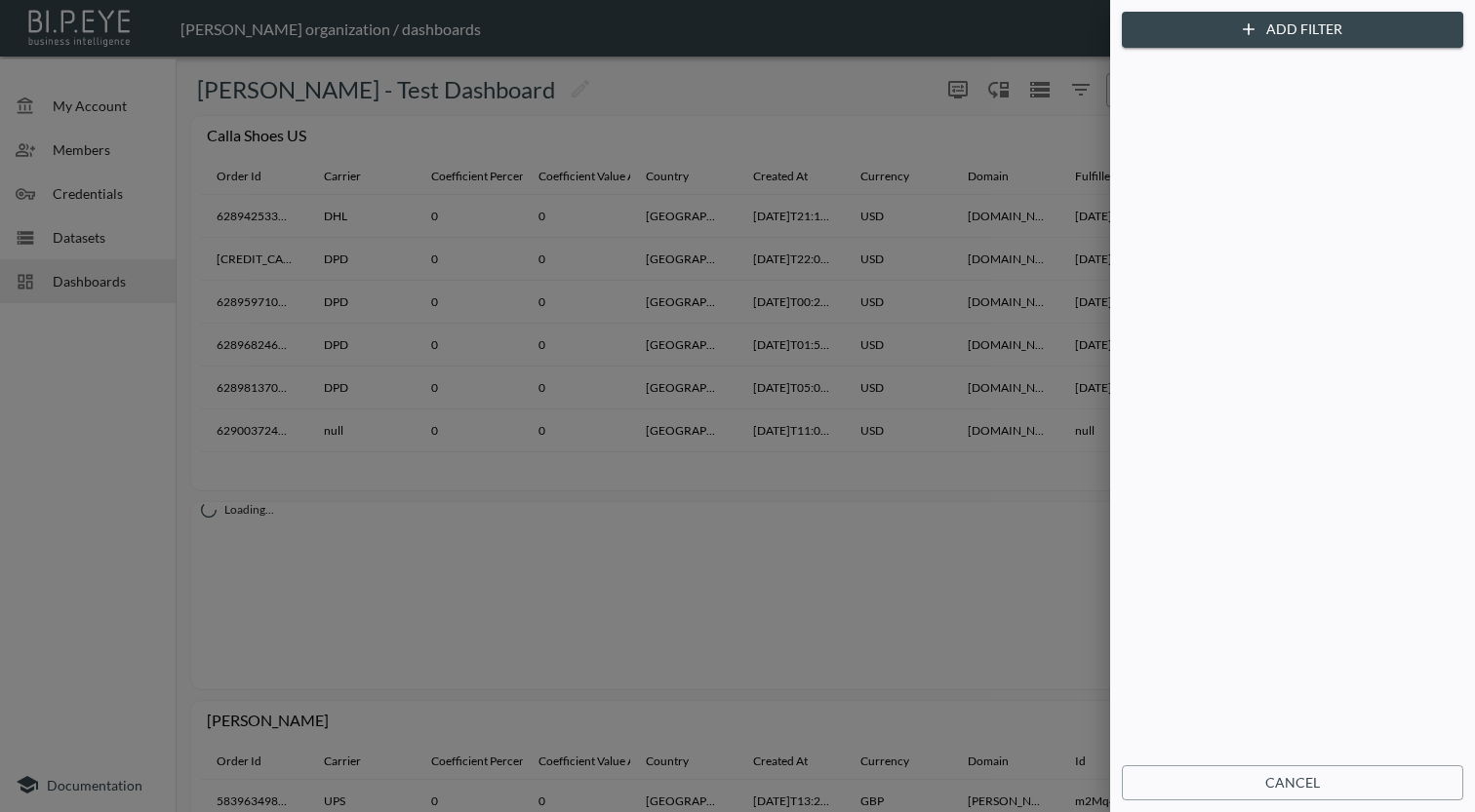
click at [1073, 94] on div at bounding box center [737, 406] width 1475 height 812
click at [1042, 204] on div at bounding box center [737, 406] width 1475 height 812
click at [898, 214] on div at bounding box center [737, 406] width 1475 height 812
click at [1317, 778] on button "Cancel" at bounding box center [1292, 783] width 342 height 36
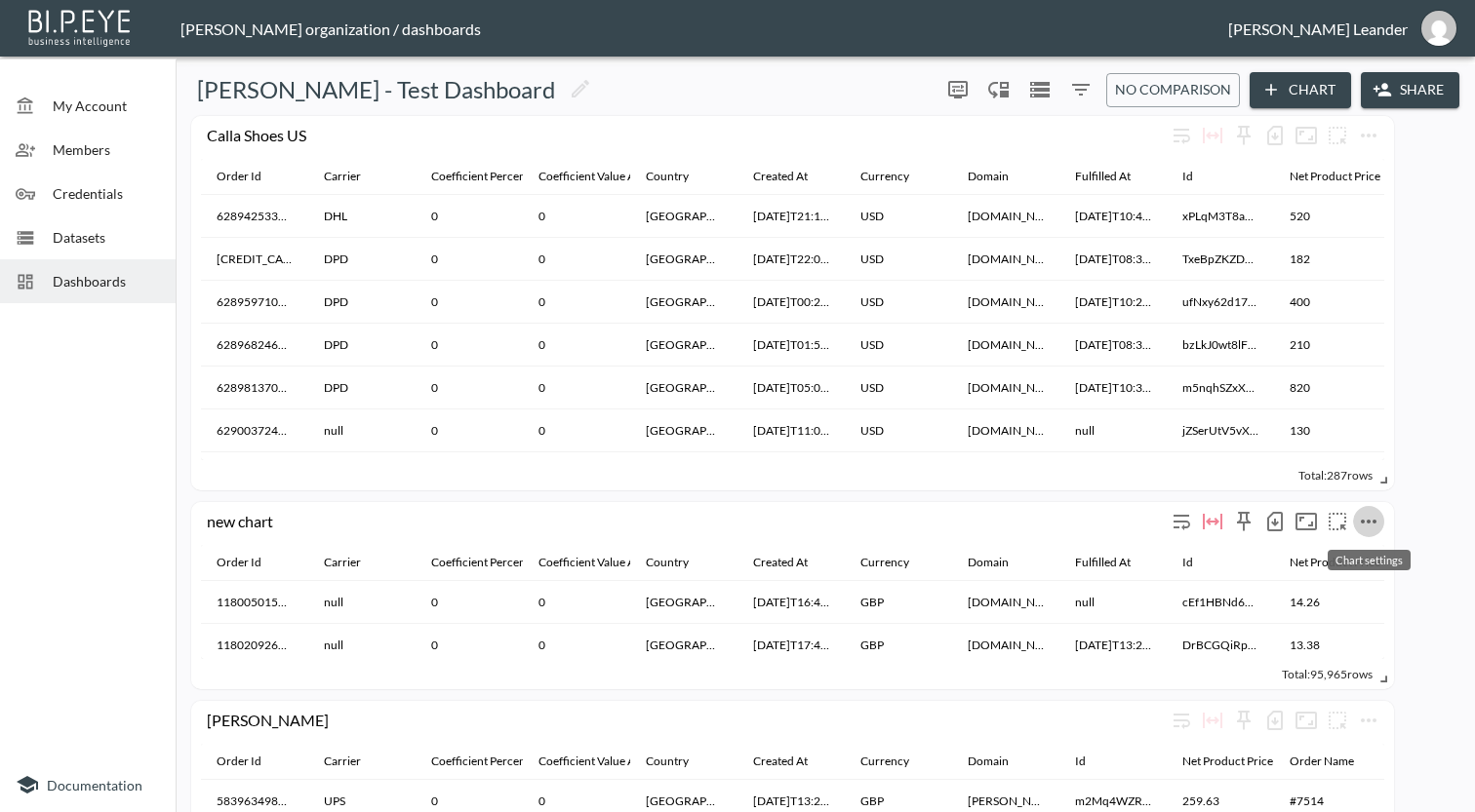
click at [1367, 529] on icon "more" at bounding box center [1369, 522] width 24 height 24
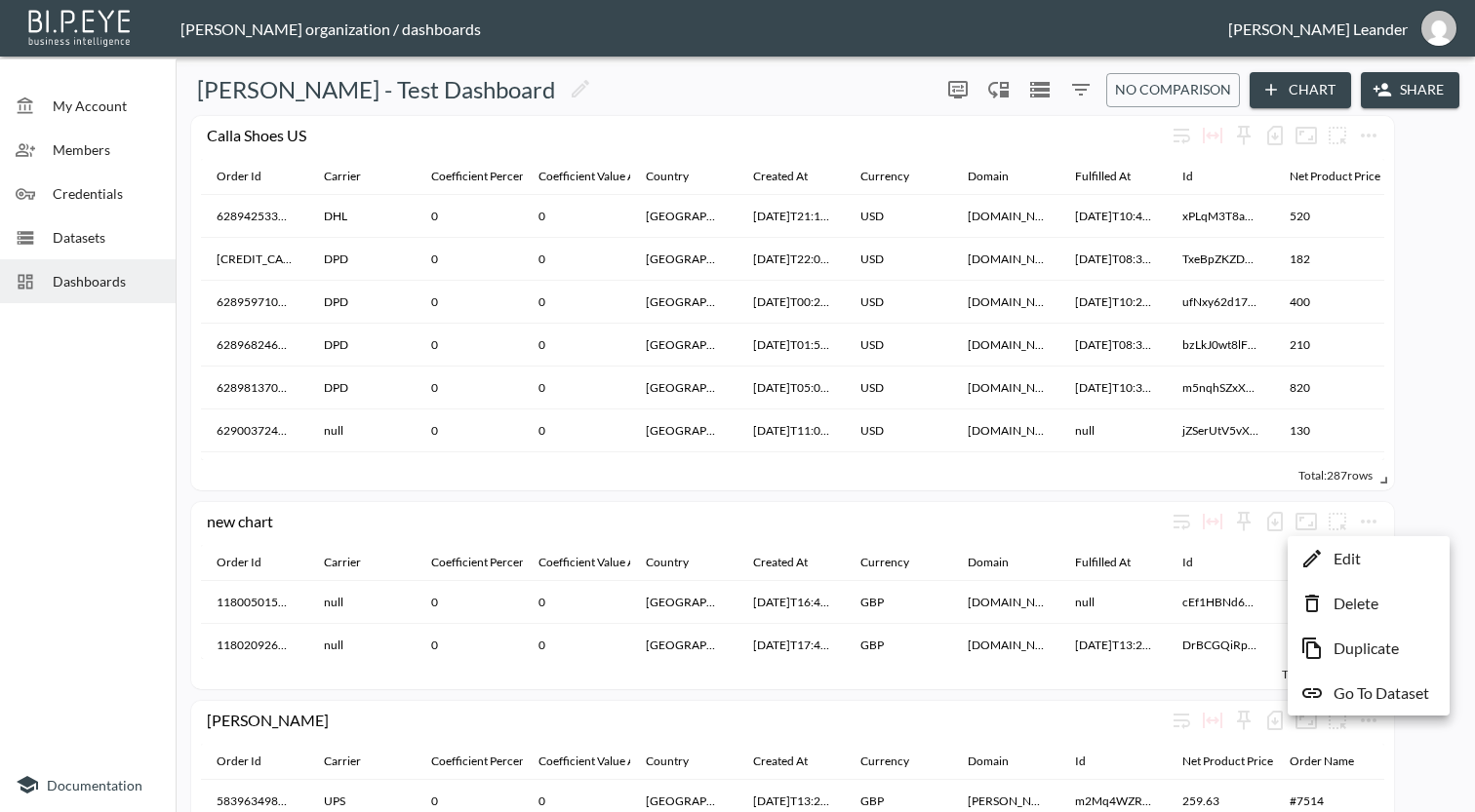
click at [1394, 514] on div at bounding box center [737, 406] width 1475 height 812
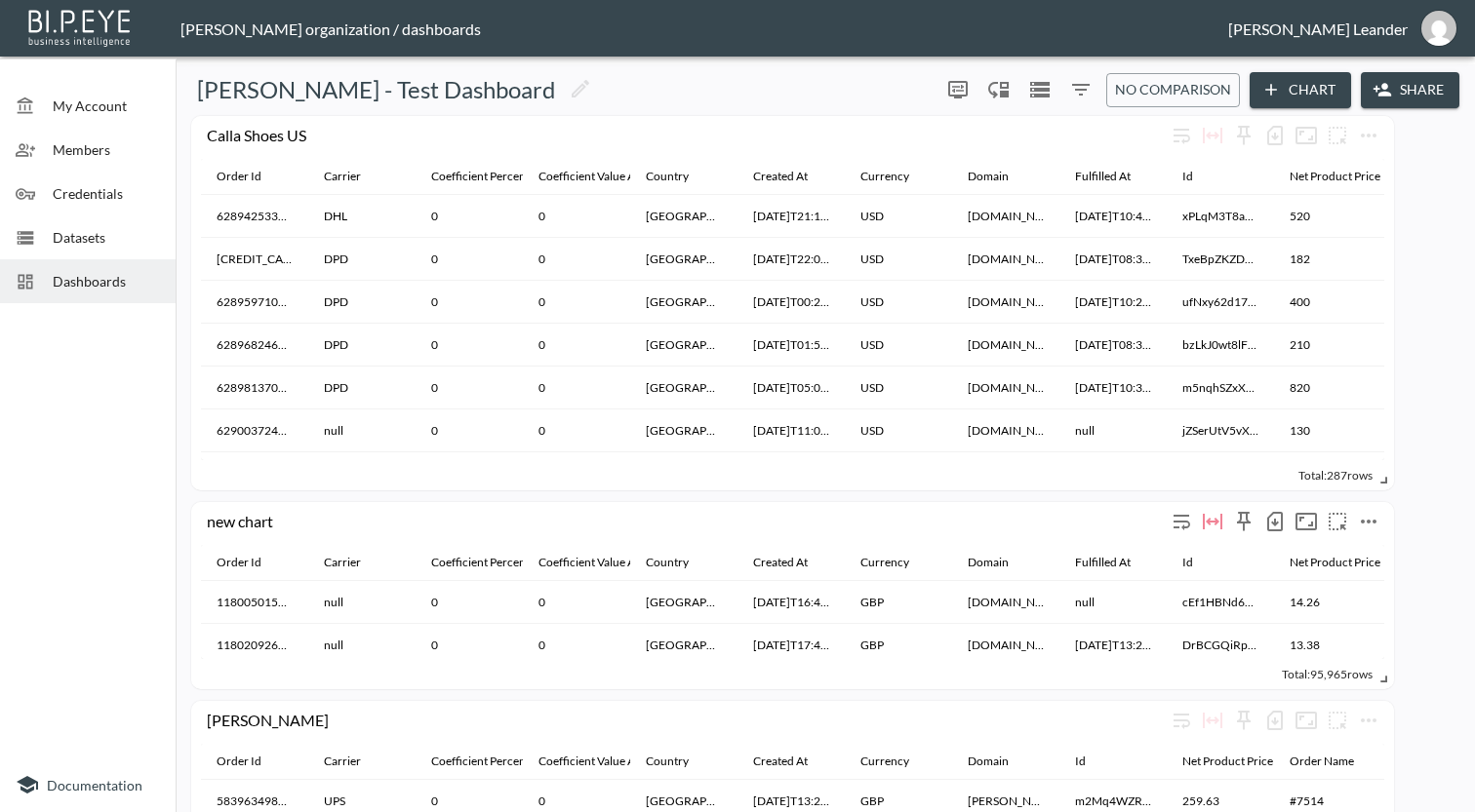
click at [1279, 524] on icon "button" at bounding box center [1275, 522] width 24 height 24
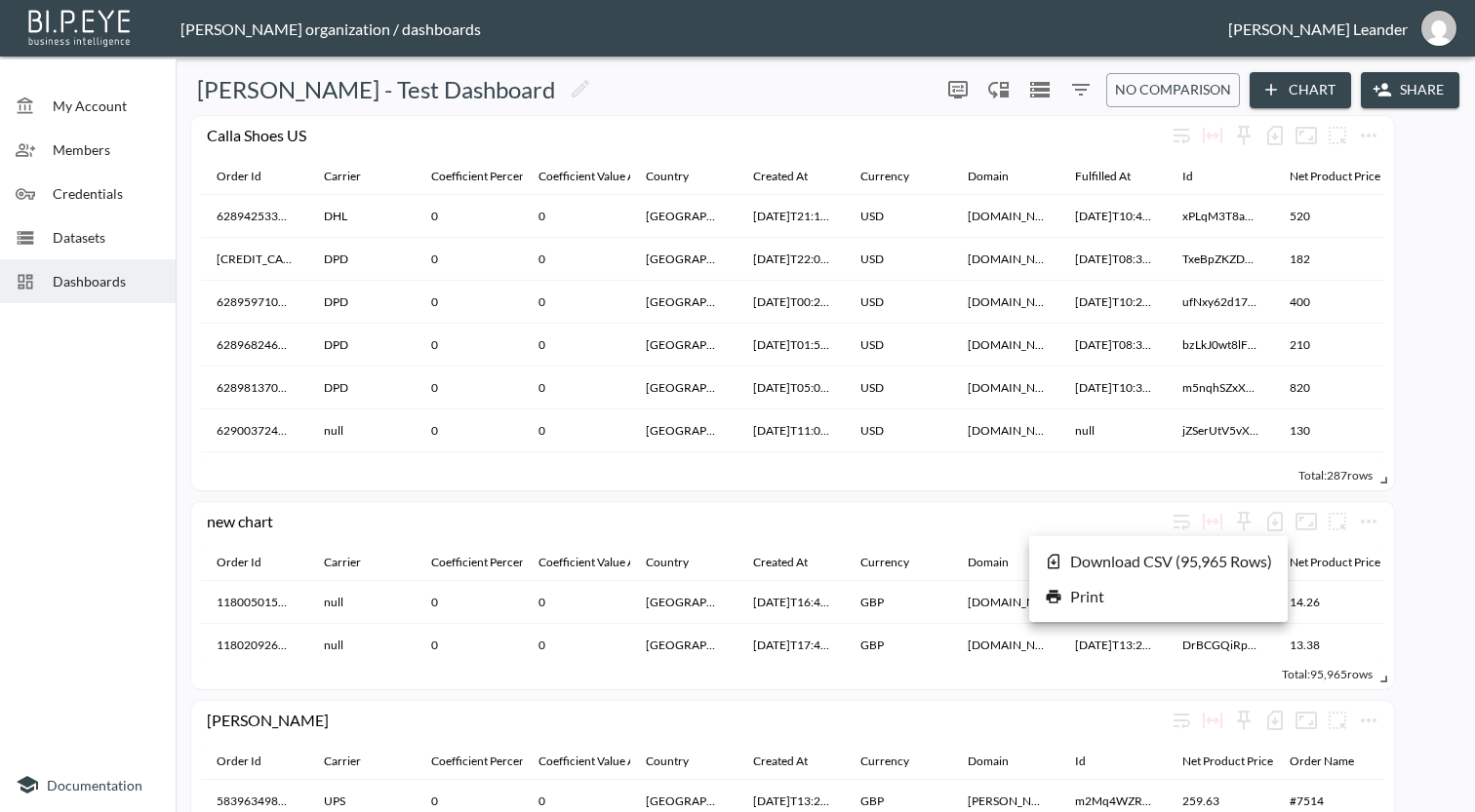
click at [1204, 564] on li "Download CSV ( 95,965 Rows )" at bounding box center [1158, 560] width 259 height 35
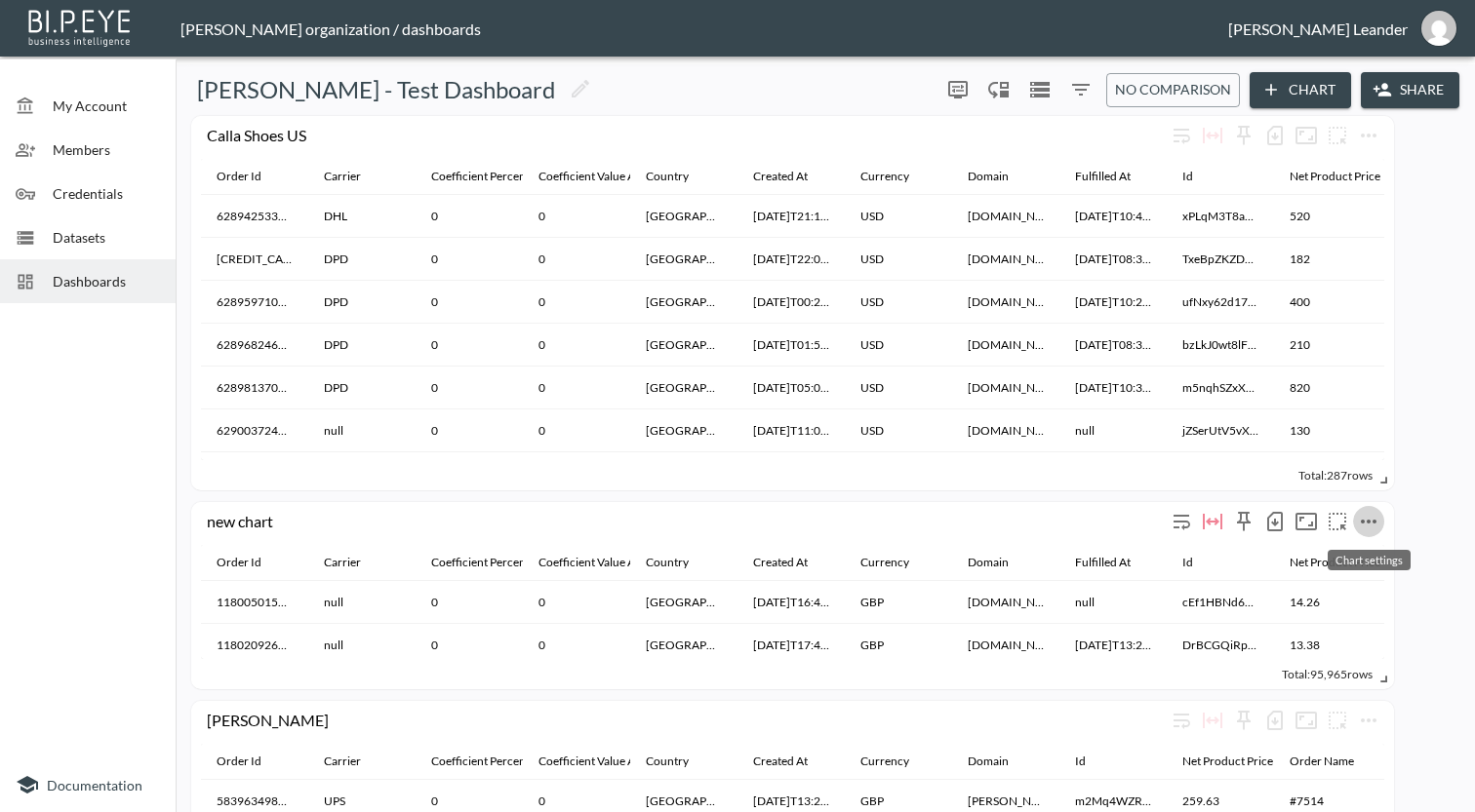
click at [1367, 518] on icon "more" at bounding box center [1369, 522] width 24 height 24
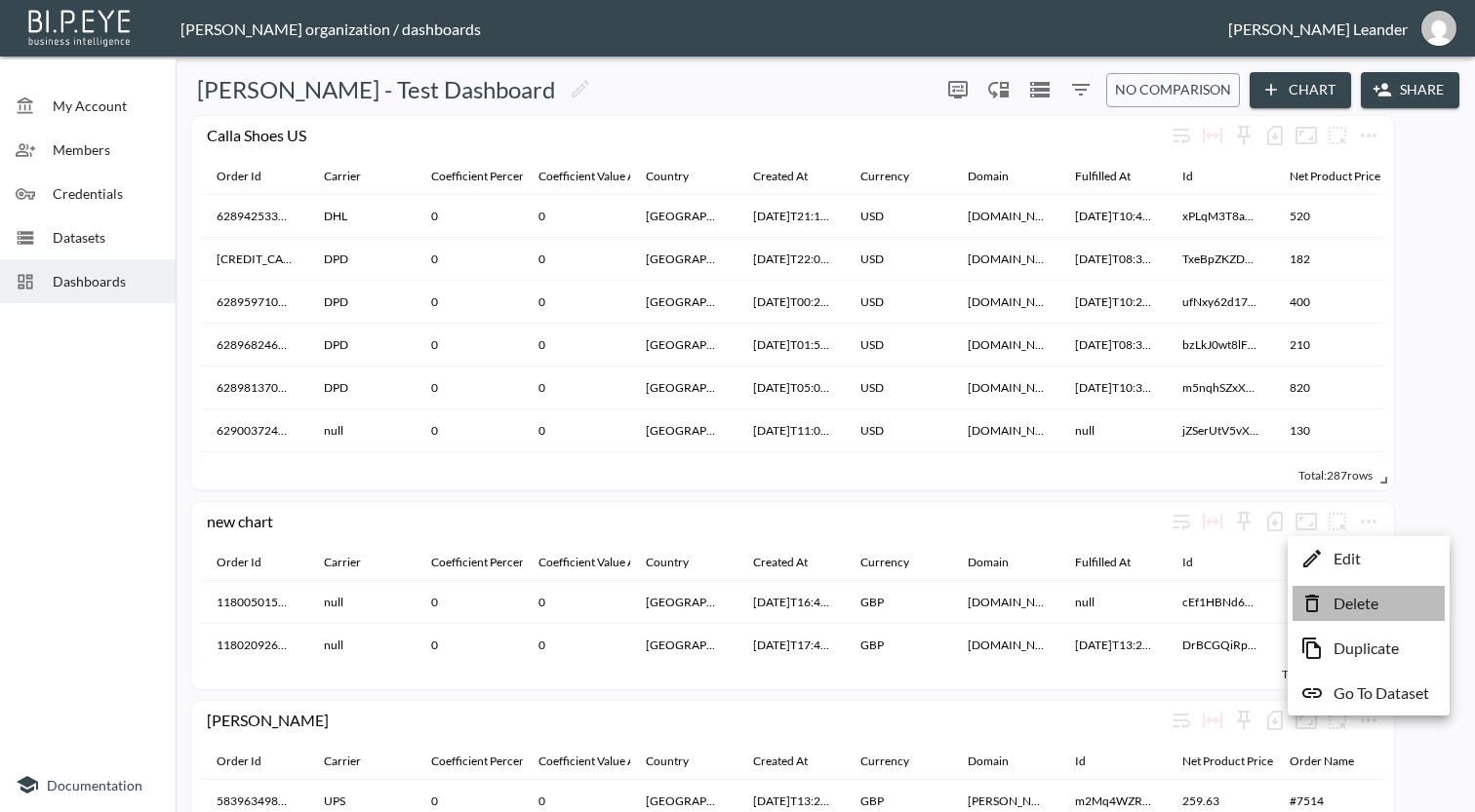
click at [1366, 607] on p "Delete" at bounding box center [1355, 604] width 45 height 24
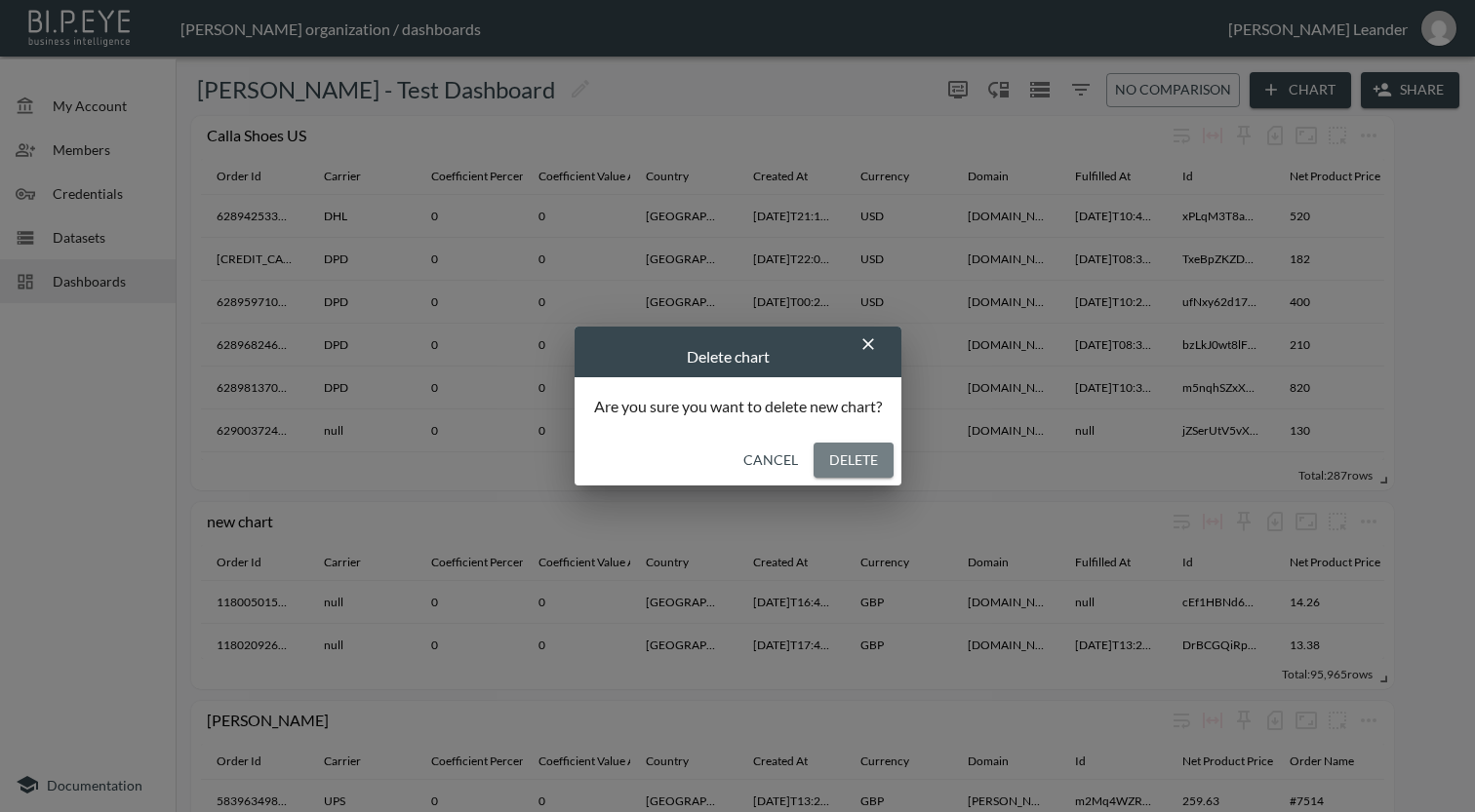
click at [874, 461] on button "Delete" at bounding box center [853, 460] width 80 height 36
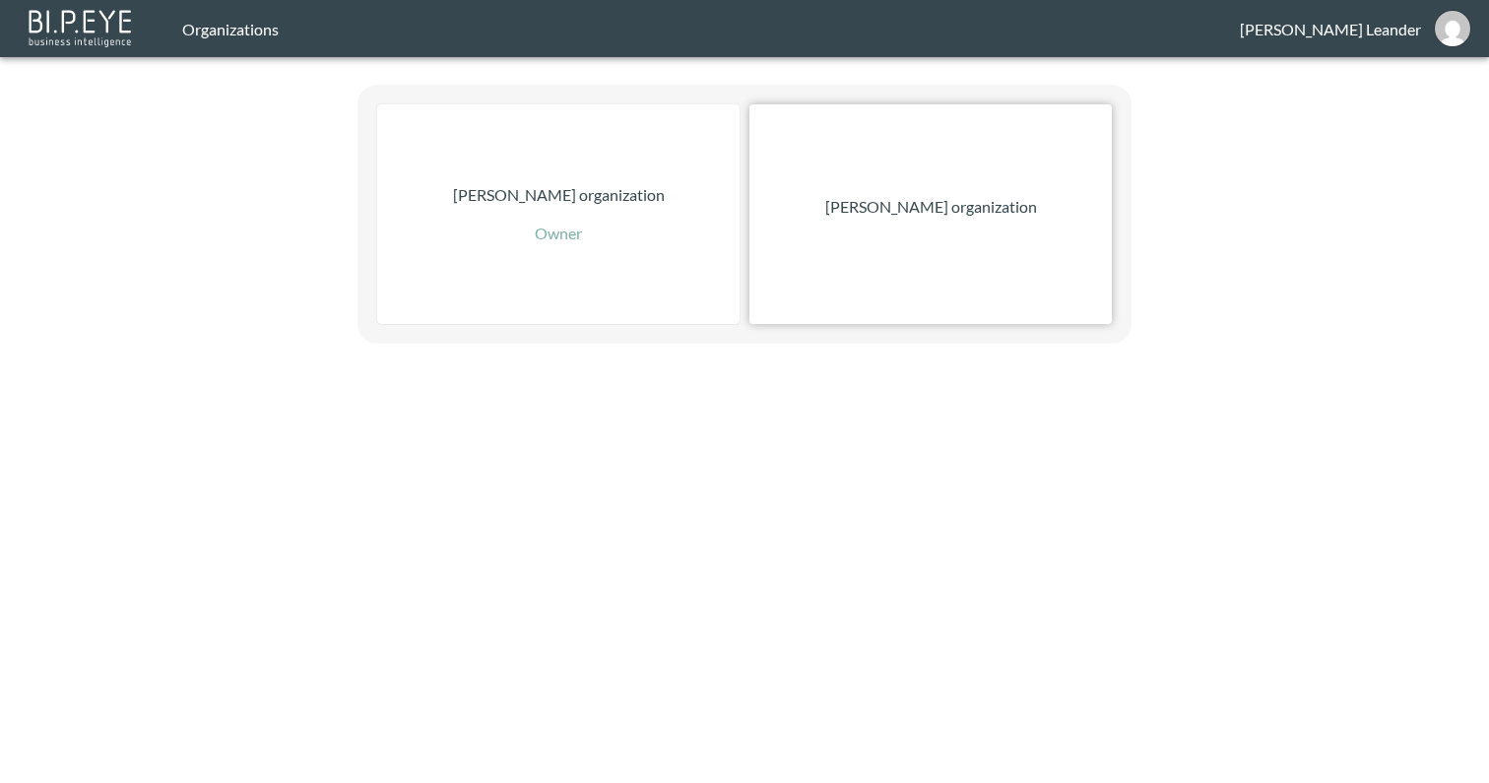
click at [964, 185] on div "[PERSON_NAME] organization" at bounding box center [930, 214] width 362 height 220
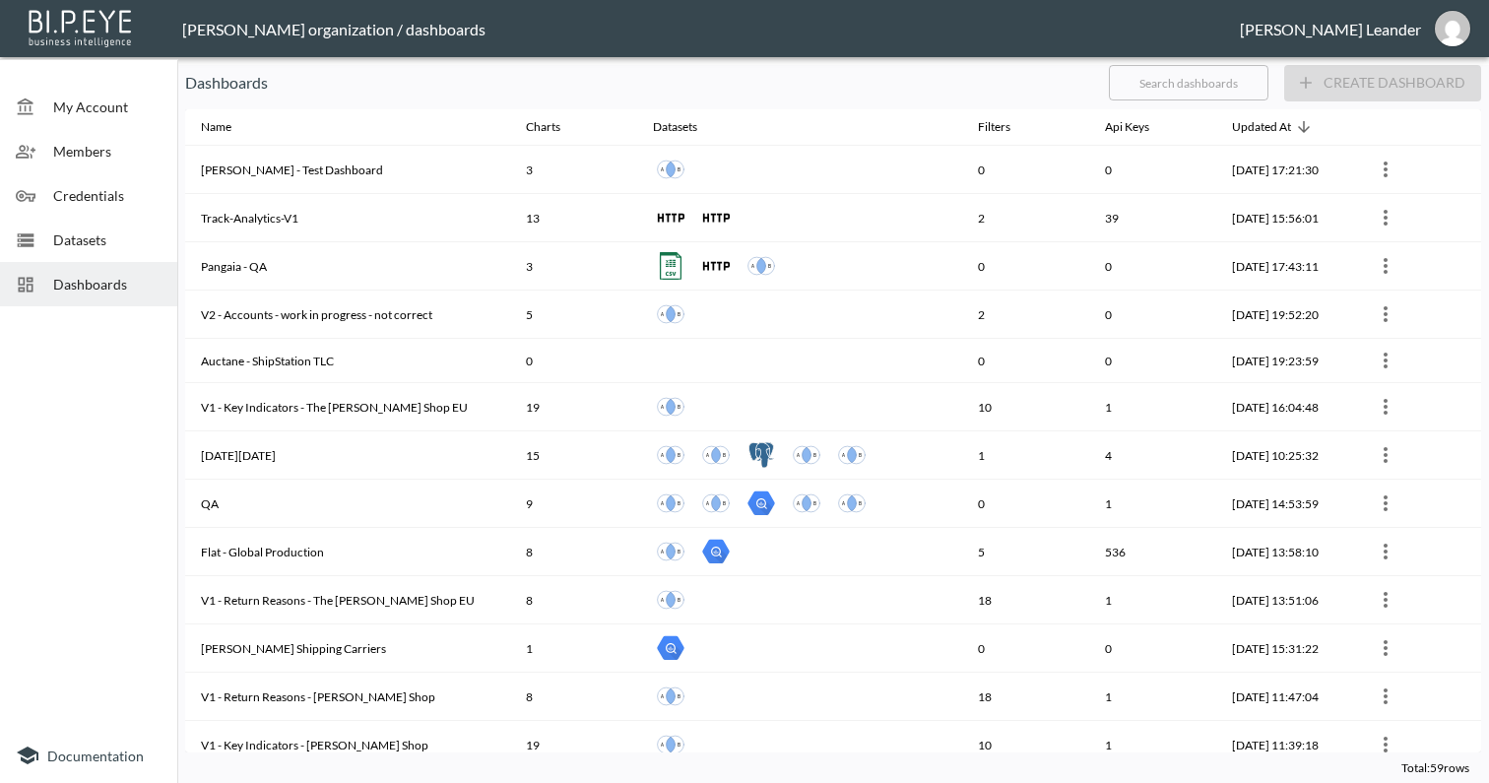
click at [1166, 90] on input "text" at bounding box center [1189, 82] width 160 height 49
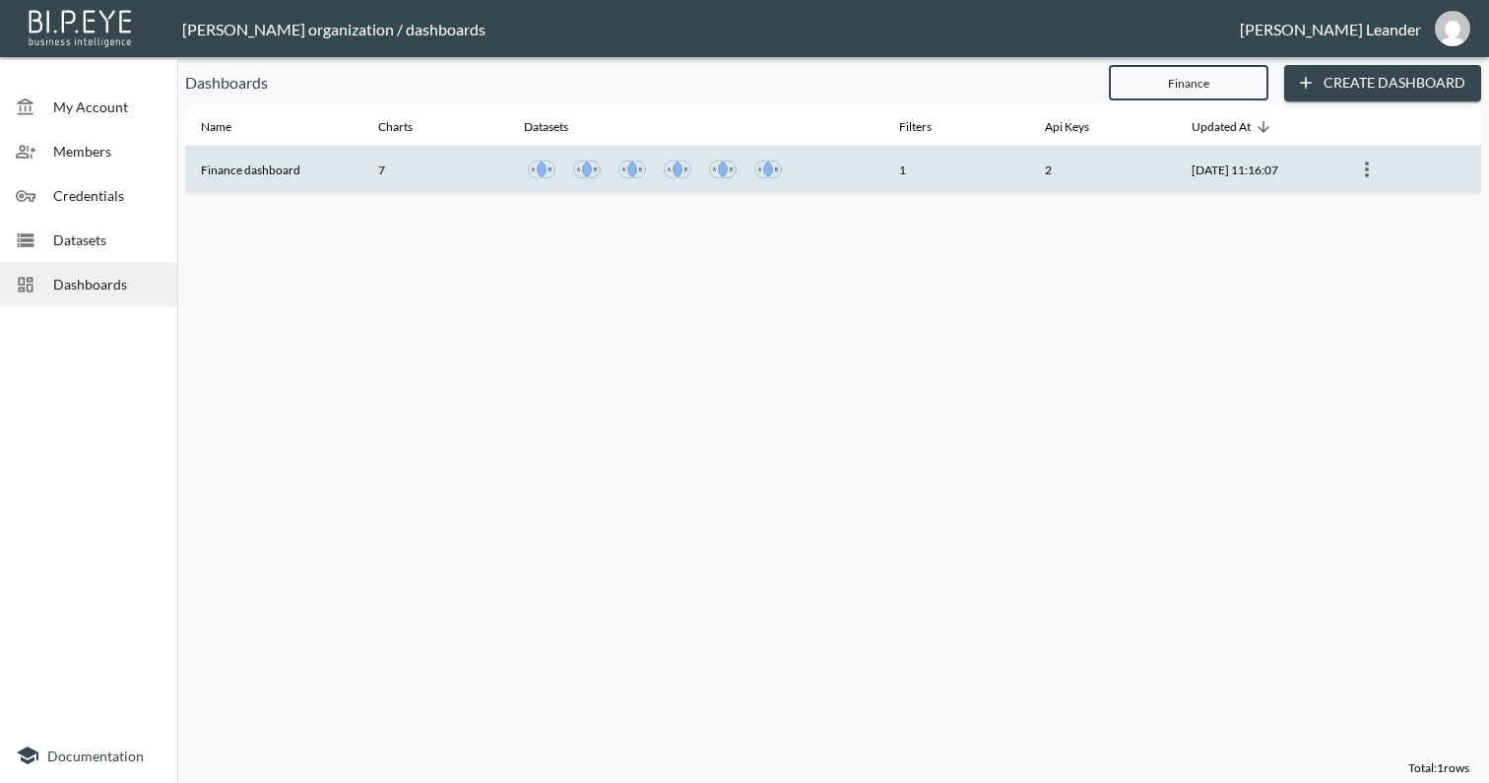
type input "Finance"
click at [279, 156] on th "Finance dashboard" at bounding box center [273, 170] width 177 height 48
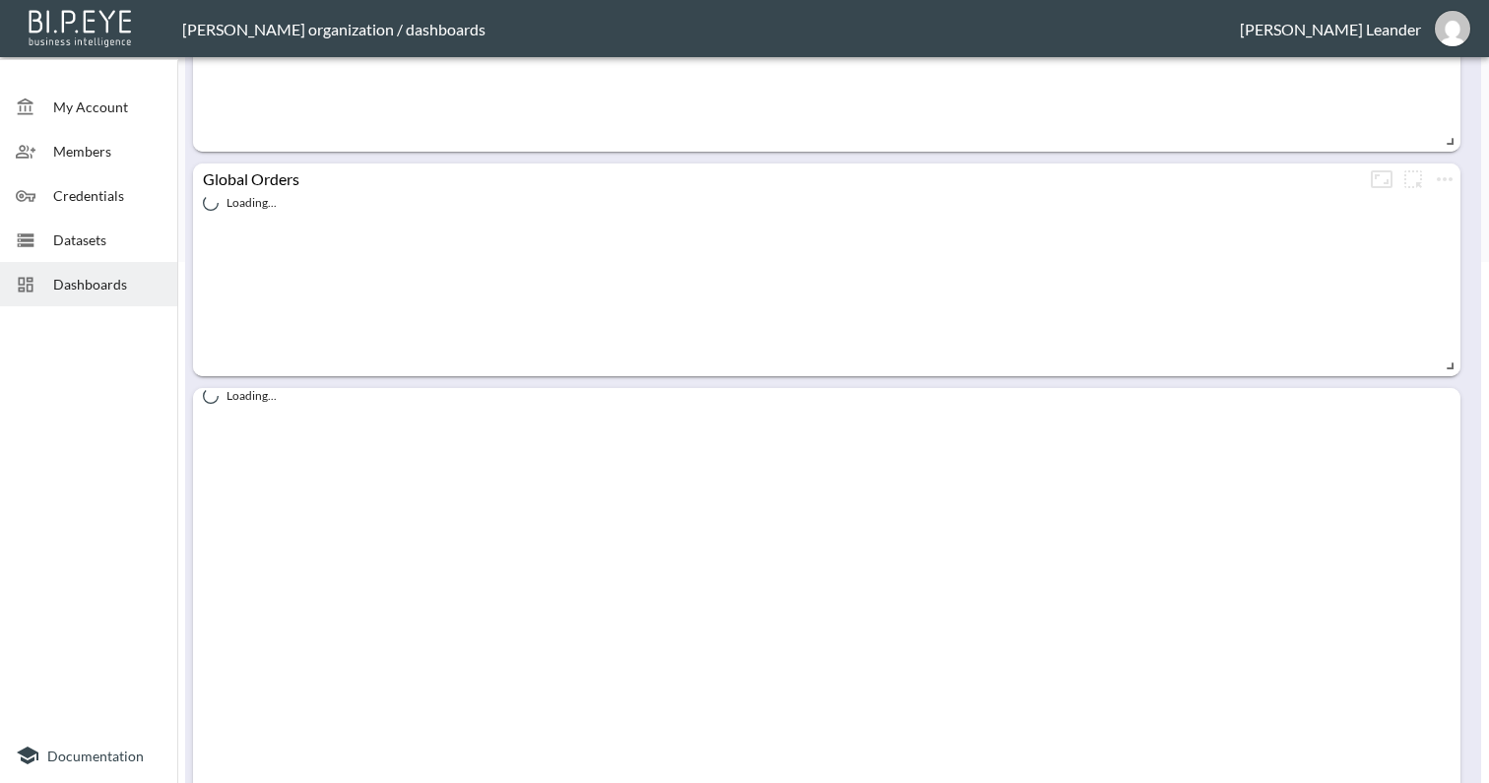
scroll to position [676, 0]
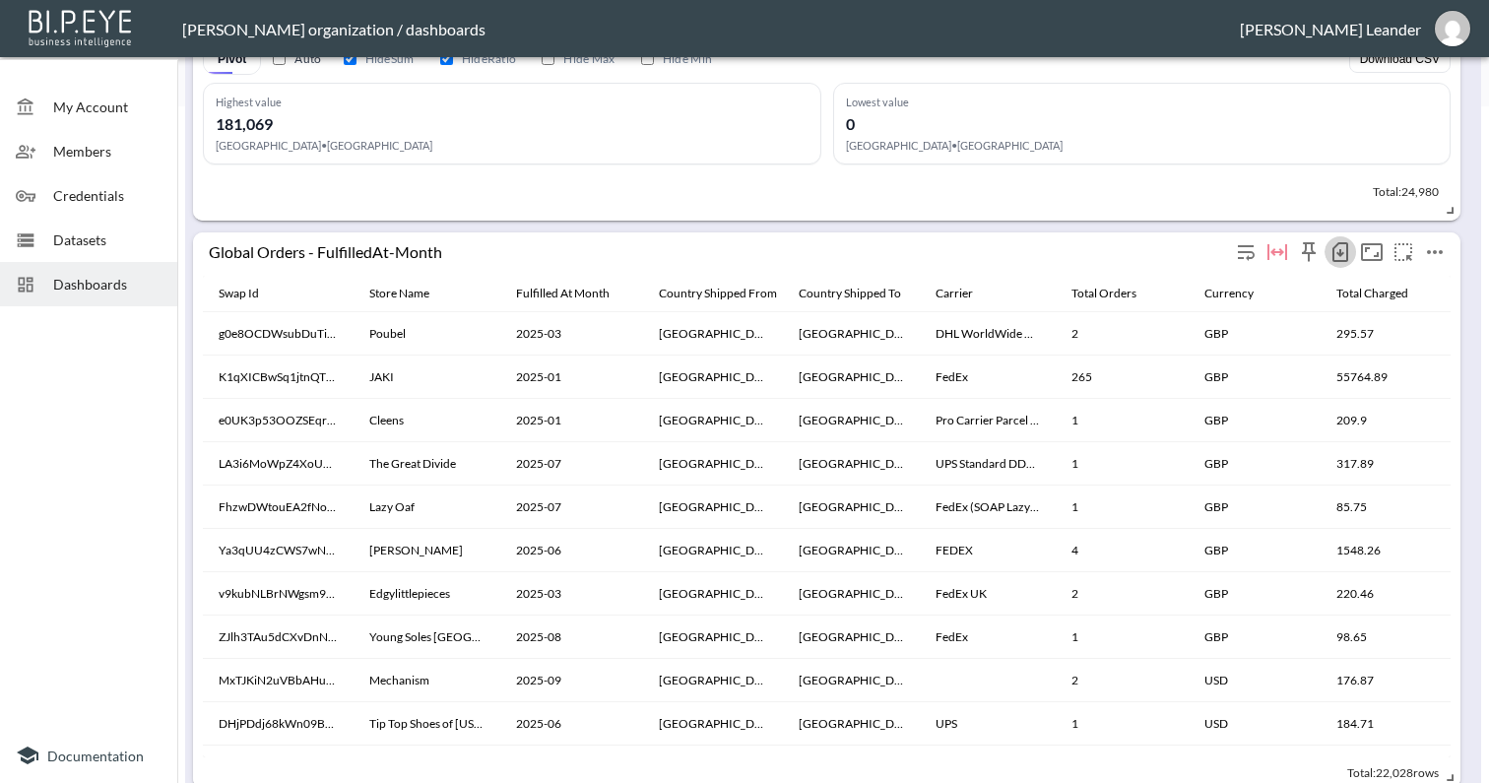
click at [1343, 256] on icon "button" at bounding box center [1340, 252] width 24 height 24
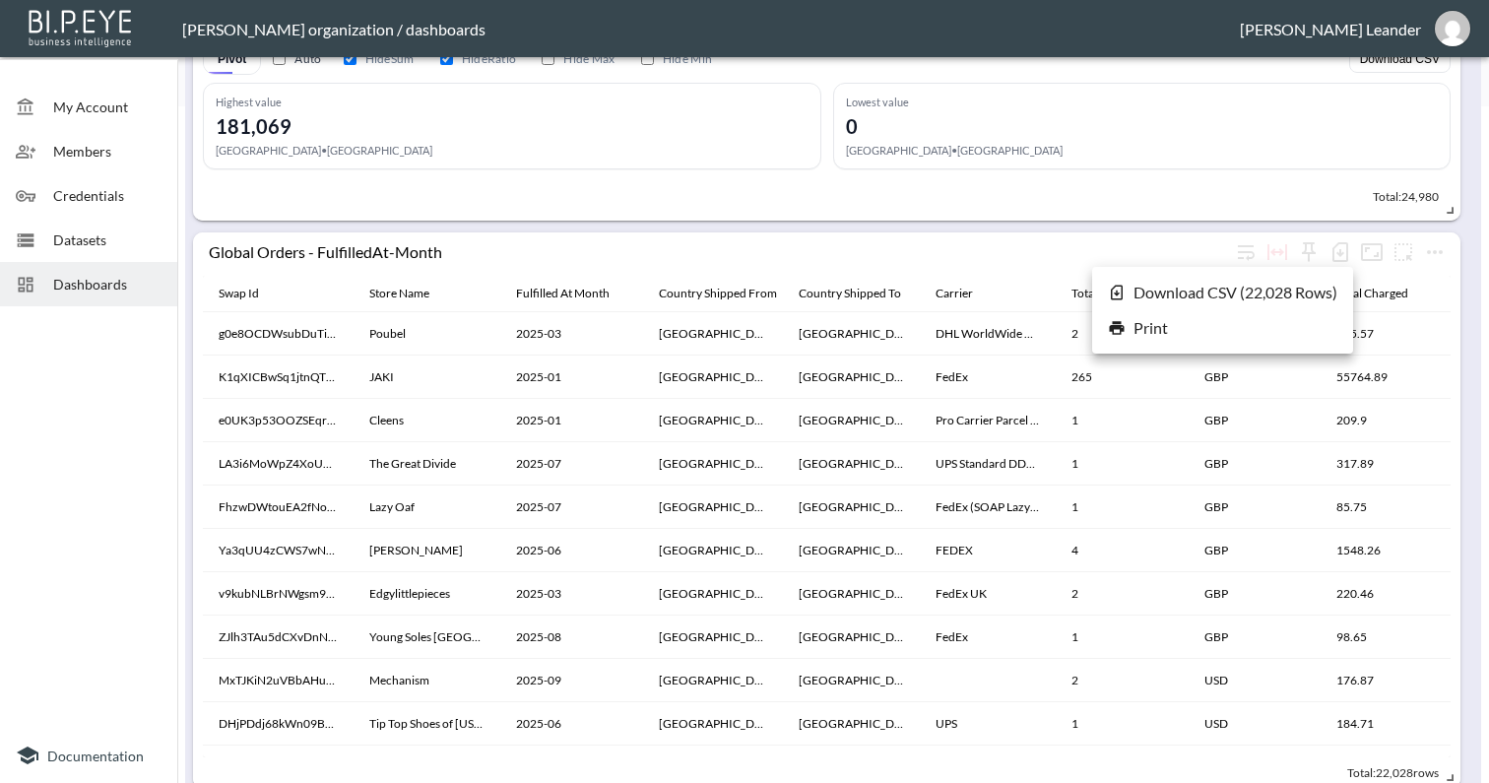
click at [1306, 286] on li "Download CSV ( 22,028 Rows )" at bounding box center [1222, 292] width 261 height 35
